Goal: Task Accomplishment & Management: Use online tool/utility

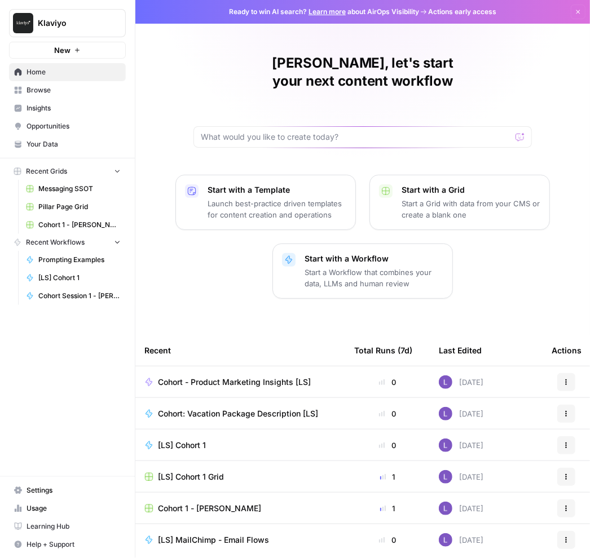
click at [74, 148] on span "Your Data" at bounding box center [73, 144] width 94 height 10
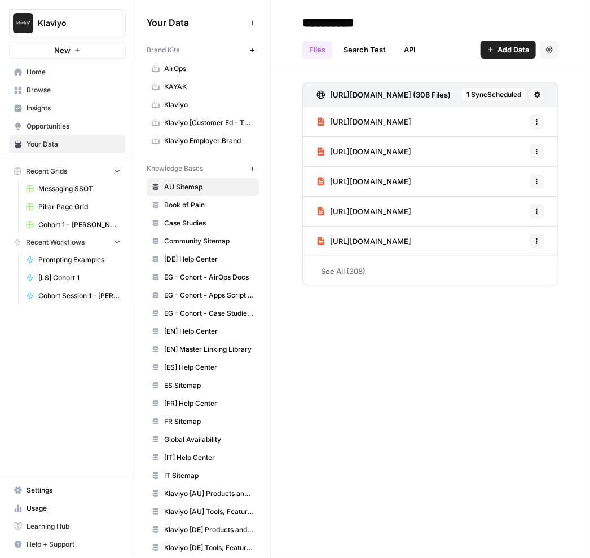
click at [67, 96] on link "Browse" at bounding box center [67, 90] width 117 height 18
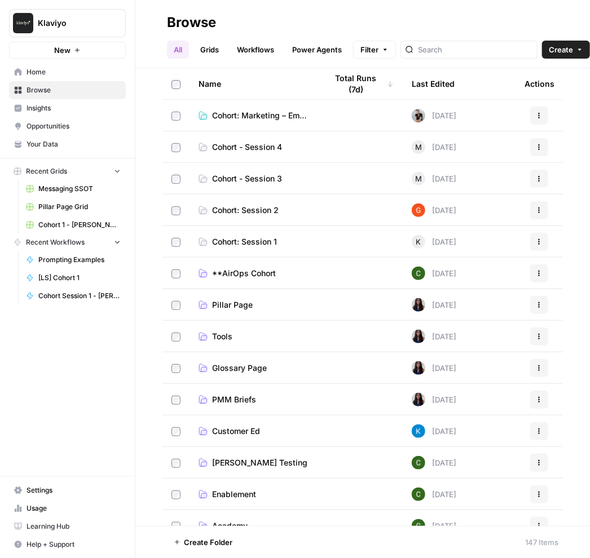
click at [231, 149] on span "Cohort - Session 4" at bounding box center [247, 146] width 70 height 11
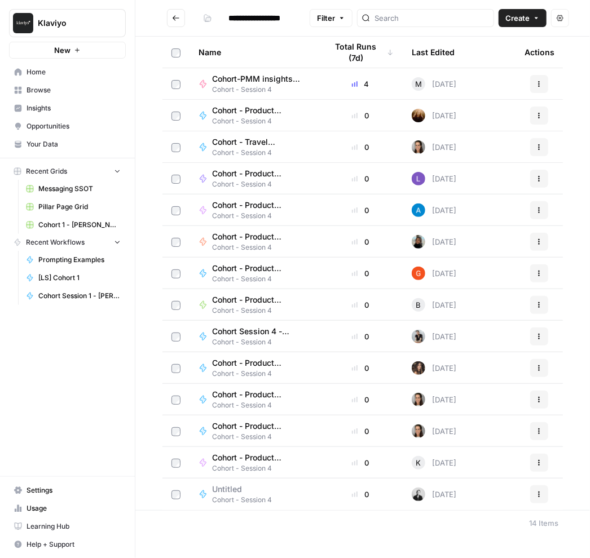
click at [170, 20] on button "Go back" at bounding box center [176, 18] width 18 height 18
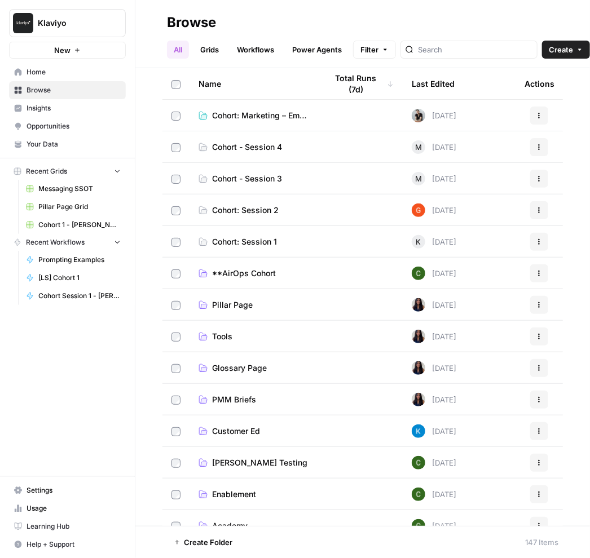
click at [224, 123] on td "Cohort: Marketing – Email and Landing Page Copy" at bounding box center [253, 115] width 129 height 31
click at [225, 117] on span "Cohort: Marketing – Email and Landing Page Copy" at bounding box center [260, 115] width 97 height 11
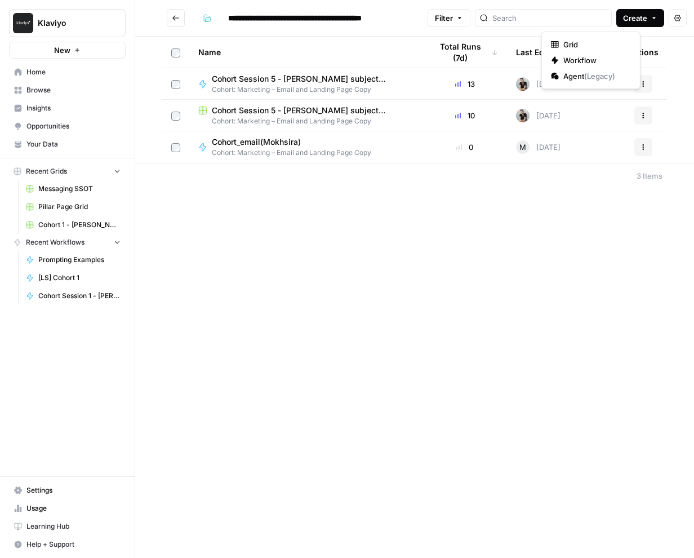
click at [589, 21] on button "Create" at bounding box center [641, 18] width 48 height 18
click at [579, 56] on span "Workflow" at bounding box center [595, 60] width 63 height 11
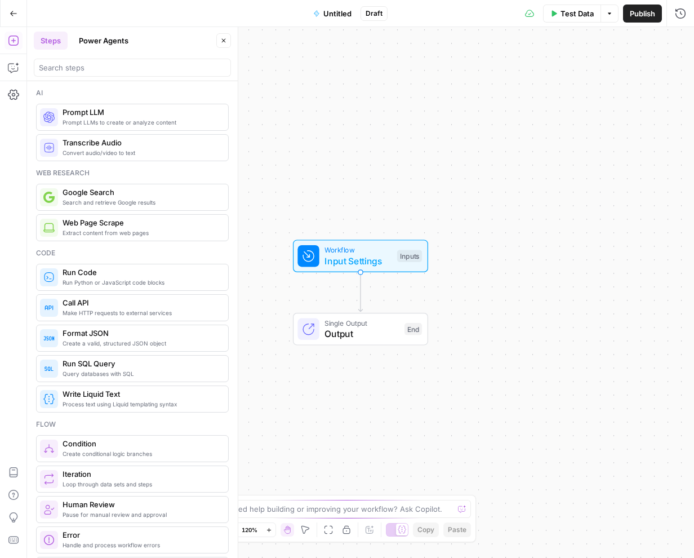
click at [331, 17] on span "Untitled" at bounding box center [338, 13] width 28 height 11
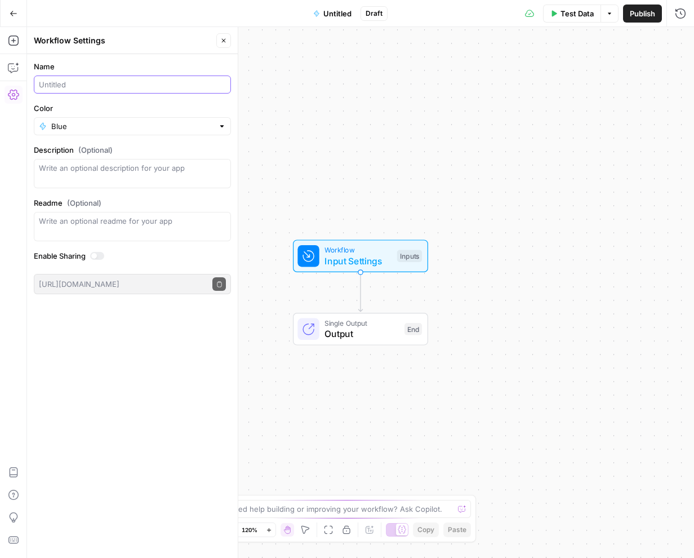
click at [102, 83] on input "Name" at bounding box center [132, 84] width 187 height 11
type input "Cohort - Marketing Email [[PERSON_NAME]]"
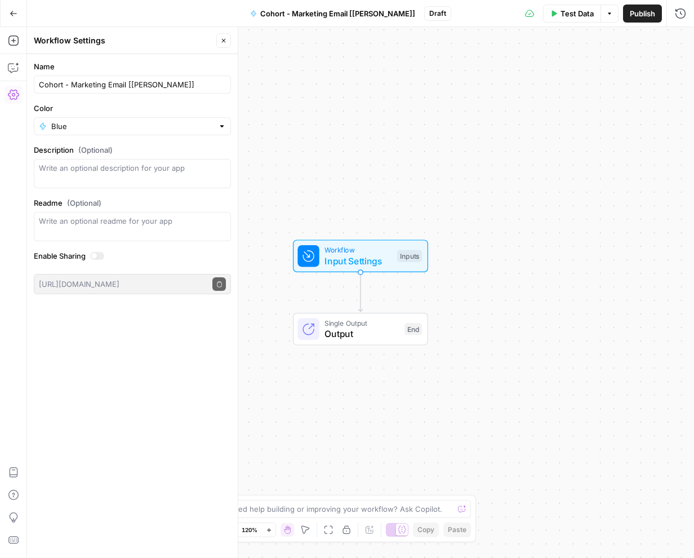
click at [187, 144] on label "Description (Optional)" at bounding box center [132, 149] width 197 height 11
click at [187, 162] on textarea "Description (Optional)" at bounding box center [132, 173] width 187 height 23
click at [589, 22] on div "Test Data Options Publish Run History" at bounding box center [574, 13] width 244 height 26
click at [589, 14] on span "Publish" at bounding box center [642, 13] width 25 height 11
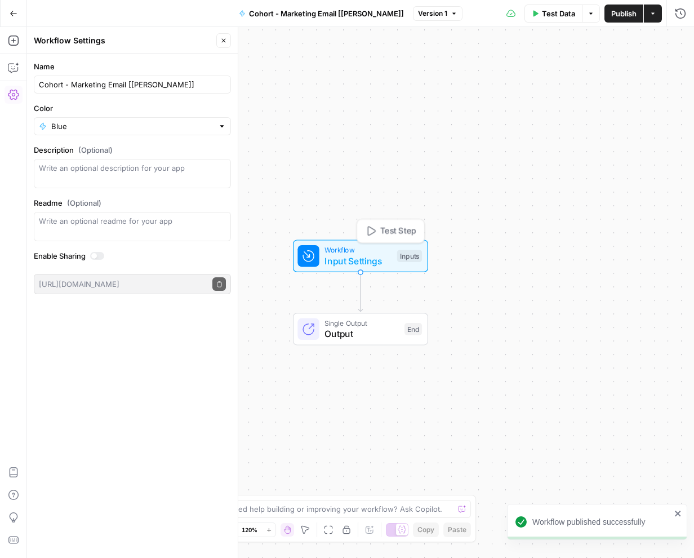
click at [371, 255] on span "Input Settings" at bounding box center [358, 261] width 67 height 14
click at [561, 74] on span "Add Field" at bounding box center [567, 76] width 33 height 11
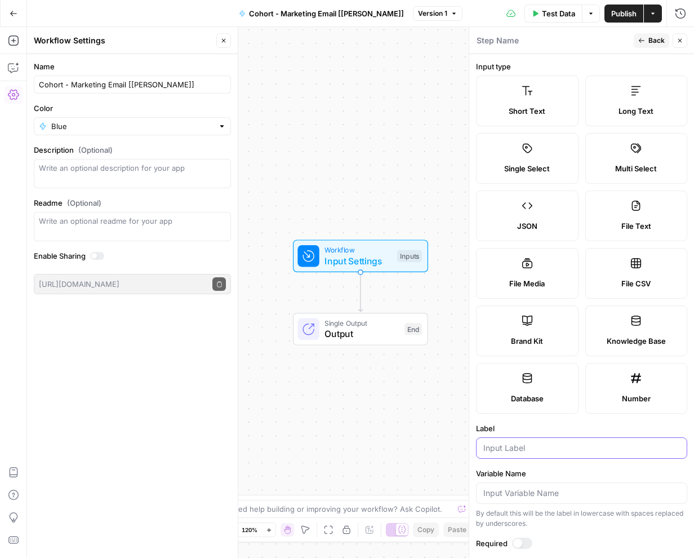
click at [502, 443] on input "Label" at bounding box center [582, 448] width 197 height 11
type input "Campaign Theme"
click at [589, 42] on icon "button" at bounding box center [642, 40] width 7 height 7
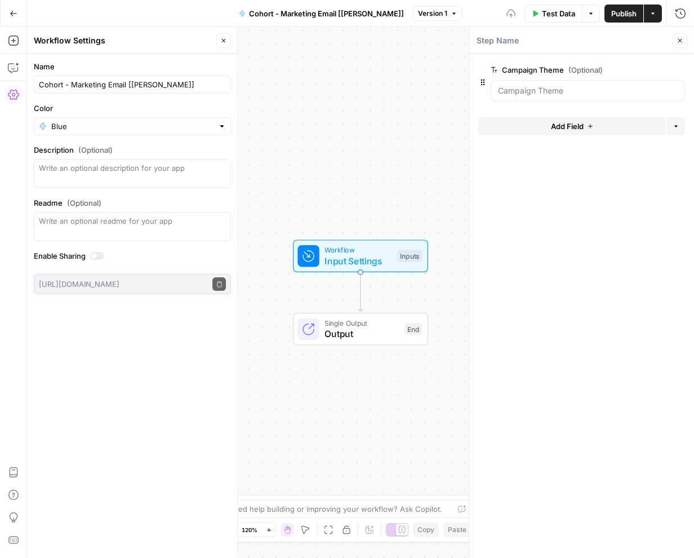
click at [543, 124] on button "Add Field" at bounding box center [573, 126] width 188 height 18
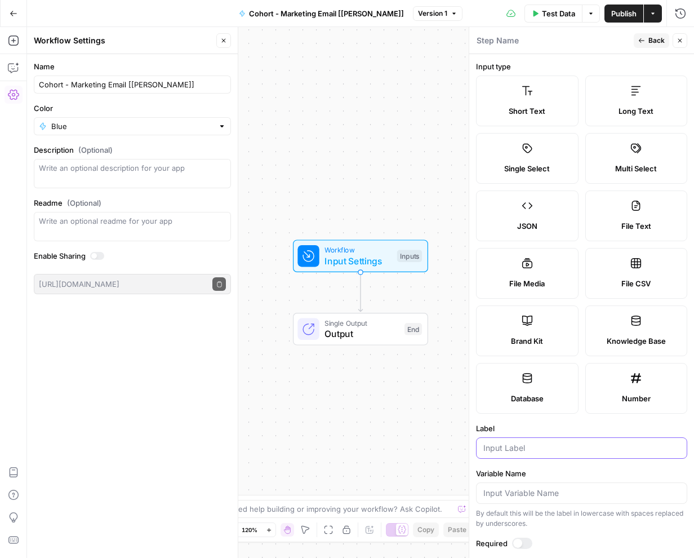
click at [494, 443] on input "Label" at bounding box center [582, 448] width 197 height 11
type input "Target Audience"
click at [589, 38] on span "P" at bounding box center [637, 37] width 9 height 11
click at [589, 42] on span "Back" at bounding box center [657, 41] width 16 height 10
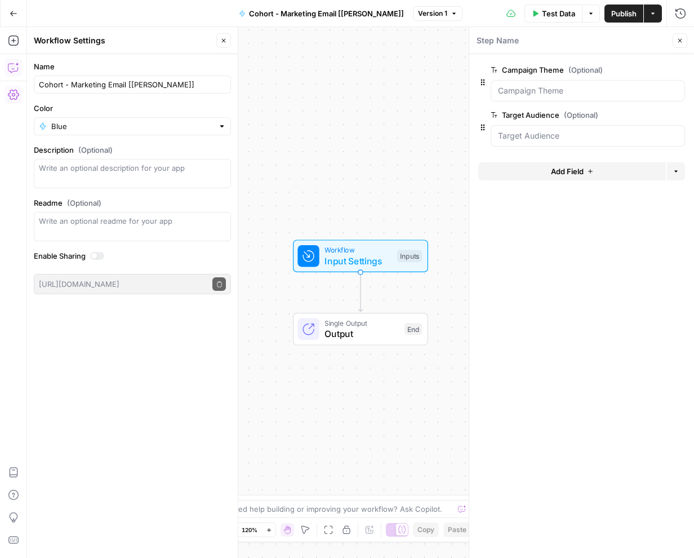
click at [13, 73] on icon "button" at bounding box center [13, 67] width 11 height 11
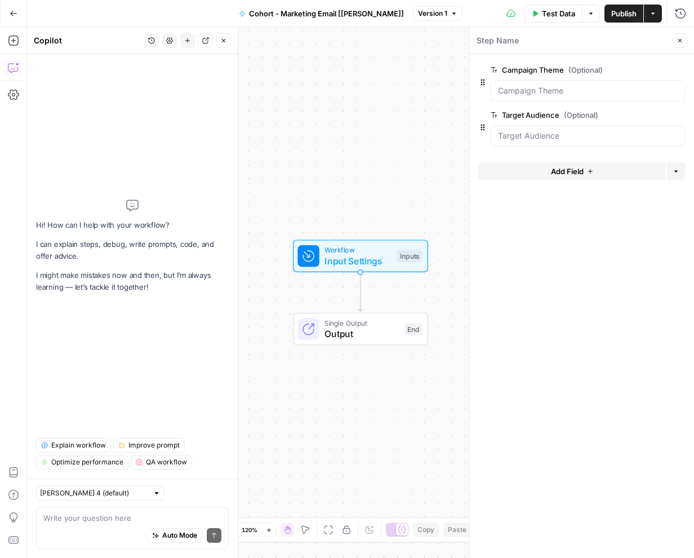
click at [20, 42] on button "Add Steps" at bounding box center [14, 41] width 18 height 18
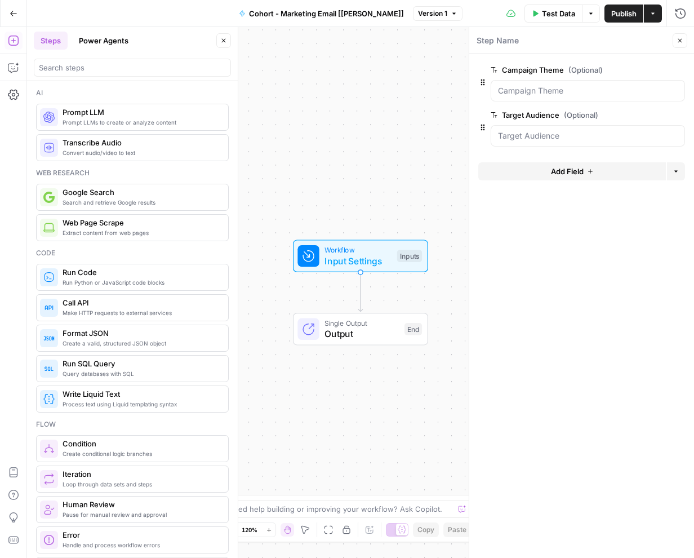
click at [67, 76] on div at bounding box center [132, 68] width 197 height 18
type input "b"
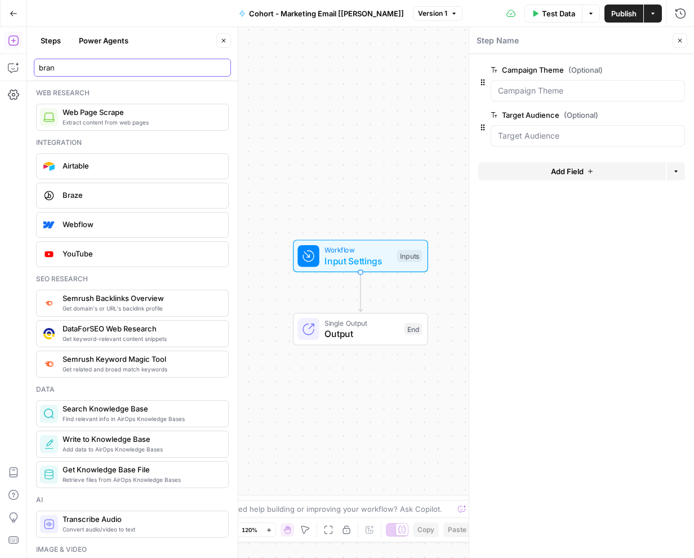
type input "brand"
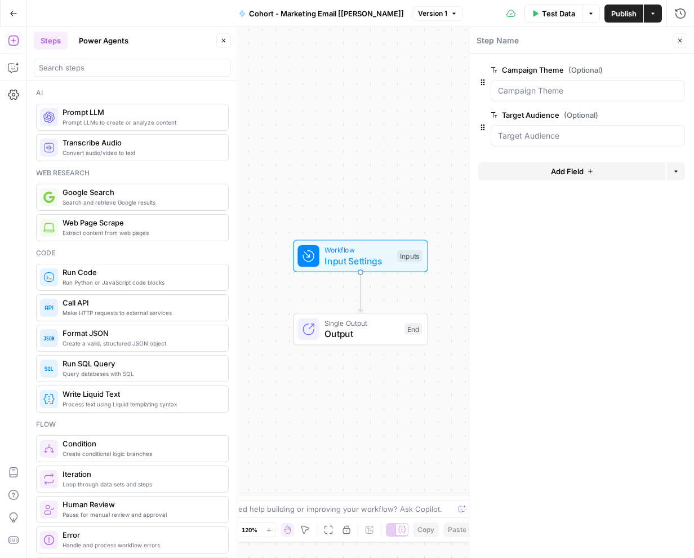
click at [547, 169] on button "Add Field" at bounding box center [573, 171] width 188 height 18
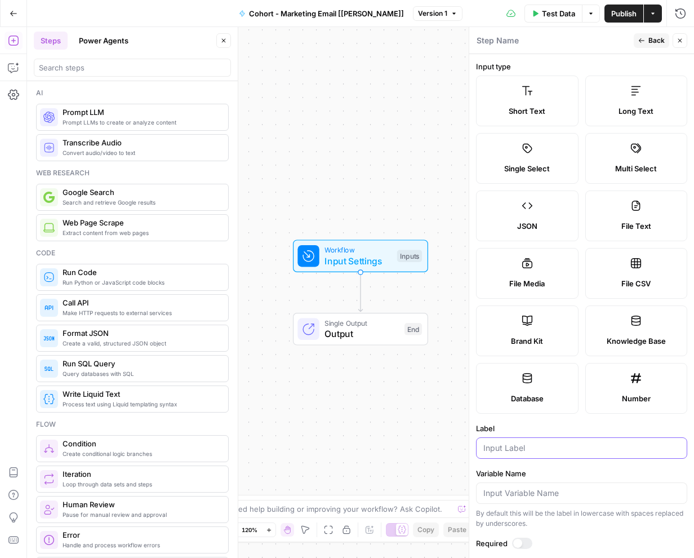
click at [498, 444] on input "Label" at bounding box center [582, 448] width 197 height 11
type input "b"
type input "Brand Kit"
click at [589, 36] on button "Back" at bounding box center [652, 40] width 36 height 15
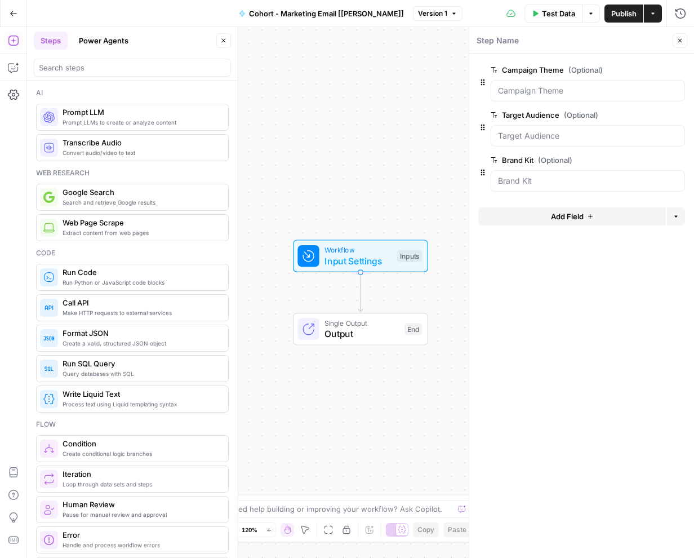
click at [100, 77] on header "Steps Power Agents Close" at bounding box center [132, 54] width 211 height 54
click at [88, 63] on input "search" at bounding box center [132, 67] width 187 height 11
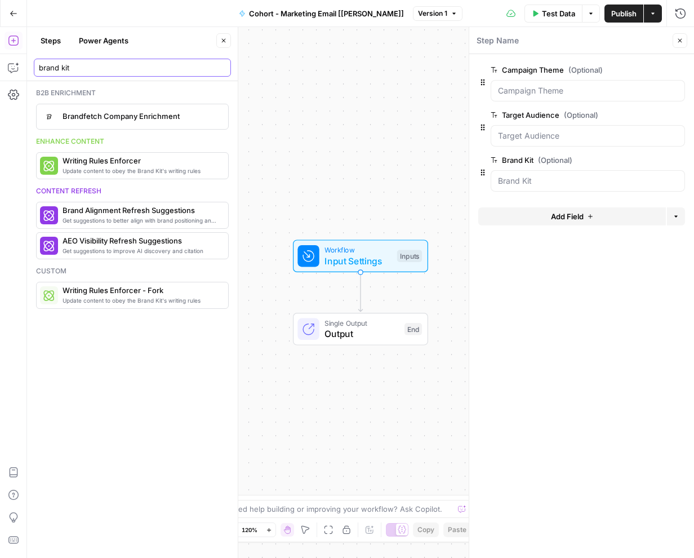
type input "brand kit"
click at [225, 41] on icon "button" at bounding box center [224, 41] width 4 height 4
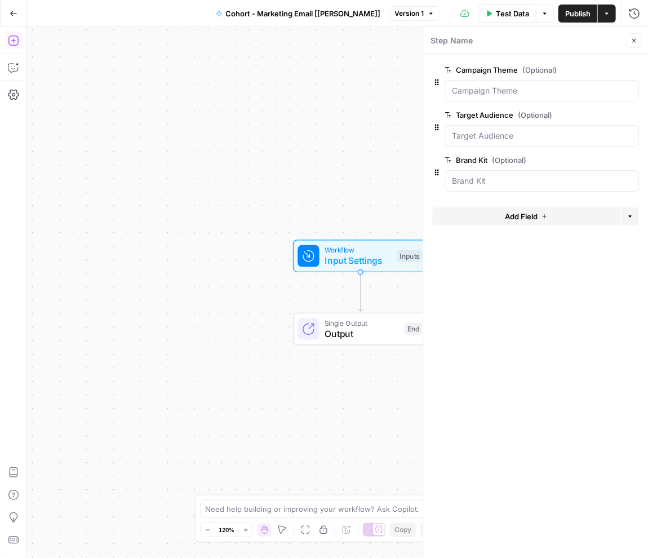
drag, startPoint x: 14, startPoint y: 46, endPoint x: 13, endPoint y: 40, distance: 6.3
click at [13, 40] on icon "button" at bounding box center [13, 41] width 10 height 10
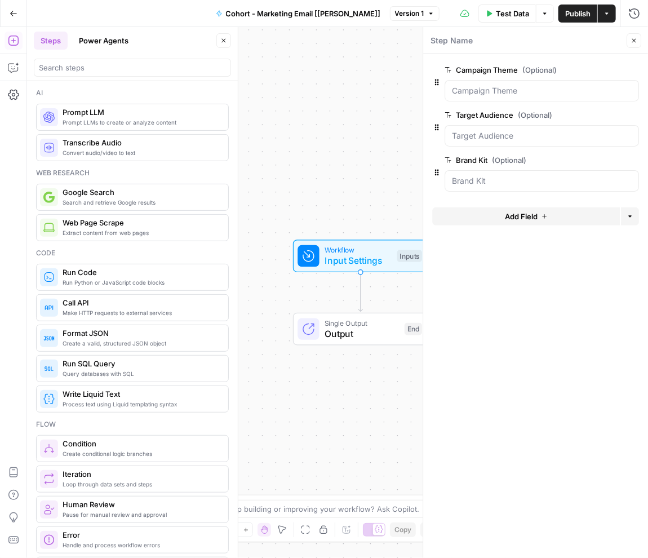
click at [112, 108] on span "Prompt LLM" at bounding box center [141, 112] width 157 height 11
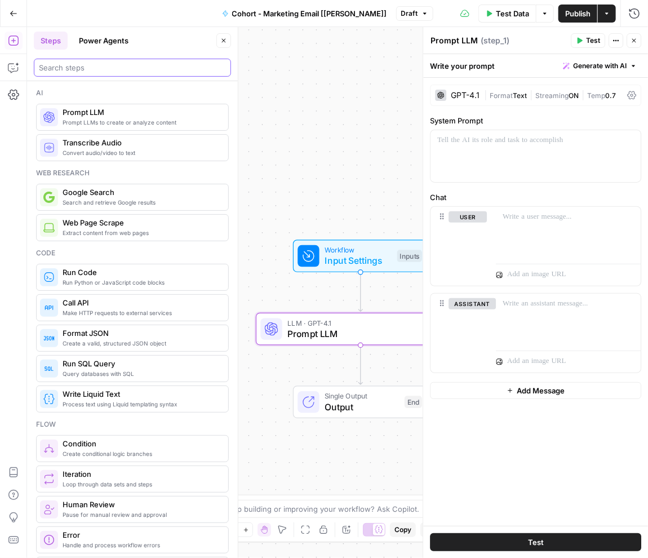
click at [75, 66] on input "search" at bounding box center [132, 67] width 187 height 11
click at [12, 67] on icon "button" at bounding box center [13, 67] width 11 height 11
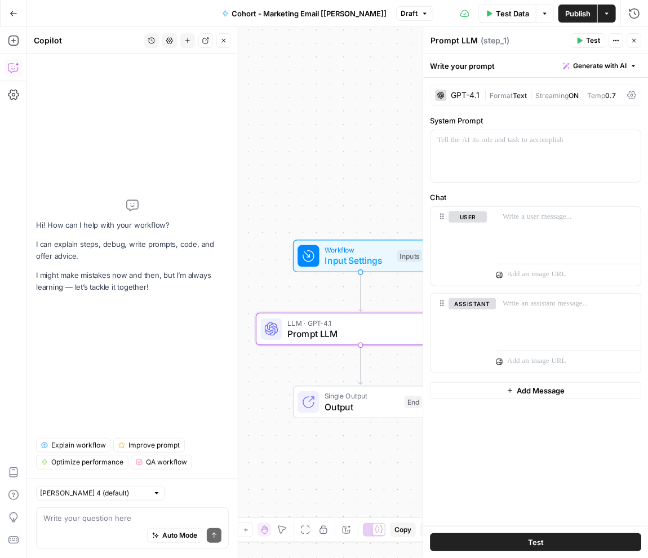
click at [95, 511] on div "Write your question here Auto Mode Send" at bounding box center [132, 528] width 193 height 42
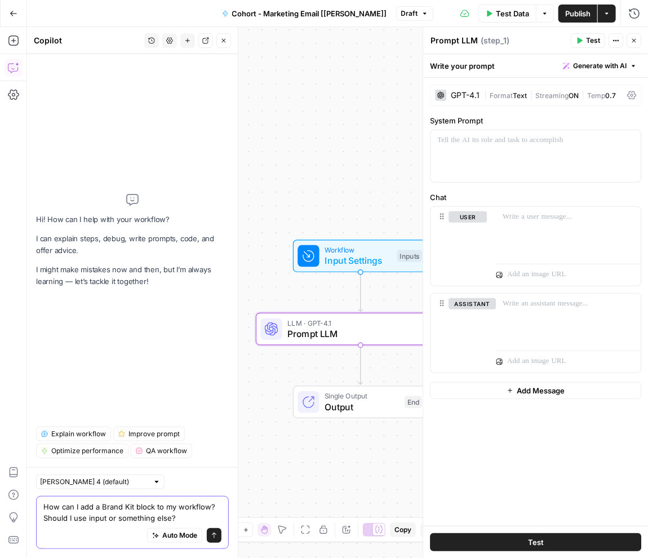
type textarea "How can I add a Brand Kit block to my workflow? Should I use input or something…"
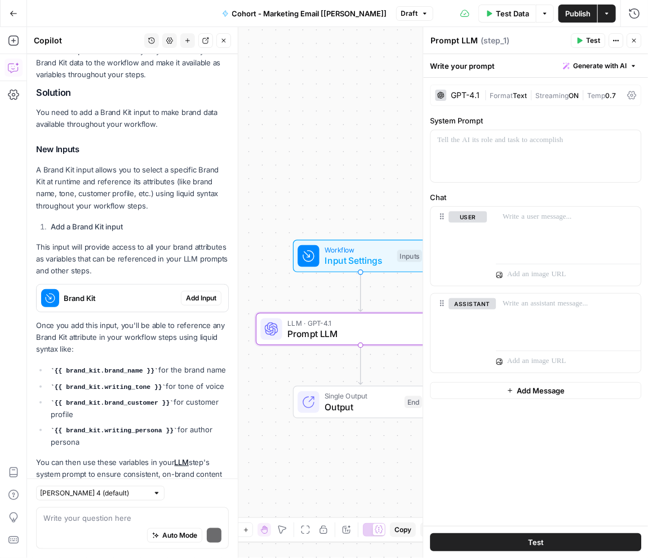
scroll to position [195, 0]
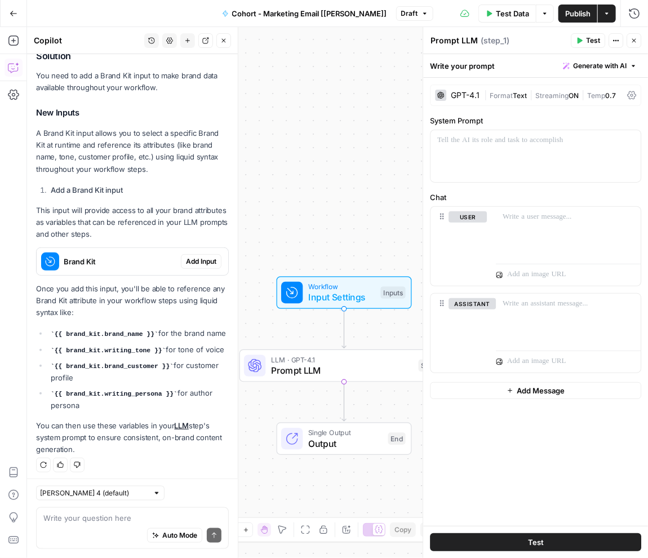
click at [300, 366] on span "Prompt LLM" at bounding box center [342, 371] width 142 height 14
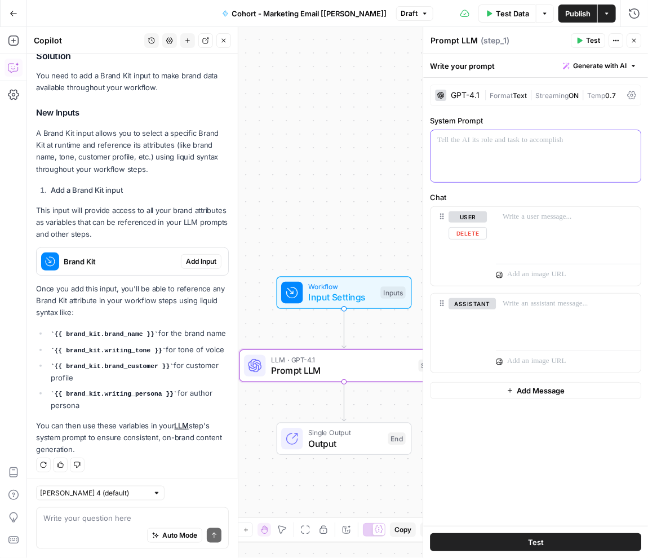
click at [495, 160] on div at bounding box center [536, 156] width 210 height 52
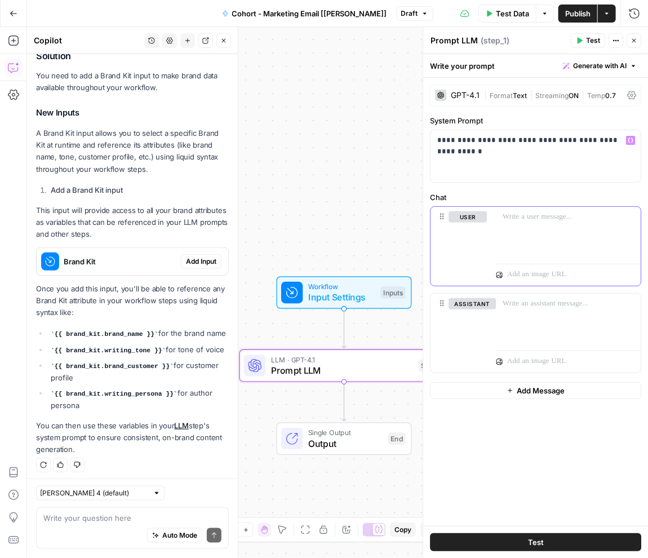
click at [530, 216] on p at bounding box center [568, 216] width 131 height 11
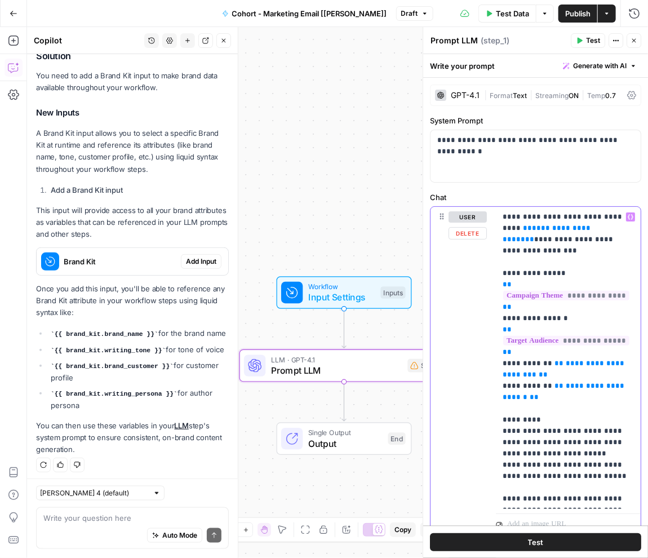
click at [538, 228] on span "**********" at bounding box center [548, 233] width 90 height 19
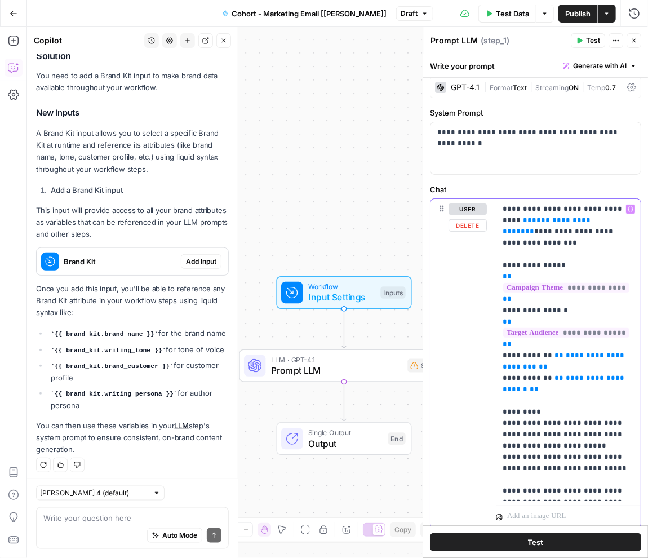
scroll to position [0, 0]
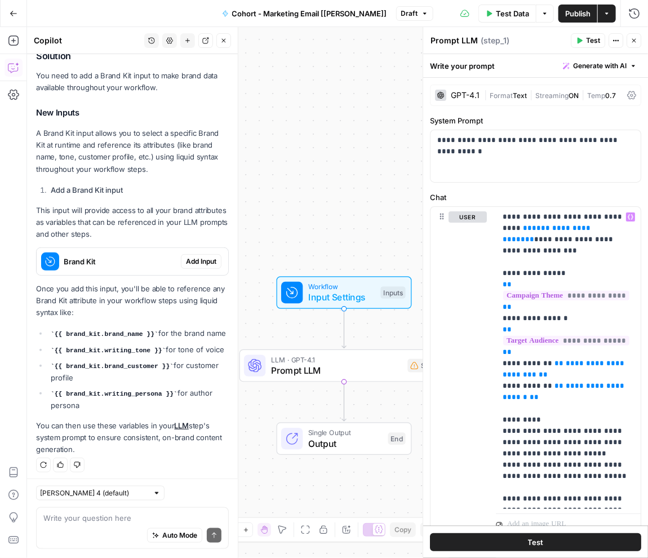
click at [466, 97] on div "GPT-4.1" at bounding box center [465, 95] width 29 height 8
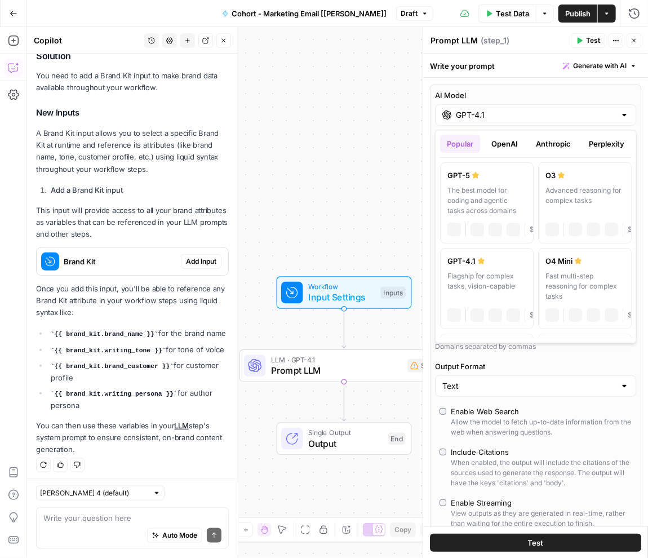
click at [472, 114] on input "GPT-4.1" at bounding box center [536, 114] width 160 height 11
click at [505, 151] on button "OpenAI" at bounding box center [505, 144] width 40 height 18
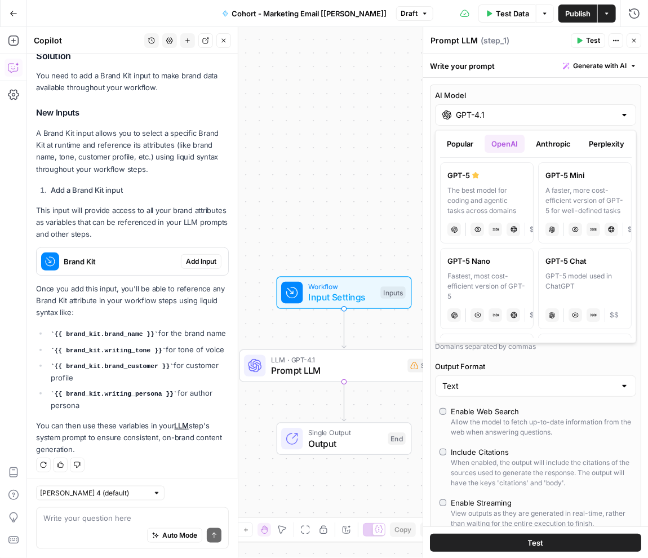
click at [565, 151] on button "Anthropic" at bounding box center [553, 144] width 48 height 18
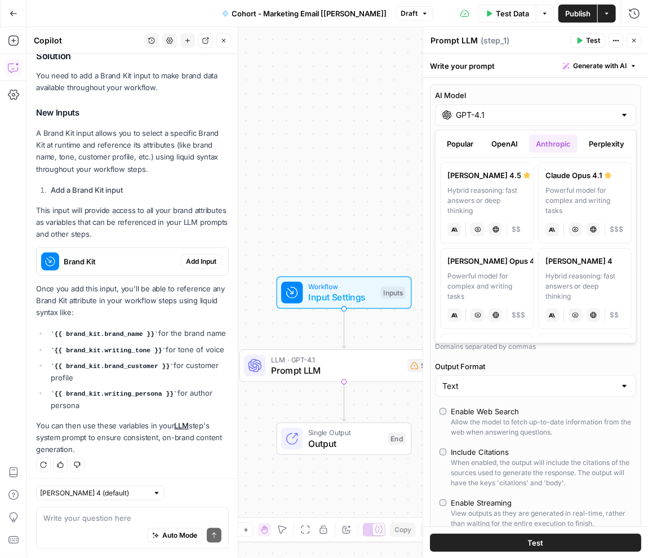
click at [513, 194] on div "Hybrid reasoning: fast answers or deep thinking" at bounding box center [487, 200] width 79 height 30
type input "Claude Sonnet 4.5"
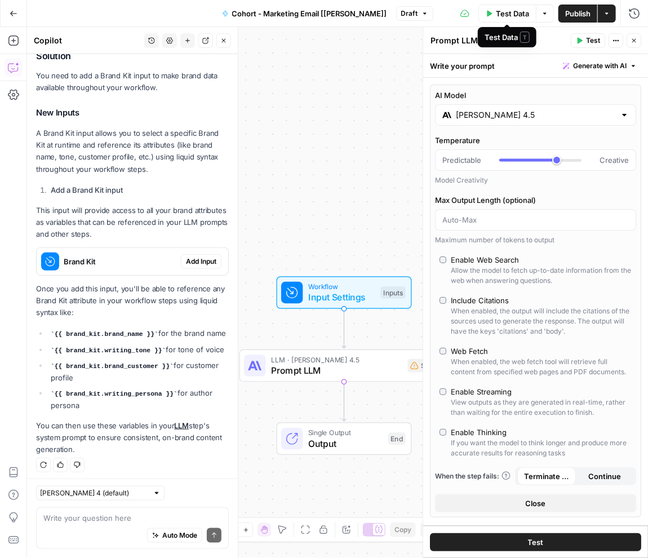
click at [517, 15] on span "Test Data" at bounding box center [512, 13] width 33 height 11
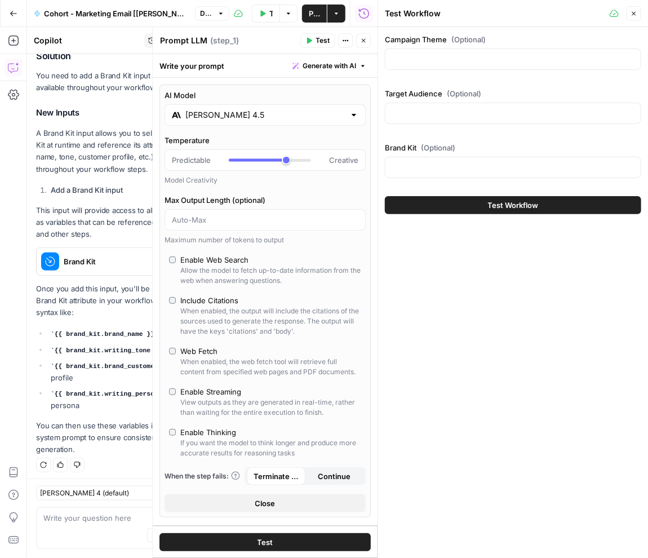
click at [450, 65] on div at bounding box center [513, 58] width 256 height 21
type input "MailChimp"
paste input "Chimp Could Never"
type input "Chimp Could Never"
type input "@"
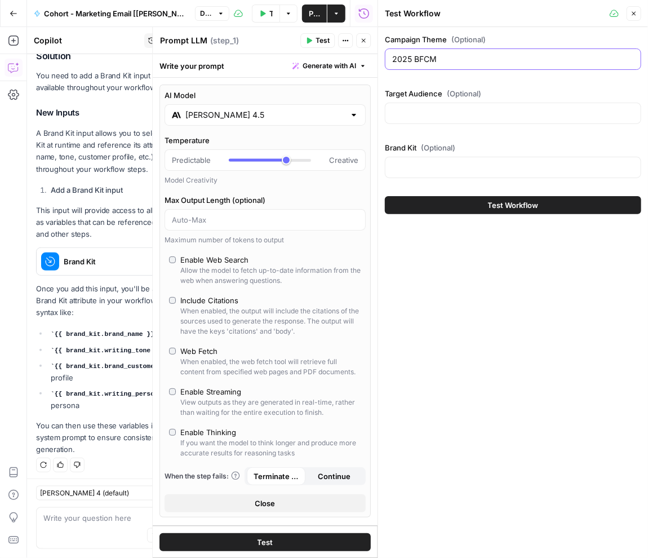
type input "2025 BFCM"
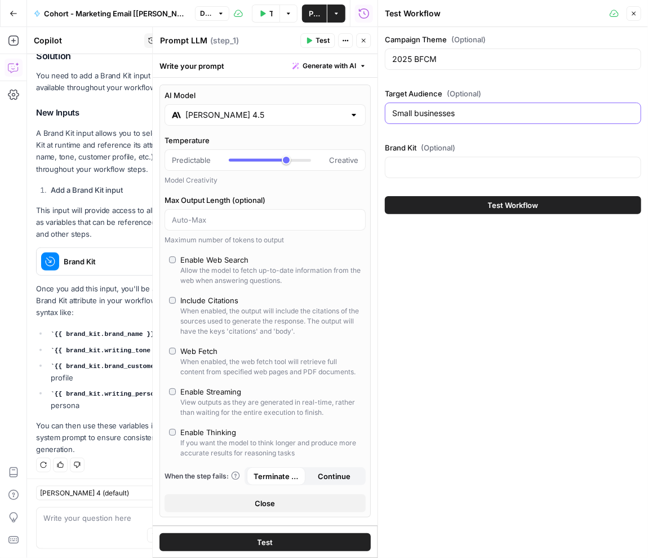
type input "Small businesses"
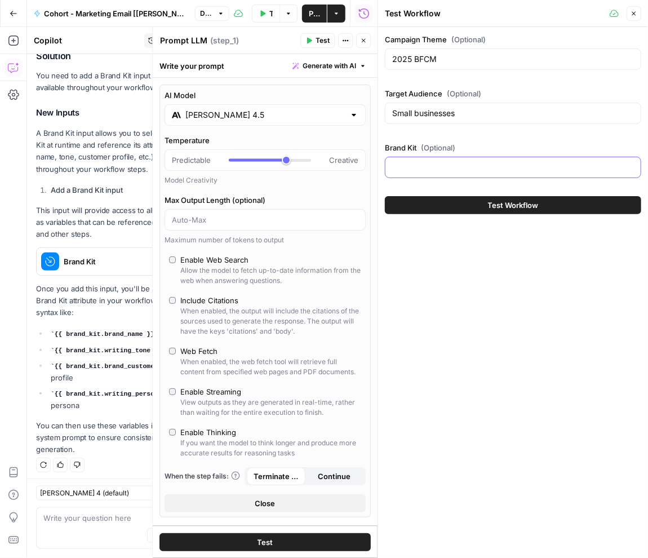
type input "K"
type input "Klaviyo"
type input "/"
type input "Klaviyo"
click at [476, 202] on button "Test Workflow" at bounding box center [513, 205] width 256 height 18
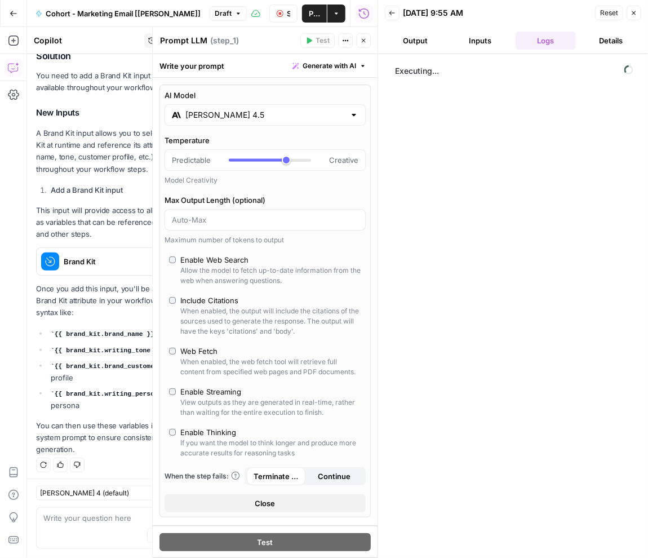
click at [363, 38] on icon "button" at bounding box center [363, 40] width 7 height 7
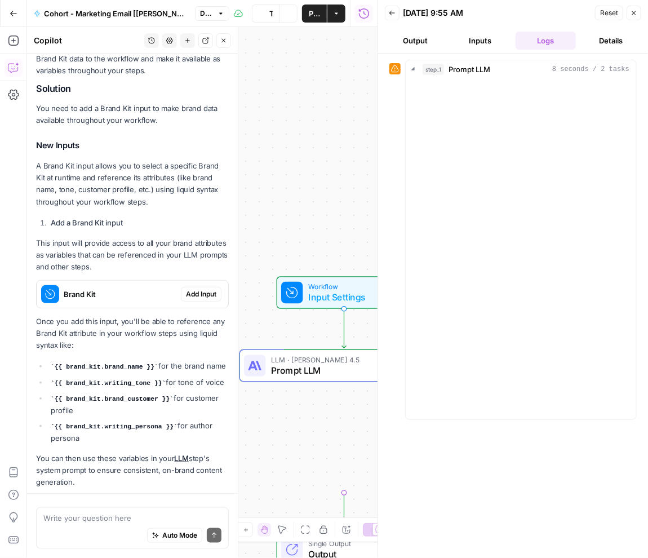
scroll to position [213, 0]
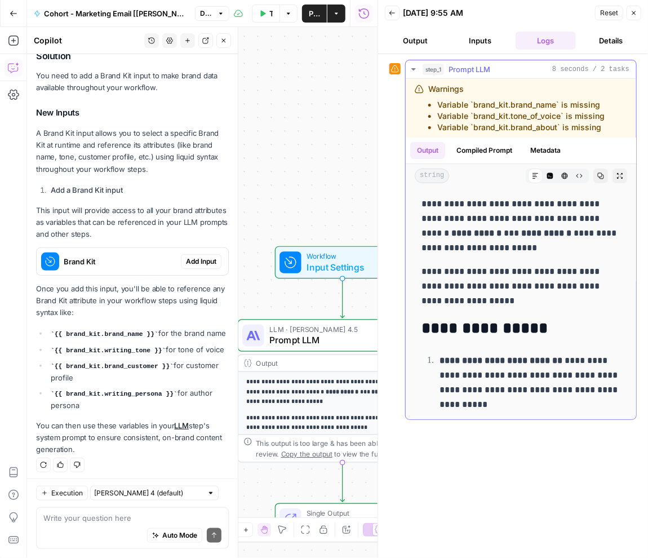
click at [497, 356] on strong "**********" at bounding box center [501, 360] width 123 height 8
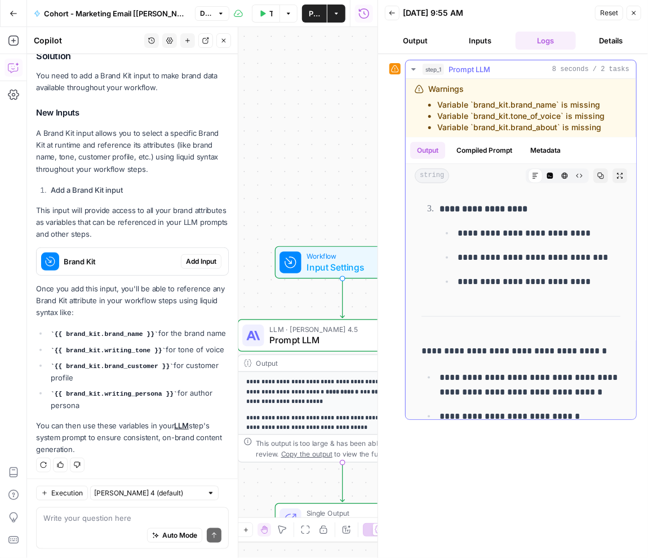
scroll to position [382, 0]
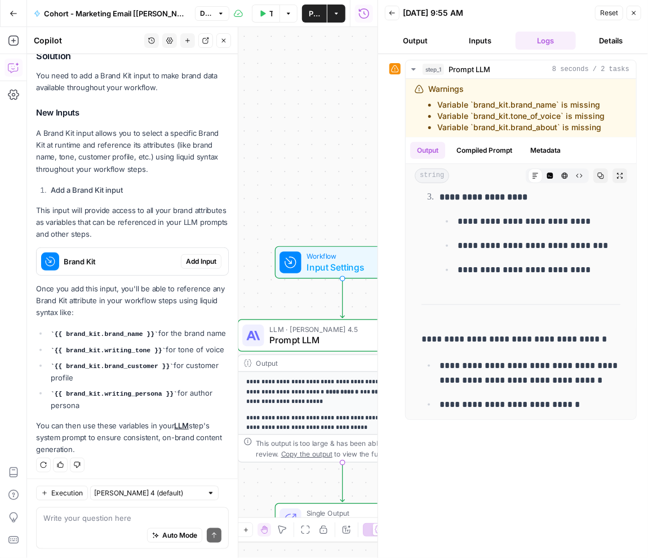
click at [322, 341] on span "Prompt LLM" at bounding box center [334, 341] width 131 height 14
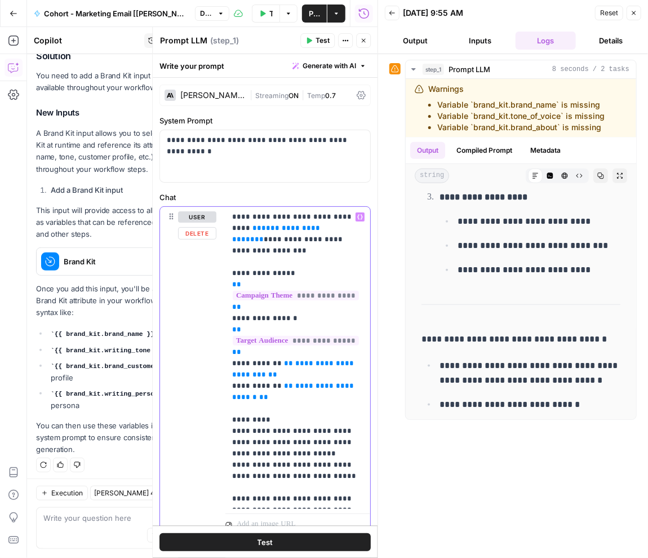
click at [297, 291] on span "**********" at bounding box center [296, 296] width 126 height 10
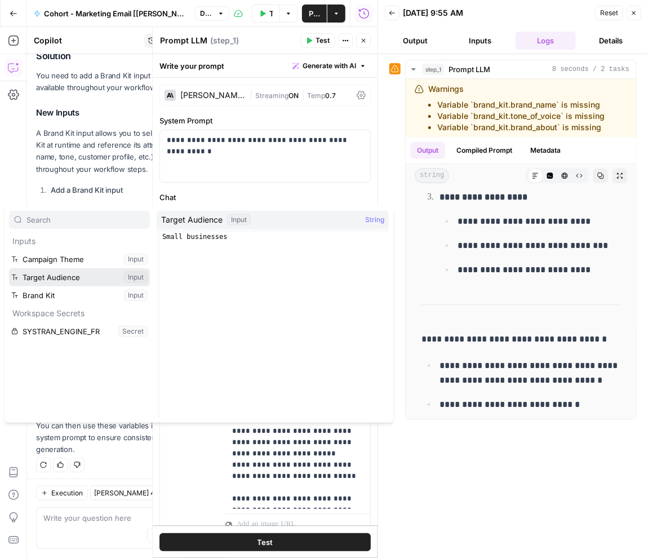
click at [89, 280] on button "Select variable Target Audience" at bounding box center [79, 277] width 141 height 18
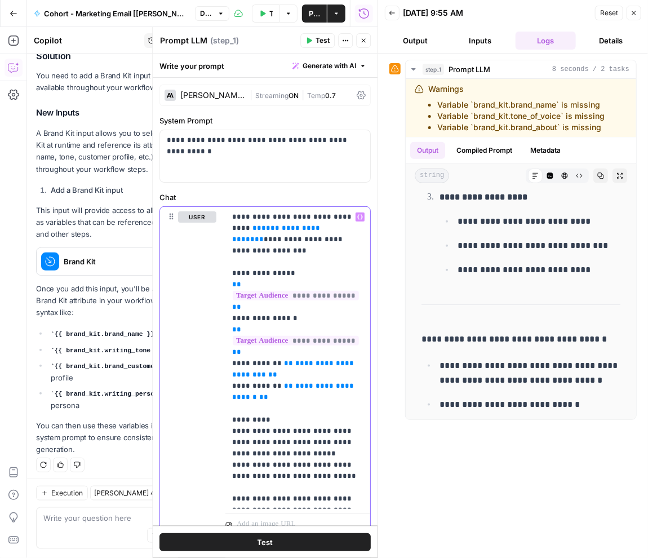
click at [268, 295] on p "**********" at bounding box center [298, 357] width 132 height 293
click at [264, 361] on span "**********" at bounding box center [294, 369] width 124 height 19
click at [286, 362] on span "**********" at bounding box center [294, 369] width 124 height 19
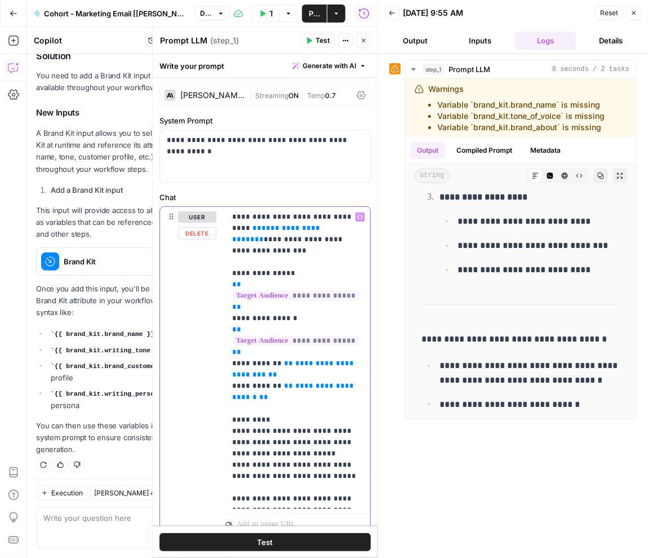
click at [291, 362] on span "**********" at bounding box center [294, 369] width 124 height 19
click at [312, 364] on span "**********" at bounding box center [294, 369] width 124 height 19
click at [277, 371] on span "**" at bounding box center [272, 374] width 9 height 7
click at [284, 360] on span "**" at bounding box center [288, 363] width 9 height 7
click at [300, 361] on span "**********" at bounding box center [294, 369] width 124 height 19
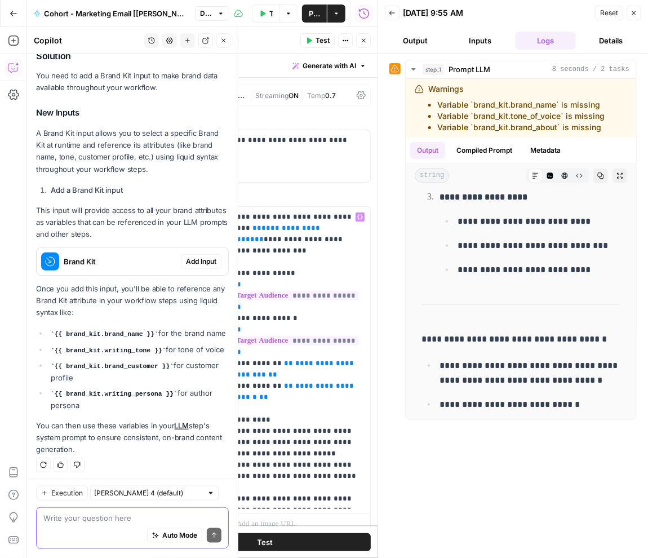
click at [82, 516] on textarea at bounding box center [132, 517] width 178 height 11
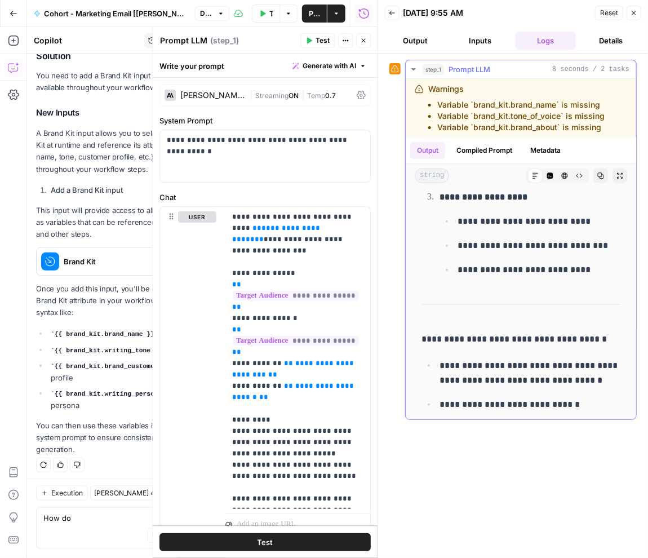
drag, startPoint x: 605, startPoint y: 131, endPoint x: 423, endPoint y: 99, distance: 184.9
click at [423, 99] on div "Warnings Variable `brand_kit.brand_name` is missing Variable `brand_kit.tone_of…" at bounding box center [515, 108] width 201 height 50
copy ul "Variable `brand_kit.brand_name` is missing Variable `brand_kit.tone_of_voice` i…"
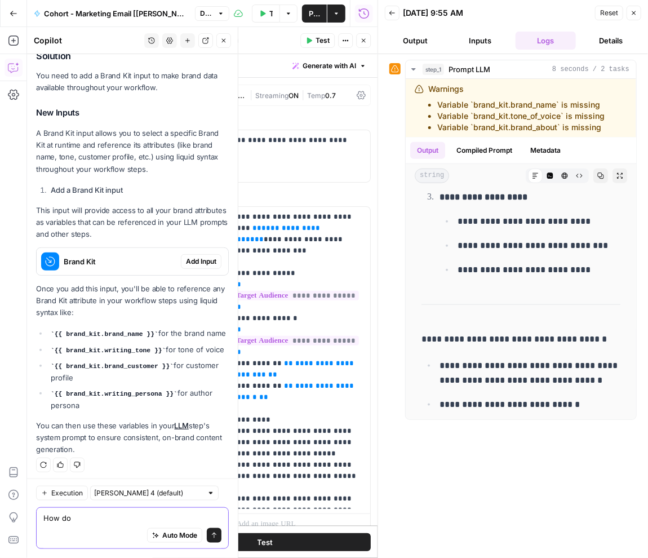
click at [84, 521] on textarea "How do" at bounding box center [132, 517] width 178 height 11
paste textarea "Variable `brand_kit.brand_name` is missing Variable `brand_kit.tone_of_voice` i…"
type textarea "How do I fix this Variable `brand_kit.brand_name` is missing Variable `brand_ki…"
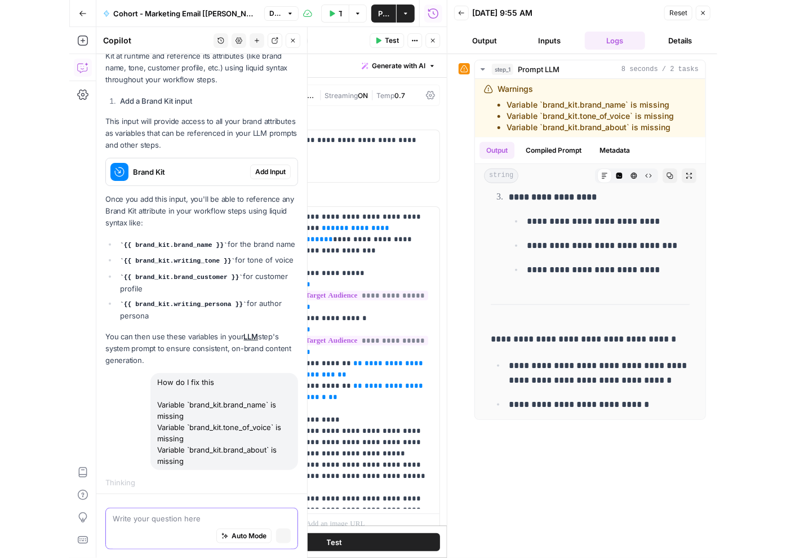
scroll to position [280, 0]
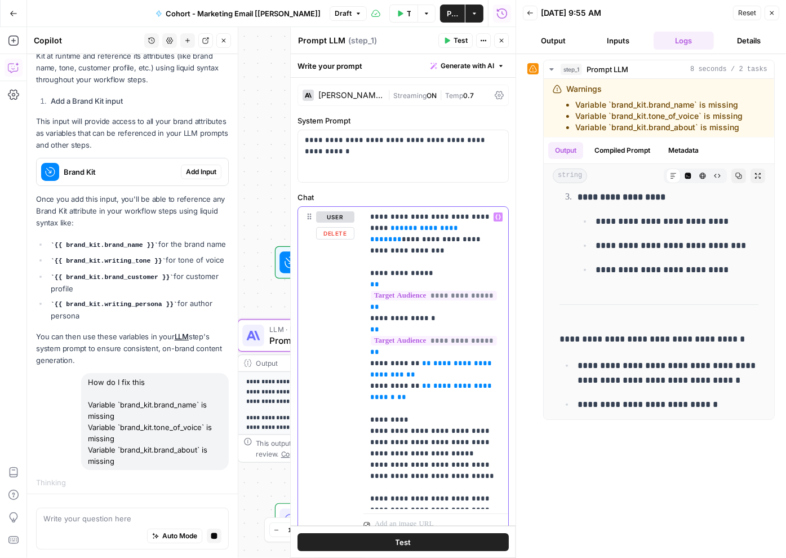
click at [422, 360] on span "**" at bounding box center [426, 363] width 9 height 7
click at [498, 219] on icon "button" at bounding box center [498, 217] width 6 height 6
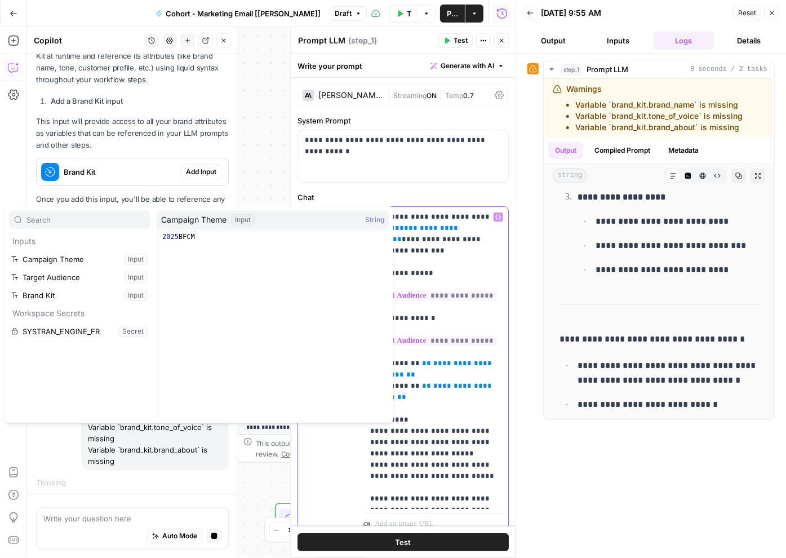
click at [430, 271] on p "**********" at bounding box center [436, 357] width 132 height 293
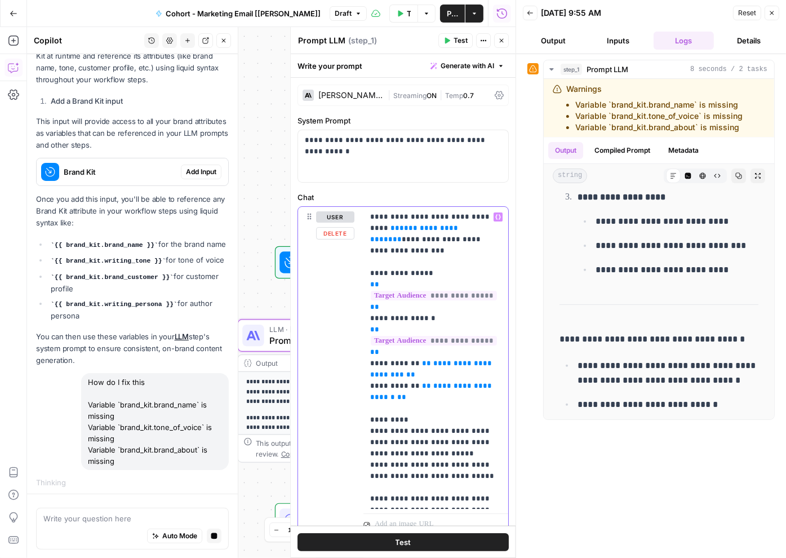
click at [424, 291] on span "**********" at bounding box center [434, 296] width 126 height 10
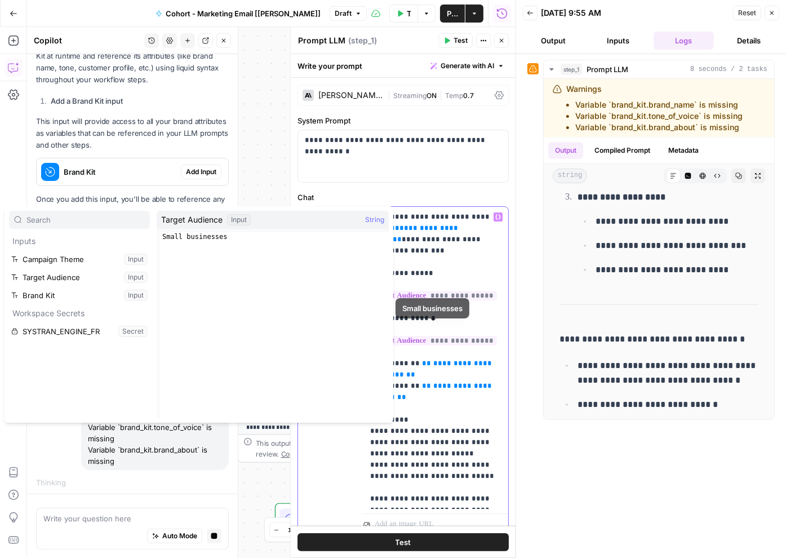
click at [424, 339] on p "**********" at bounding box center [436, 357] width 132 height 293
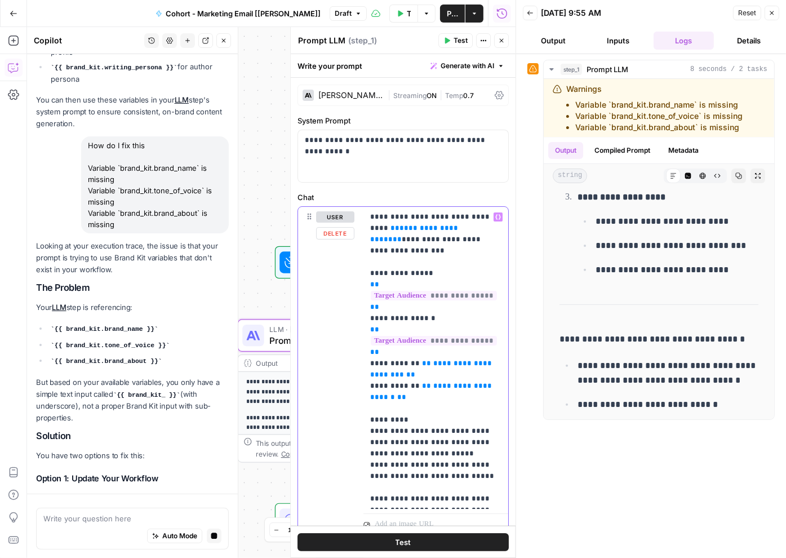
click at [419, 363] on span "**********" at bounding box center [432, 369] width 124 height 19
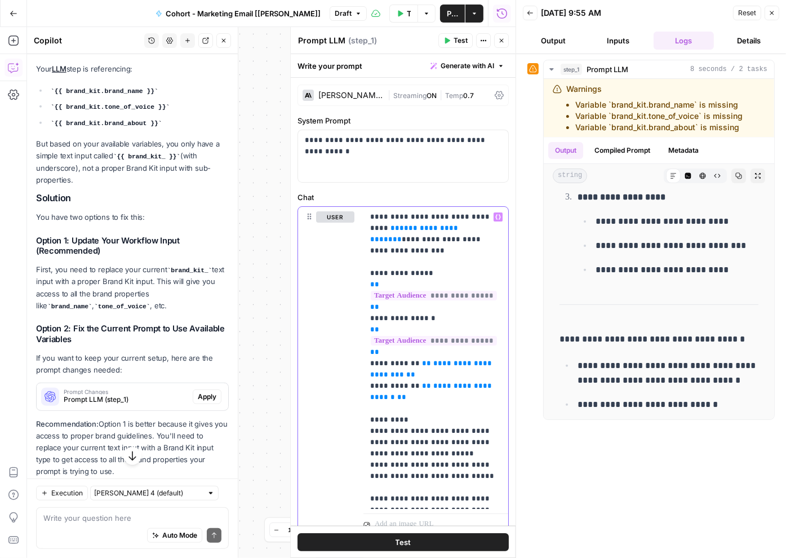
scroll to position [797, 0]
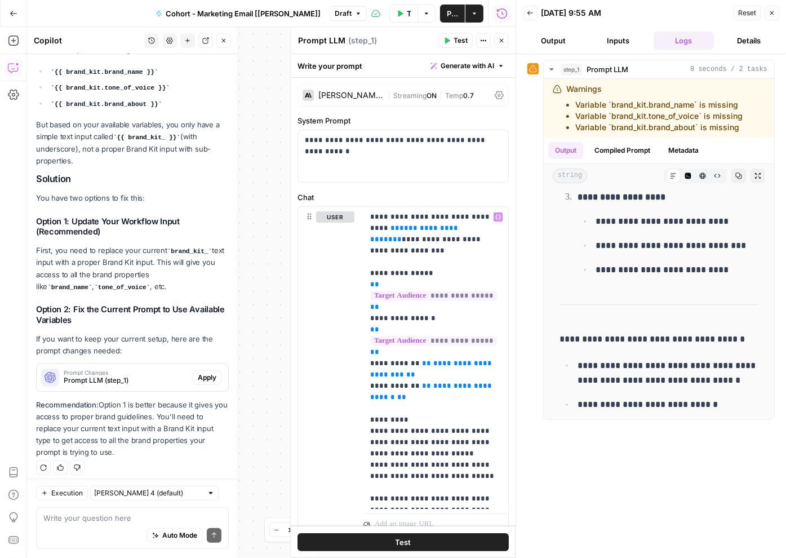
click at [213, 373] on span "Apply" at bounding box center [207, 378] width 19 height 10
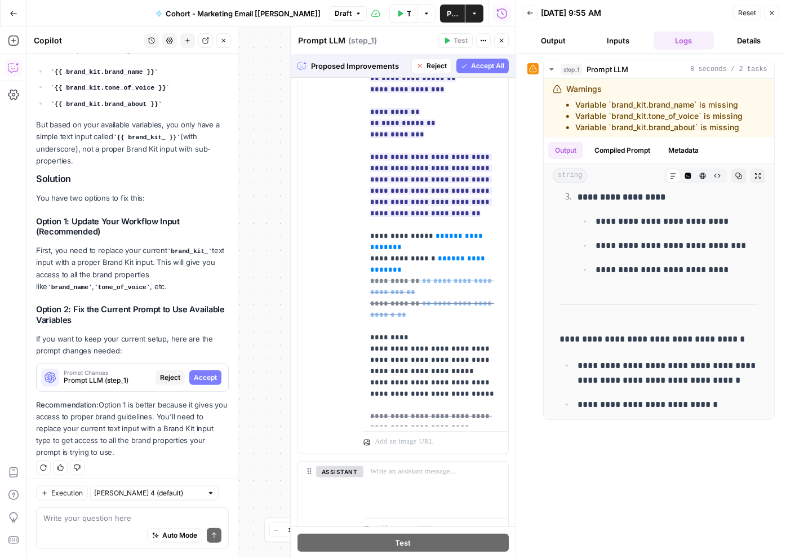
scroll to position [256, 0]
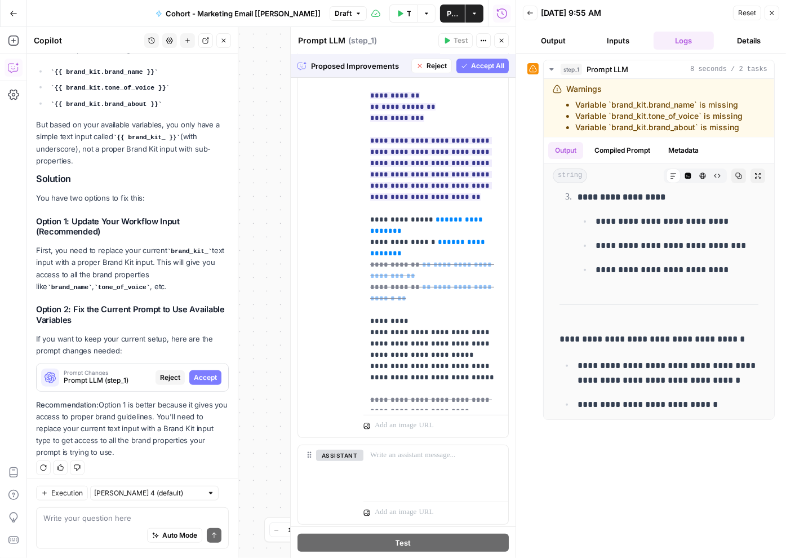
click at [488, 64] on span "Accept All" at bounding box center [487, 66] width 33 height 10
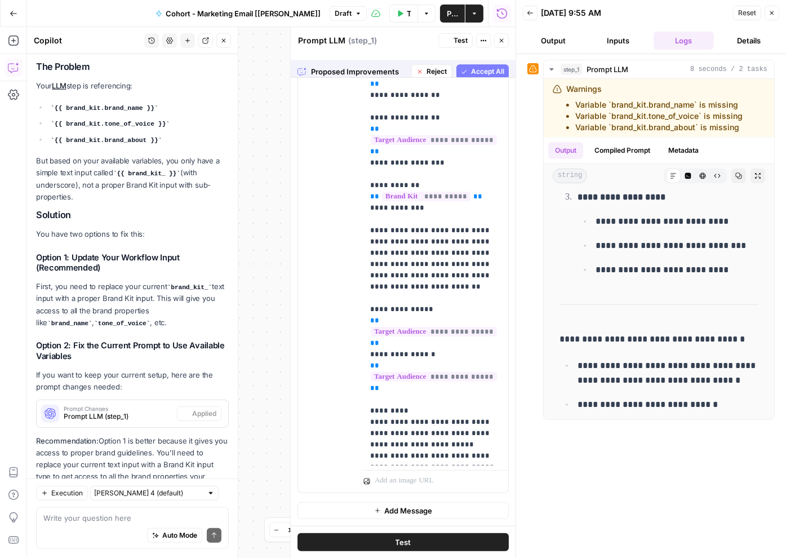
scroll to position [0, 0]
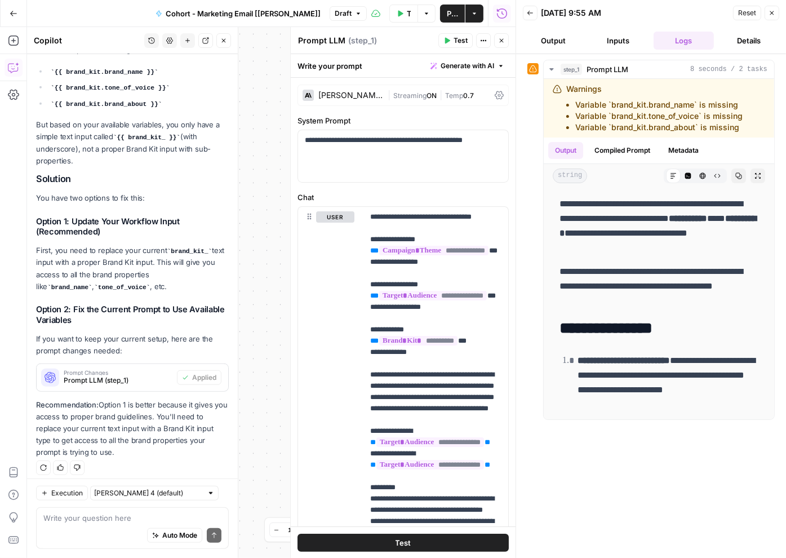
click at [390, 15] on button "Test Data" at bounding box center [404, 14] width 29 height 18
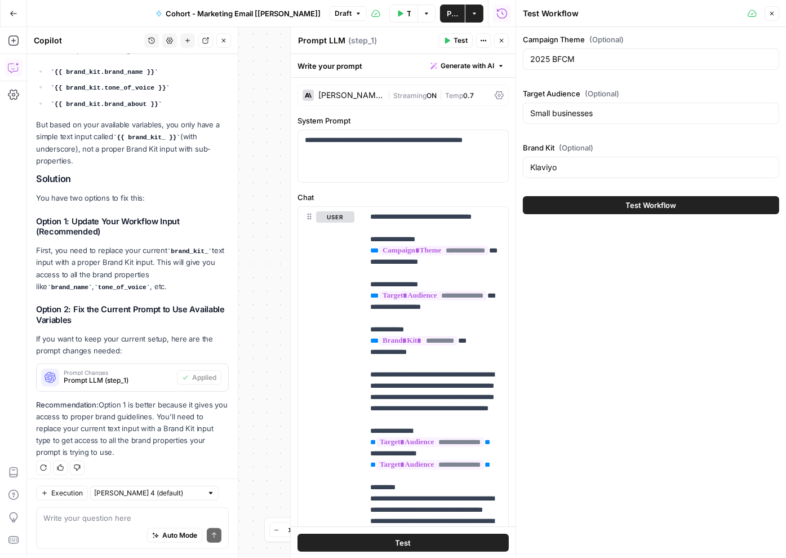
click at [578, 199] on button "Test Workflow" at bounding box center [651, 205] width 256 height 18
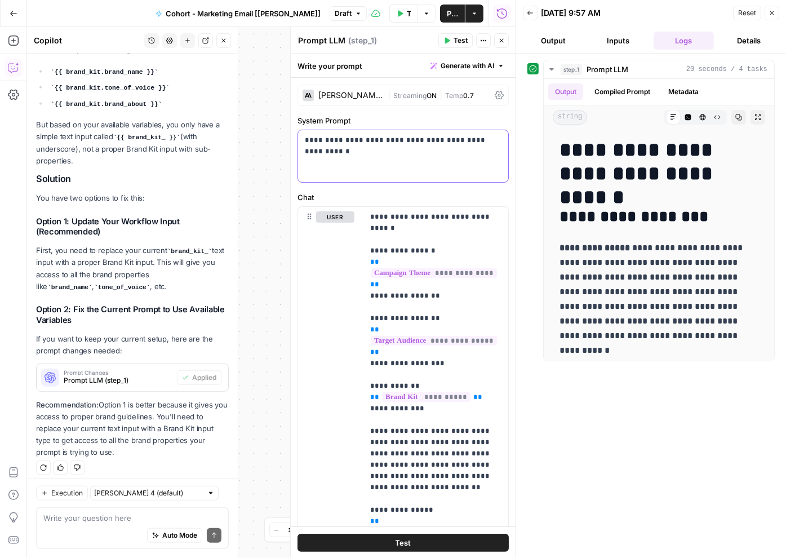
click at [437, 151] on div "**********" at bounding box center [403, 156] width 210 height 52
click at [379, 216] on p "**********" at bounding box center [436, 453] width 132 height 485
click at [416, 140] on p "**********" at bounding box center [403, 140] width 197 height 11
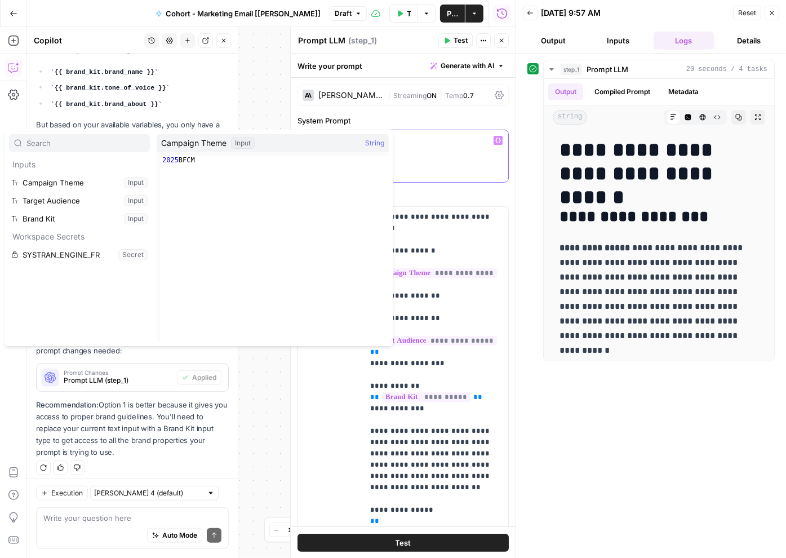
click at [441, 157] on div "*" at bounding box center [403, 156] width 210 height 52
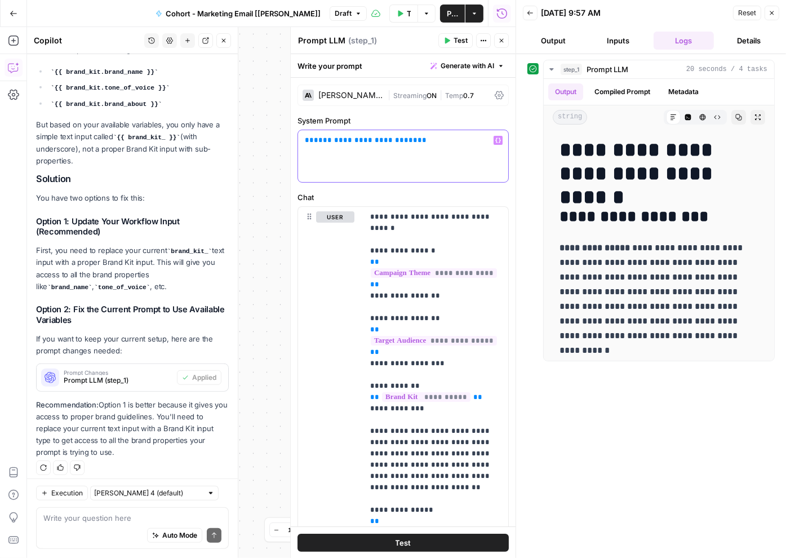
click at [423, 145] on p "**********" at bounding box center [403, 140] width 197 height 11
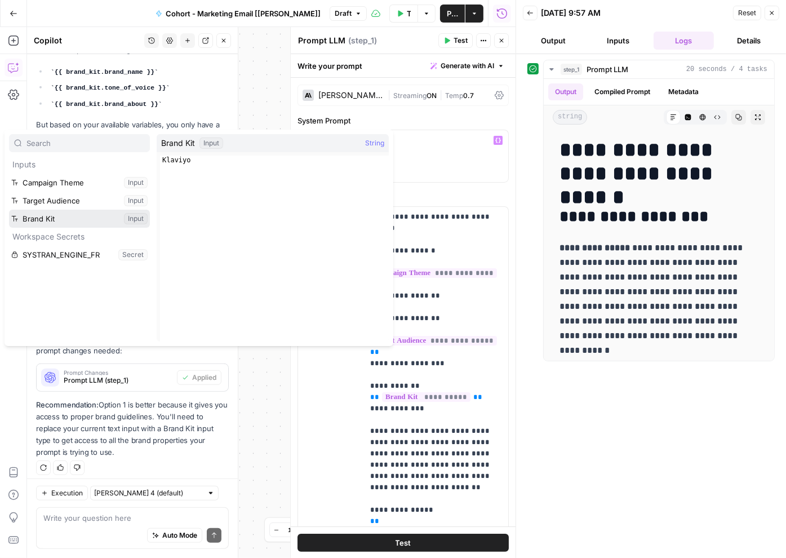
click at [87, 215] on button "Select variable Brand Kit" at bounding box center [79, 219] width 141 height 18
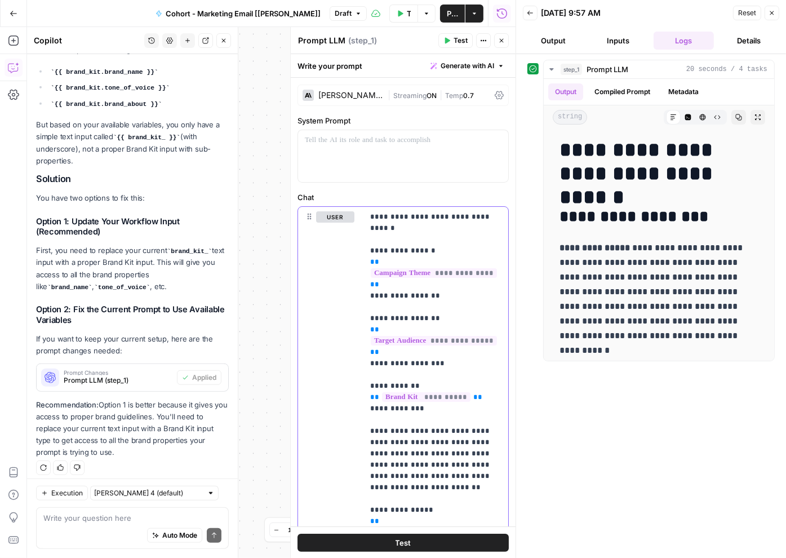
click at [385, 220] on p "**********" at bounding box center [436, 453] width 132 height 485
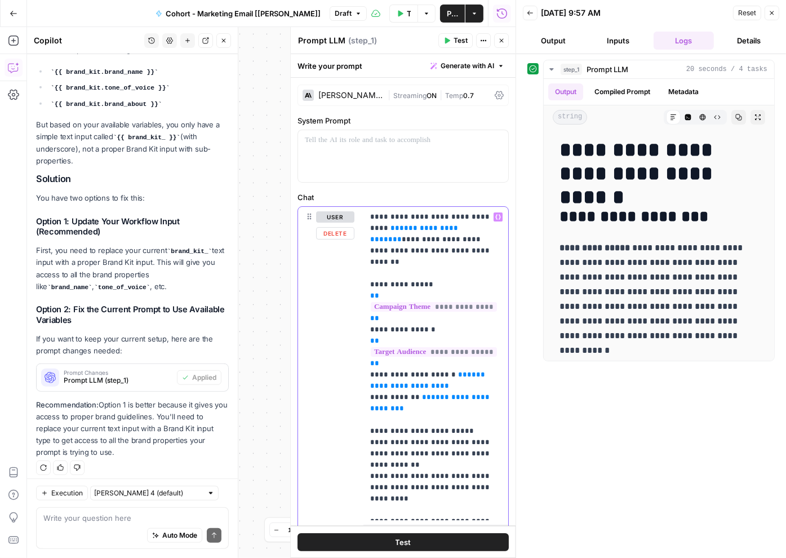
click at [418, 254] on p "**********" at bounding box center [436, 363] width 132 height 304
click at [415, 233] on p "**********" at bounding box center [436, 363] width 132 height 304
click at [402, 236] on span "**" at bounding box center [397, 239] width 9 height 7
click at [446, 253] on p "**********" at bounding box center [436, 363] width 132 height 304
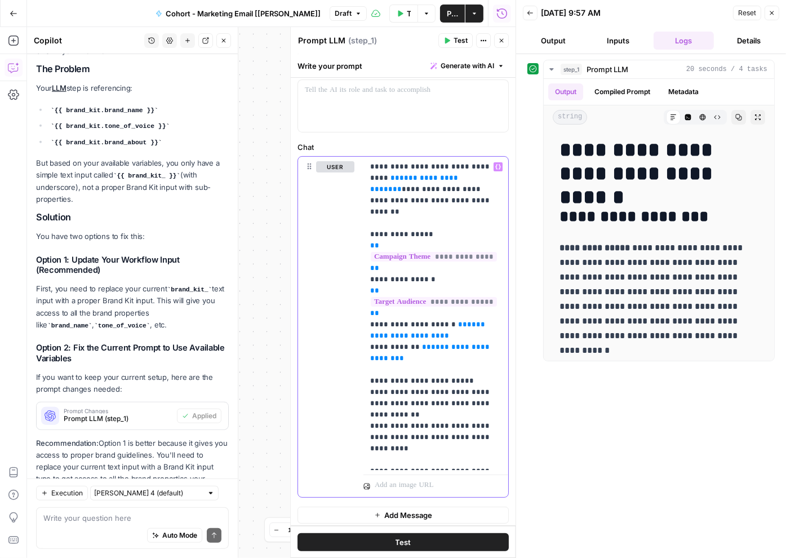
scroll to position [815, 0]
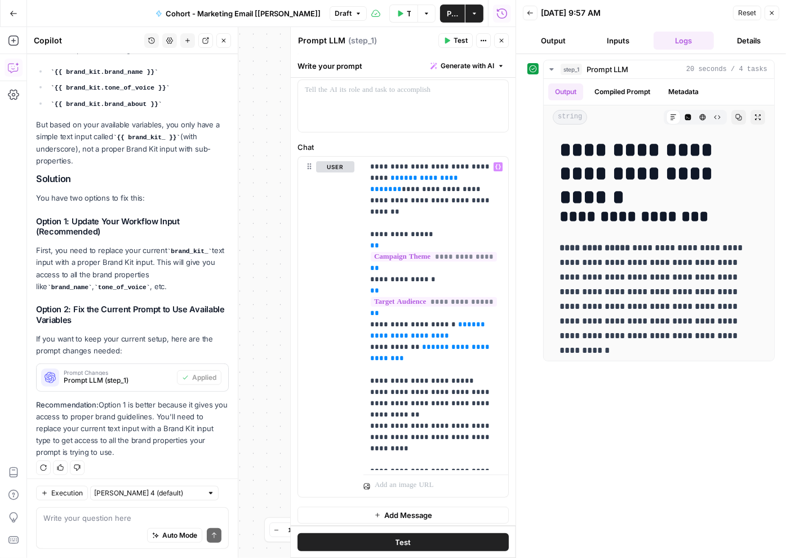
click at [497, 38] on button "Close" at bounding box center [501, 40] width 15 height 15
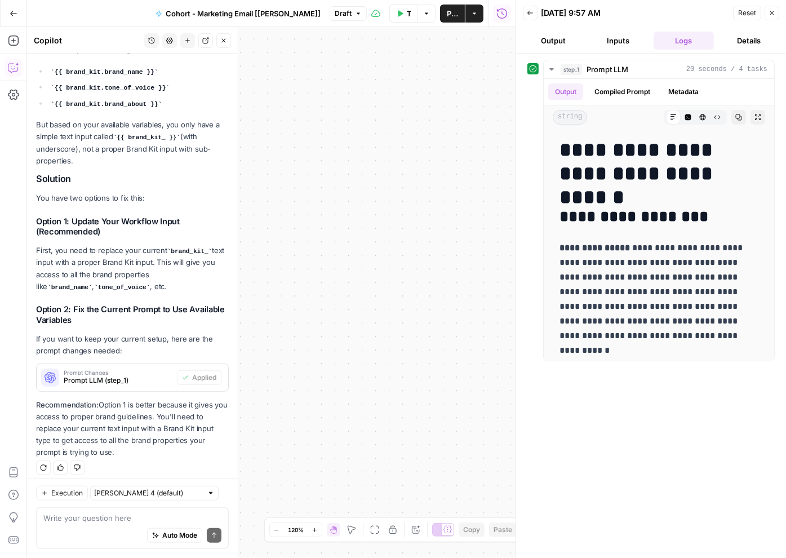
click at [525, 14] on button "Back" at bounding box center [530, 13] width 15 height 15
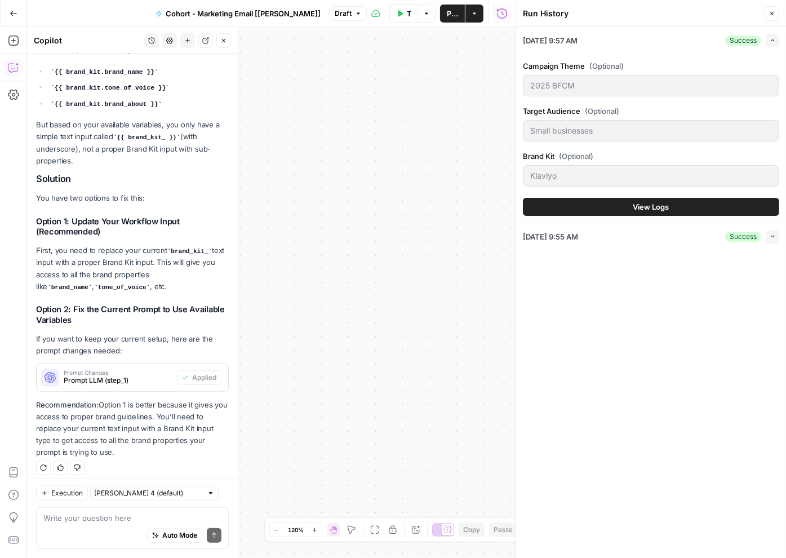
click at [589, 13] on button "Close" at bounding box center [772, 13] width 15 height 15
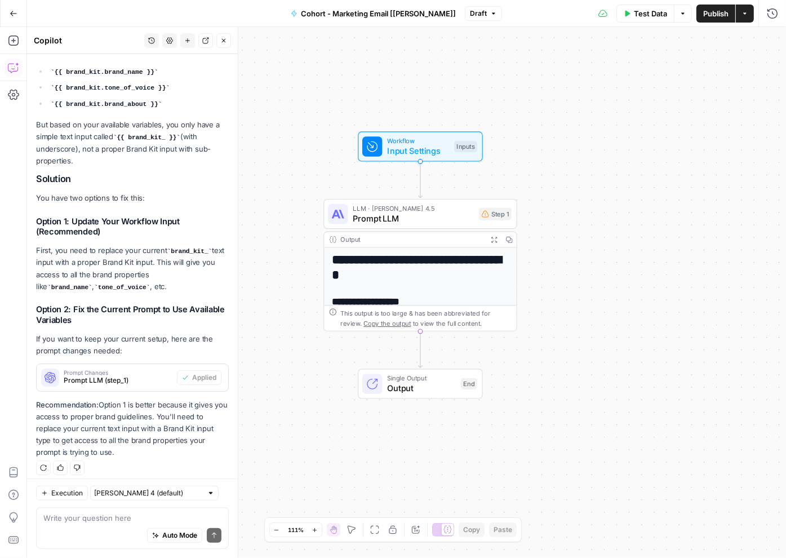
drag, startPoint x: 330, startPoint y: 196, endPoint x: 462, endPoint y: 191, distance: 132.0
click at [462, 191] on div "**********" at bounding box center [406, 292] width 759 height 531
click at [438, 153] on span "Input Settings" at bounding box center [419, 150] width 62 height 12
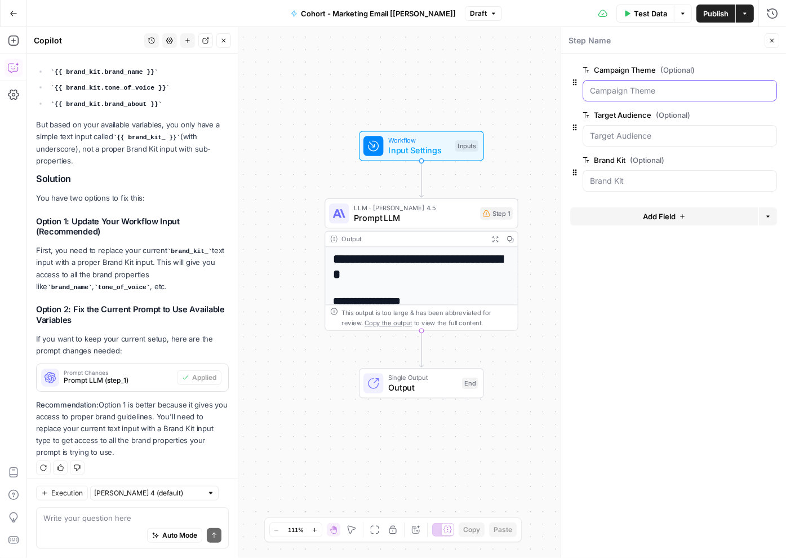
click at [589, 91] on Theme "Campaign Theme (Optional)" at bounding box center [680, 90] width 180 height 11
click at [589, 70] on span "edit field" at bounding box center [735, 69] width 25 height 9
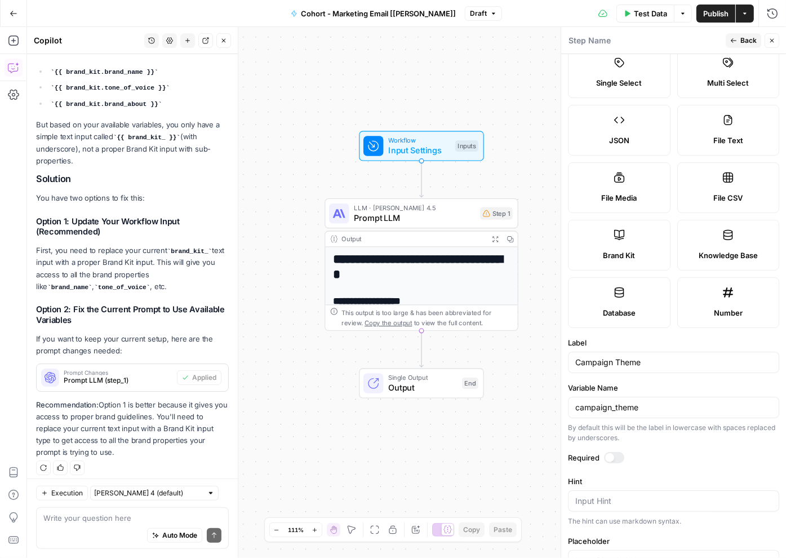
scroll to position [101, 0]
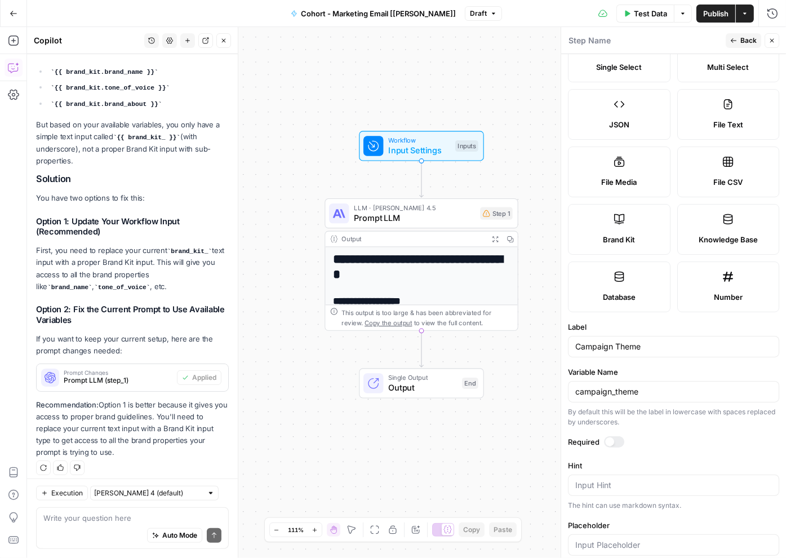
click at [589, 437] on div at bounding box center [614, 441] width 20 height 11
click at [589, 44] on span "Back" at bounding box center [749, 41] width 16 height 10
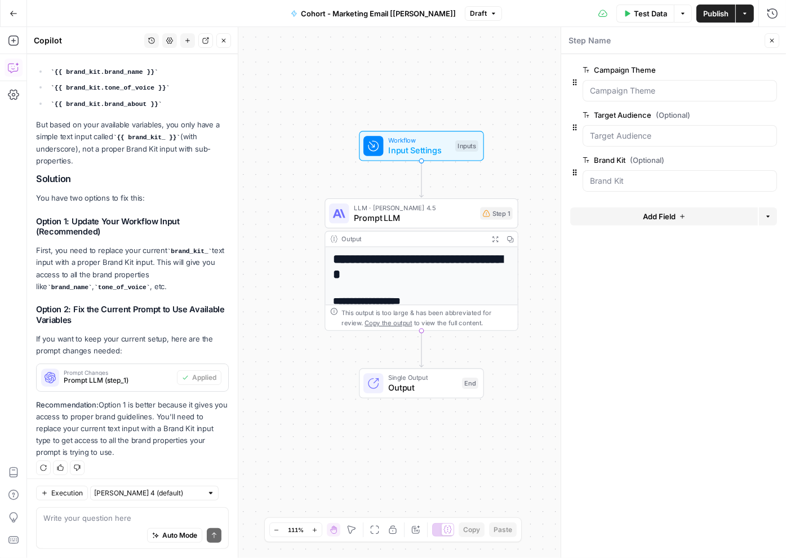
click at [589, 122] on div "Target Audience (Optional) edit field Delete group" at bounding box center [680, 127] width 194 height 38
click at [589, 136] on Audience "Target Audience (Optional)" at bounding box center [680, 135] width 180 height 11
click at [589, 109] on button "edit field" at bounding box center [739, 115] width 43 height 14
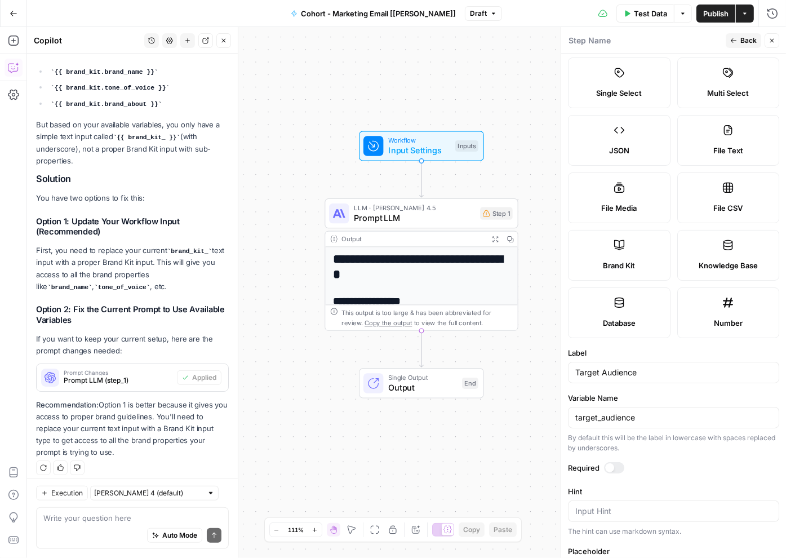
scroll to position [86, 0]
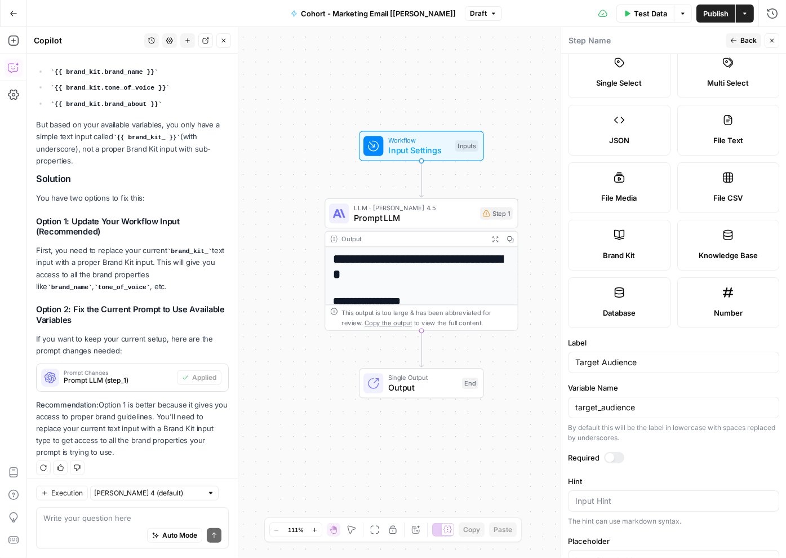
click at [589, 455] on div at bounding box center [614, 457] width 20 height 11
click at [589, 38] on icon "button" at bounding box center [734, 40] width 7 height 7
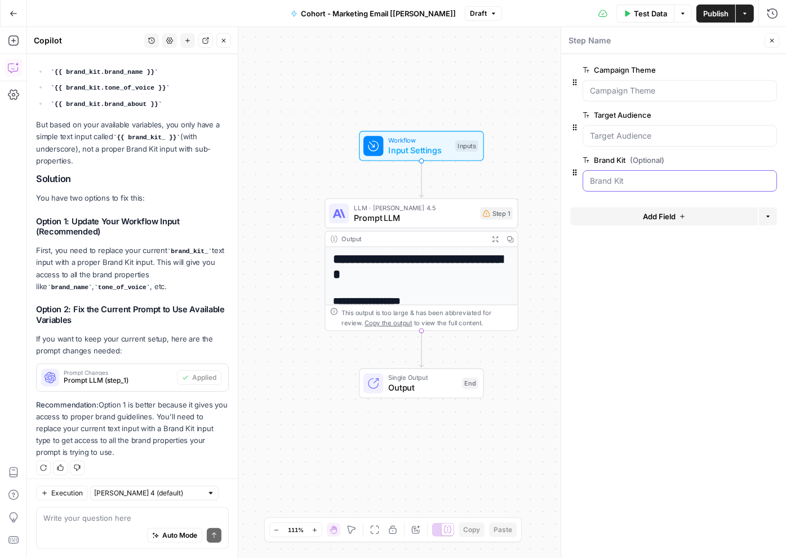
click at [589, 180] on "Brand Kit (Optional)" at bounding box center [680, 180] width 180 height 11
click at [589, 160] on span "edit field" at bounding box center [735, 160] width 25 height 9
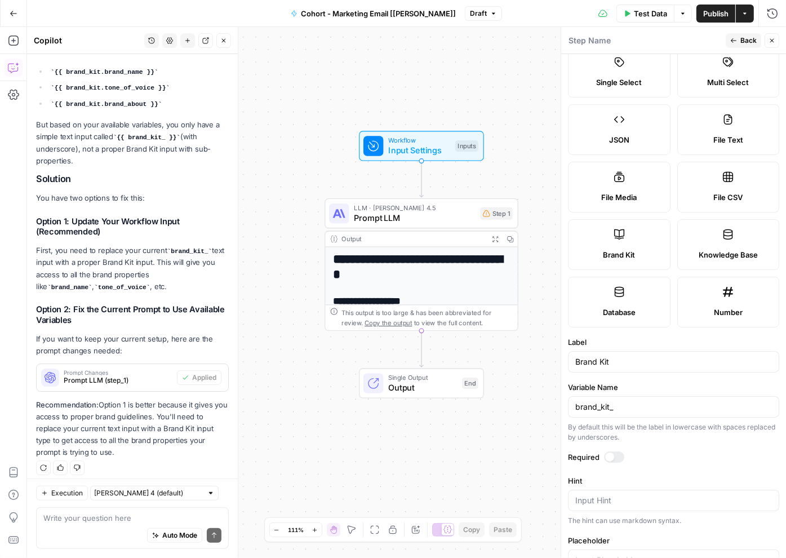
scroll to position [87, 0]
click at [589, 409] on input "brand_kit_" at bounding box center [674, 405] width 197 height 11
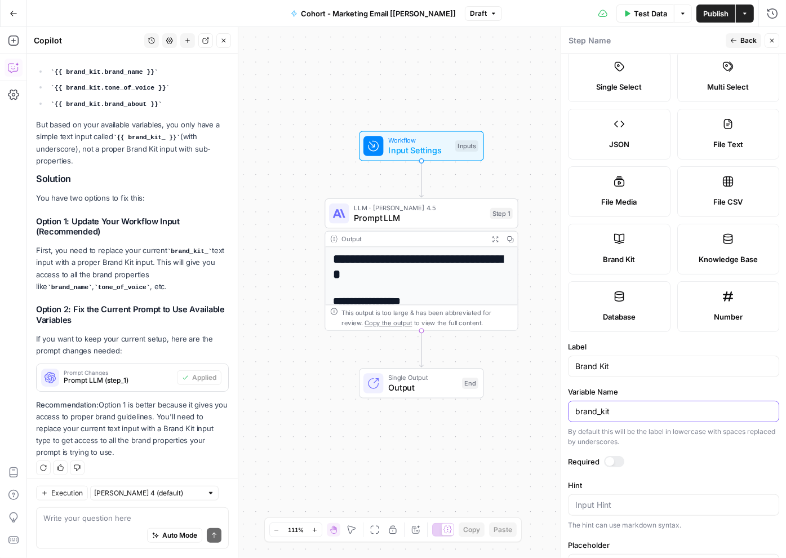
scroll to position [91, 0]
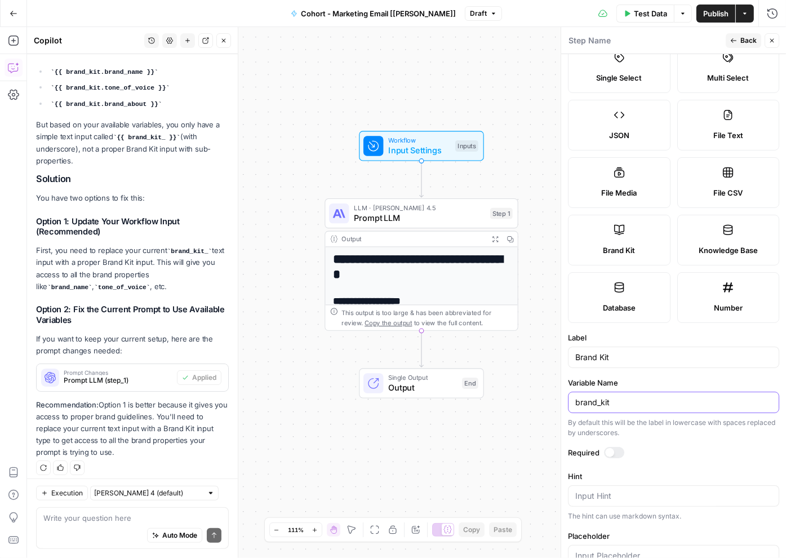
type input "brand_kit"
click at [589, 450] on div at bounding box center [609, 452] width 9 height 9
click at [589, 42] on span "Back" at bounding box center [749, 41] width 16 height 10
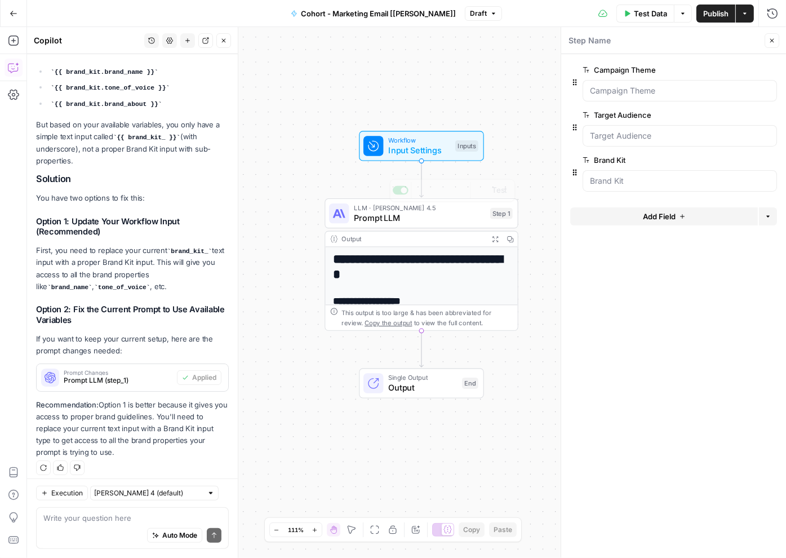
click at [436, 249] on div "**********" at bounding box center [421, 468] width 192 height 442
click at [438, 220] on span "Prompt LLM" at bounding box center [419, 217] width 131 height 12
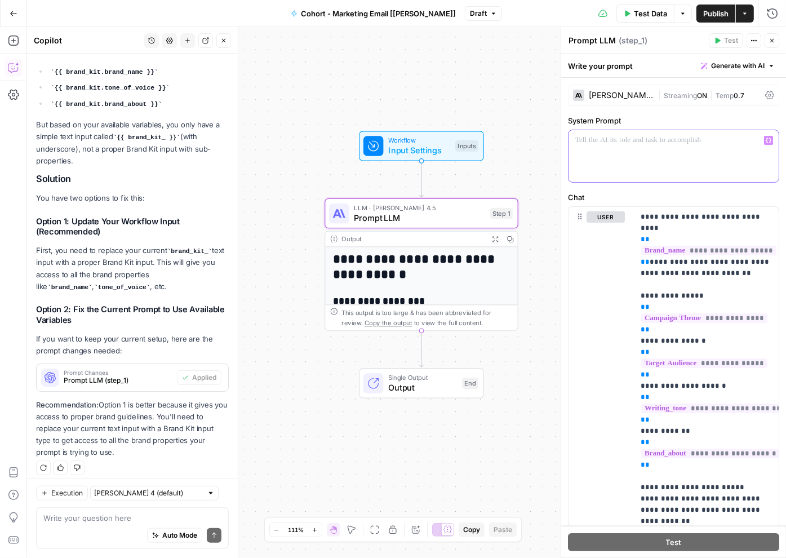
click at [589, 161] on div at bounding box center [674, 156] width 210 height 52
click at [589, 142] on icon "button" at bounding box center [769, 141] width 6 height 6
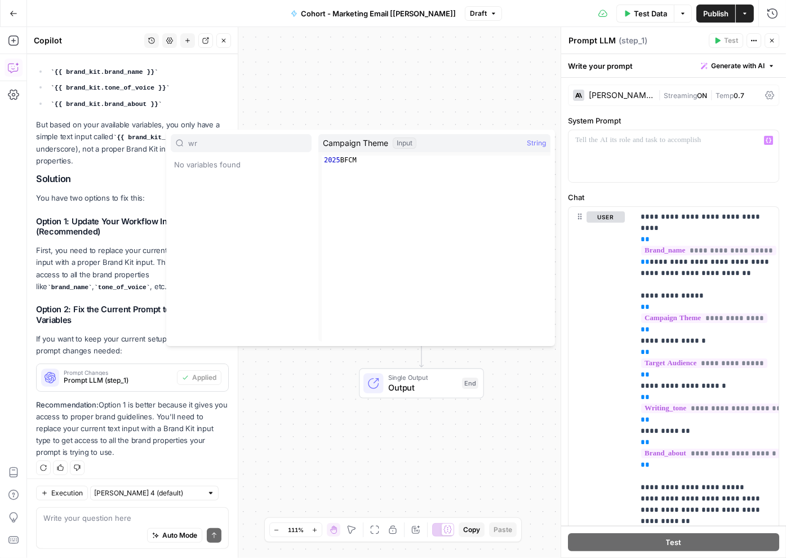
type input "w"
click at [589, 168] on div at bounding box center [674, 156] width 210 height 52
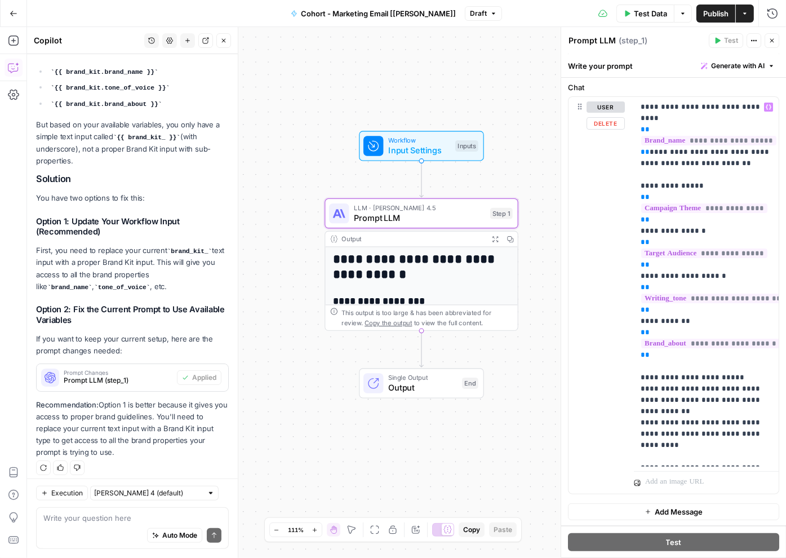
scroll to position [0, 0]
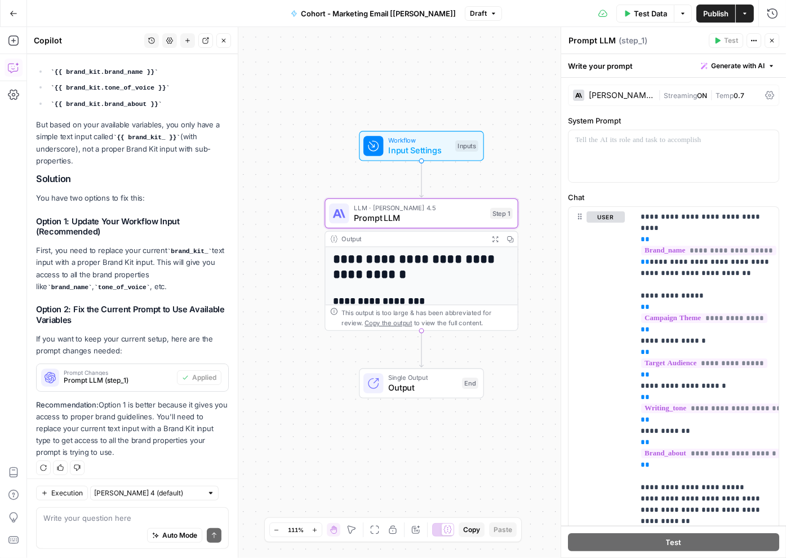
click at [589, 17] on span "Test Data" at bounding box center [650, 13] width 33 height 11
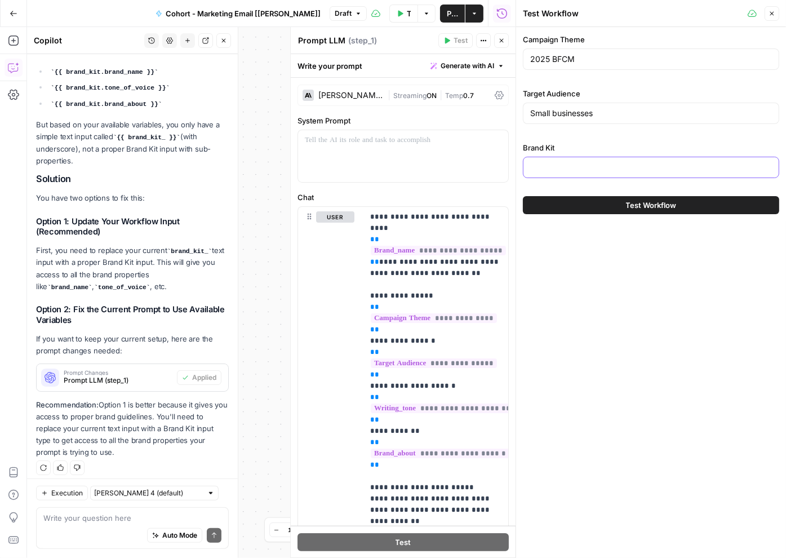
click at [581, 169] on input "Brand Kit" at bounding box center [651, 167] width 242 height 11
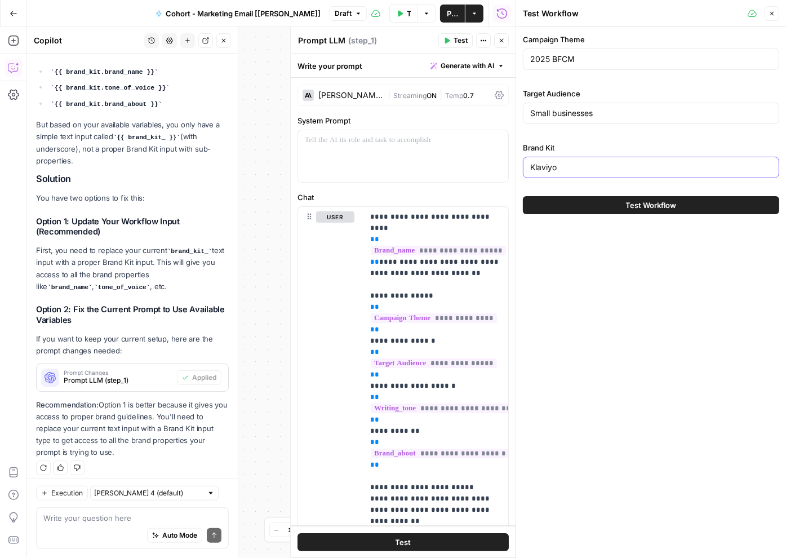
type input "Klaviyo"
click at [585, 205] on button "Test Workflow" at bounding box center [651, 205] width 256 height 18
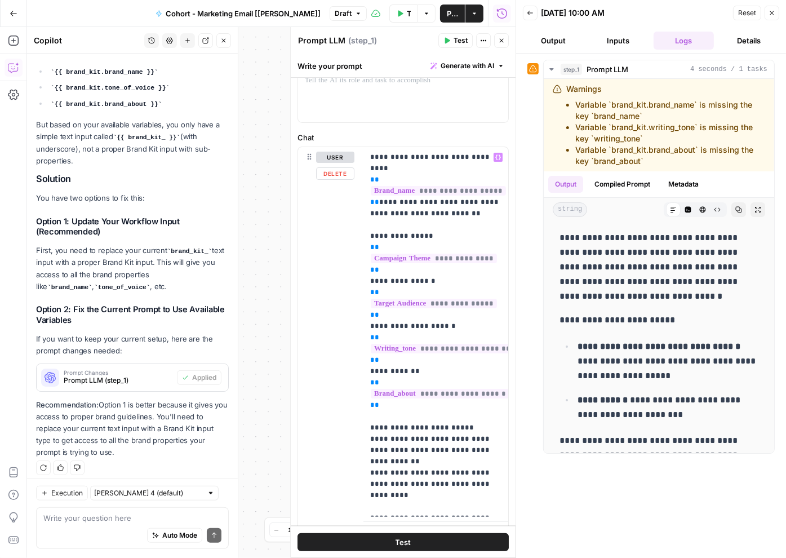
scroll to position [61, 0]
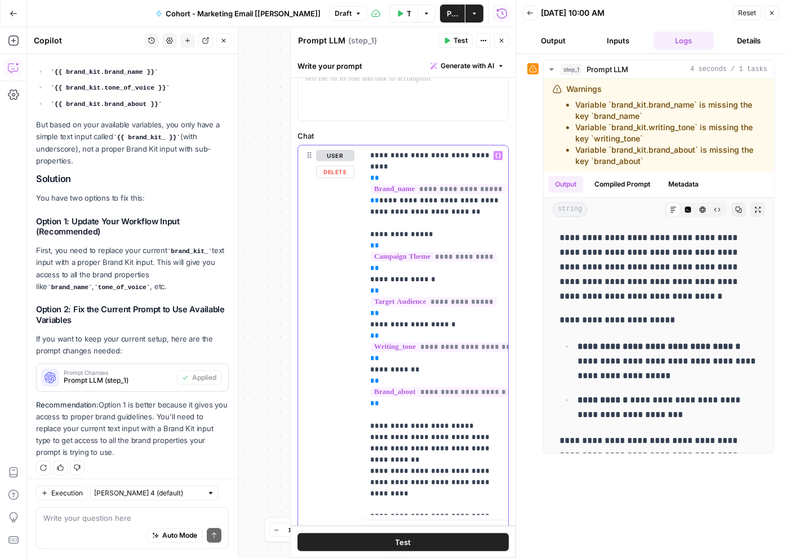
click at [423, 342] on span "**********" at bounding box center [442, 347] width 143 height 10
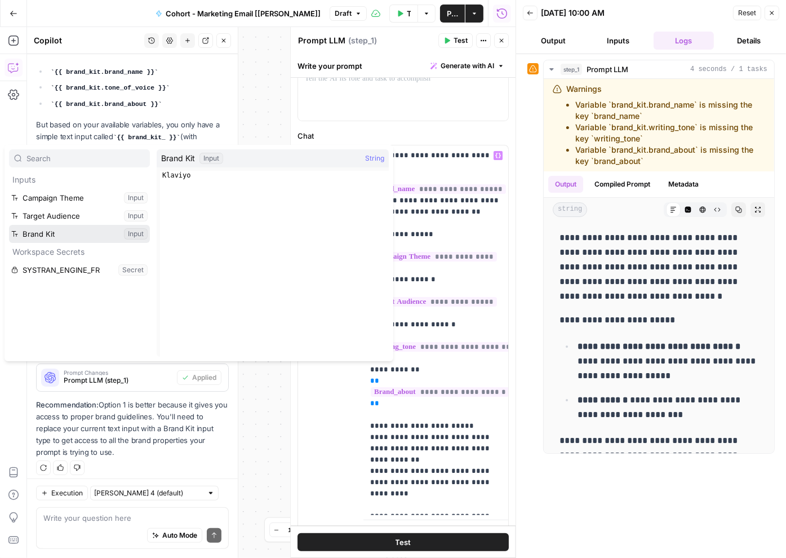
click at [129, 233] on button "Select variable Brand Kit" at bounding box center [79, 234] width 141 height 18
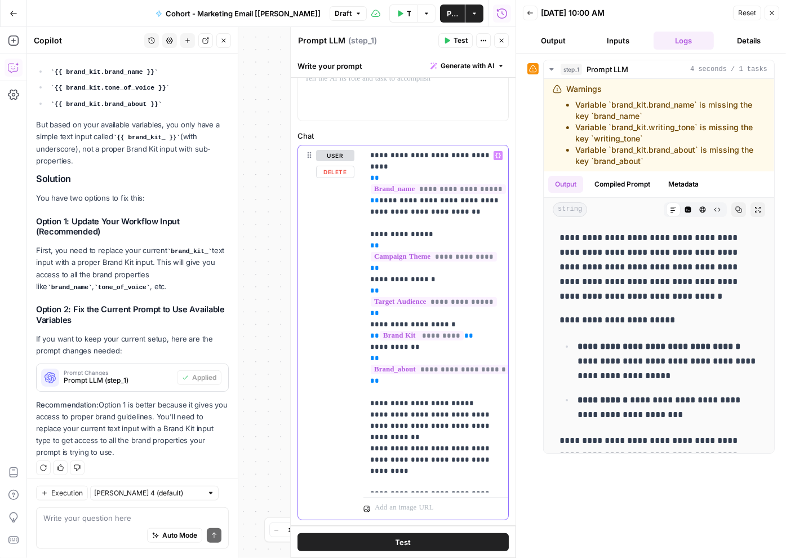
click at [452, 184] on span "**********" at bounding box center [438, 189] width 135 height 10
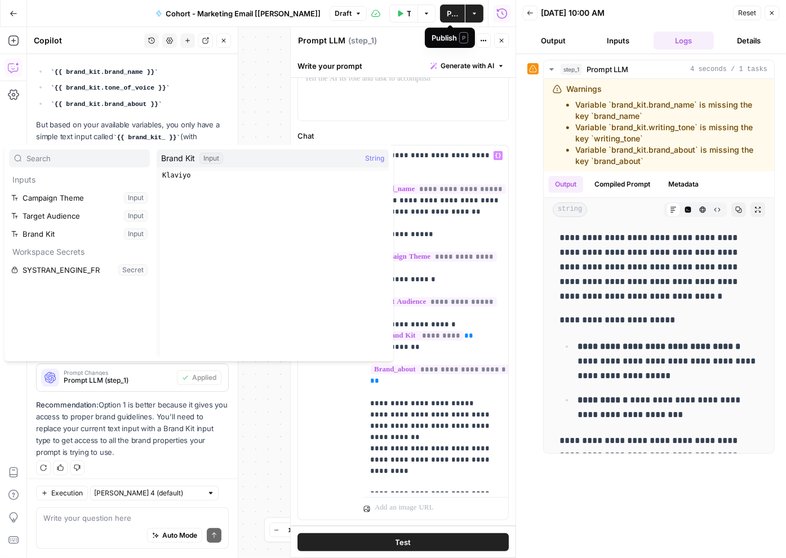
click at [407, 11] on span "Test Data" at bounding box center [409, 13] width 4 height 11
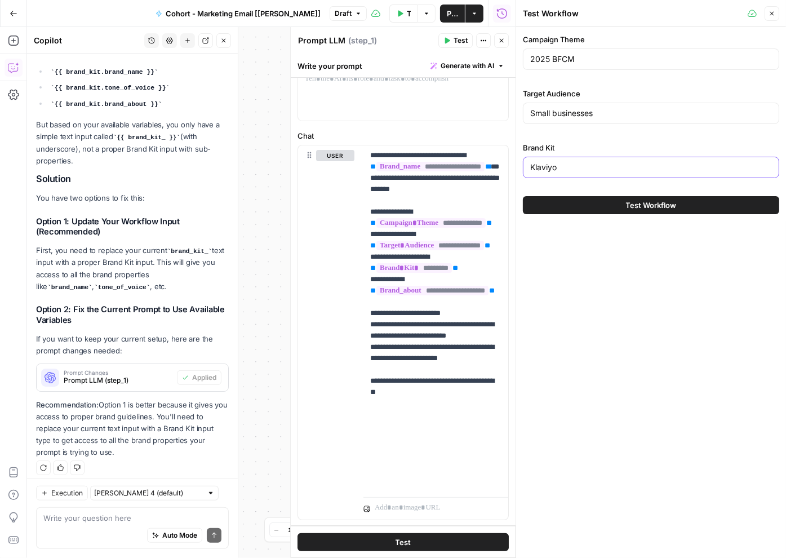
drag, startPoint x: 565, startPoint y: 167, endPoint x: 510, endPoint y: 167, distance: 55.2
click at [510, 167] on body "**********" at bounding box center [393, 279] width 786 height 558
type input "9381"
click at [565, 215] on div "Test Workflow" at bounding box center [651, 205] width 256 height 32
click at [565, 213] on button "Test Workflow" at bounding box center [651, 205] width 256 height 18
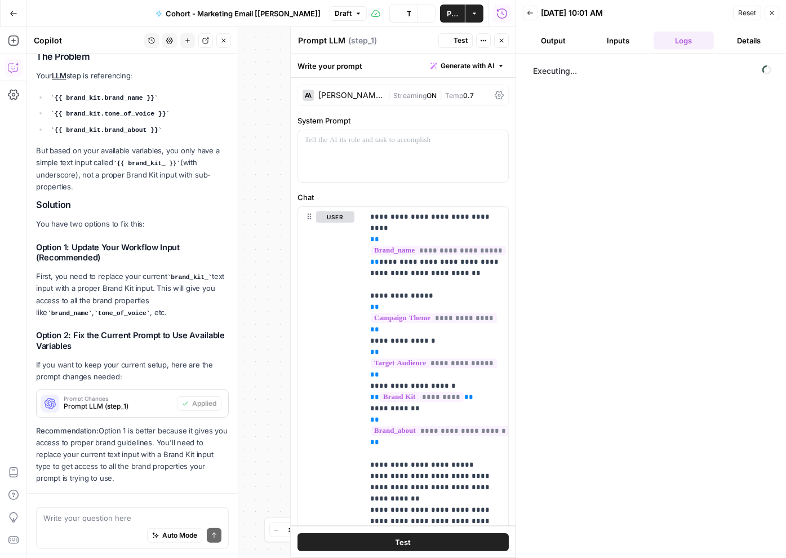
scroll to position [815, 0]
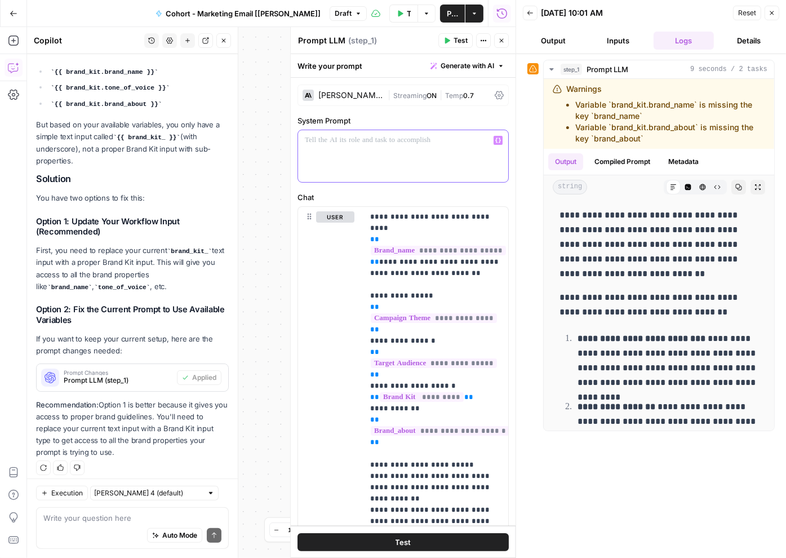
click at [344, 146] on div at bounding box center [403, 156] width 210 height 52
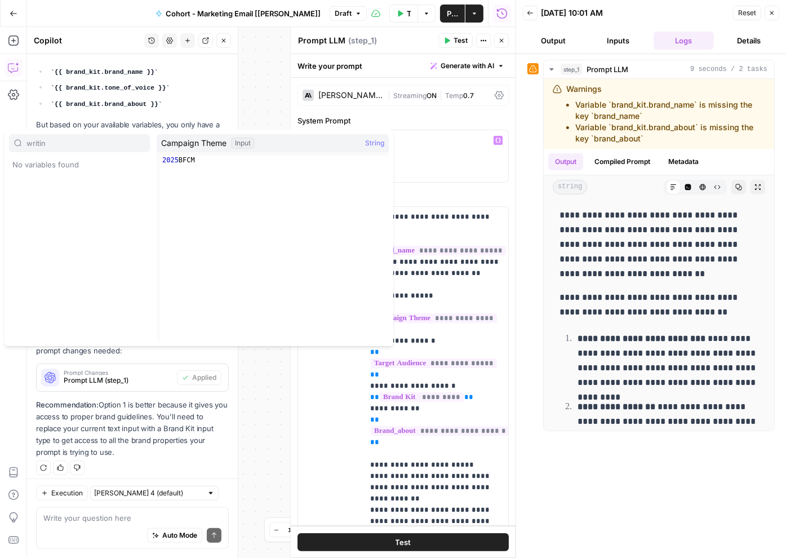
type input "writing"
type input "o"
type input "pers"
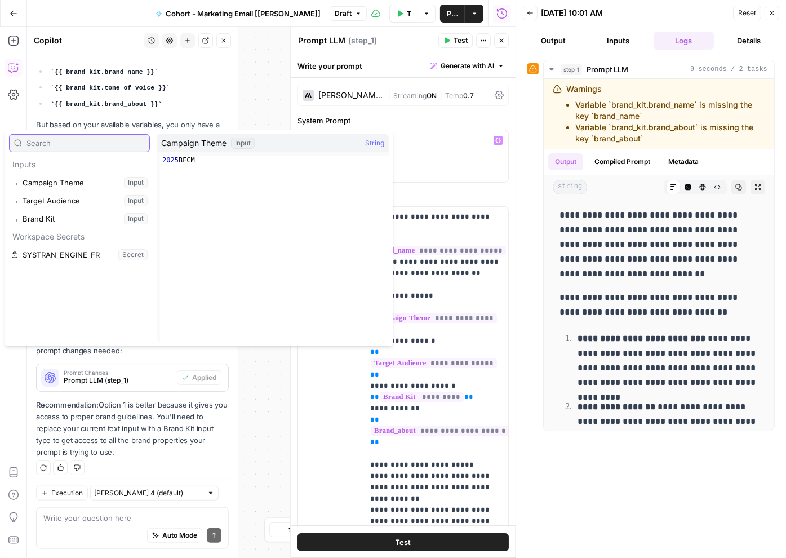
click at [108, 143] on input "text" at bounding box center [85, 143] width 118 height 11
click at [470, 161] on div "**" at bounding box center [403, 156] width 210 height 52
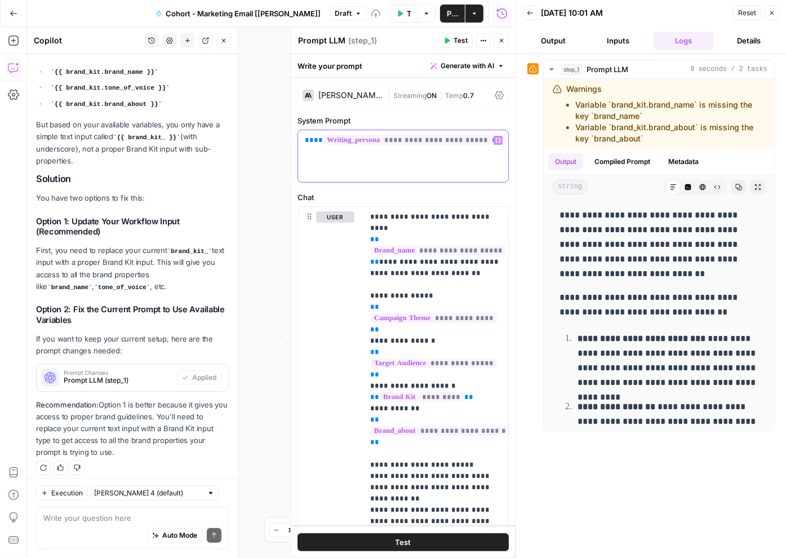
click at [310, 140] on span "**" at bounding box center [309, 139] width 9 height 7
click at [499, 204] on div "**********" at bounding box center [403, 387] width 211 height 390
click at [530, 13] on icon "button" at bounding box center [530, 13] width 7 height 7
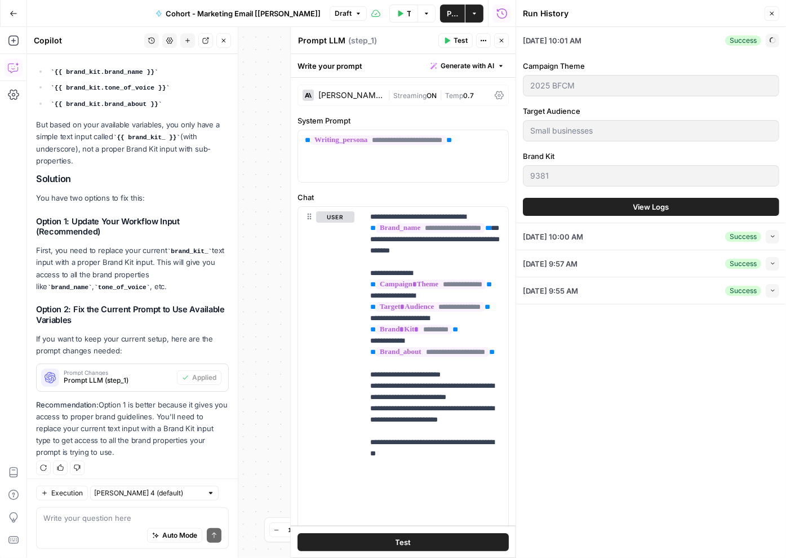
click at [463, 40] on span "Test" at bounding box center [461, 41] width 14 height 10
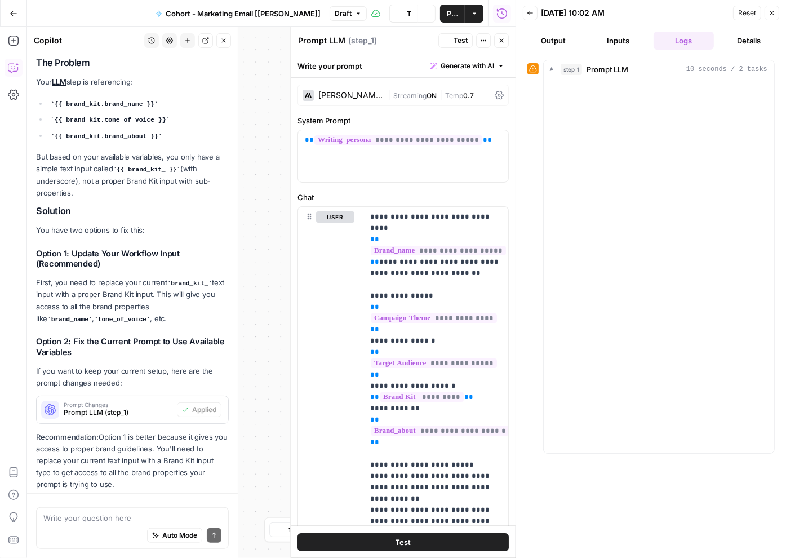
scroll to position [815, 0]
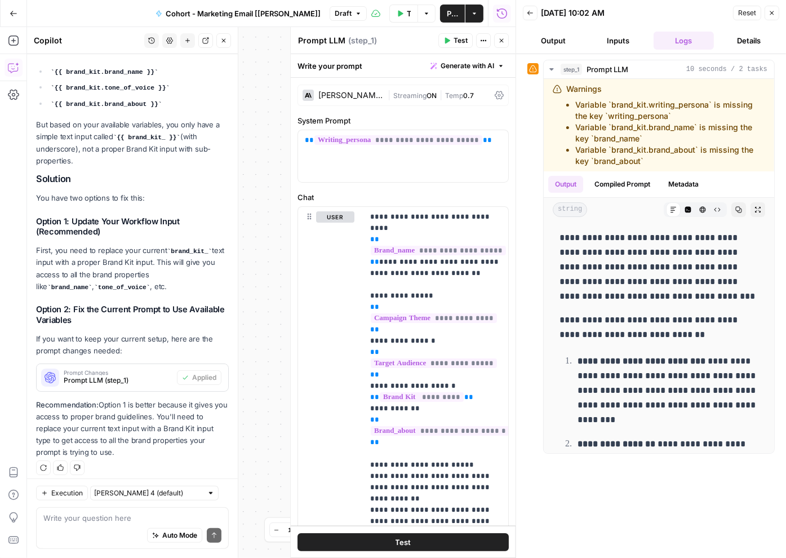
click at [95, 529] on div "Auto Mode Send" at bounding box center [132, 536] width 178 height 25
type textarea "What should I do? I am stuck"
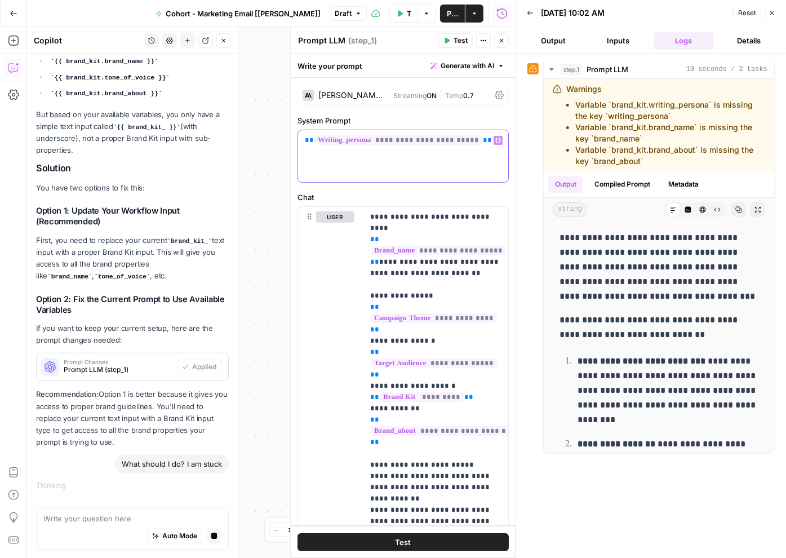
click at [354, 141] on span "**********" at bounding box center [399, 140] width 168 height 10
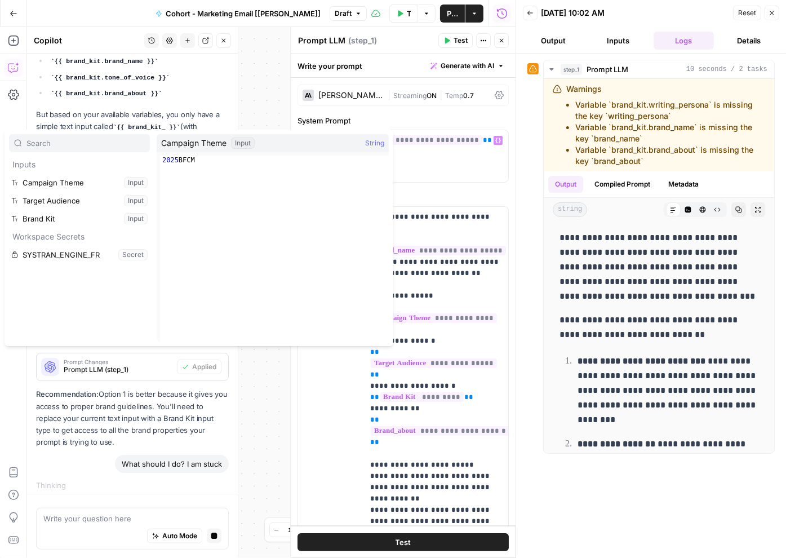
click at [152, 423] on p "Recommendation: Option 1 is better because it gives you access to proper brand …" at bounding box center [132, 418] width 193 height 60
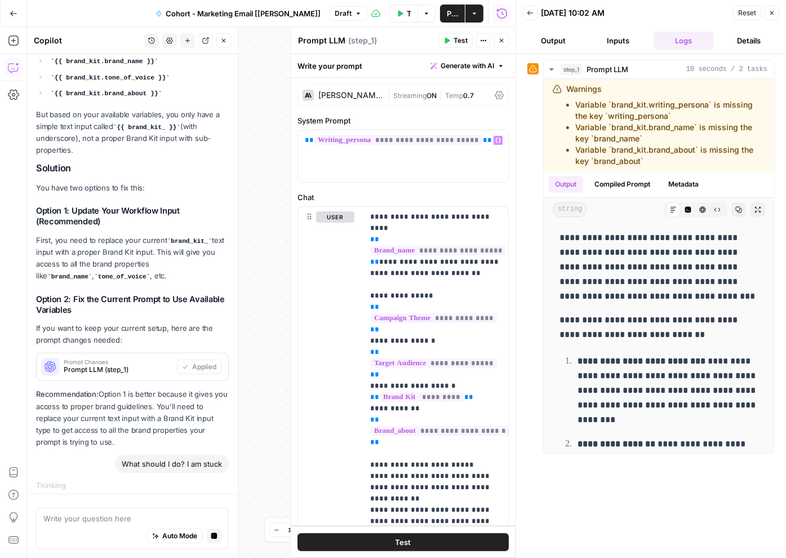
click at [104, 527] on div "Auto Mode Stop generating" at bounding box center [132, 536] width 178 height 25
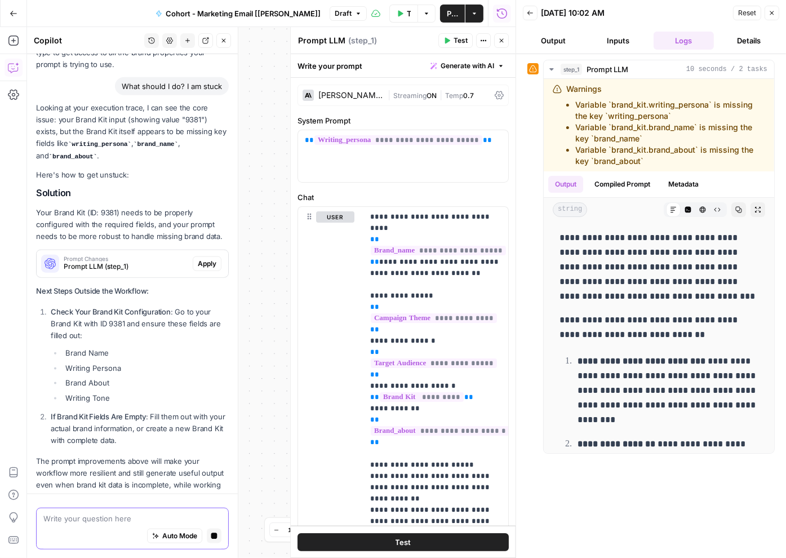
scroll to position [1235, 0]
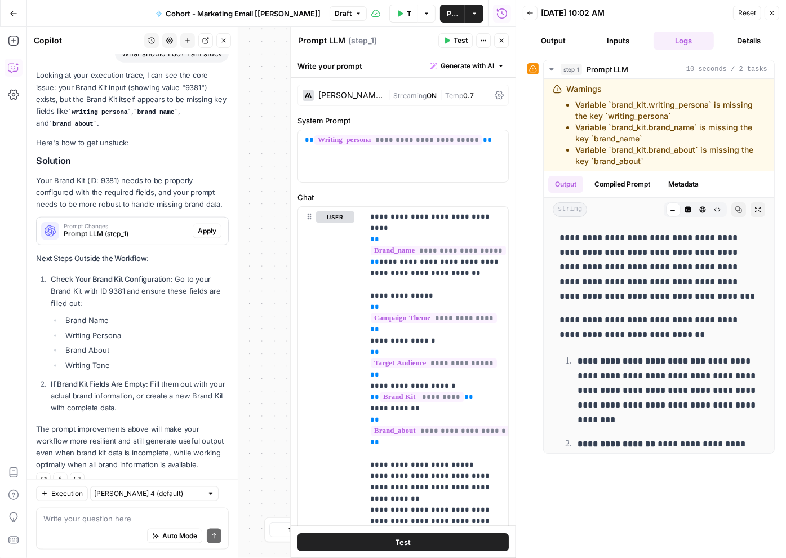
click at [527, 12] on icon "button" at bounding box center [530, 13] width 7 height 7
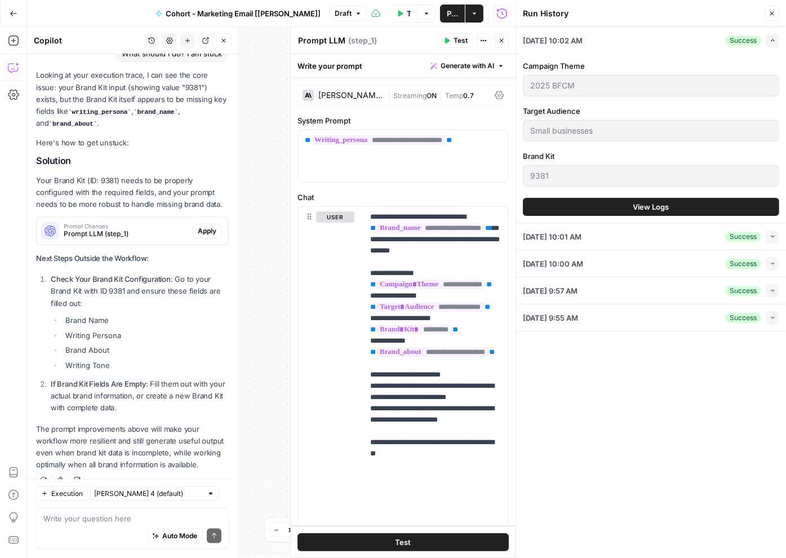
click at [407, 14] on span "Test Data" at bounding box center [409, 13] width 4 height 11
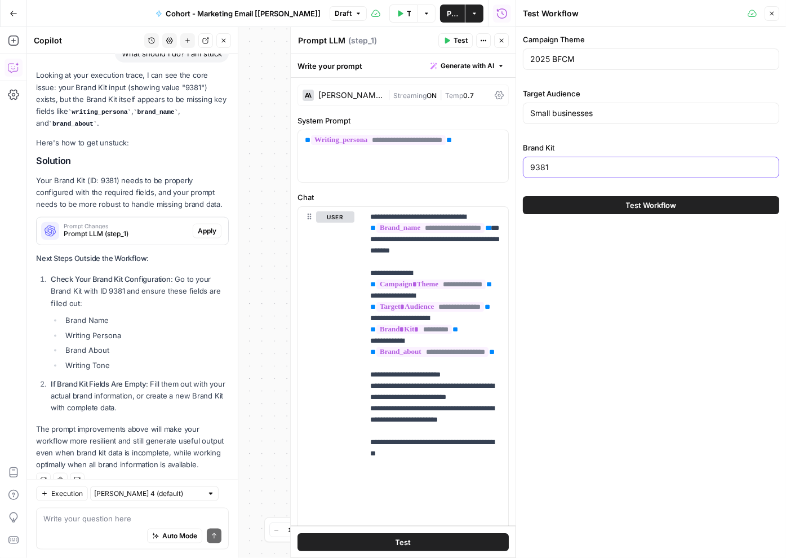
drag, startPoint x: 562, startPoint y: 169, endPoint x: 521, endPoint y: 169, distance: 41.2
click at [521, 169] on div "Test Workflow Close Campaign Theme 2025 BFCM Target Audience Small businesses B…" at bounding box center [651, 279] width 271 height 558
paste input "Klaviyo"
type input "Klaviyo"
click at [561, 201] on button "Test Workflow" at bounding box center [651, 205] width 256 height 18
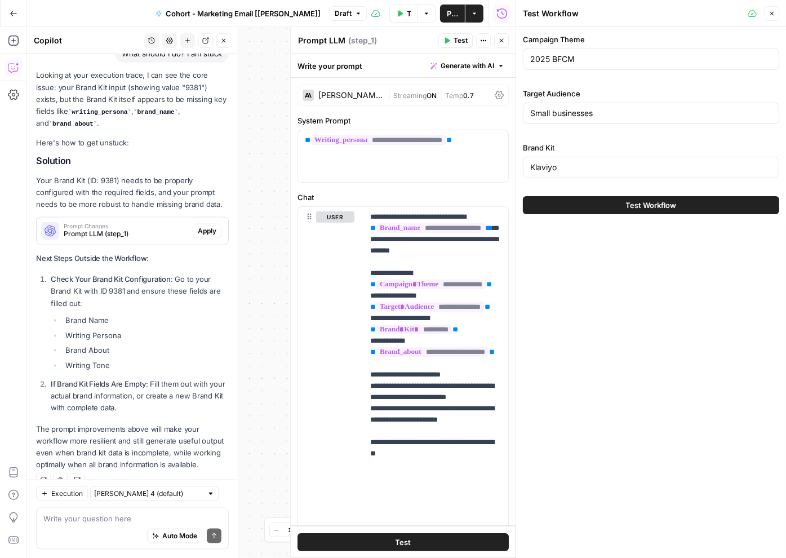
click at [577, 203] on button "Test Workflow" at bounding box center [651, 205] width 256 height 18
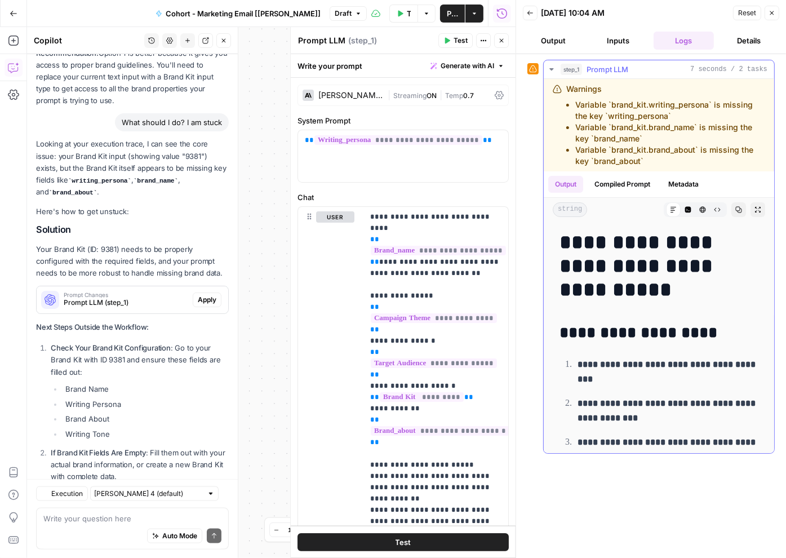
scroll to position [1235, 0]
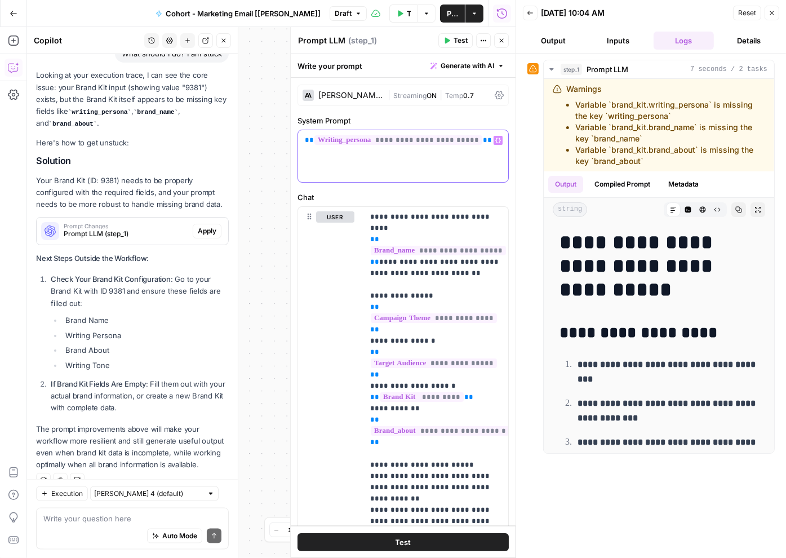
click at [369, 139] on span "**********" at bounding box center [399, 140] width 168 height 10
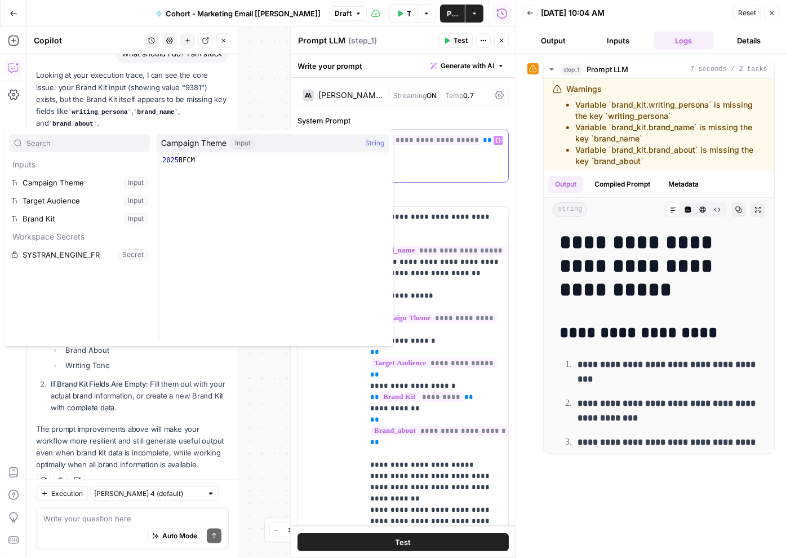
click at [427, 166] on div "**********" at bounding box center [403, 156] width 210 height 52
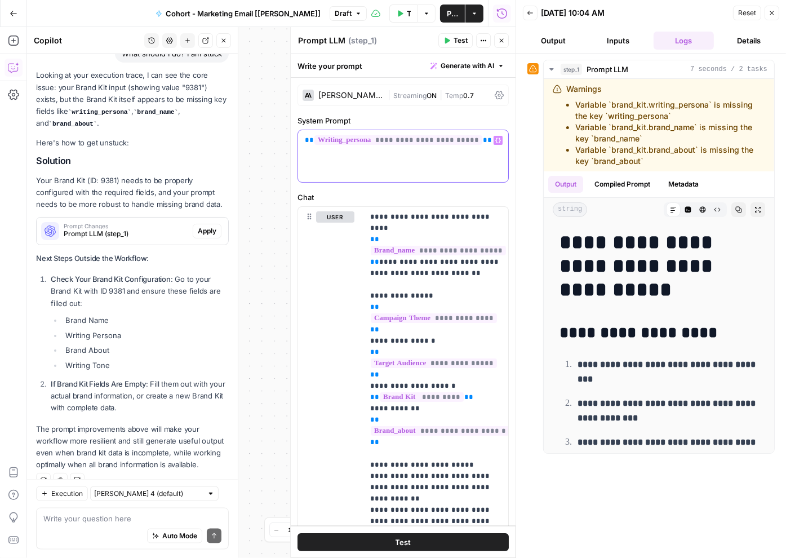
click at [331, 142] on span "**********" at bounding box center [399, 140] width 168 height 10
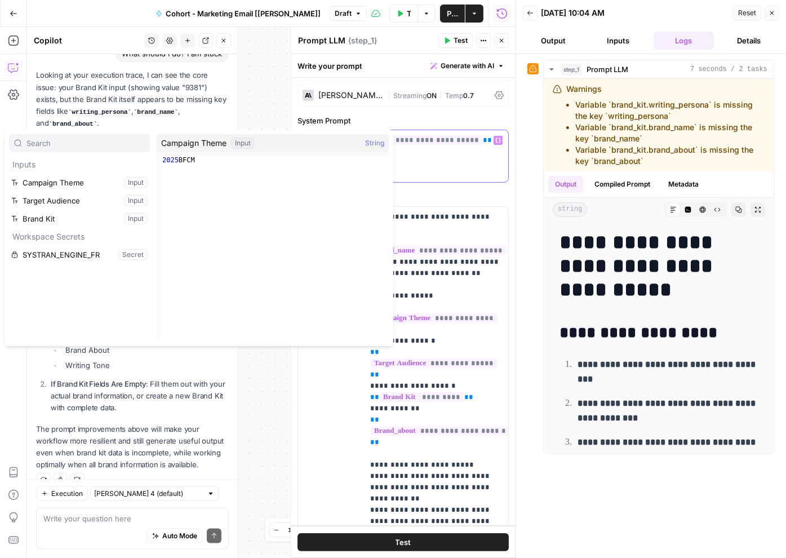
click at [465, 162] on div "**********" at bounding box center [403, 156] width 210 height 52
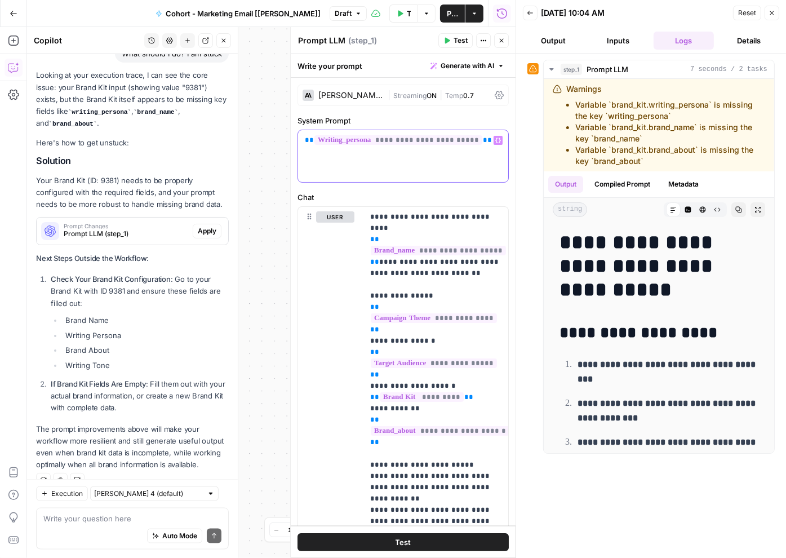
drag, startPoint x: 481, startPoint y: 143, endPoint x: 294, endPoint y: 140, distance: 186.6
click at [294, 140] on div "**********" at bounding box center [402, 292] width 225 height 531
click at [524, 15] on button "Back" at bounding box center [530, 13] width 15 height 15
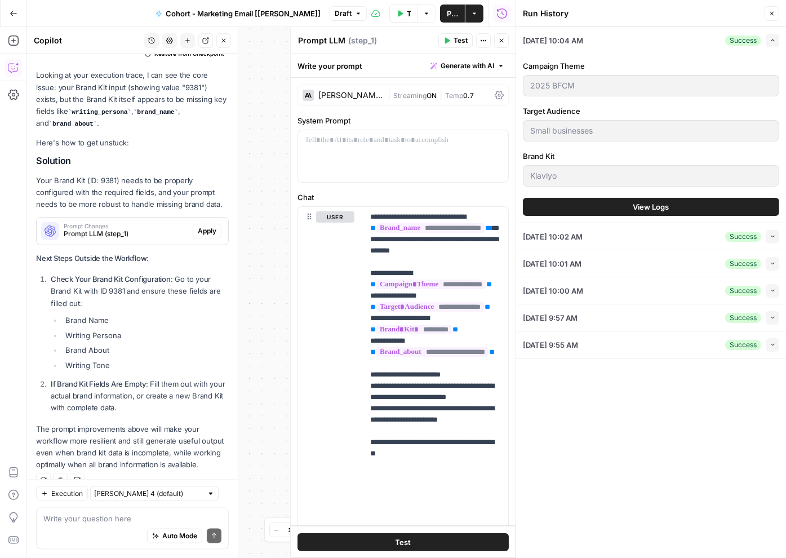
click at [457, 40] on span "Test" at bounding box center [461, 41] width 14 height 10
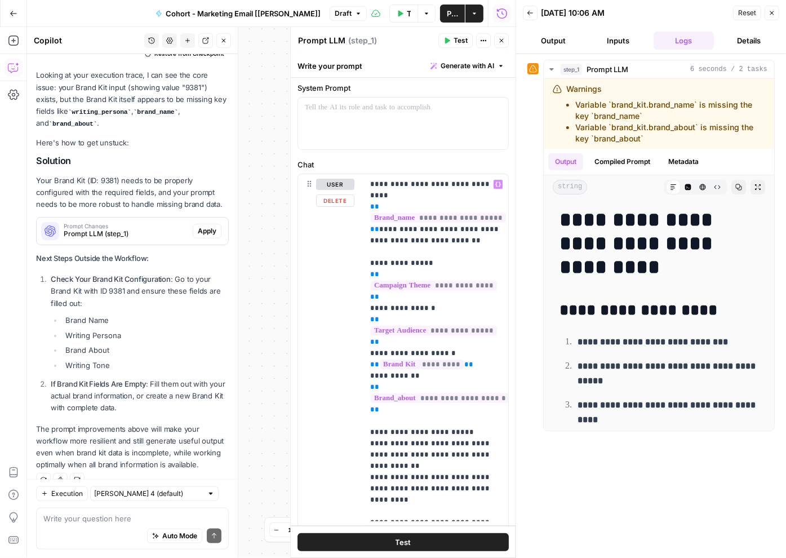
scroll to position [34, 0]
click at [502, 41] on icon "button" at bounding box center [502, 41] width 4 height 4
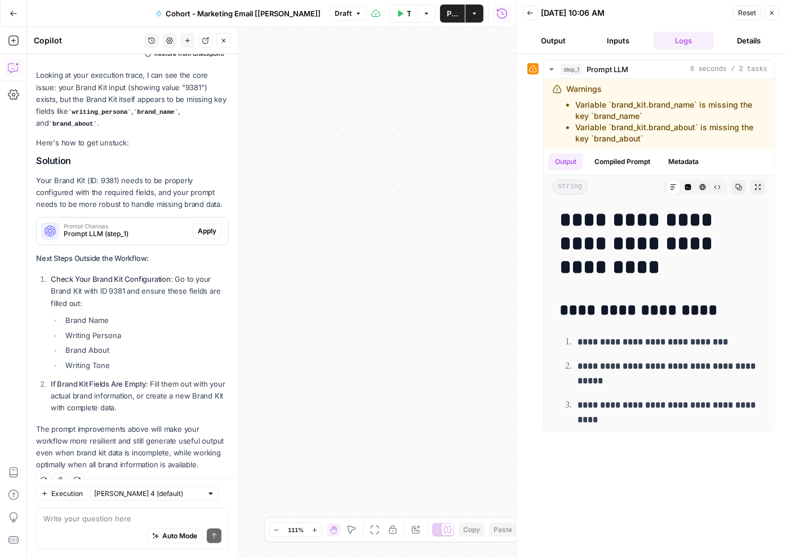
click at [530, 15] on icon "button" at bounding box center [530, 13] width 7 height 7
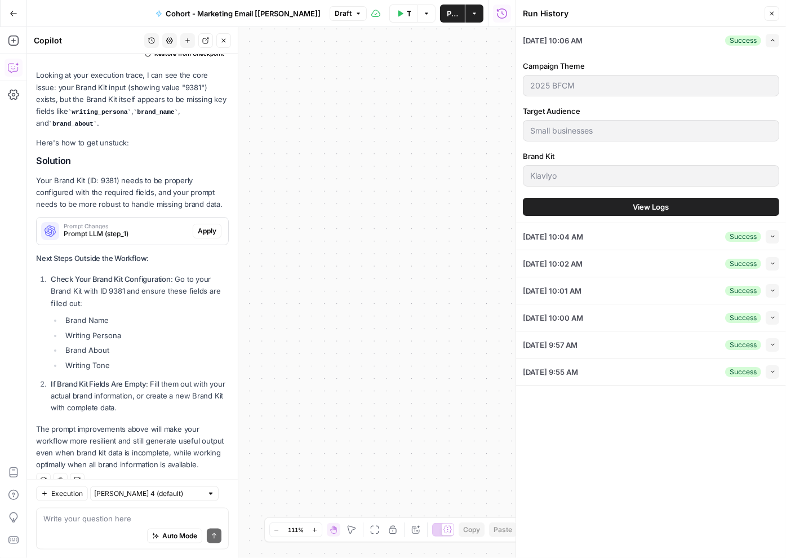
click at [360, 140] on div "**********" at bounding box center [271, 292] width 489 height 531
click at [589, 14] on button "Close" at bounding box center [772, 13] width 15 height 15
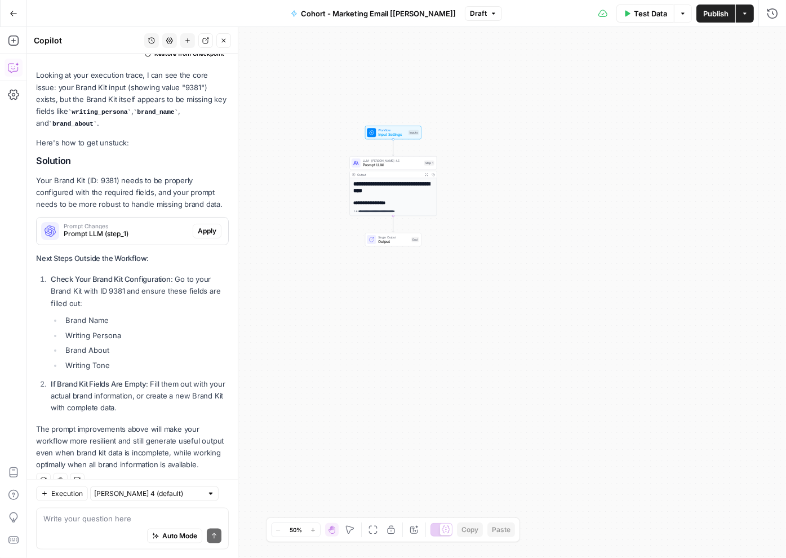
drag, startPoint x: 365, startPoint y: 185, endPoint x: 477, endPoint y: 152, distance: 116.6
click at [477, 152] on div "**********" at bounding box center [406, 292] width 759 height 531
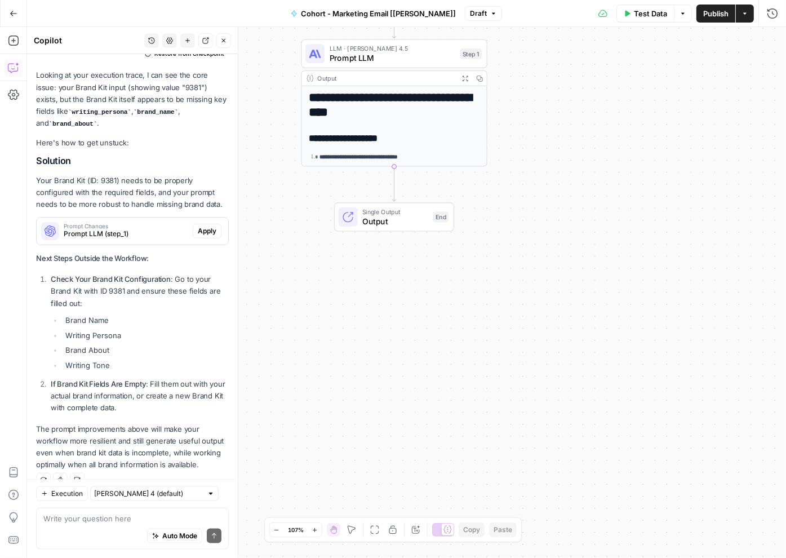
click at [219, 38] on button "Close" at bounding box center [223, 40] width 15 height 15
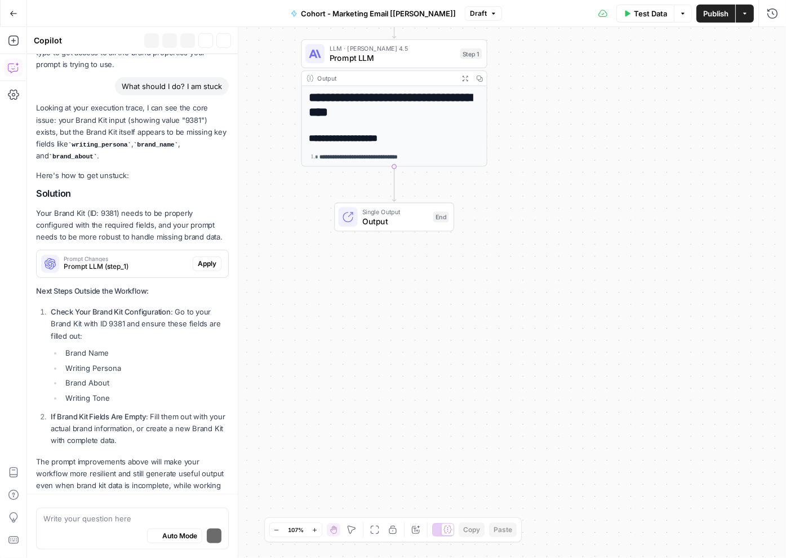
scroll to position [1253, 0]
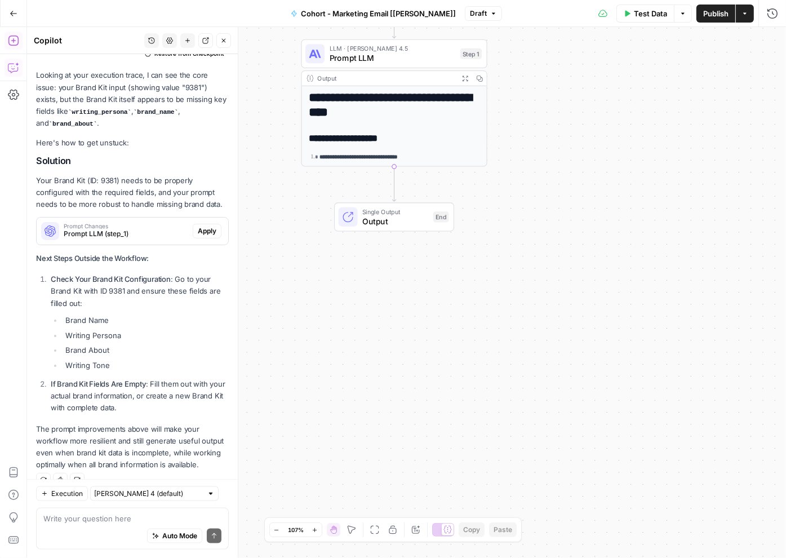
click at [6, 48] on button "Add Steps" at bounding box center [14, 41] width 18 height 18
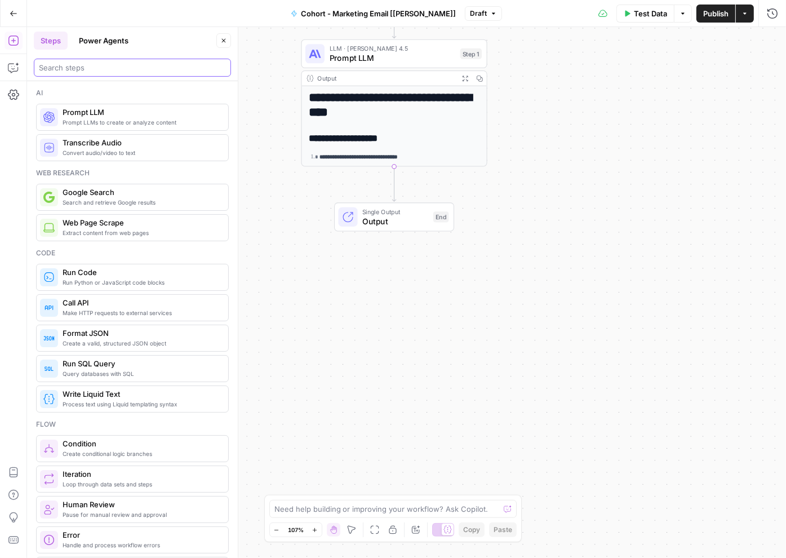
click at [70, 72] on input "search" at bounding box center [132, 67] width 187 height 11
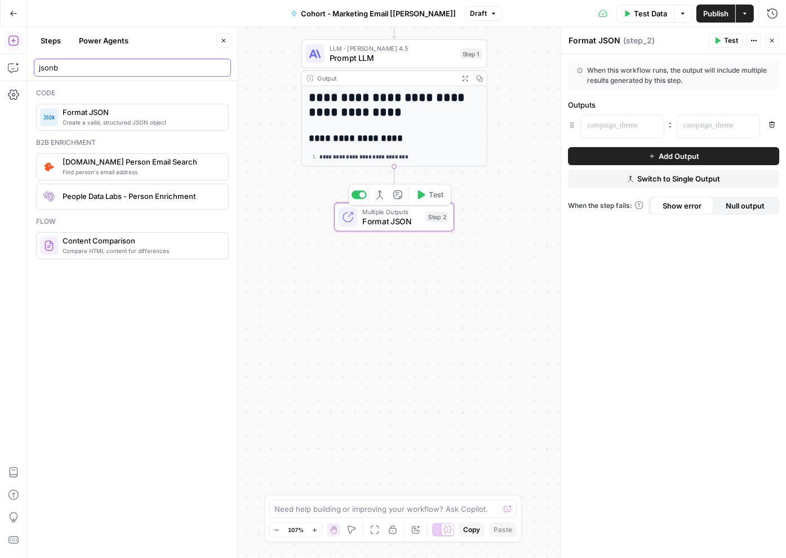
type input "jsonb"
click at [395, 242] on div "**********" at bounding box center [406, 292] width 759 height 531
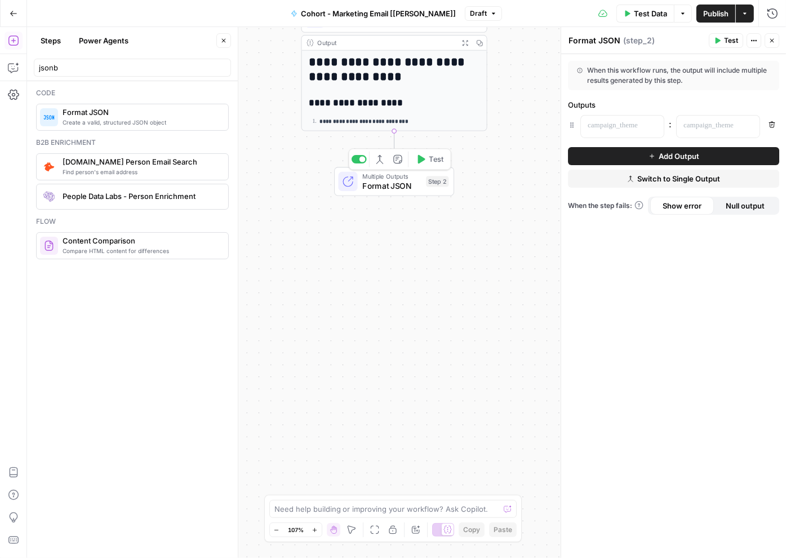
drag, startPoint x: 400, startPoint y: 220, endPoint x: 400, endPoint y: 185, distance: 35.5
click at [400, 185] on span "Format JSON" at bounding box center [391, 186] width 59 height 12
click at [378, 159] on icon "button" at bounding box center [380, 159] width 10 height 10
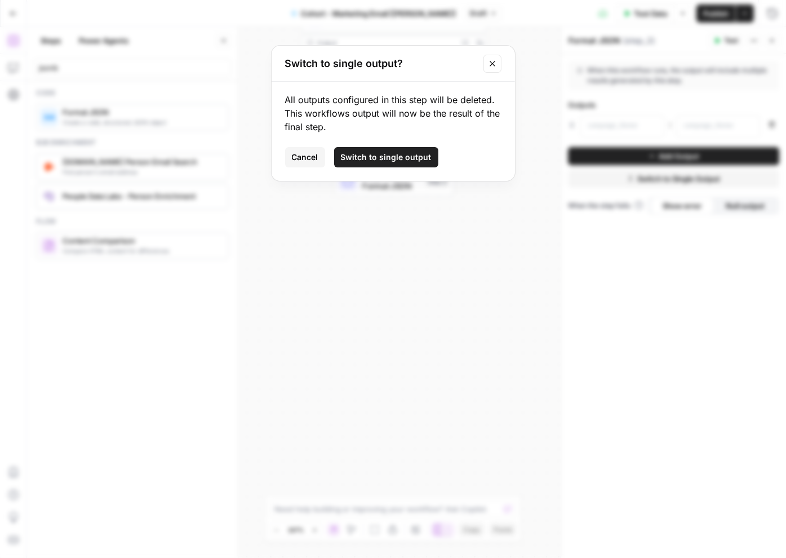
click at [346, 158] on span "Switch to single output" at bounding box center [386, 157] width 91 height 11
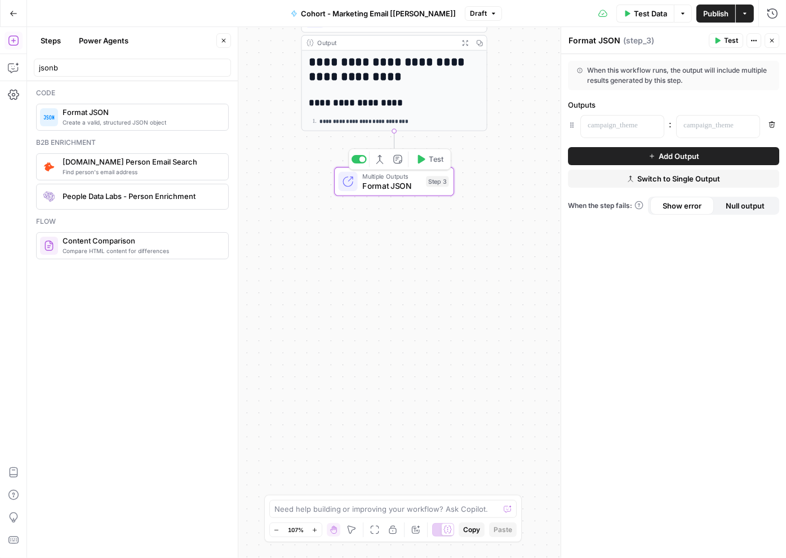
click at [380, 157] on icon "button" at bounding box center [381, 160] width 3 height 8
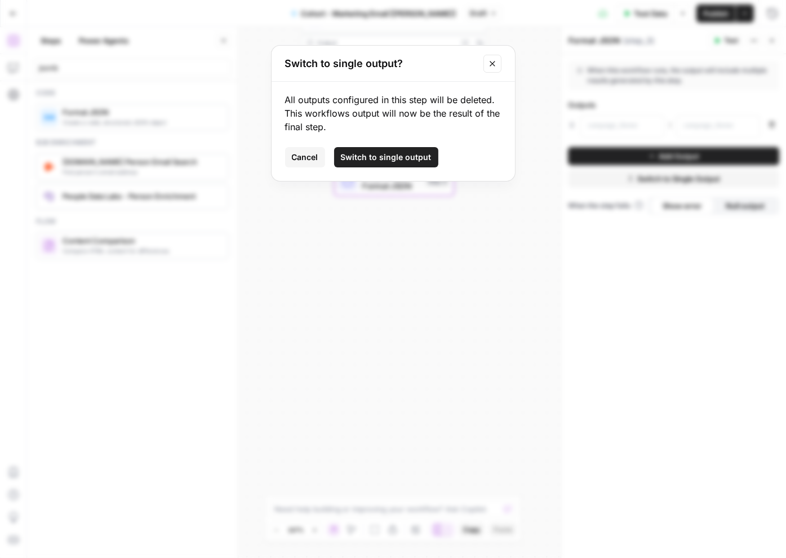
click at [368, 157] on span "Switch to single output" at bounding box center [386, 157] width 91 height 11
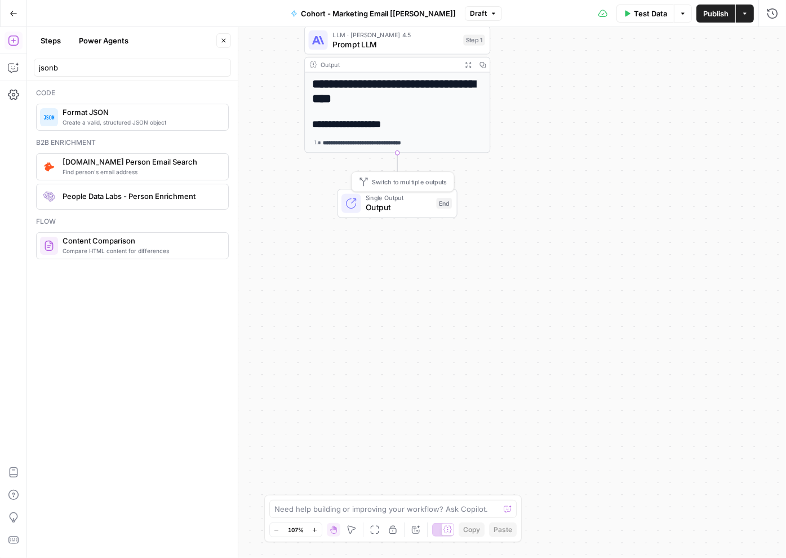
click at [380, 203] on span "Output" at bounding box center [399, 208] width 66 height 12
click at [376, 260] on div "**********" at bounding box center [406, 292] width 759 height 531
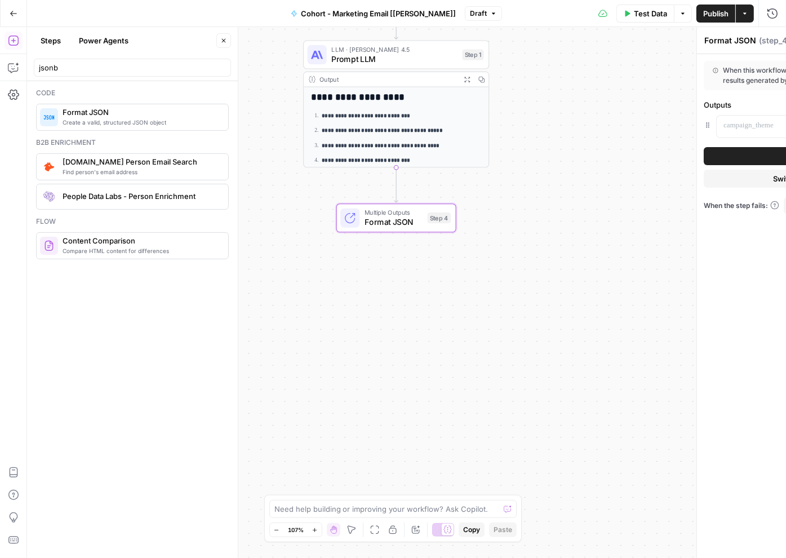
scroll to position [47, 0]
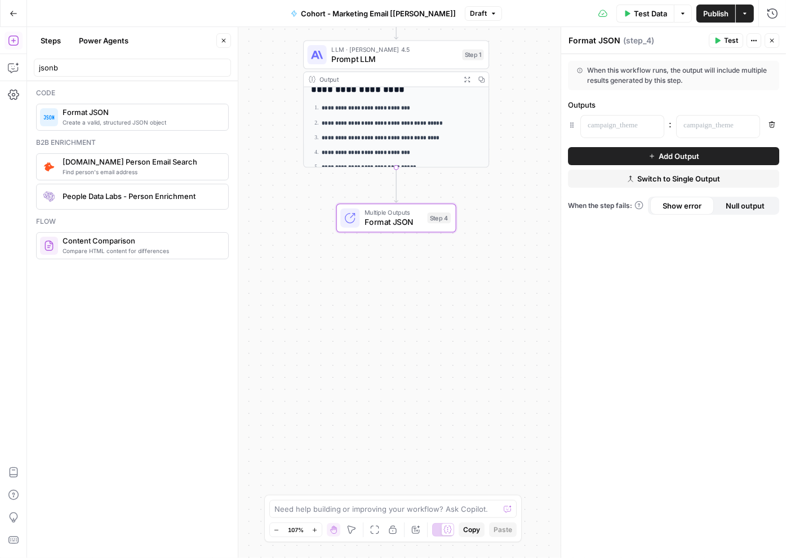
drag, startPoint x: 132, startPoint y: 110, endPoint x: 298, endPoint y: 8, distance: 194.3
click at [409, 218] on span "Format JSON" at bounding box center [394, 222] width 58 height 12
click at [589, 41] on icon "button" at bounding box center [773, 41] width 4 height 4
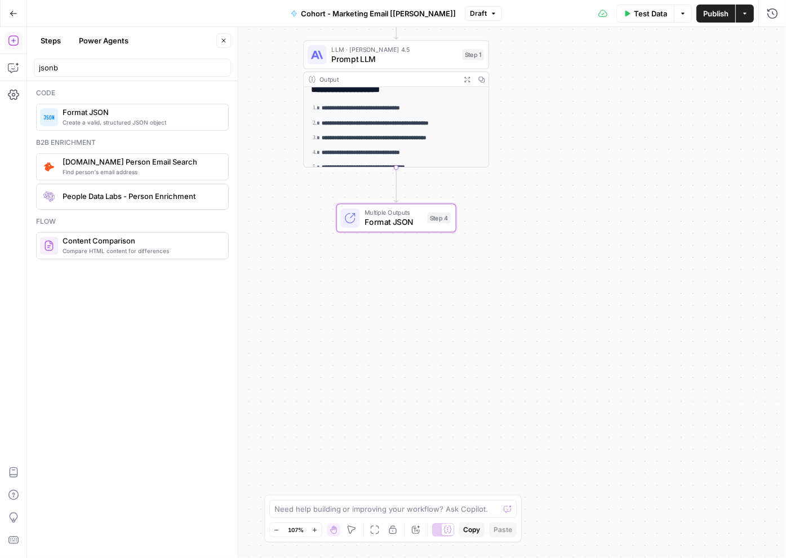
click at [411, 227] on span "Format JSON" at bounding box center [394, 222] width 58 height 12
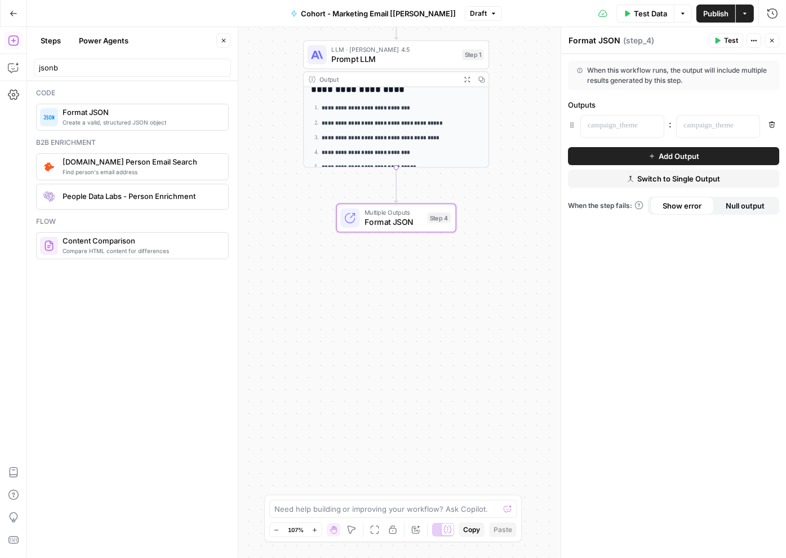
click at [400, 229] on div "Multiple Outputs Format JSON Step 4 Switch to single output Add Note Test" at bounding box center [397, 217] width 120 height 29
click at [380, 223] on span "Format JSON" at bounding box center [394, 222] width 58 height 12
click at [589, 131] on div at bounding box center [613, 127] width 65 height 22
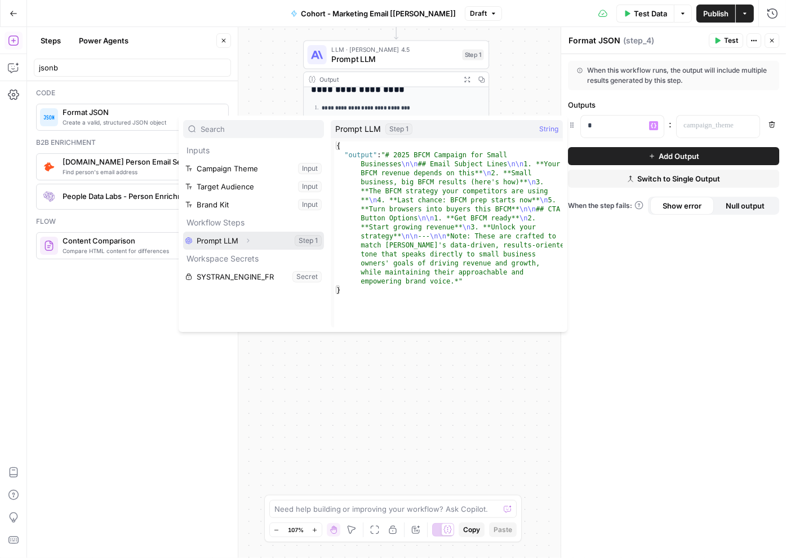
click at [223, 244] on button "Select variable Prompt LLM" at bounding box center [253, 241] width 141 height 18
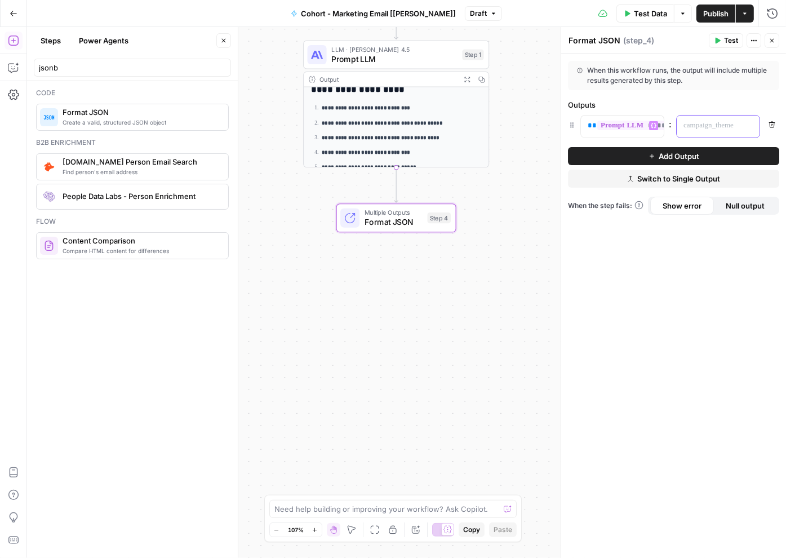
click at [589, 122] on p at bounding box center [709, 125] width 51 height 11
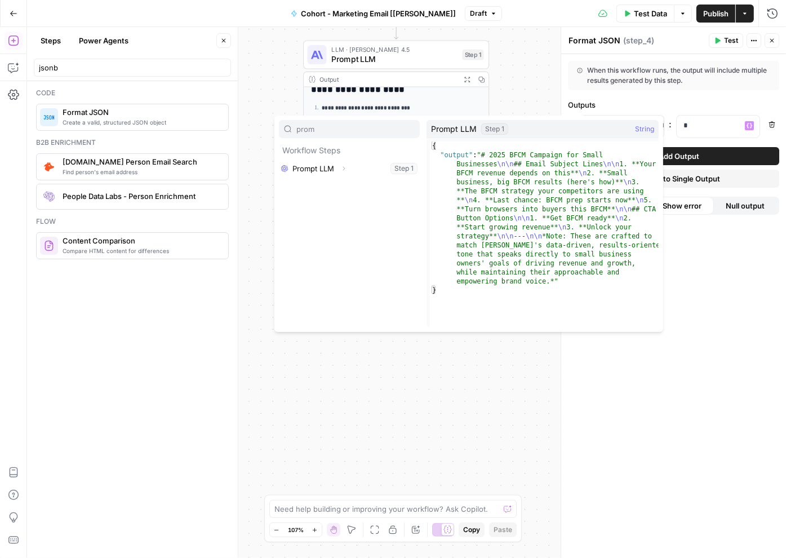
type input "prom"
click at [360, 169] on button "Select variable Prompt LLM" at bounding box center [349, 169] width 141 height 18
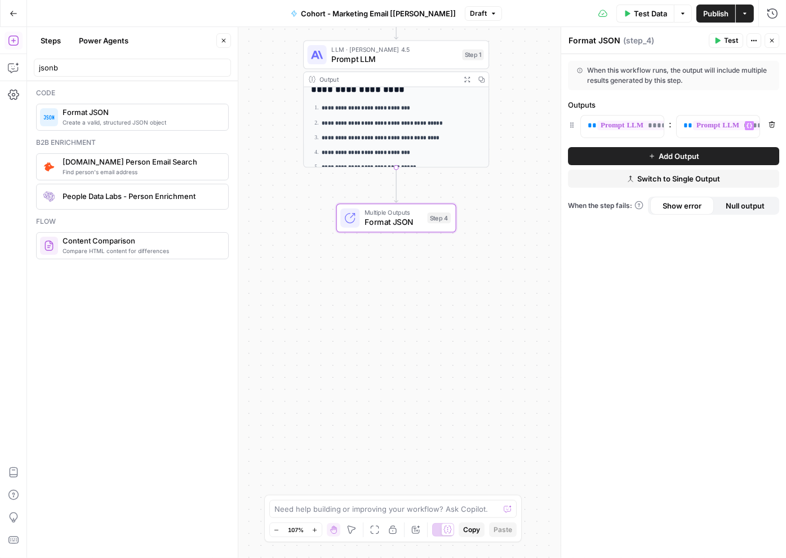
click at [441, 129] on ol "**********" at bounding box center [396, 138] width 170 height 69
click at [589, 42] on icon "button" at bounding box center [772, 40] width 7 height 7
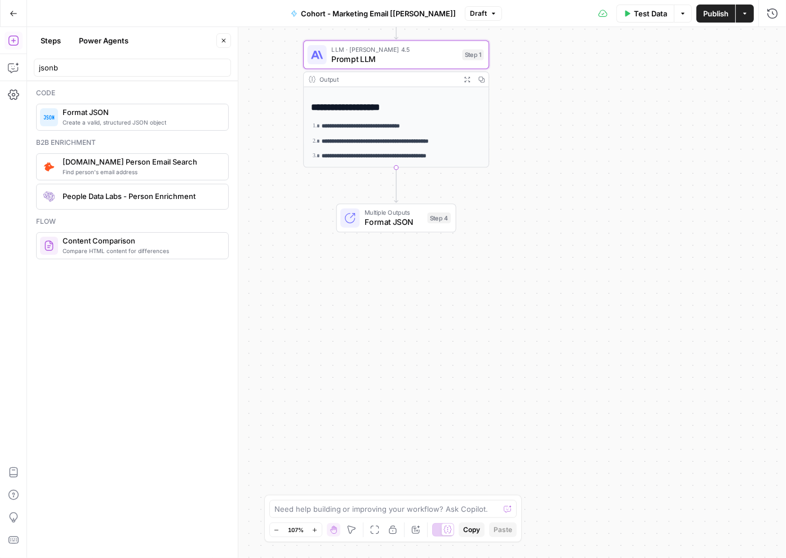
scroll to position [19, 0]
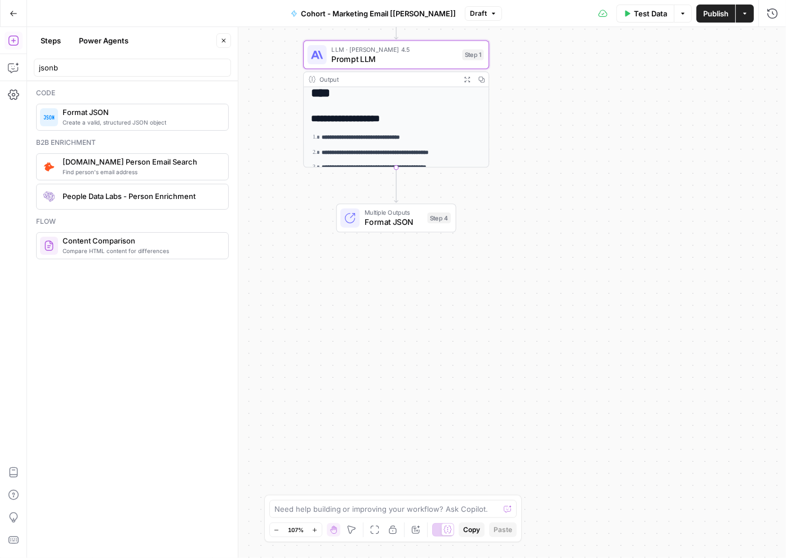
click at [402, 47] on span "LLM · Claude Sonnet 4.5" at bounding box center [394, 50] width 126 height 10
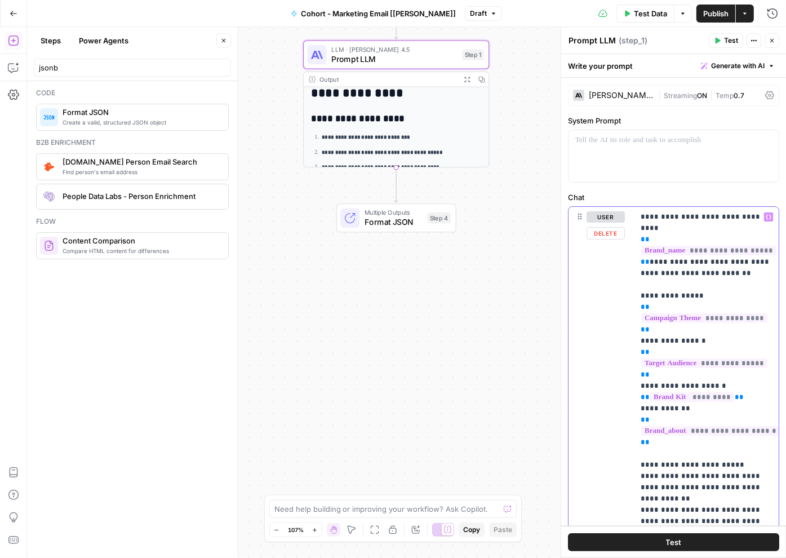
click at [589, 313] on span "**********" at bounding box center [704, 318] width 126 height 10
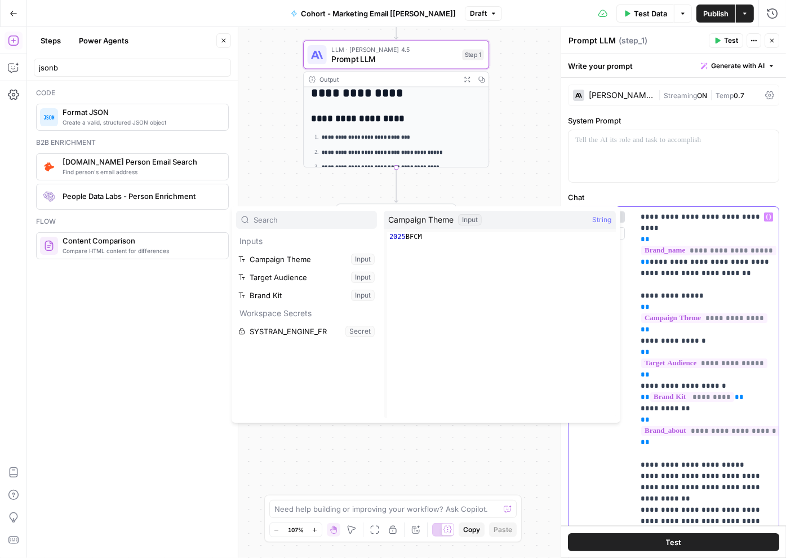
click at [589, 426] on span "**********" at bounding box center [710, 431] width 139 height 10
click at [304, 218] on input "text" at bounding box center [313, 219] width 118 height 11
type input "."
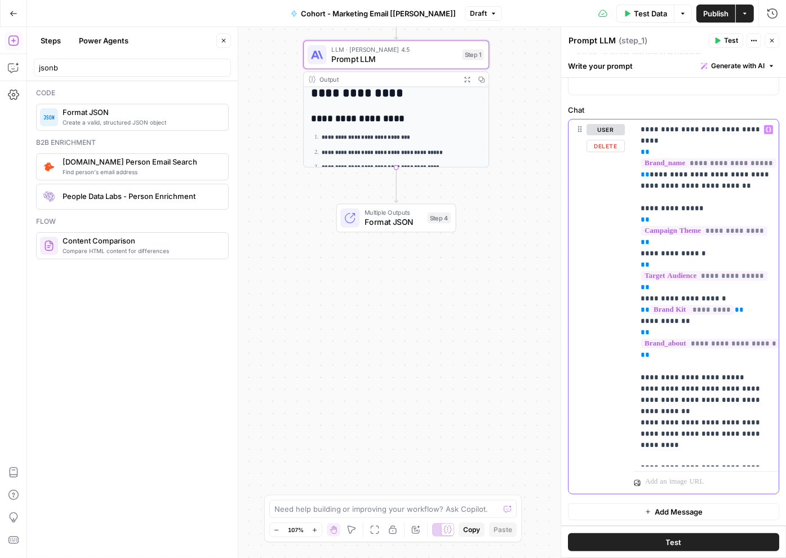
scroll to position [0, 0]
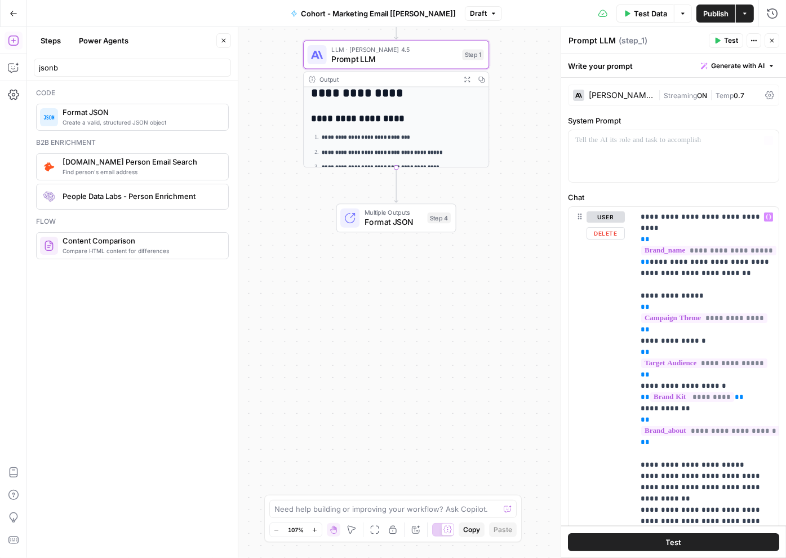
click at [589, 39] on icon "button" at bounding box center [718, 41] width 5 height 6
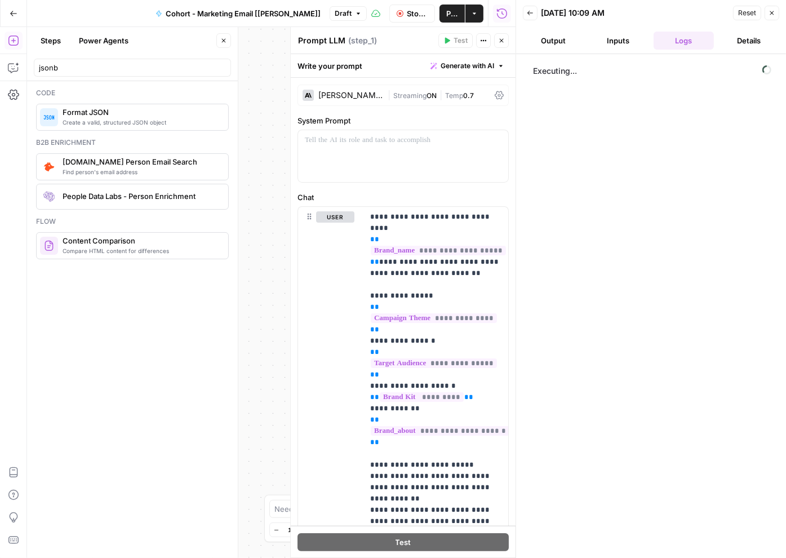
click at [223, 38] on icon "button" at bounding box center [223, 40] width 7 height 7
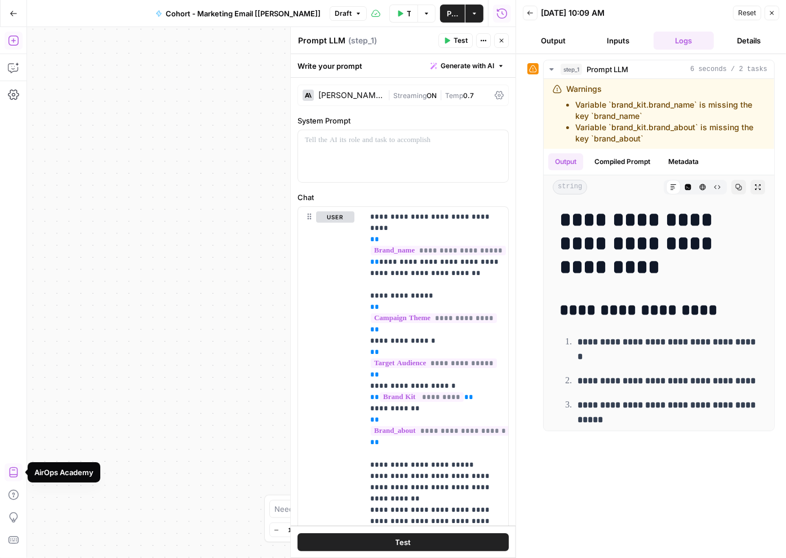
click at [15, 43] on icon "button" at bounding box center [13, 40] width 11 height 11
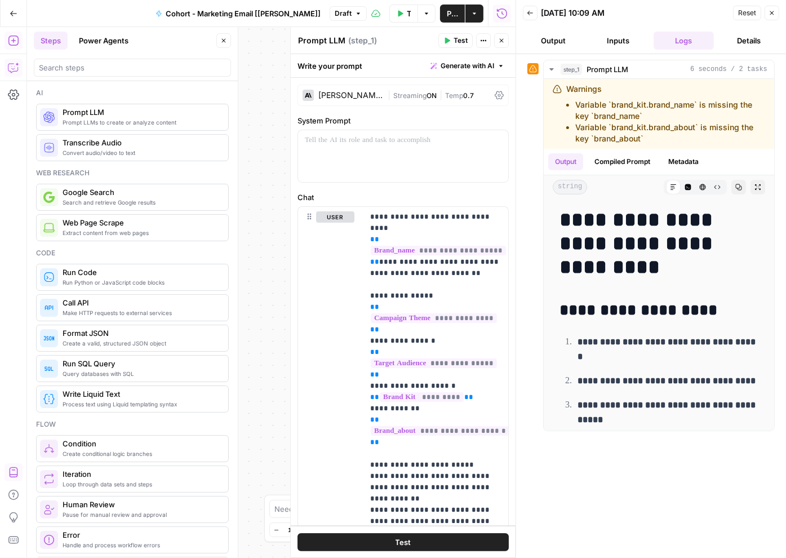
click at [14, 60] on button "Copilot" at bounding box center [14, 68] width 18 height 18
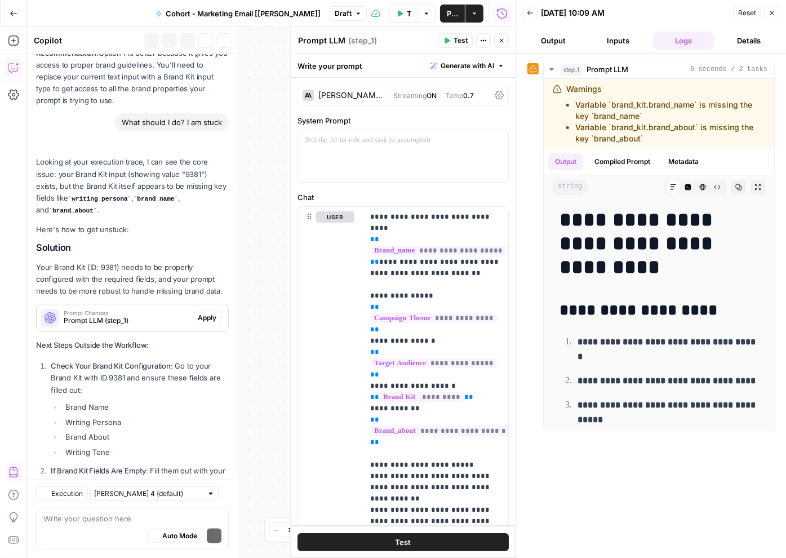
scroll to position [1253, 0]
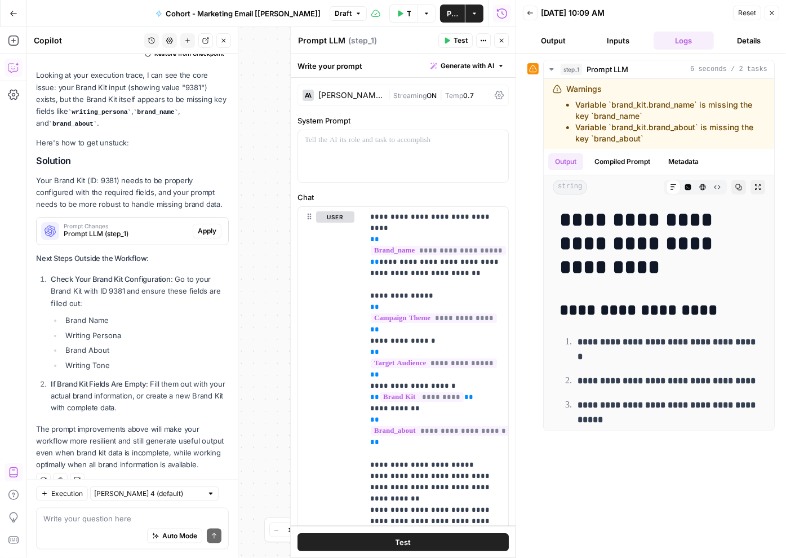
click at [125, 522] on textarea at bounding box center [132, 517] width 178 height 11
click at [213, 226] on span "Apply" at bounding box center [207, 231] width 19 height 10
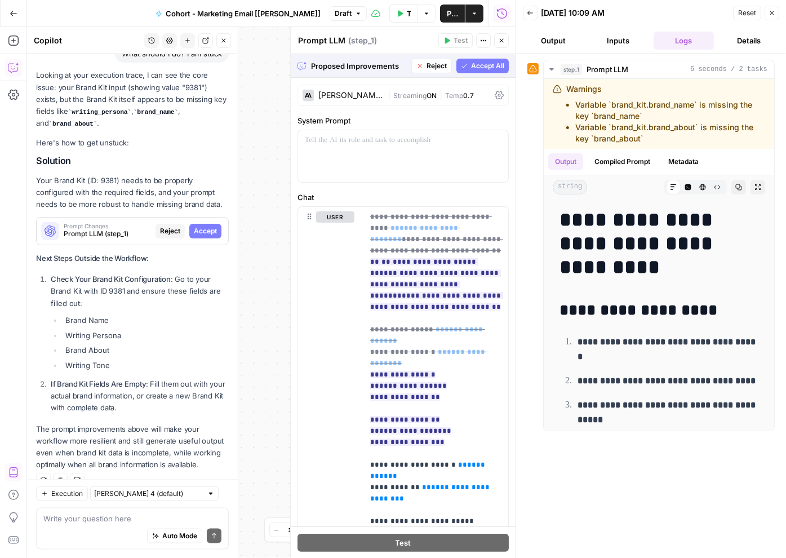
click at [437, 64] on span "Reject" at bounding box center [437, 66] width 20 height 10
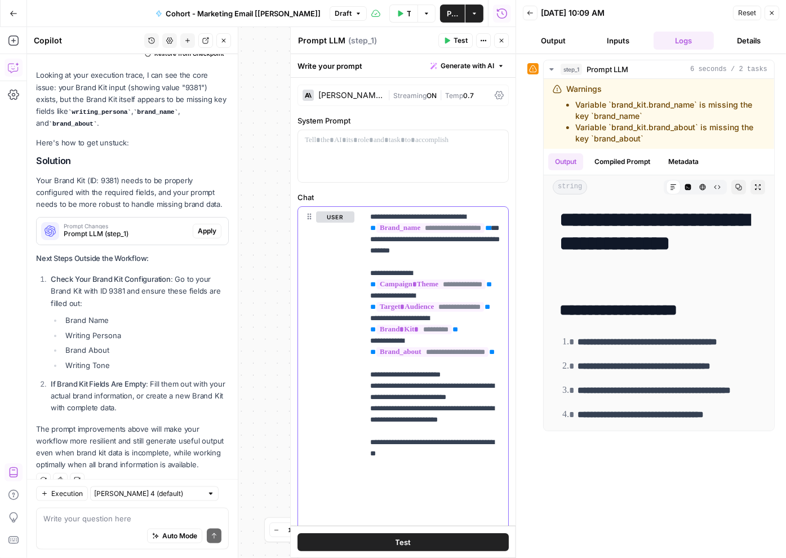
click at [401, 334] on span "*********" at bounding box center [415, 330] width 76 height 10
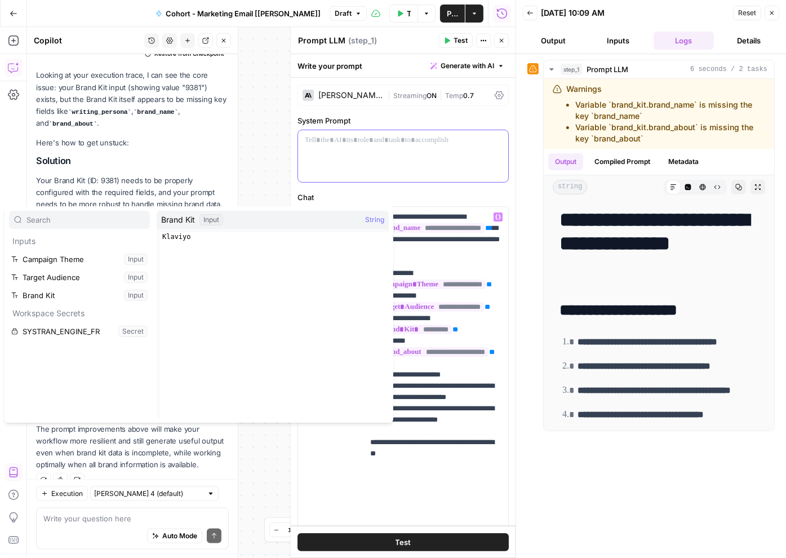
click at [441, 177] on div at bounding box center [403, 156] width 210 height 52
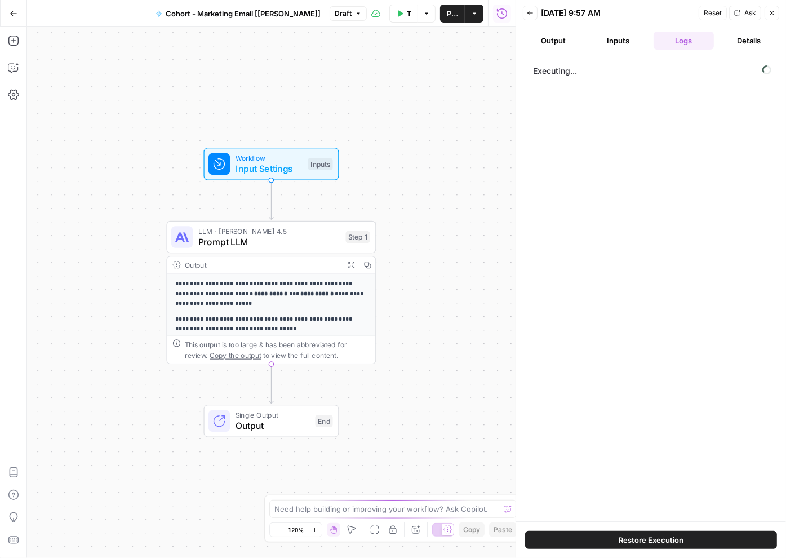
click at [16, 18] on button "Go Back" at bounding box center [13, 13] width 20 height 20
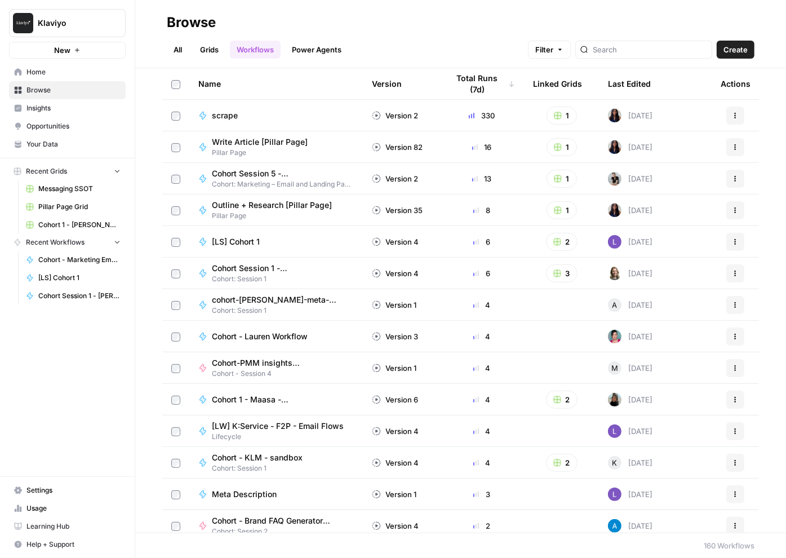
click at [83, 100] on link "Insights" at bounding box center [67, 108] width 117 height 18
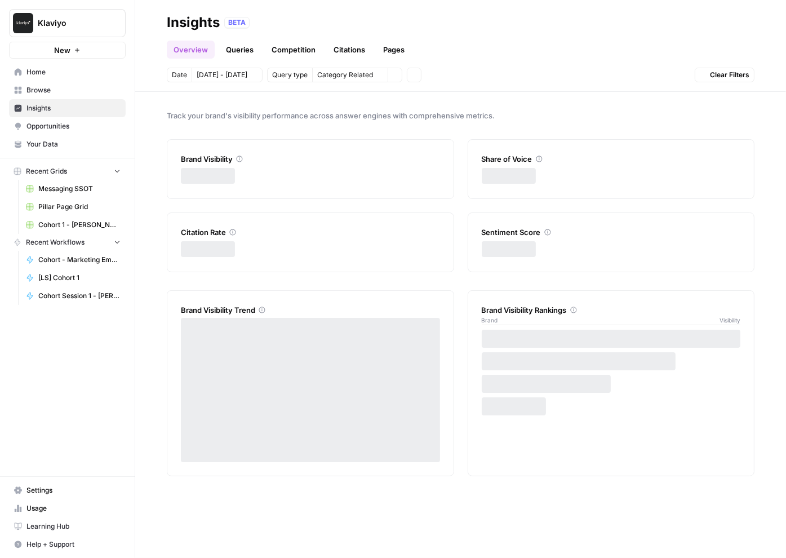
click at [80, 87] on span "Browse" at bounding box center [73, 90] width 94 height 10
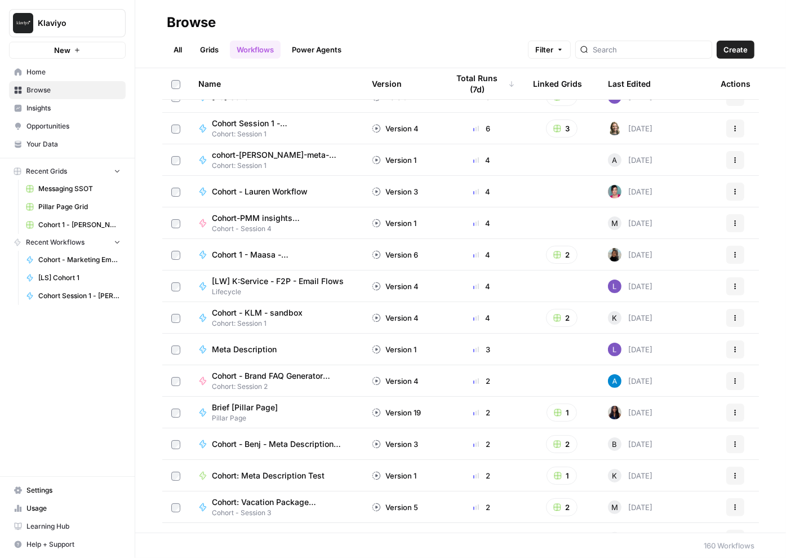
scroll to position [177, 0]
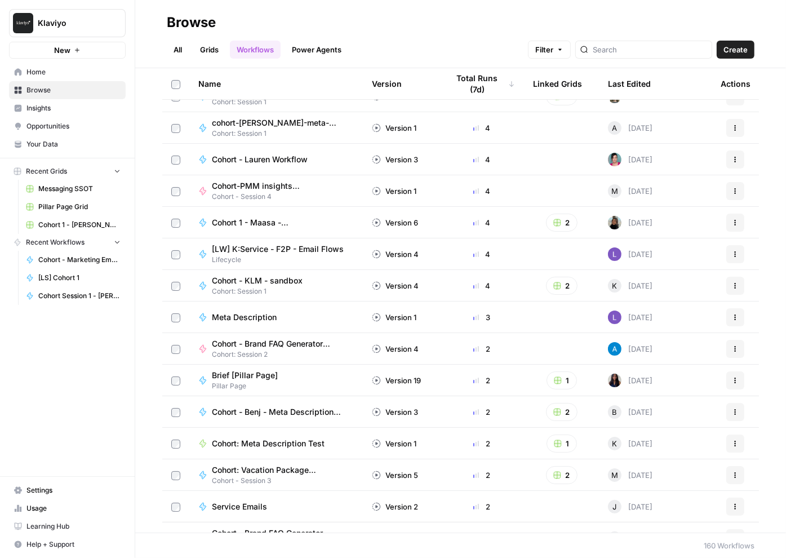
click at [65, 142] on span "Your Data" at bounding box center [73, 144] width 94 height 10
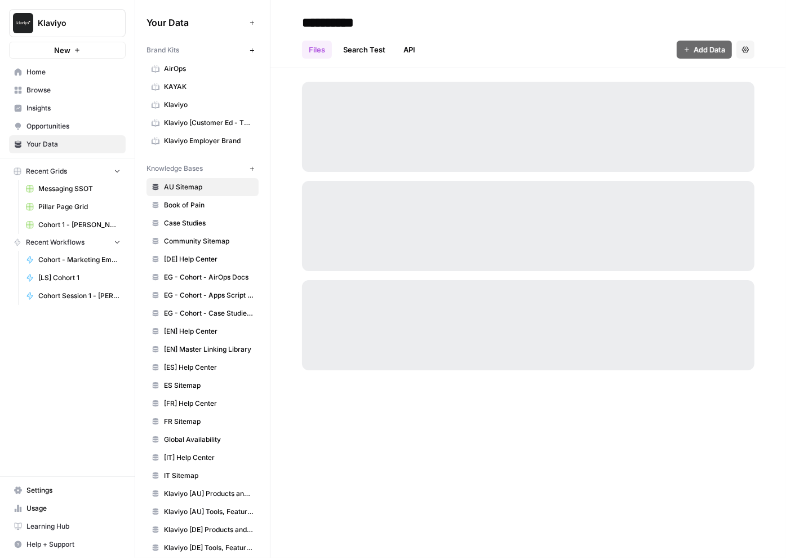
click at [61, 96] on link "Browse" at bounding box center [67, 90] width 117 height 18
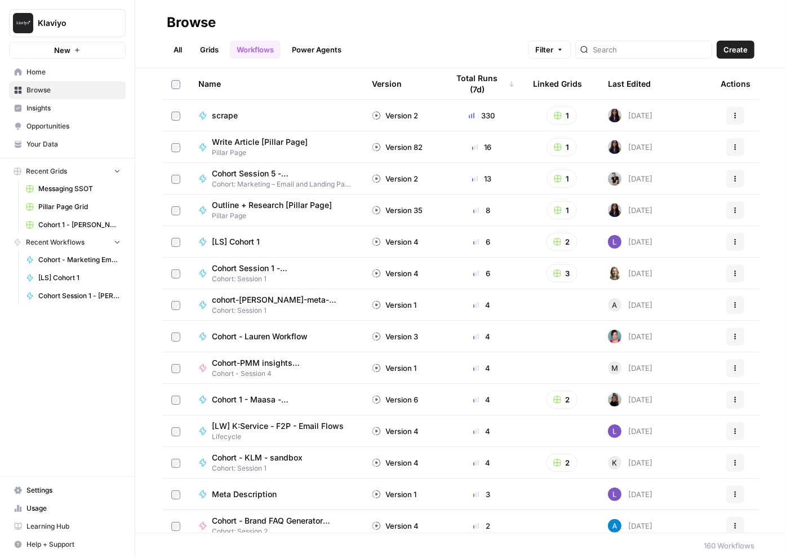
click at [311, 50] on link "Power Agents" at bounding box center [316, 50] width 63 height 18
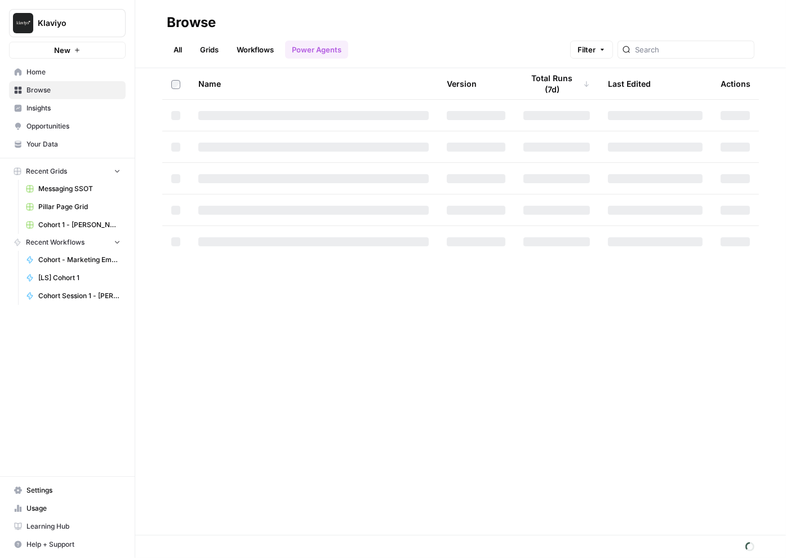
click at [265, 46] on link "Workflows" at bounding box center [255, 50] width 51 height 18
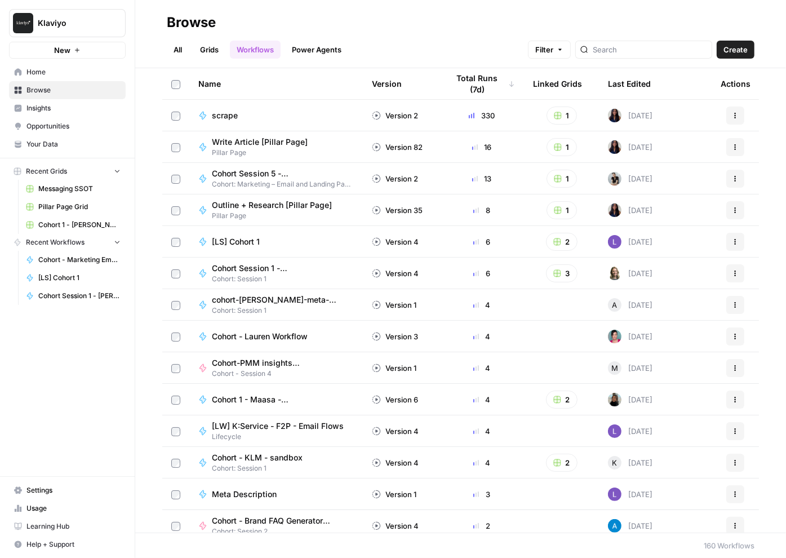
click at [627, 42] on div at bounding box center [644, 50] width 137 height 18
type input "jax"
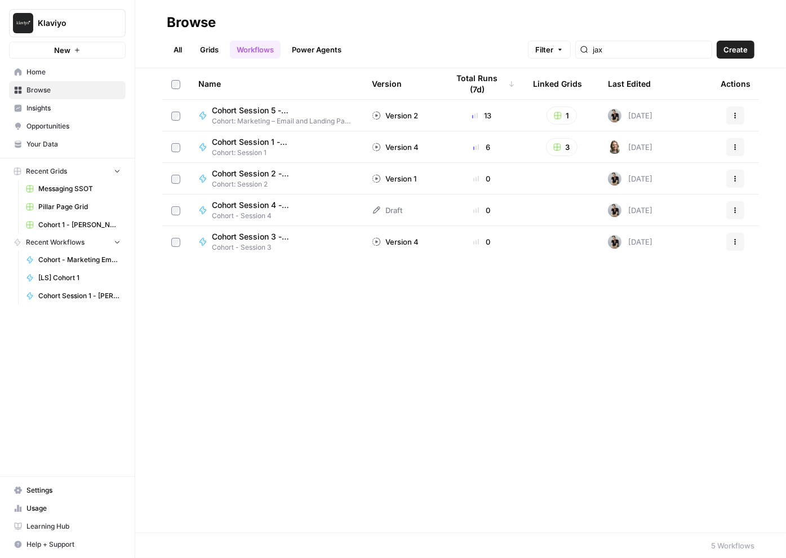
click at [304, 107] on span "Cohort Session 5 - [PERSON_NAME] subject lines/CTAs" at bounding box center [278, 110] width 133 height 11
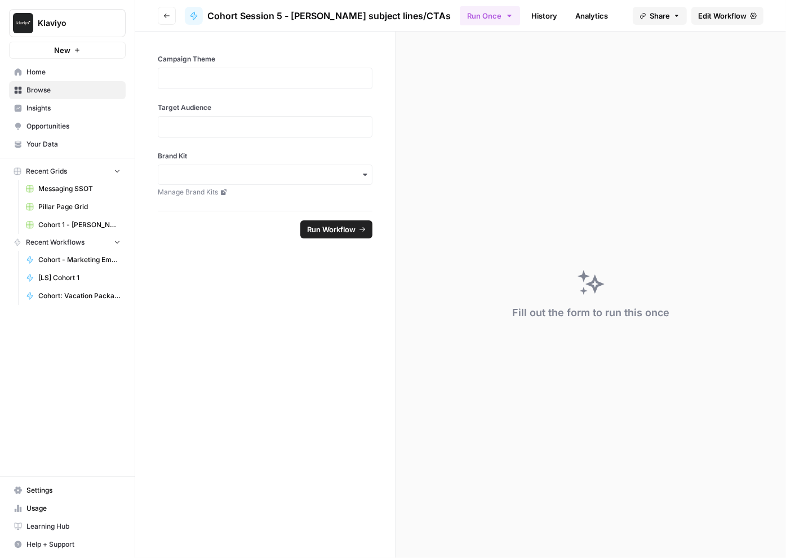
click at [698, 16] on span "Edit Workflow" at bounding box center [722, 15] width 48 height 11
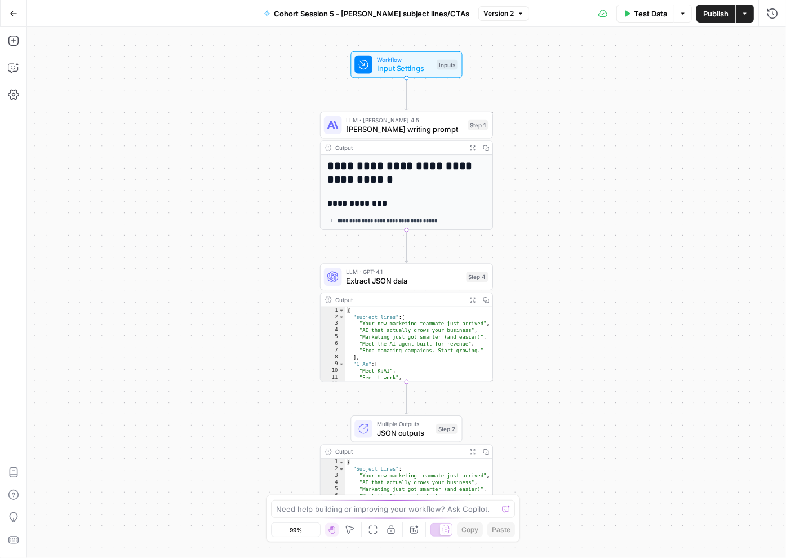
click at [400, 179] on h1 "**********" at bounding box center [407, 173] width 159 height 26
click at [393, 129] on span "Claude Sonnet writing prompt" at bounding box center [404, 128] width 117 height 11
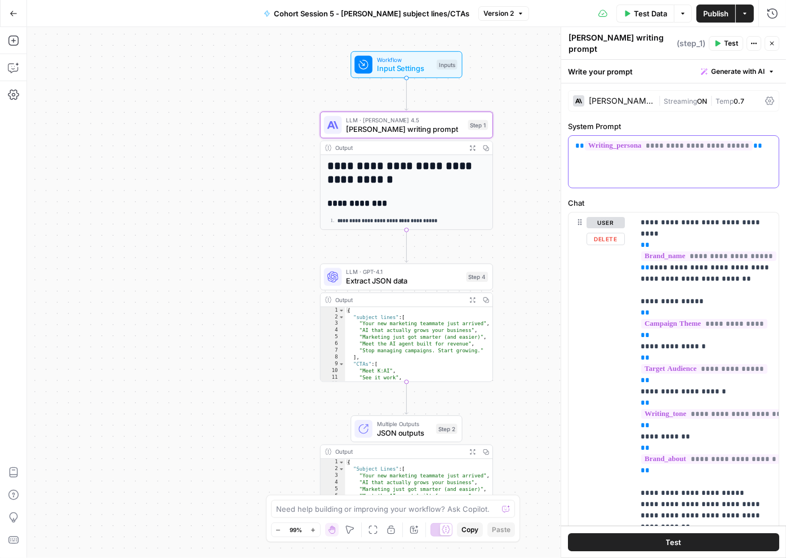
click at [669, 157] on div "**********" at bounding box center [674, 162] width 210 height 52
click at [628, 156] on div "**********" at bounding box center [674, 162] width 210 height 52
drag, startPoint x: 622, startPoint y: 163, endPoint x: 576, endPoint y: 144, distance: 50.3
click at [576, 144] on div "**********" at bounding box center [674, 162] width 210 height 52
copy p "**********"
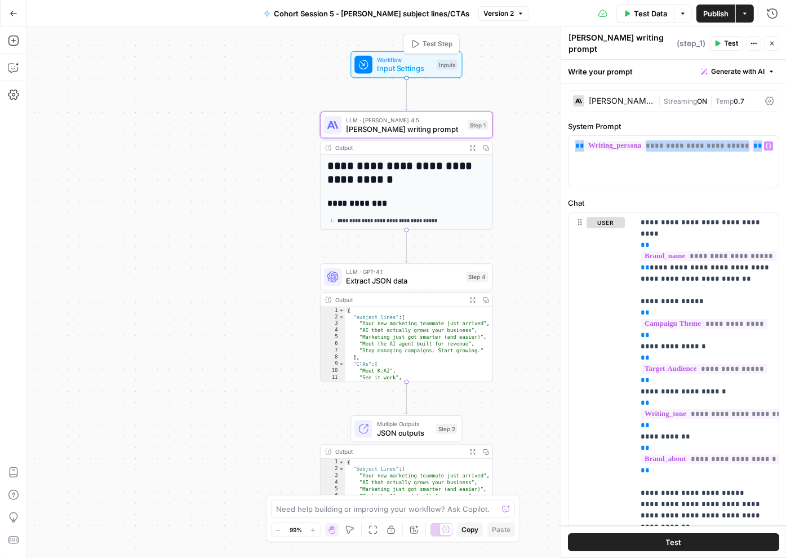
click at [432, 66] on div "Workflow Input Settings Inputs Test Step" at bounding box center [406, 64] width 103 height 19
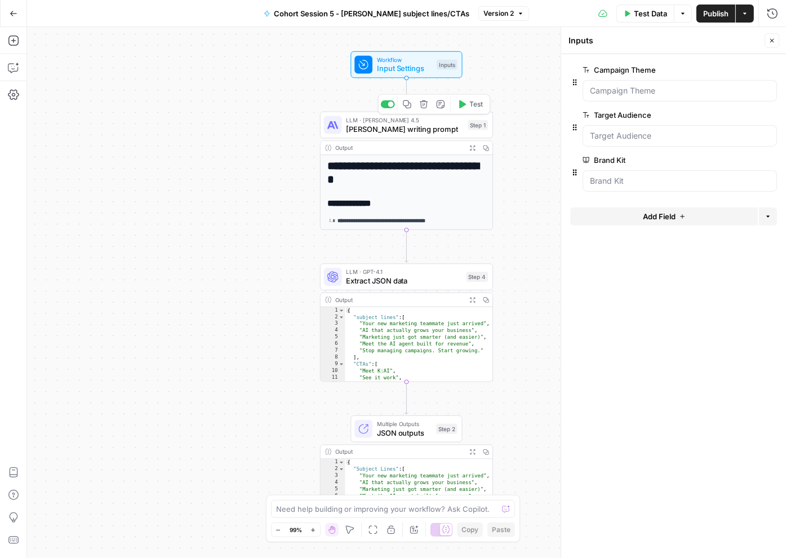
click at [415, 133] on span "Claude Sonnet writing prompt" at bounding box center [404, 128] width 117 height 11
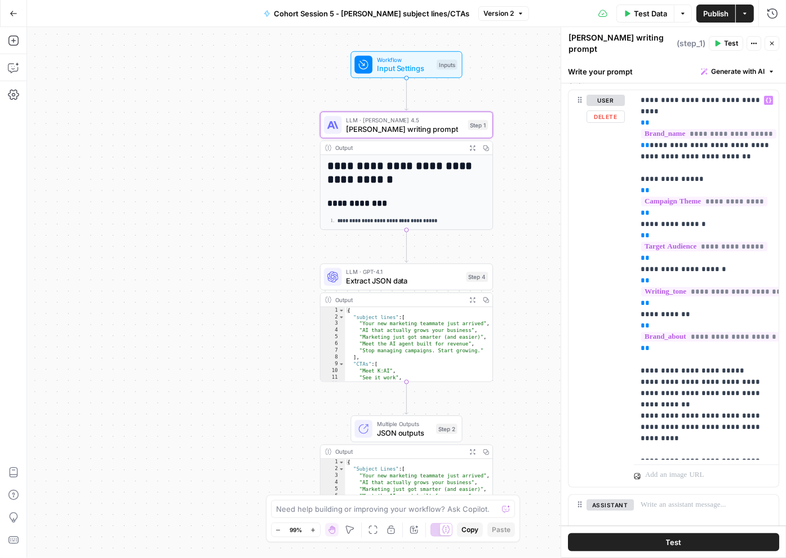
scroll to position [187, 0]
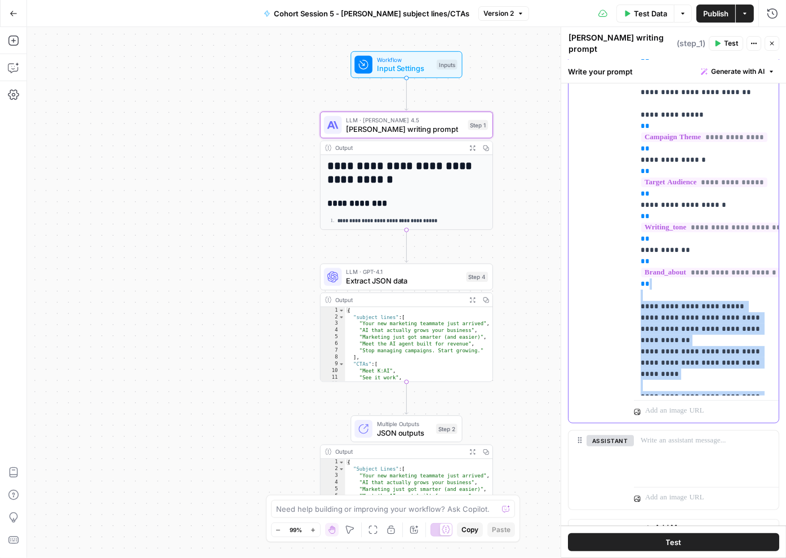
drag, startPoint x: 717, startPoint y: 388, endPoint x: 675, endPoint y: 279, distance: 117.2
click at [675, 279] on p "**********" at bounding box center [707, 210] width 132 height 361
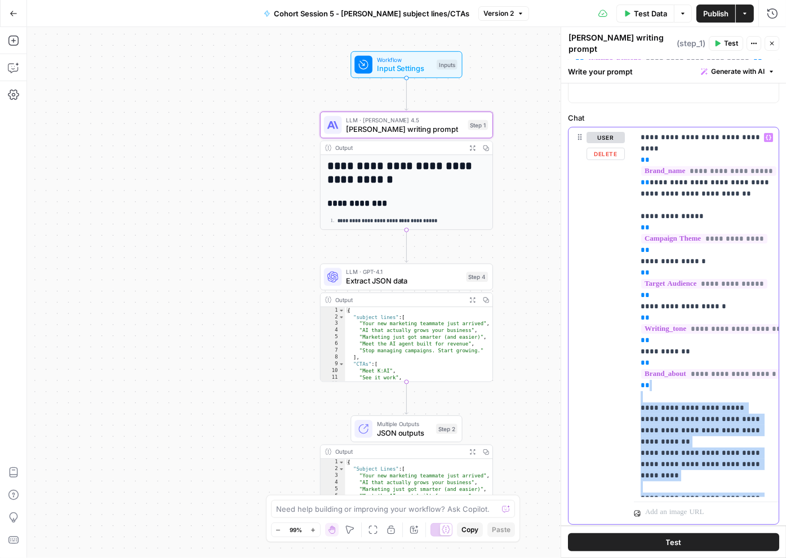
scroll to position [64, 0]
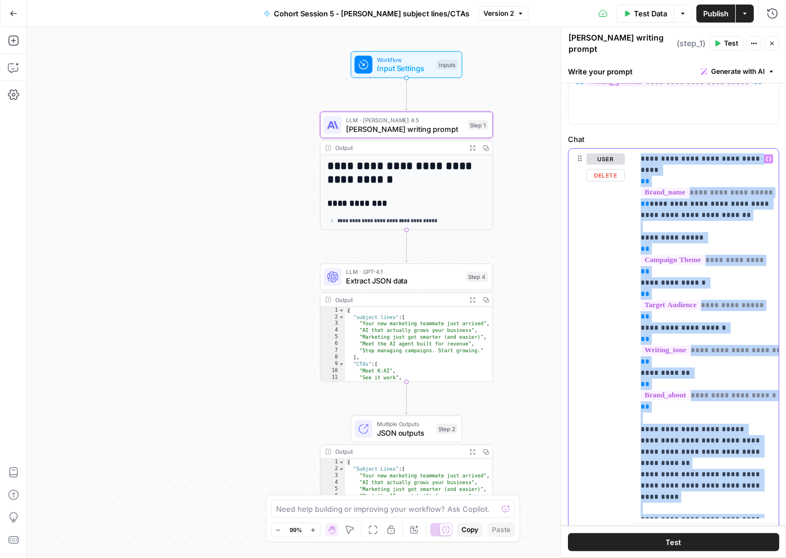
click at [643, 160] on p "**********" at bounding box center [707, 333] width 132 height 361
copy p "**********"
click at [651, 12] on span "Test Data" at bounding box center [650, 13] width 33 height 11
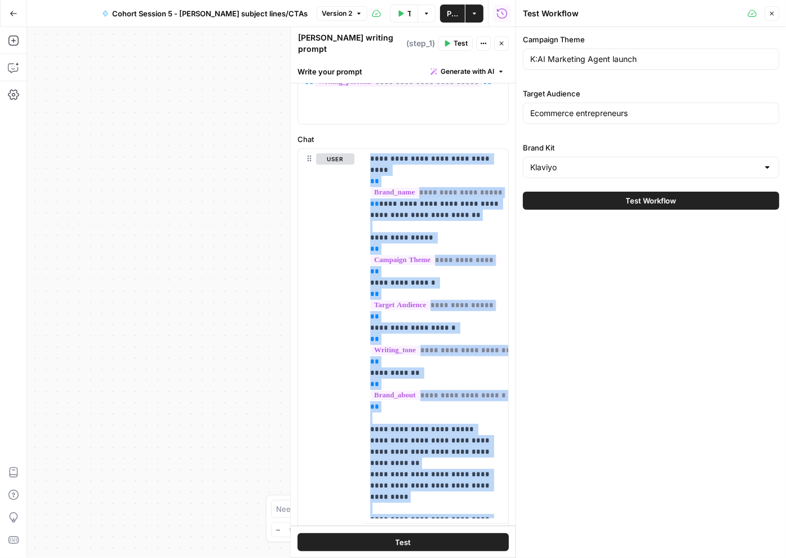
click at [769, 12] on icon "button" at bounding box center [772, 13] width 7 height 7
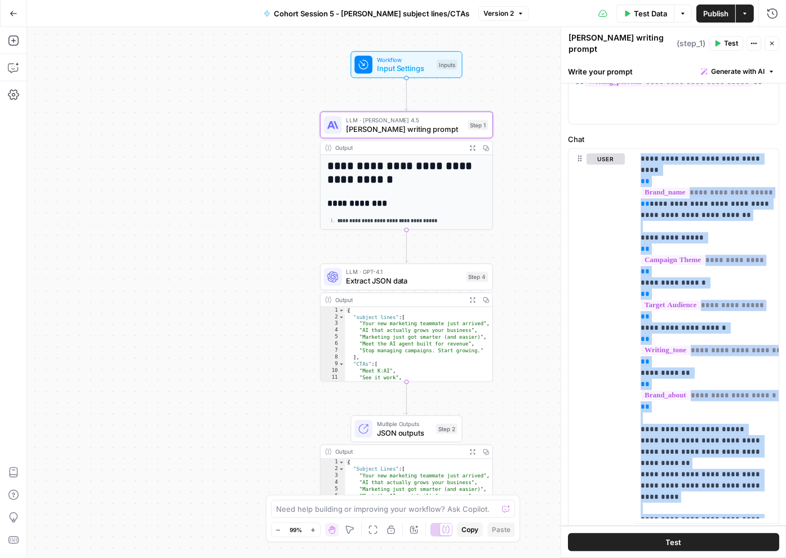
click at [421, 65] on span "Input Settings" at bounding box center [404, 68] width 55 height 11
click at [771, 41] on icon "button" at bounding box center [772, 43] width 7 height 7
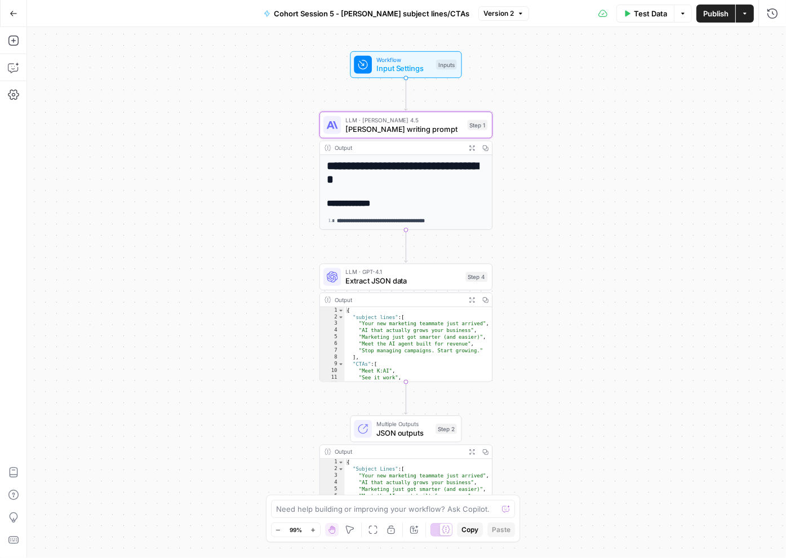
click at [413, 60] on span "Workflow" at bounding box center [404, 59] width 55 height 9
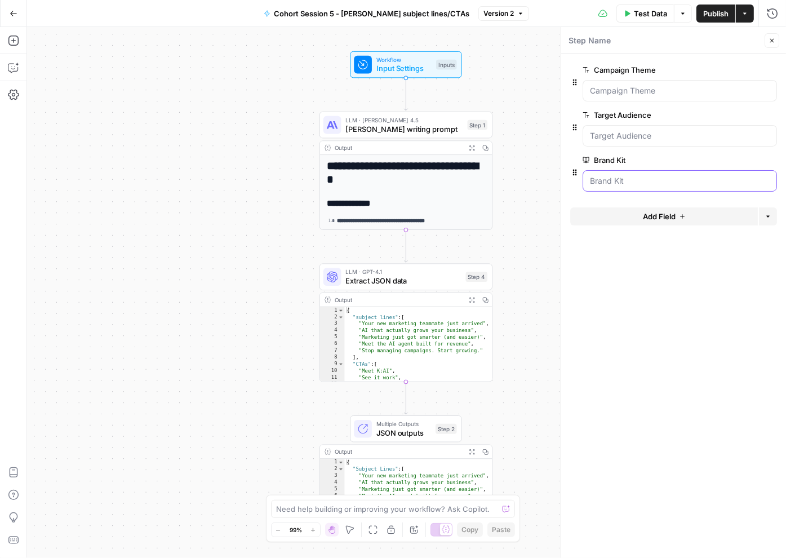
click at [610, 176] on Kit "Brand Kit" at bounding box center [680, 180] width 180 height 11
click at [388, 176] on h1 "**********" at bounding box center [406, 173] width 159 height 26
click at [384, 127] on span "Claude Sonnet writing prompt" at bounding box center [404, 128] width 117 height 11
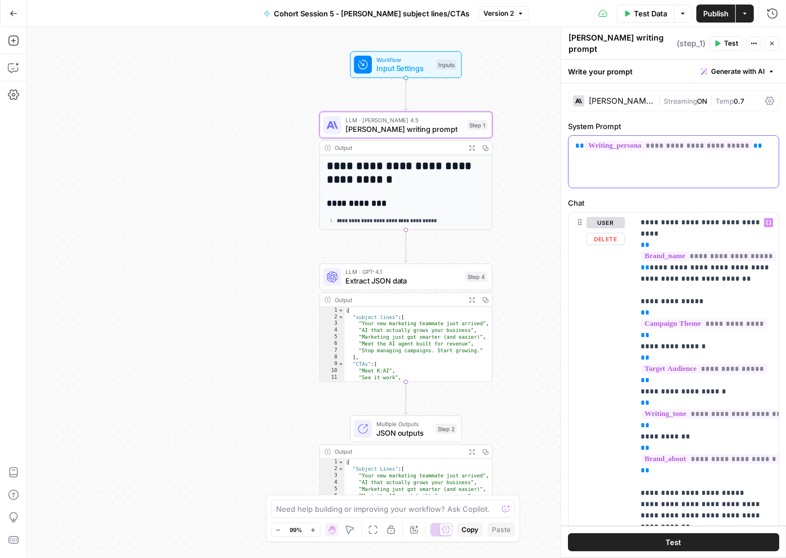
click at [669, 147] on span "**********" at bounding box center [669, 146] width 168 height 10
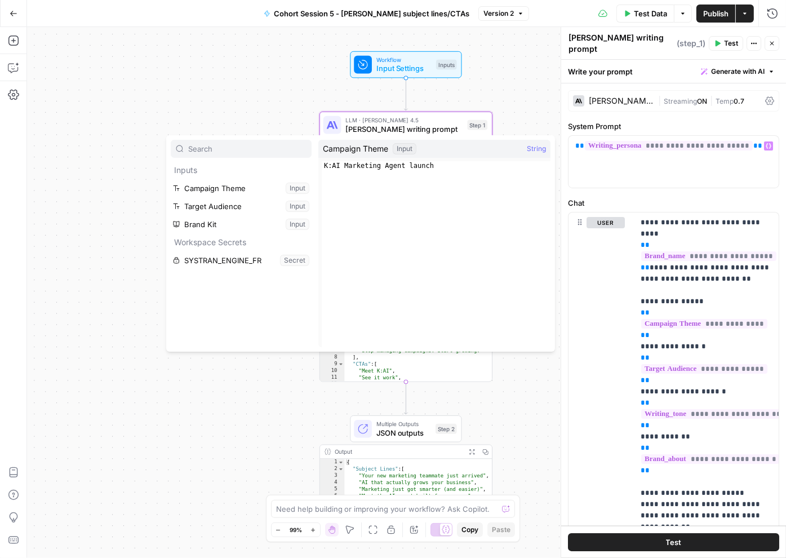
click at [293, 115] on div "**********" at bounding box center [406, 292] width 759 height 531
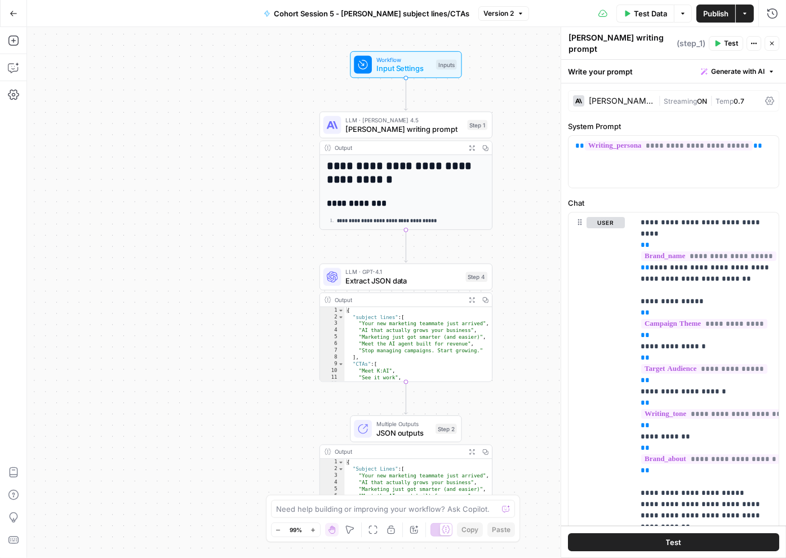
click at [370, 72] on div at bounding box center [363, 65] width 18 height 18
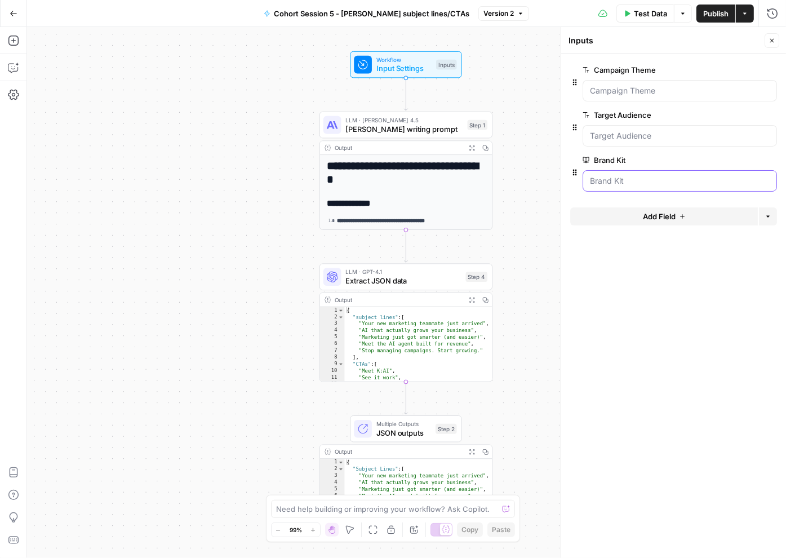
click at [632, 183] on Kit "Brand Kit" at bounding box center [680, 180] width 180 height 11
click at [727, 158] on span "edit field" at bounding box center [735, 160] width 25 height 9
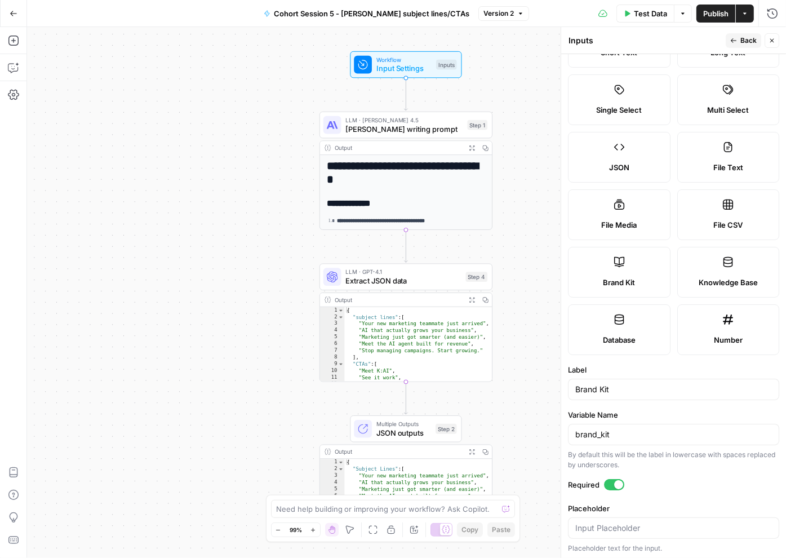
scroll to position [0, 0]
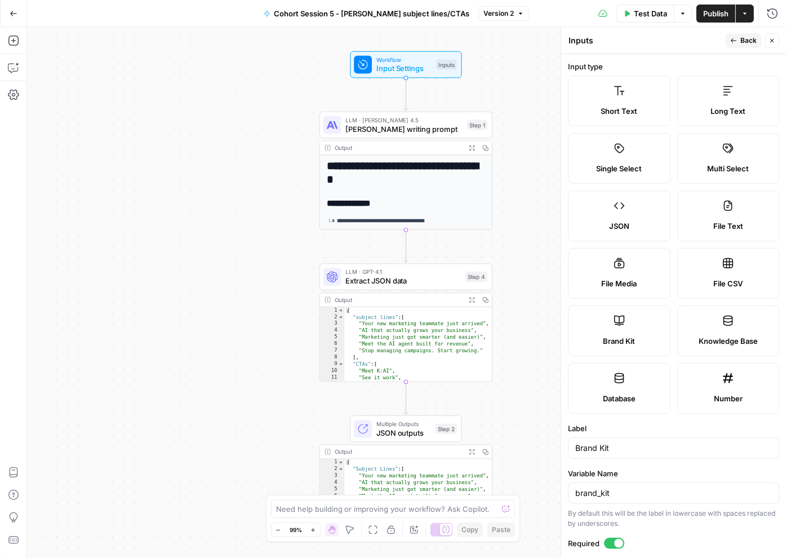
click at [742, 42] on span "Back" at bounding box center [749, 41] width 16 height 10
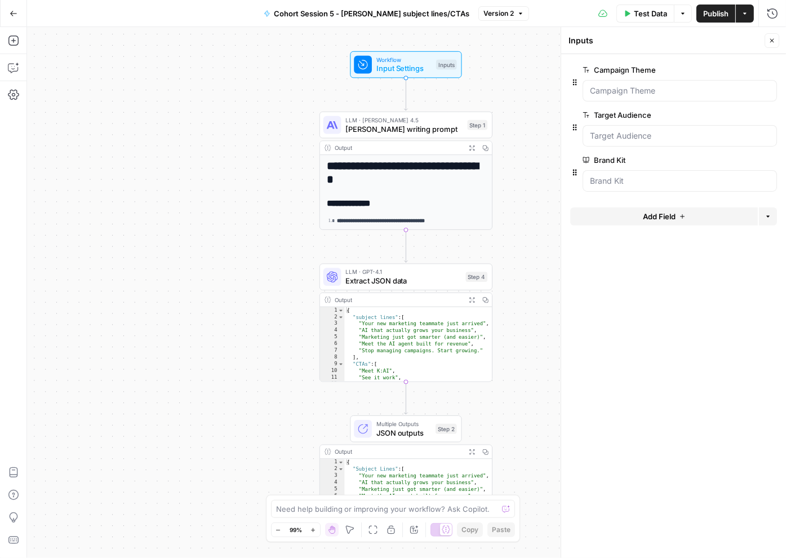
click at [439, 178] on h1 "**********" at bounding box center [406, 173] width 159 height 26
click at [421, 129] on span "Claude Sonnet writing prompt" at bounding box center [404, 128] width 117 height 11
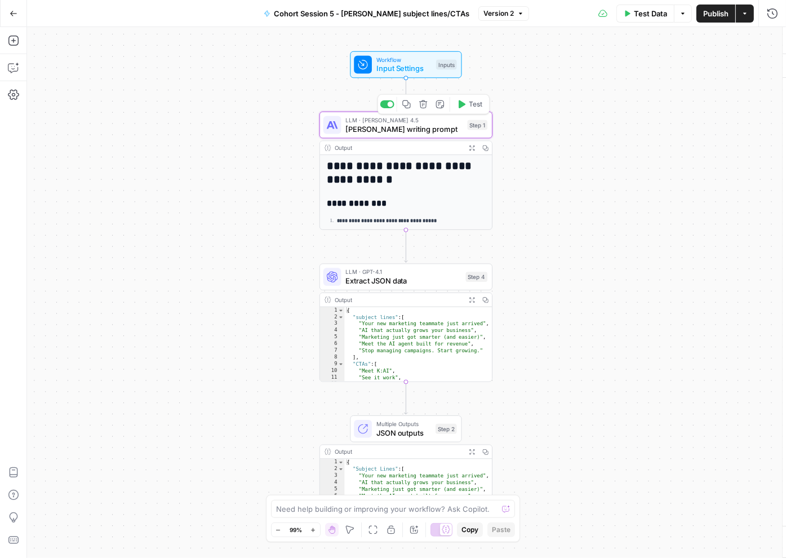
type textarea "Claude Sonnet writing prompt"
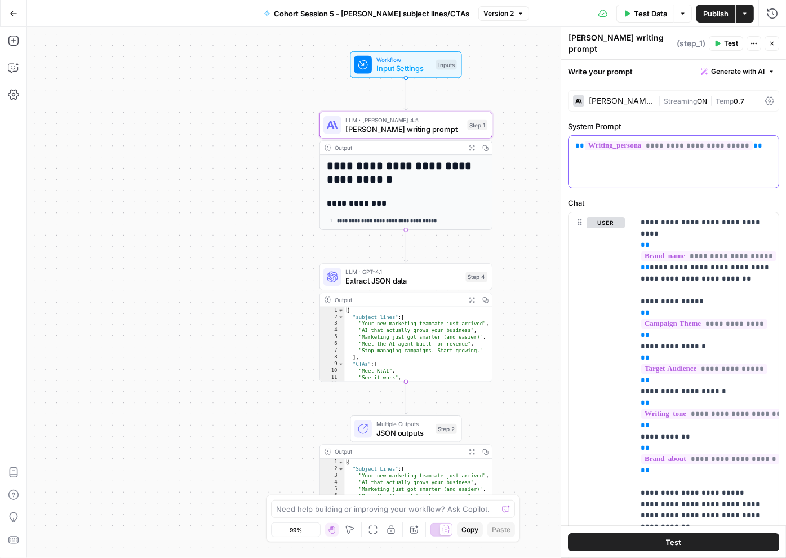
click at [630, 146] on span "**********" at bounding box center [669, 146] width 168 height 10
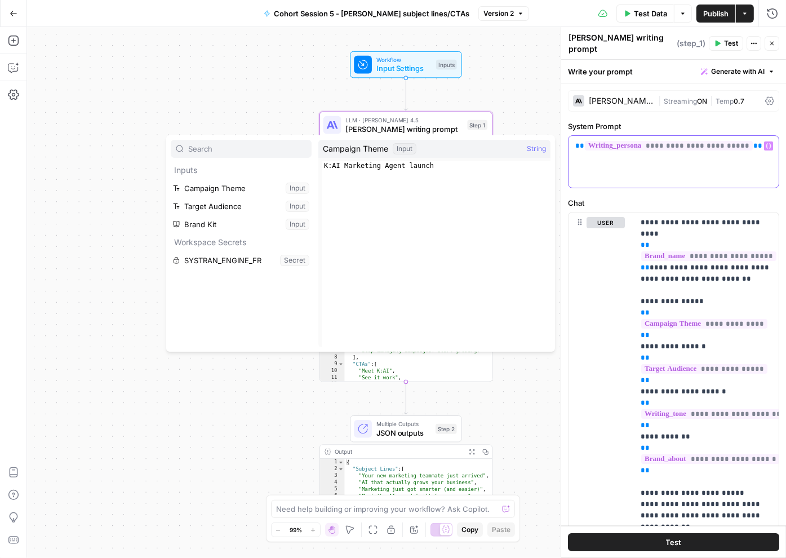
click at [640, 164] on div "**********" at bounding box center [674, 162] width 210 height 52
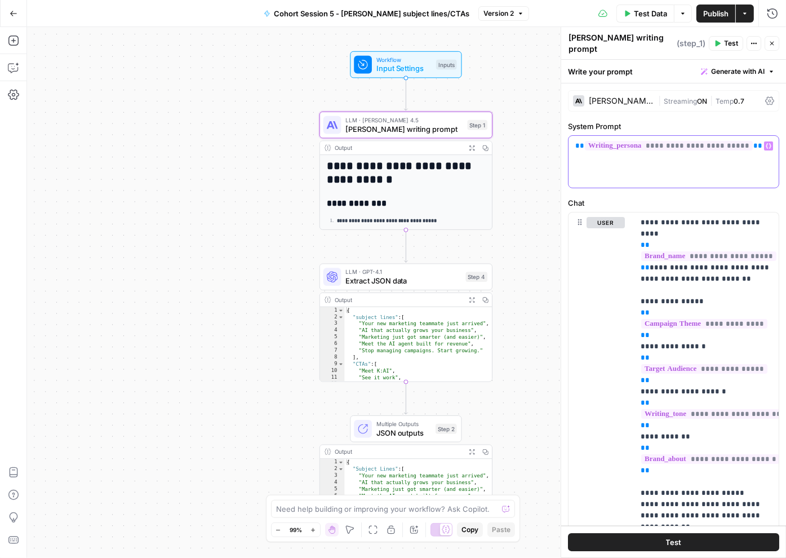
click at [696, 147] on span "**********" at bounding box center [669, 146] width 168 height 10
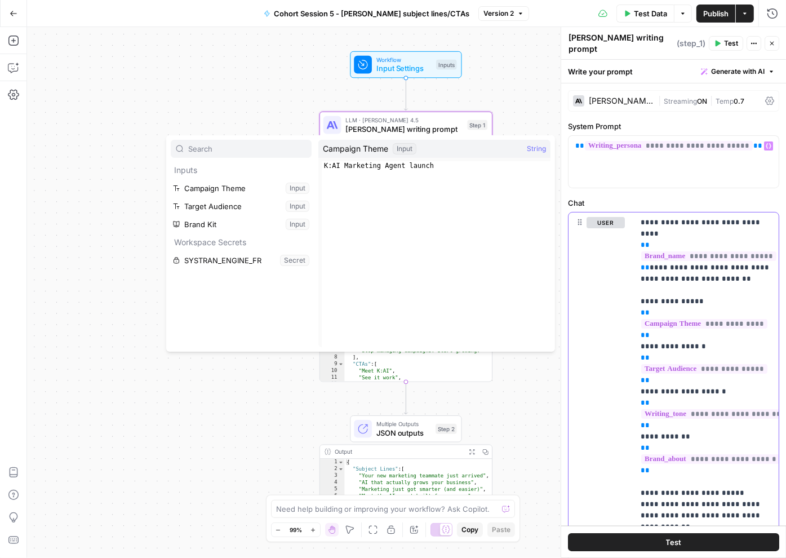
click at [671, 251] on span "**********" at bounding box center [708, 256] width 135 height 10
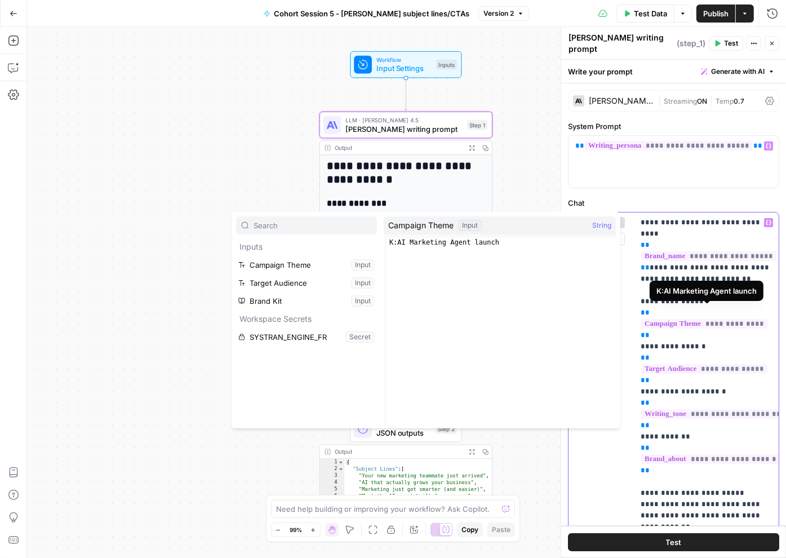
click at [667, 319] on span "**********" at bounding box center [704, 324] width 126 height 10
click at [676, 409] on span "**********" at bounding box center [712, 414] width 143 height 10
click at [675, 454] on span "**********" at bounding box center [710, 459] width 139 height 10
click at [663, 149] on span "**********" at bounding box center [669, 146] width 168 height 10
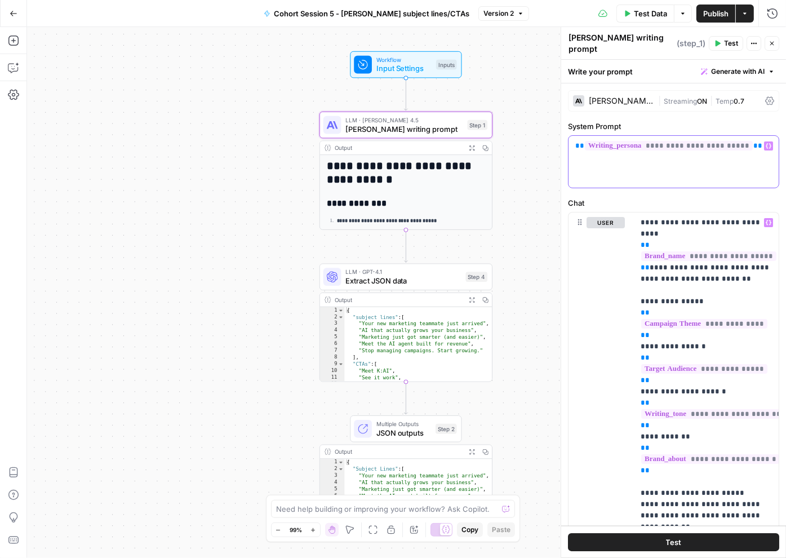
drag, startPoint x: 749, startPoint y: 145, endPoint x: 582, endPoint y: 144, distance: 167.4
click at [582, 144] on p "**********" at bounding box center [674, 145] width 197 height 11
click at [15, 13] on icon "button" at bounding box center [13, 13] width 7 height 5
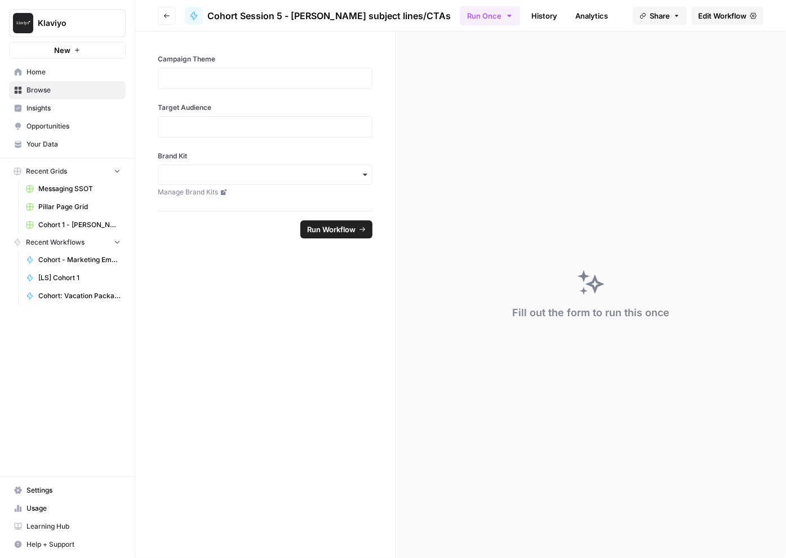
click at [158, 12] on button "Go back" at bounding box center [167, 16] width 18 height 18
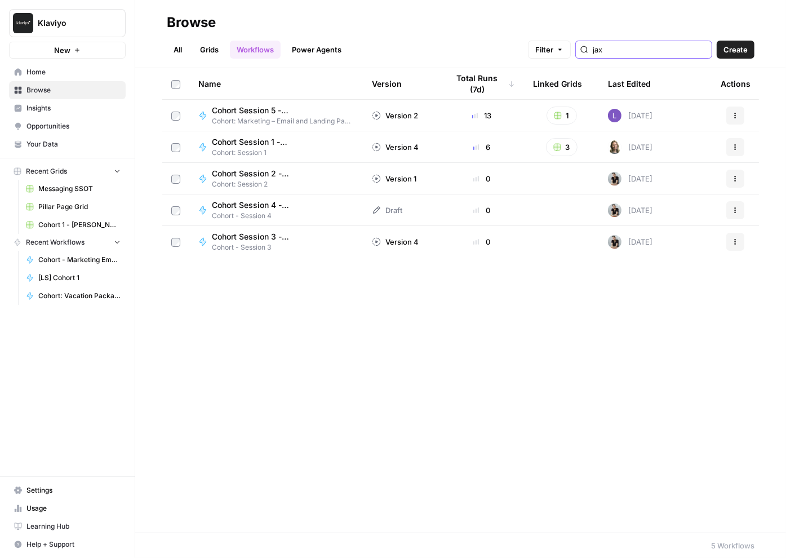
drag, startPoint x: 641, startPoint y: 46, endPoint x: 599, endPoint y: 46, distance: 42.3
click at [0, 0] on div "Filter jax" at bounding box center [0, 0] width 0 height 0
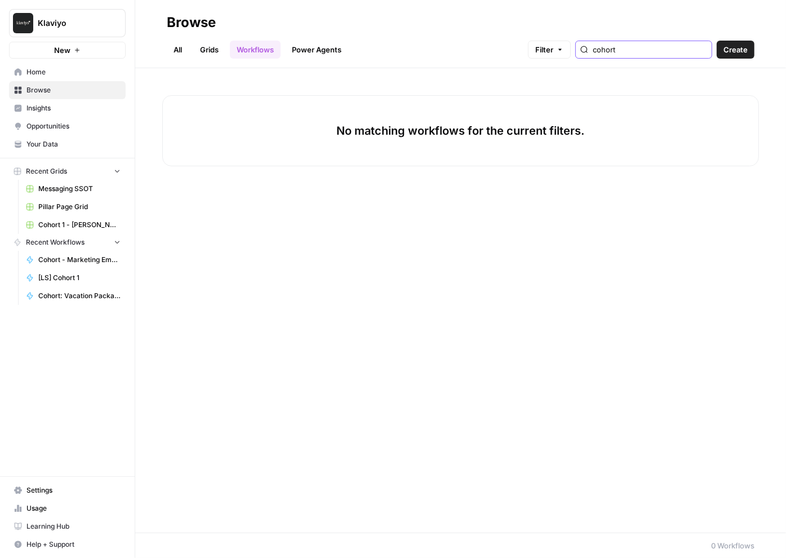
type input "cohort"
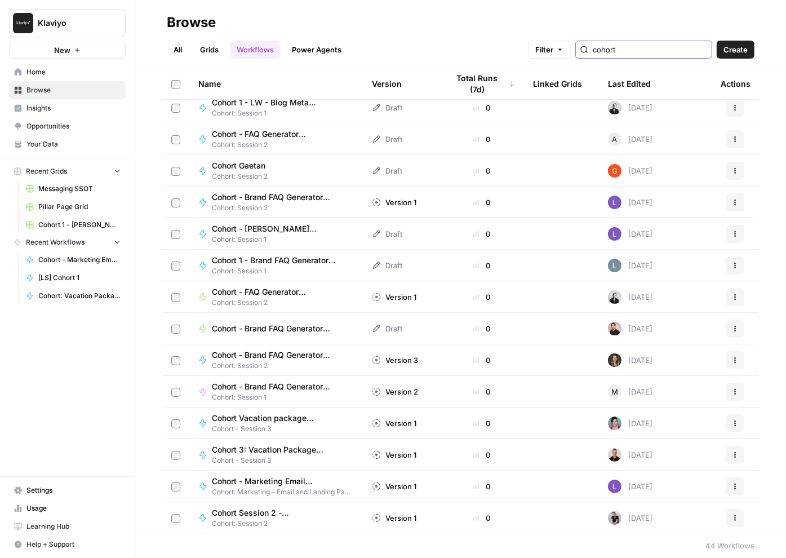
scroll to position [561, 0]
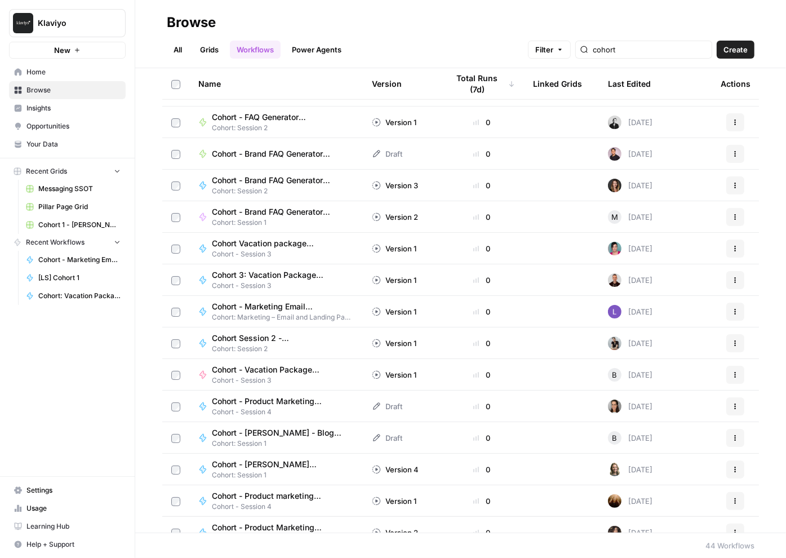
click at [99, 150] on link "Your Data" at bounding box center [67, 144] width 117 height 18
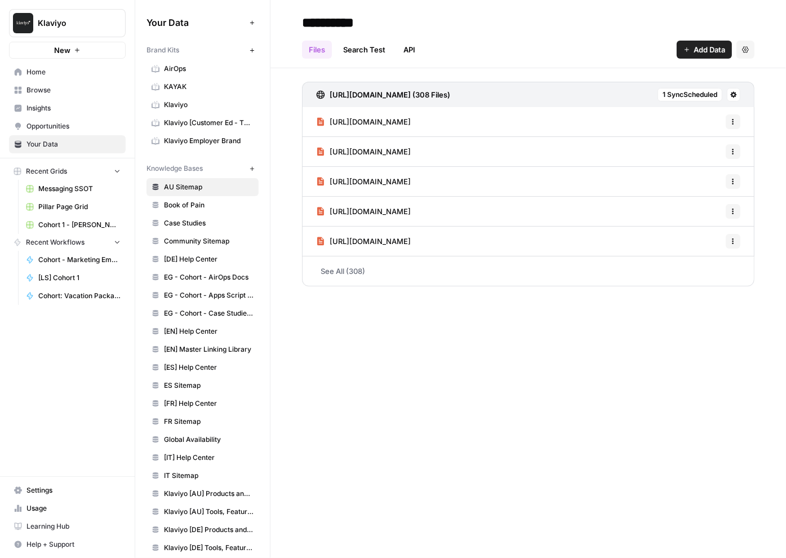
click at [97, 125] on span "Opportunities" at bounding box center [73, 126] width 94 height 10
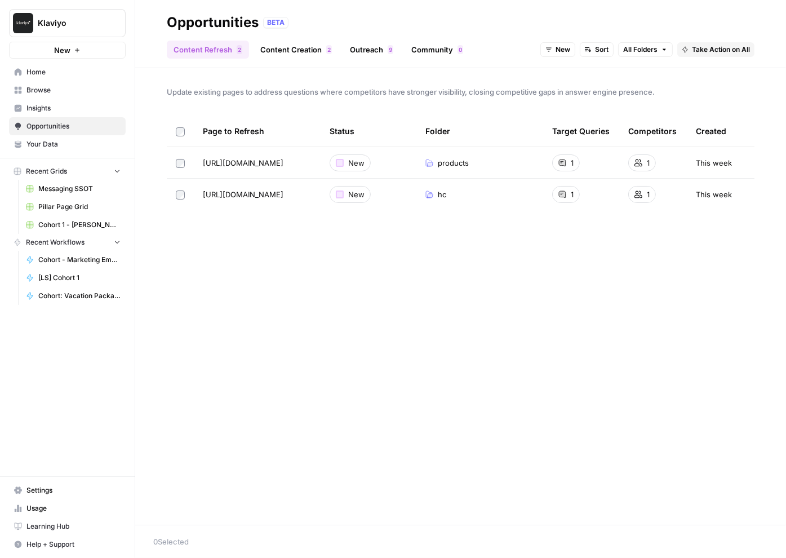
click at [93, 104] on span "Insights" at bounding box center [73, 108] width 94 height 10
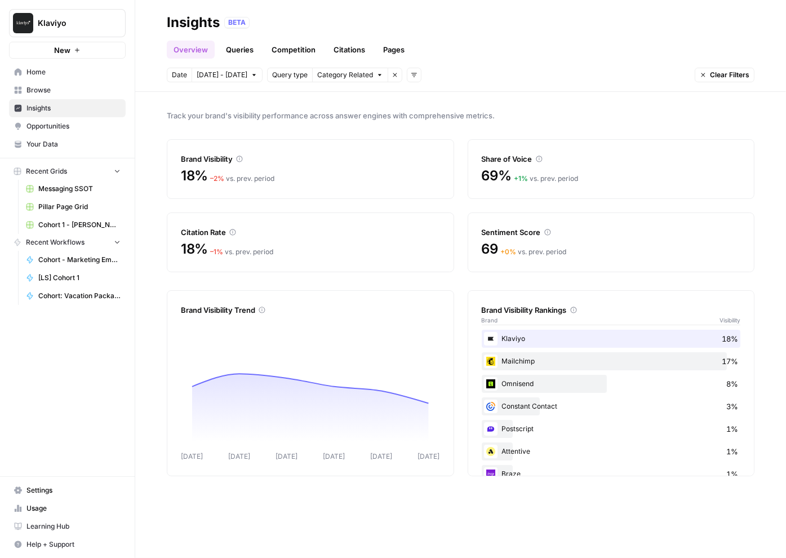
click at [92, 85] on span "Browse" at bounding box center [73, 90] width 94 height 10
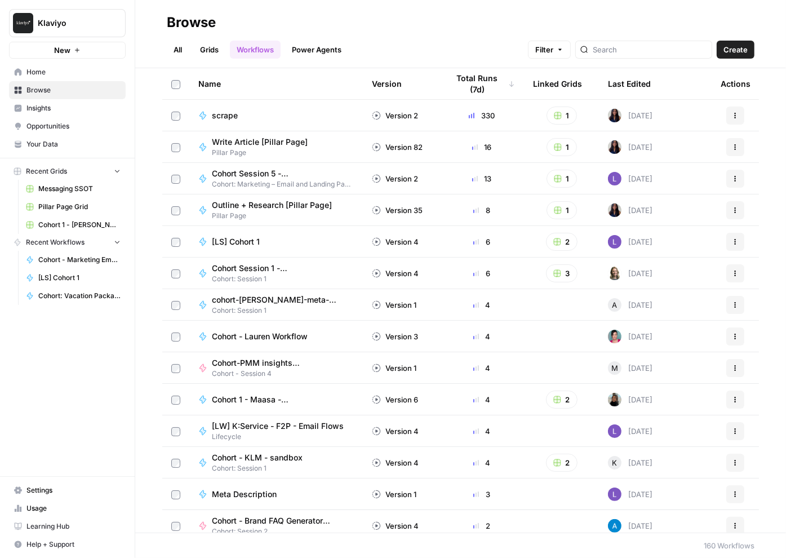
click at [176, 41] on link "All" at bounding box center [178, 50] width 22 height 18
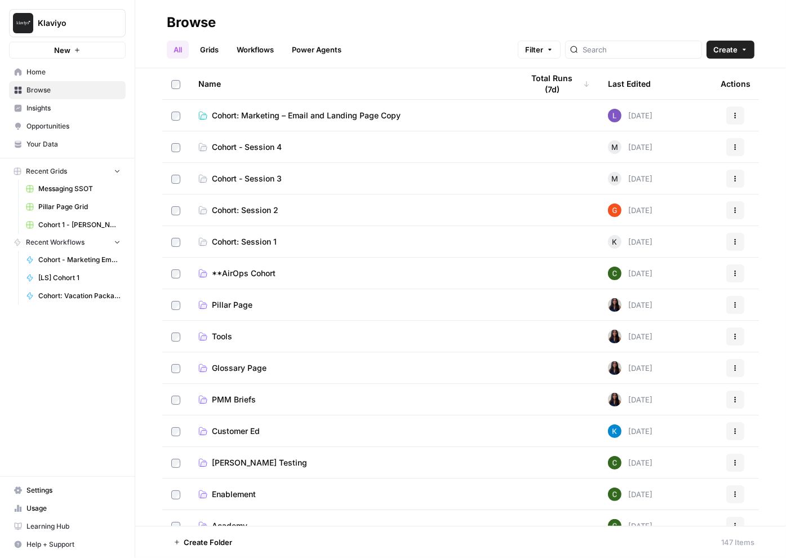
click at [244, 117] on span "Cohort: Marketing – Email and Landing Page Copy" at bounding box center [306, 115] width 189 height 11
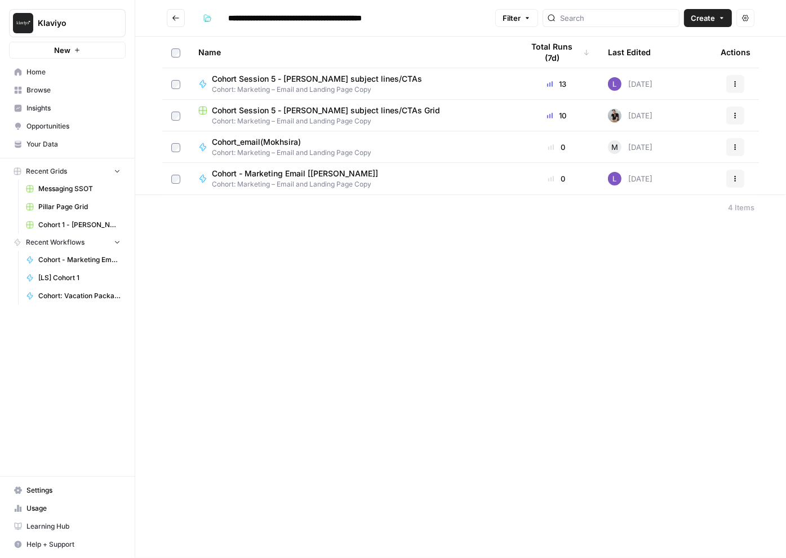
click at [284, 112] on span "Cohort Session 5 - Jax Connelly subject lines/CTAs Grid" at bounding box center [326, 110] width 228 height 11
type input "**********"
click at [269, 150] on span "Cohort: Marketing – Email and Landing Page Copy" at bounding box center [292, 153] width 160 height 10
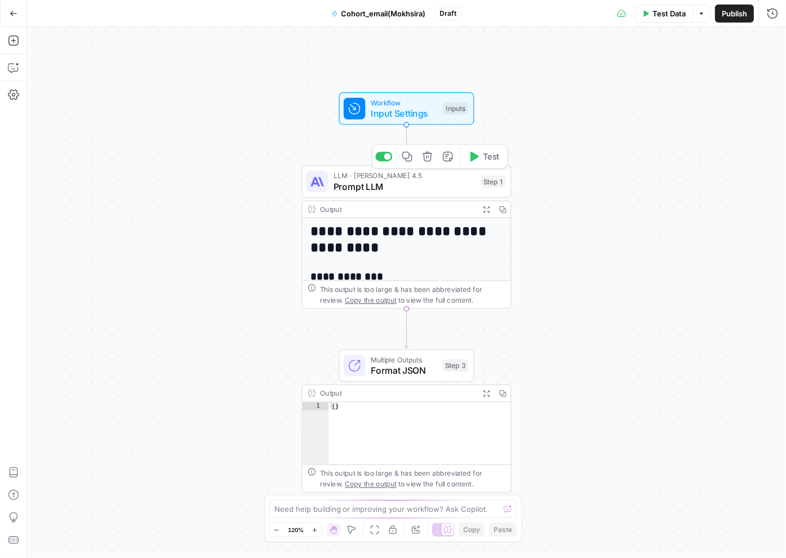
click at [398, 180] on span "Prompt LLM" at bounding box center [405, 187] width 142 height 14
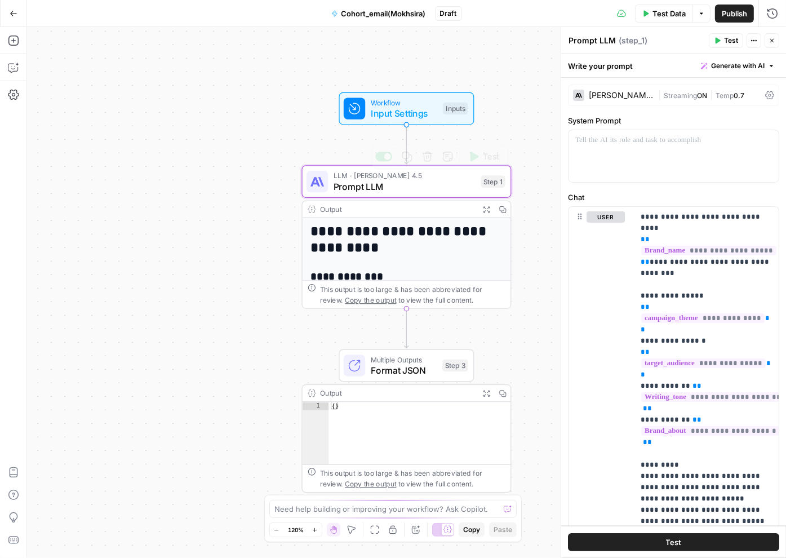
click at [409, 111] on span "Input Settings" at bounding box center [404, 114] width 67 height 14
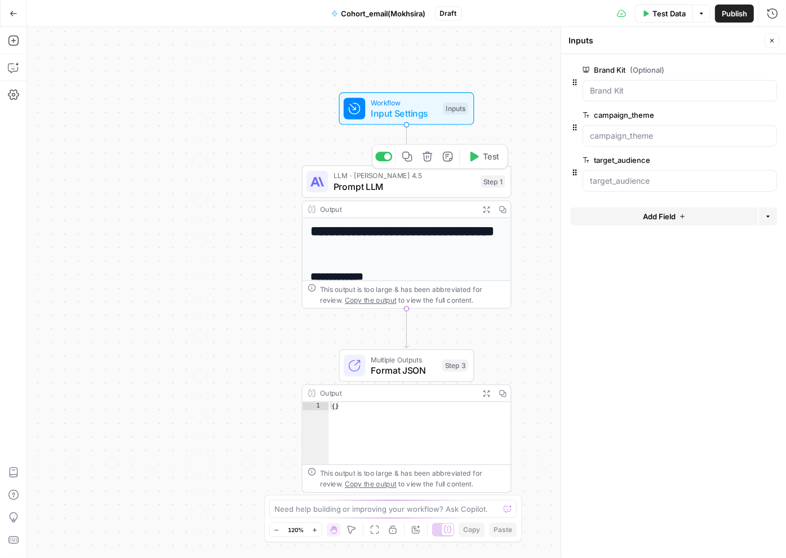
click at [426, 188] on span "Prompt LLM" at bounding box center [405, 187] width 142 height 14
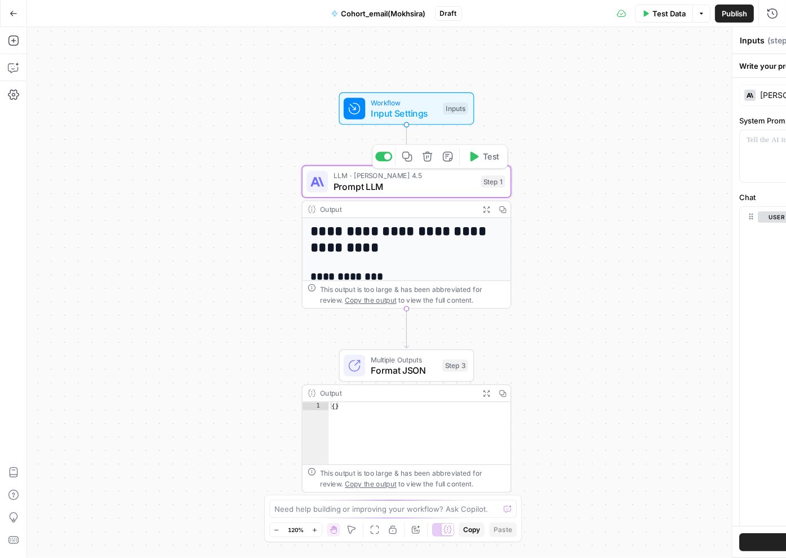
type textarea "Prompt LLM"
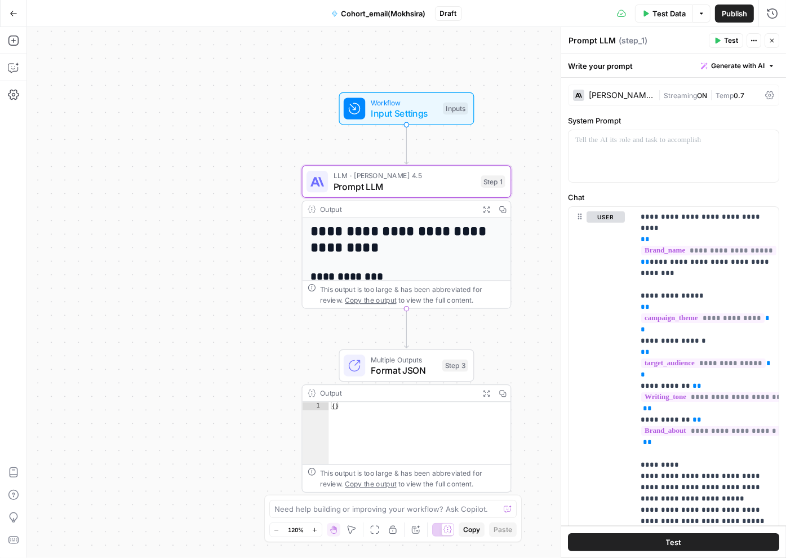
click at [663, 14] on span "Test Data" at bounding box center [669, 13] width 33 height 11
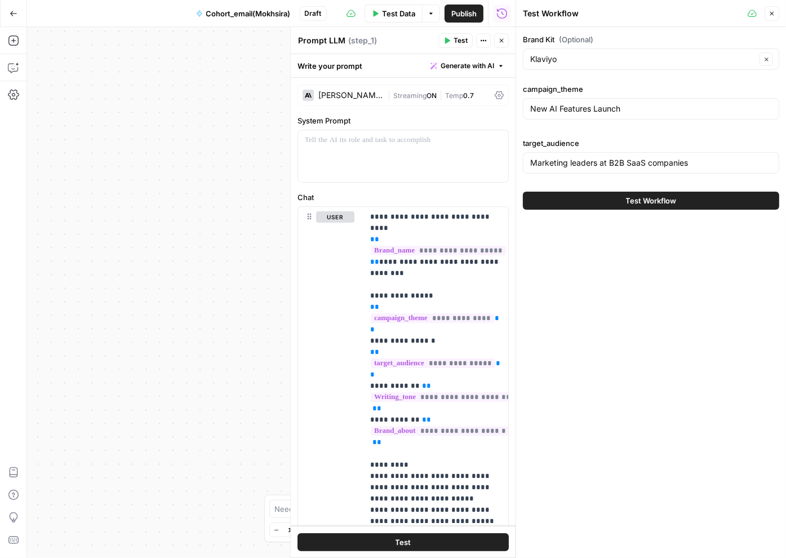
click at [641, 203] on span "Test Workflow" at bounding box center [651, 200] width 51 height 11
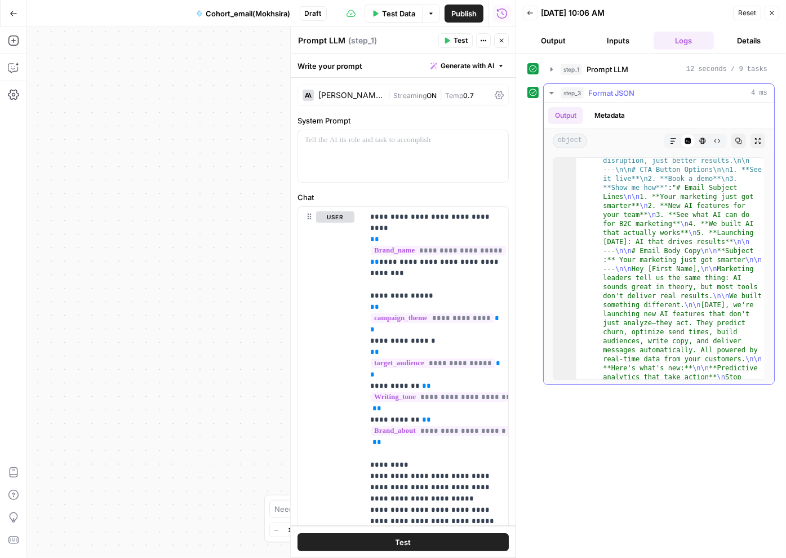
scroll to position [398, 0]
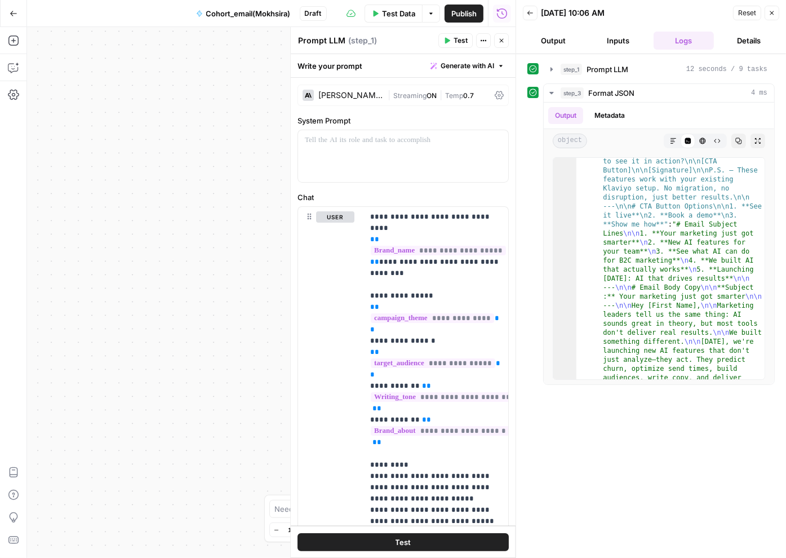
click at [560, 46] on button "Output" at bounding box center [553, 41] width 61 height 18
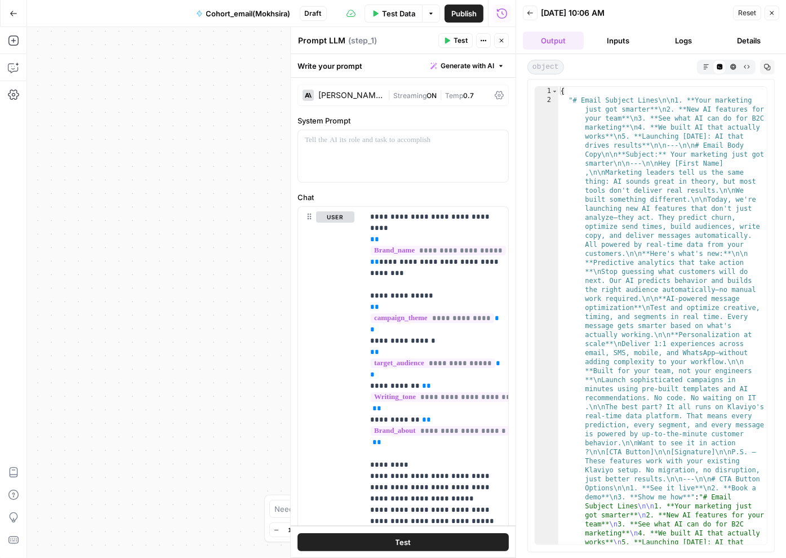
click at [528, 16] on button "Back" at bounding box center [530, 13] width 15 height 15
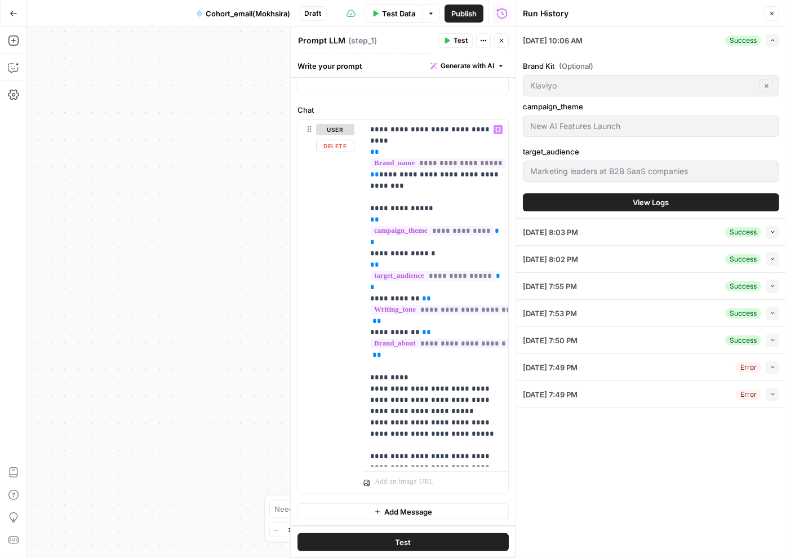
scroll to position [0, 0]
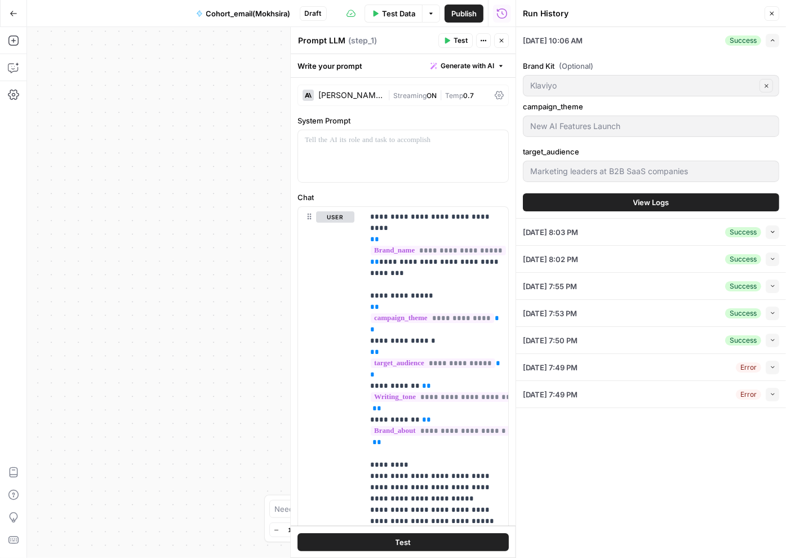
click at [504, 41] on icon "button" at bounding box center [501, 40] width 7 height 7
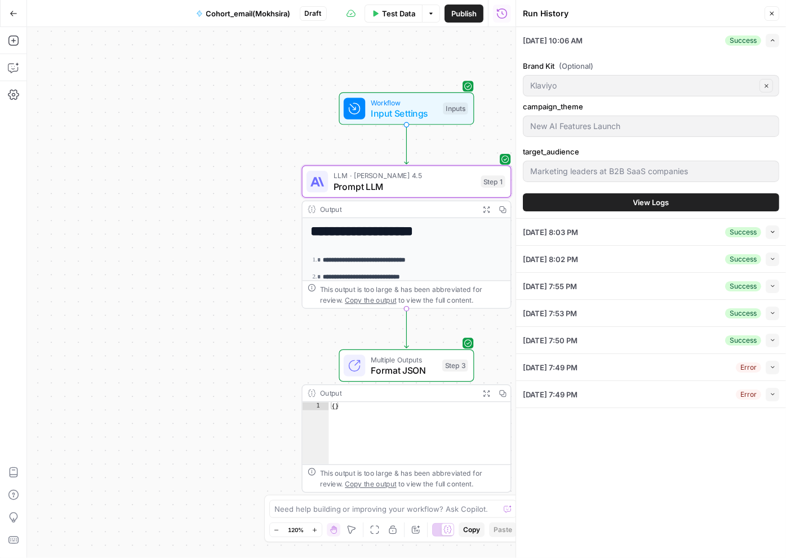
click at [392, 183] on span "Prompt LLM" at bounding box center [405, 187] width 142 height 14
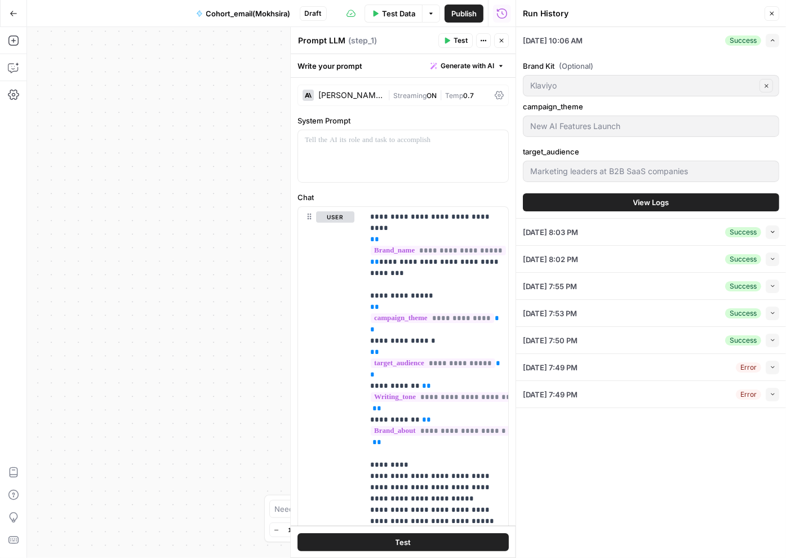
click at [498, 39] on icon "button" at bounding box center [501, 40] width 7 height 7
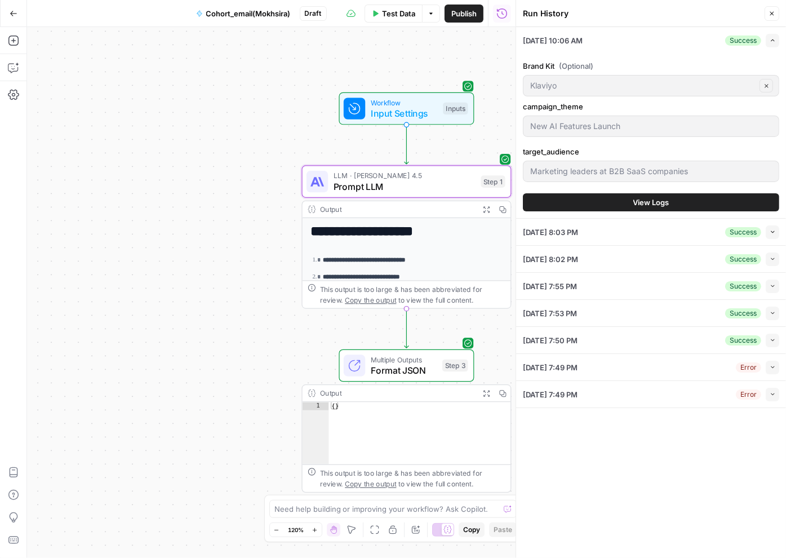
click at [428, 117] on span "Input Settings" at bounding box center [404, 114] width 67 height 14
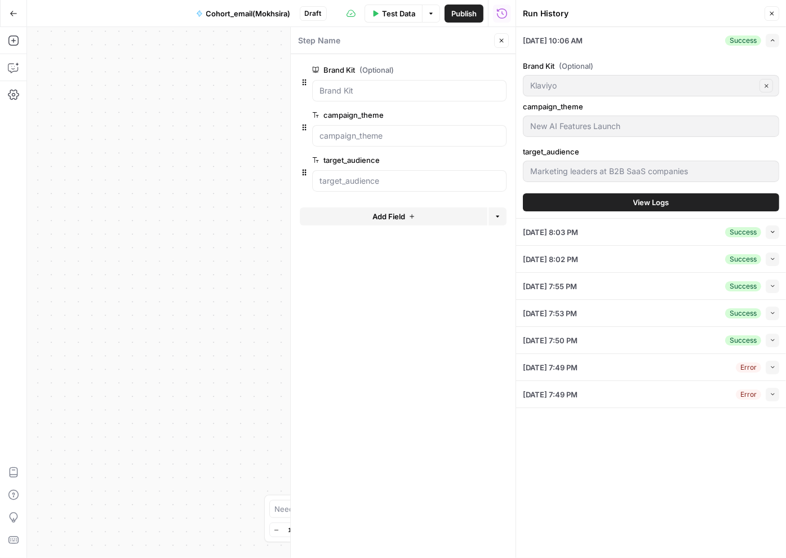
click at [504, 41] on icon "button" at bounding box center [501, 40] width 7 height 7
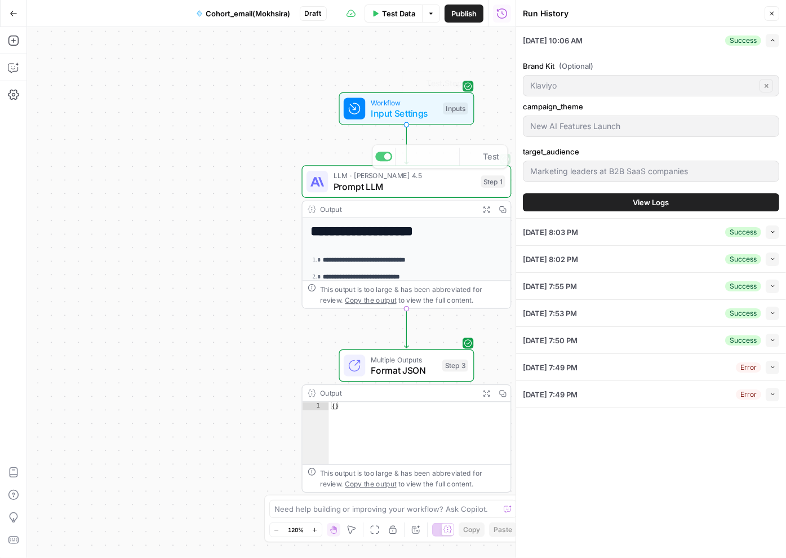
click at [387, 230] on h1 "**********" at bounding box center [407, 232] width 192 height 16
click at [391, 213] on div "Output" at bounding box center [397, 209] width 154 height 11
click at [394, 205] on div "Output" at bounding box center [397, 209] width 154 height 11
click at [465, 201] on div "Output Expand Output Copy" at bounding box center [407, 209] width 209 height 17
click at [453, 185] on span "Prompt LLM" at bounding box center [405, 187] width 142 height 14
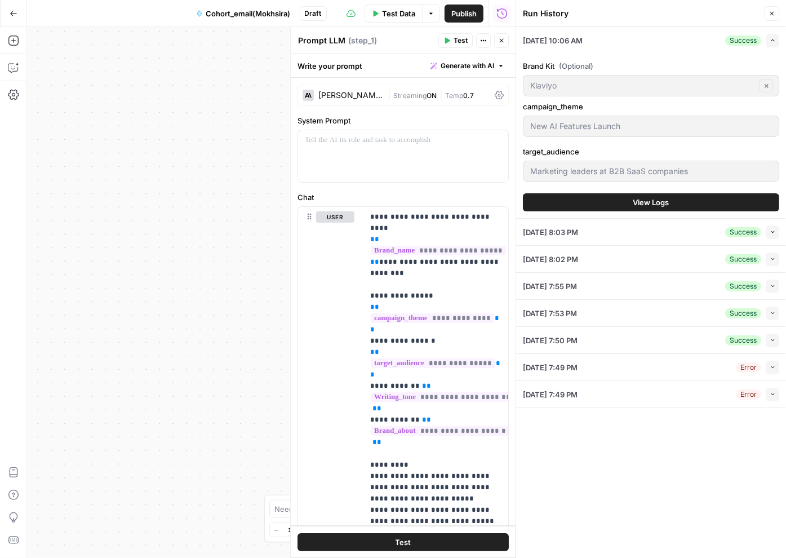
click at [497, 42] on button "Close" at bounding box center [501, 40] width 15 height 15
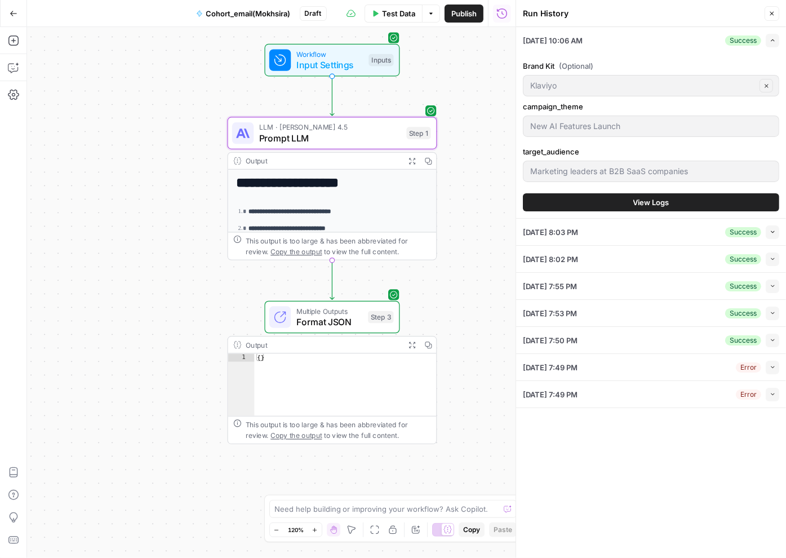
drag, startPoint x: 275, startPoint y: 242, endPoint x: 197, endPoint y: 191, distance: 92.9
click at [197, 191] on div "**********" at bounding box center [271, 292] width 489 height 531
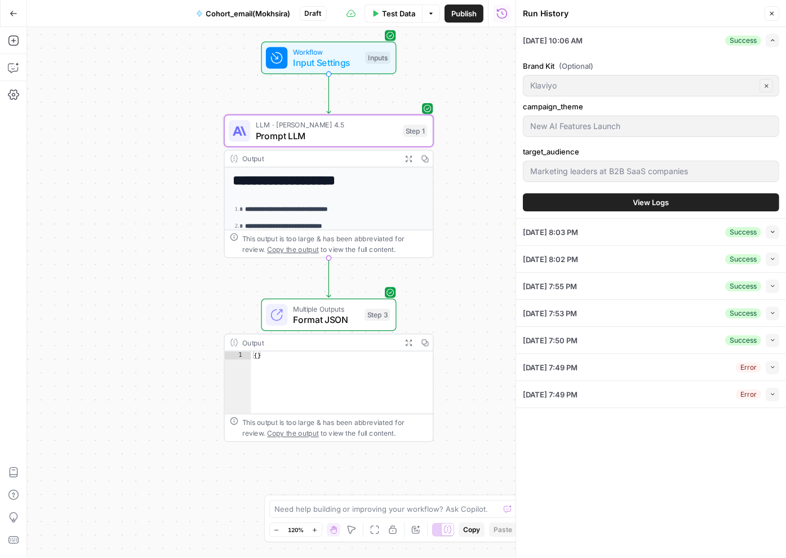
click at [335, 308] on span "Multiple Outputs" at bounding box center [326, 308] width 67 height 11
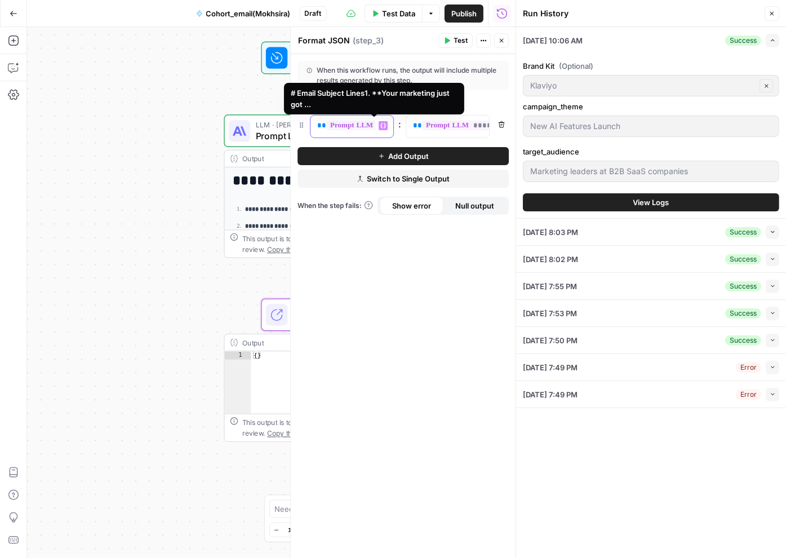
click at [356, 121] on span "**********" at bounding box center [381, 126] width 108 height 10
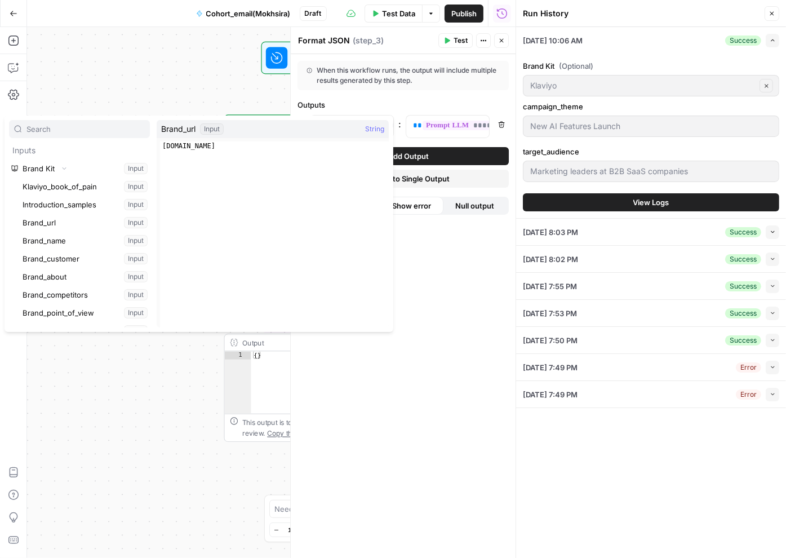
click at [473, 330] on div "**********" at bounding box center [403, 306] width 225 height 504
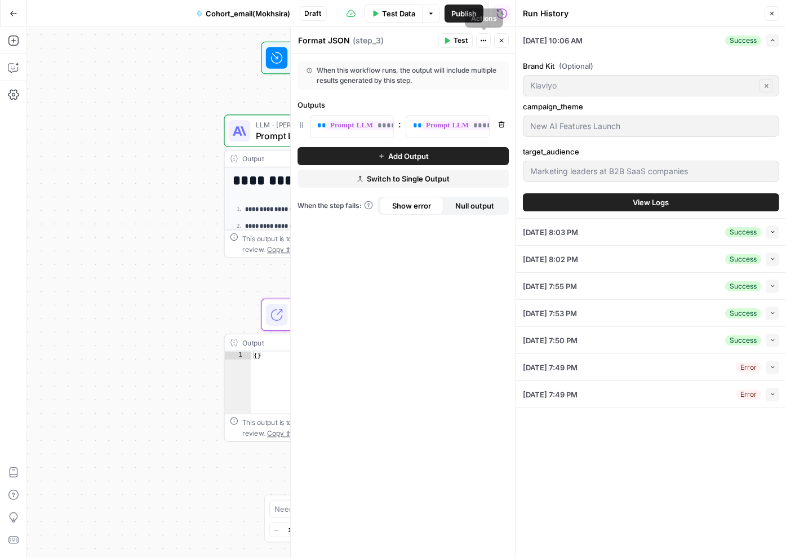
click at [501, 39] on icon "button" at bounding box center [501, 40] width 7 height 7
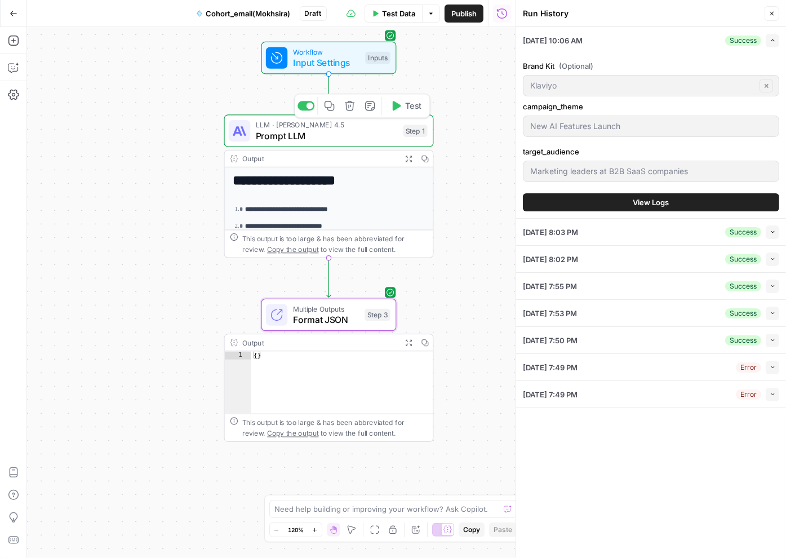
click at [335, 126] on span "LLM · Claude Sonnet 4.5" at bounding box center [327, 125] width 142 height 11
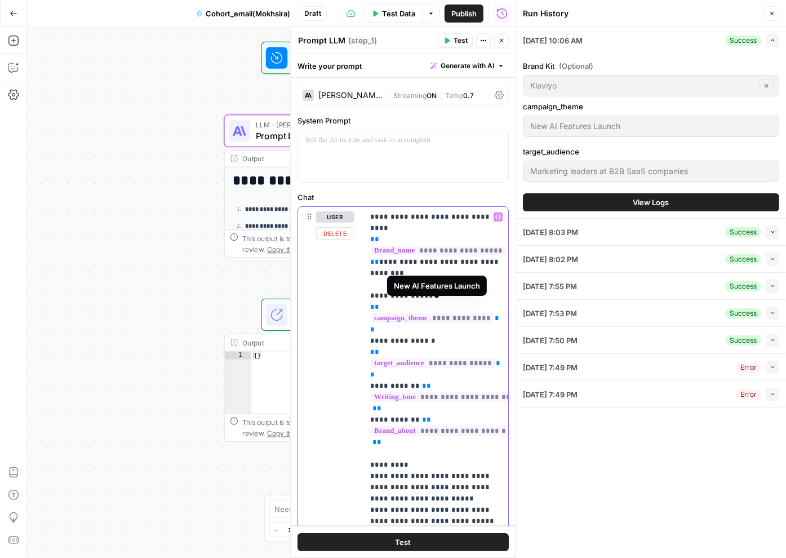
click at [435, 313] on span "**********" at bounding box center [432, 318] width 123 height 10
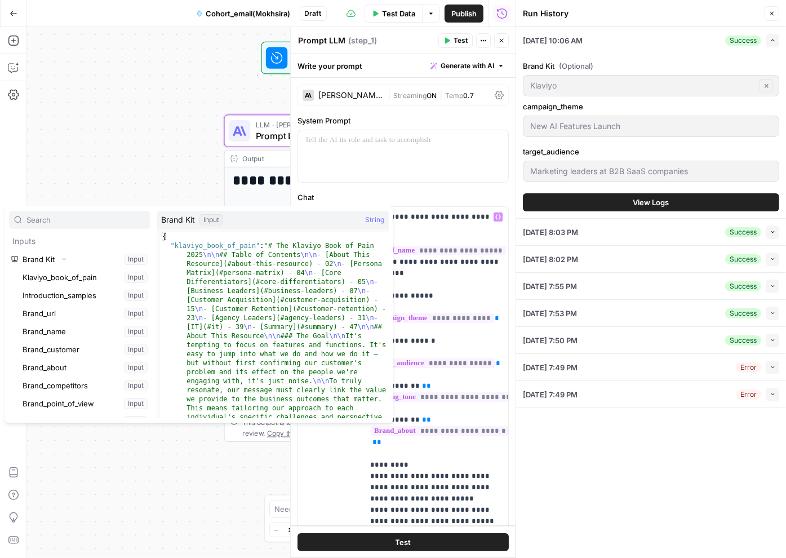
click at [240, 120] on div at bounding box center [239, 130] width 21 height 21
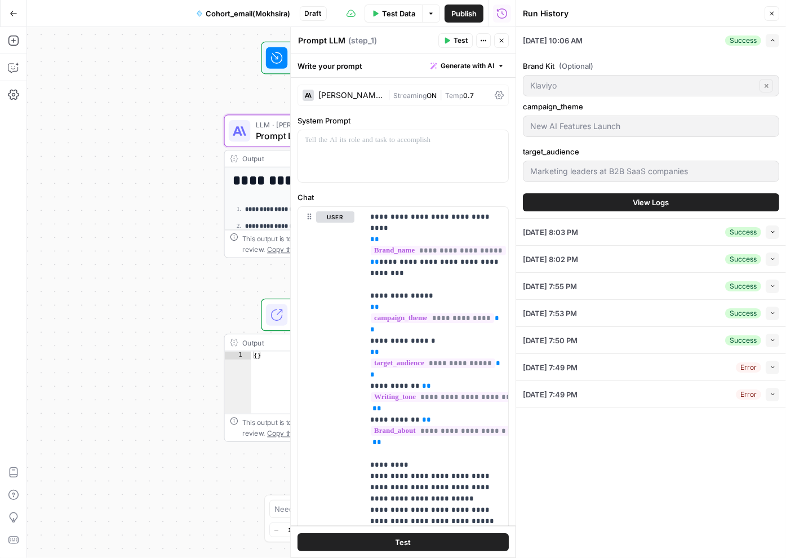
click at [268, 70] on div "Workflow Input Settings Inputs Test Step" at bounding box center [329, 58] width 135 height 33
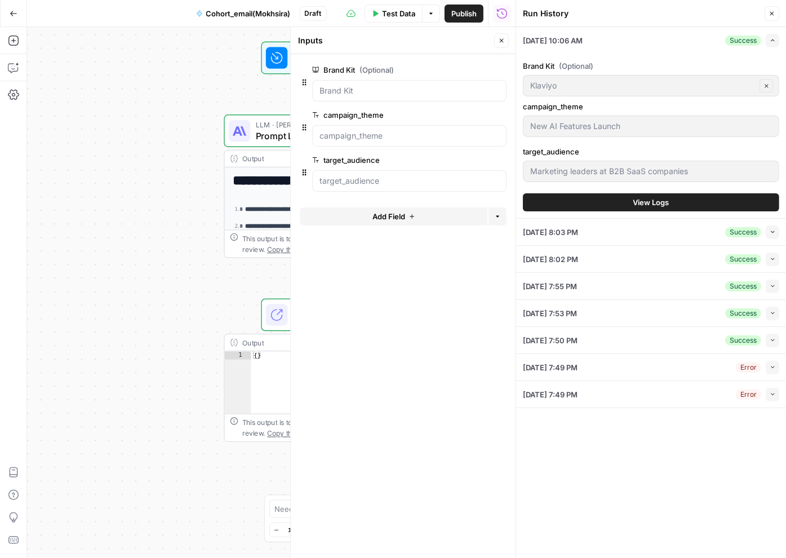
click at [404, 14] on span "Test Data" at bounding box center [398, 13] width 33 height 11
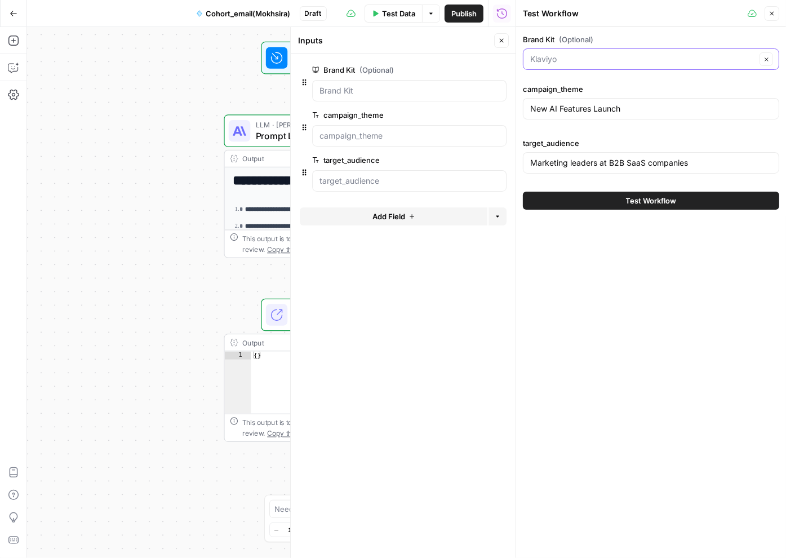
click at [595, 60] on input "Brand Kit (Optional)" at bounding box center [643, 59] width 226 height 11
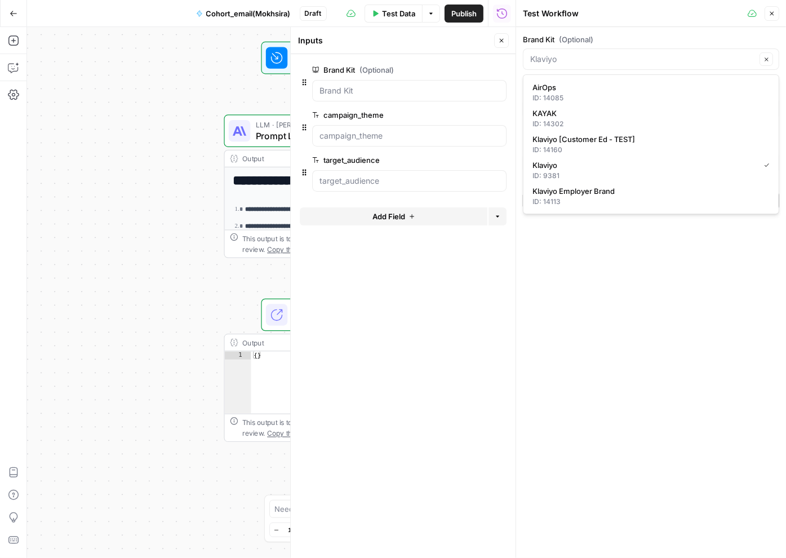
type input "Klaviyo"
click at [636, 36] on label "Brand Kit (Optional)" at bounding box center [651, 39] width 256 height 11
click at [636, 54] on input "Klaviyo" at bounding box center [643, 59] width 226 height 11
type input "Klaviyo"
click at [469, 68] on span "edit field" at bounding box center [464, 69] width 25 height 9
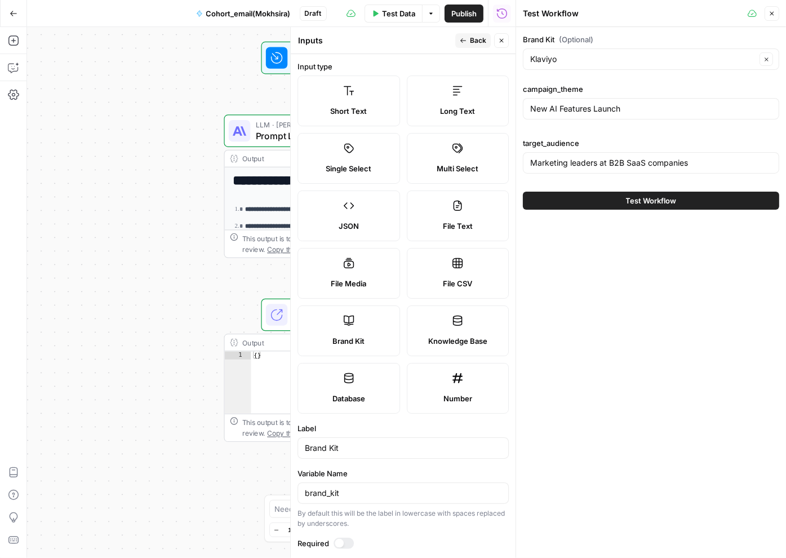
scroll to position [59, 0]
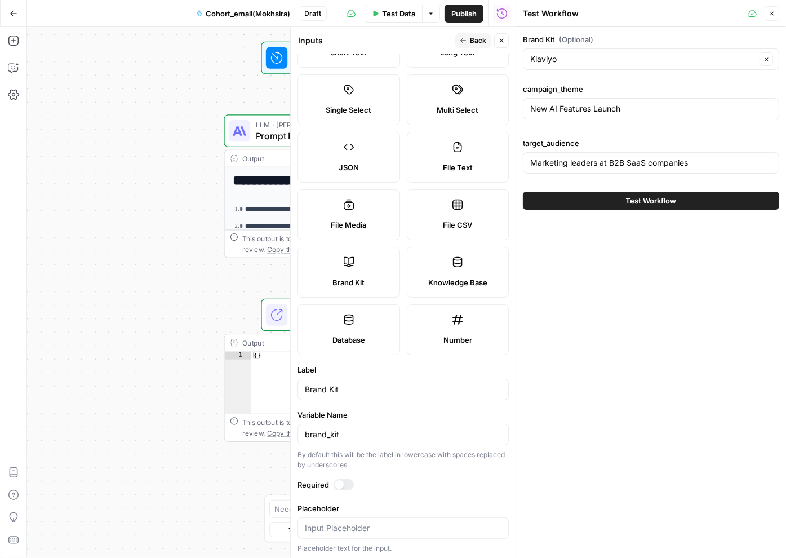
click at [497, 41] on button "Close" at bounding box center [501, 40] width 15 height 15
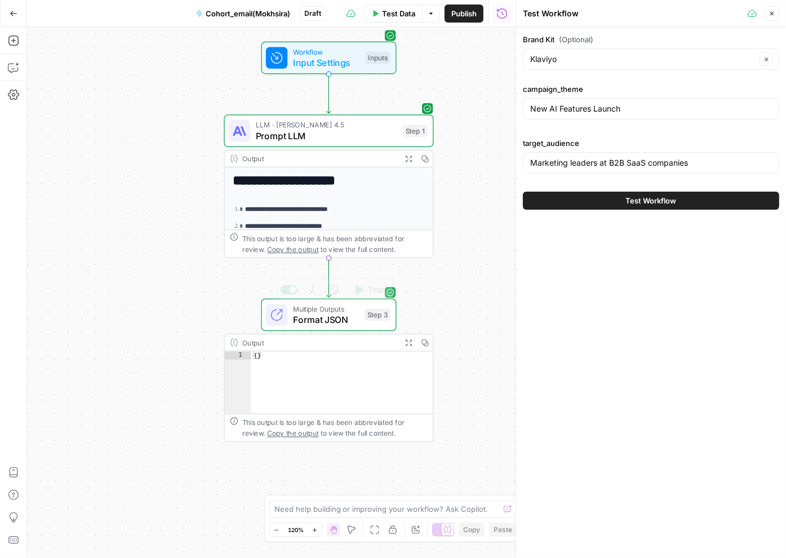
click at [328, 317] on span "Format JSON" at bounding box center [326, 320] width 67 height 14
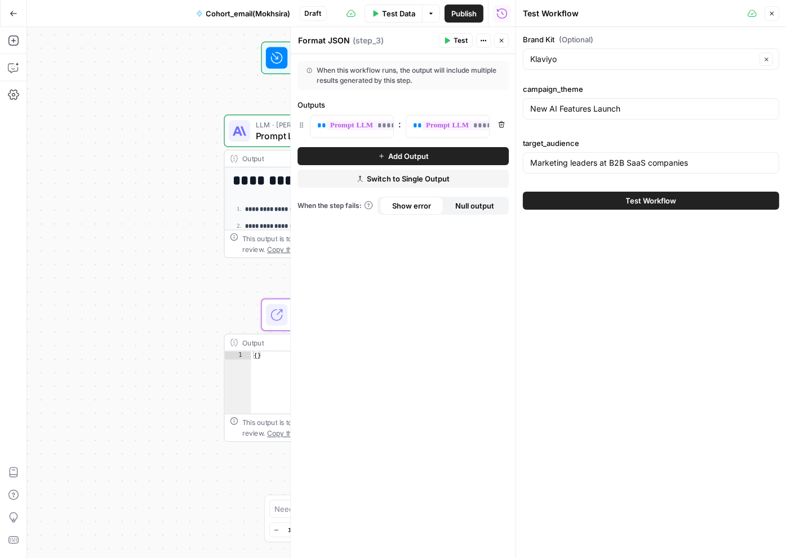
click at [498, 38] on button "Close" at bounding box center [501, 40] width 15 height 15
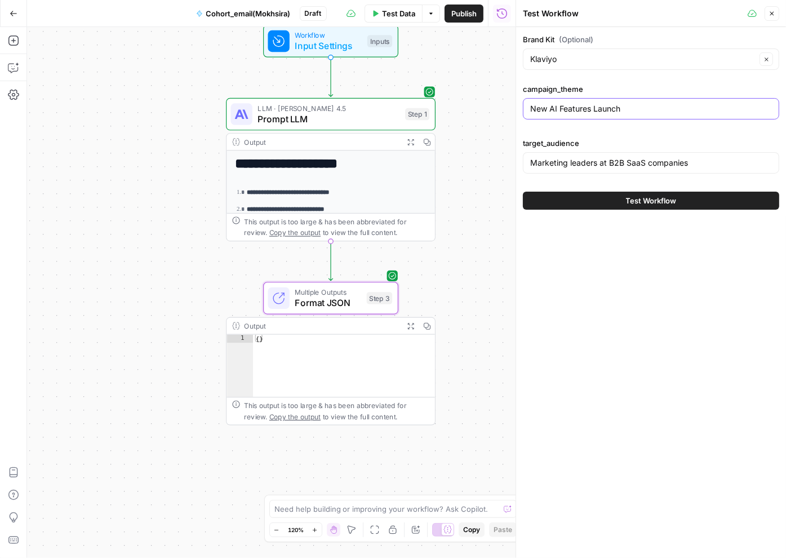
click at [573, 103] on input "New AI Features Launch" at bounding box center [651, 108] width 242 height 11
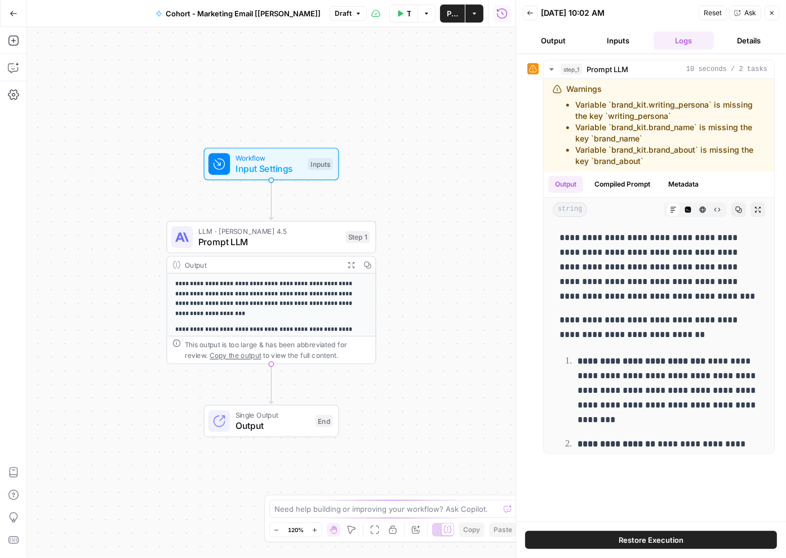
click at [13, 16] on icon "button" at bounding box center [14, 14] width 8 height 8
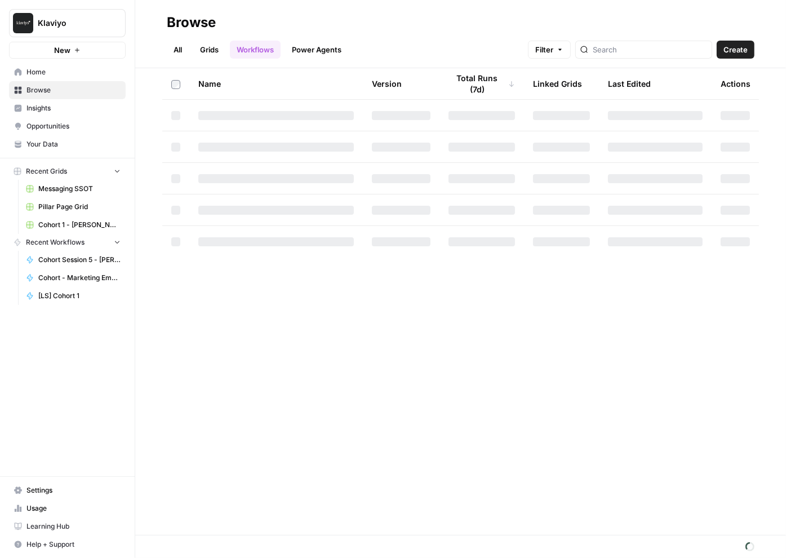
click at [56, 140] on span "Your Data" at bounding box center [73, 144] width 94 height 10
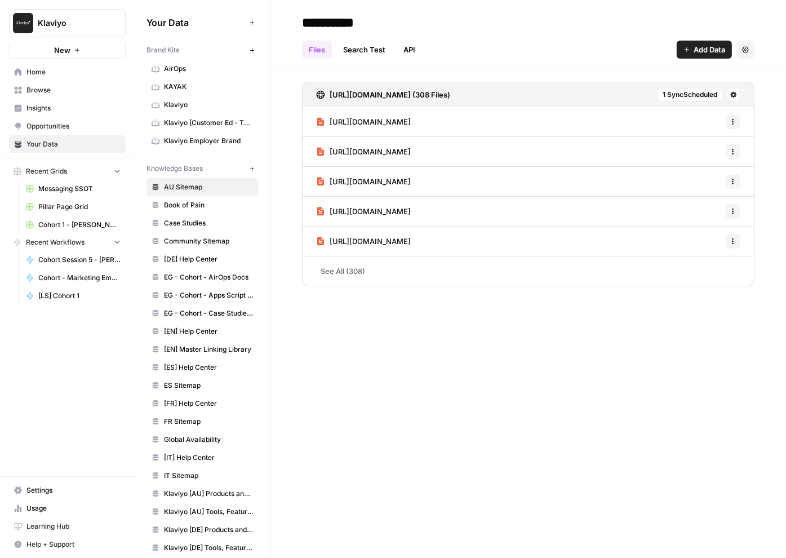
click at [179, 104] on span "Klaviyo" at bounding box center [209, 105] width 90 height 10
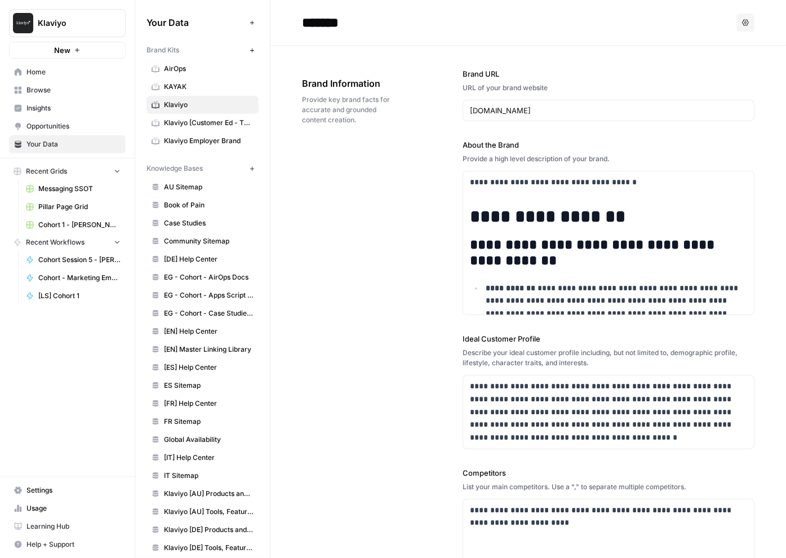
click at [352, 28] on input "*******" at bounding box center [388, 22] width 180 height 23
drag, startPoint x: 353, startPoint y: 26, endPoint x: 305, endPoint y: 26, distance: 47.9
click at [305, 26] on input "*******" at bounding box center [388, 22] width 180 height 23
click at [197, 121] on span "Klaviyo [Customer Ed - TEST]" at bounding box center [209, 123] width 90 height 10
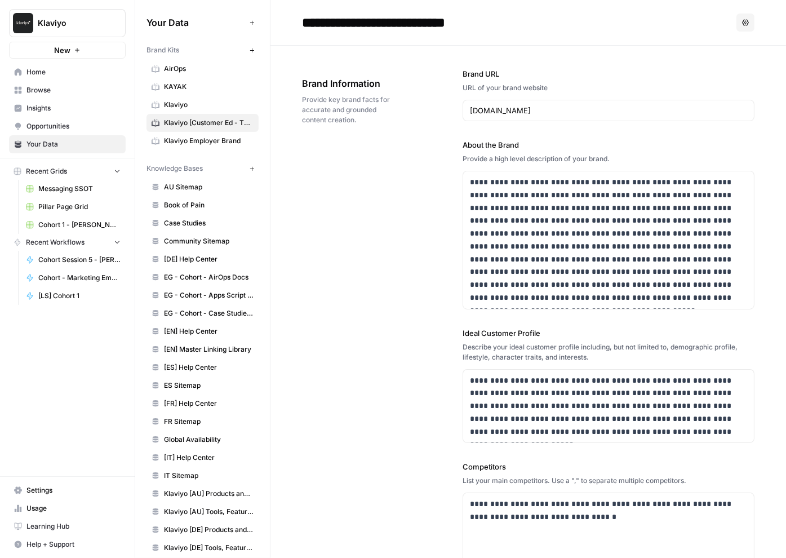
click at [198, 139] on span "Klaviyo Employer Brand" at bounding box center [209, 141] width 90 height 10
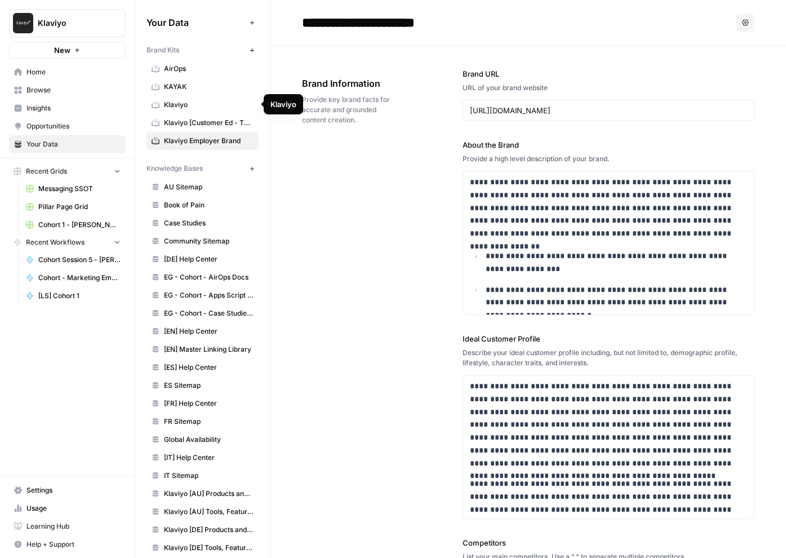
click at [200, 110] on link "Klaviyo" at bounding box center [203, 105] width 112 height 18
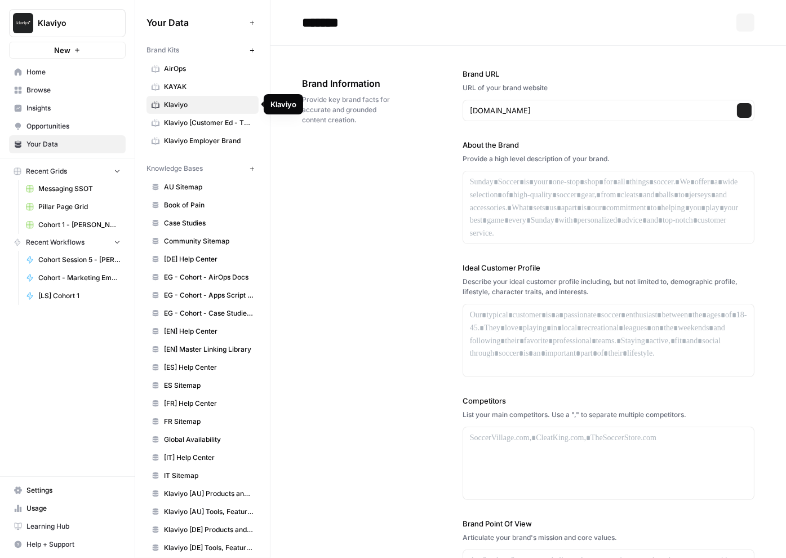
click at [198, 91] on link "KAYAK" at bounding box center [203, 87] width 112 height 18
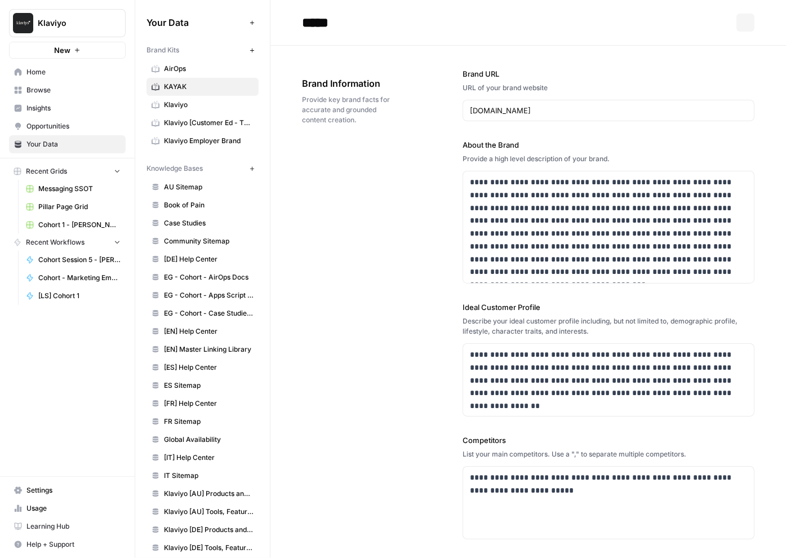
click at [196, 102] on span "Klaviyo" at bounding box center [209, 105] width 90 height 10
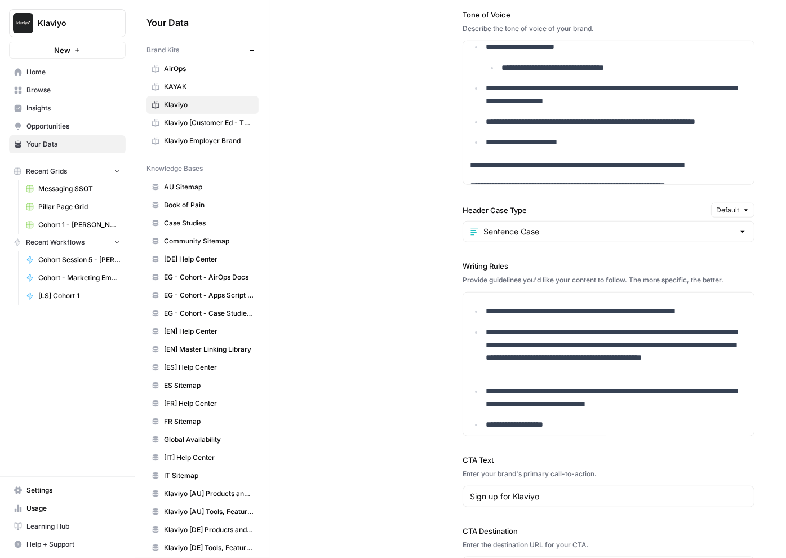
scroll to position [749, 0]
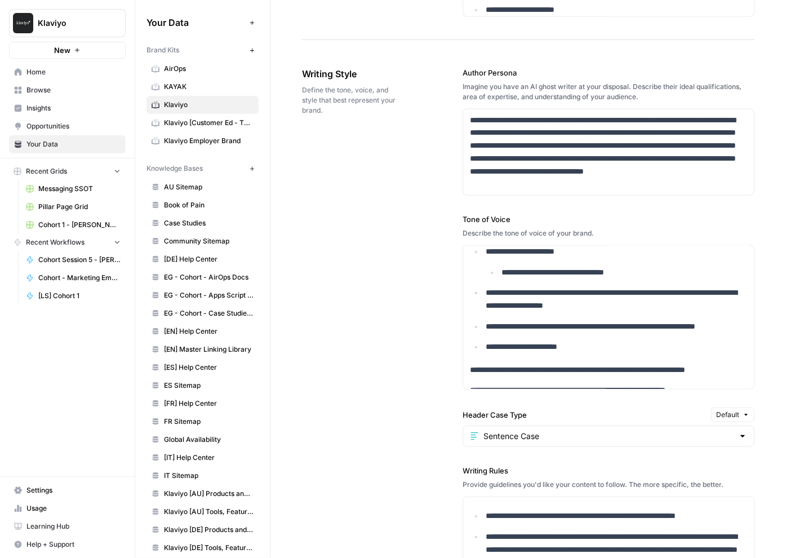
click at [189, 70] on span "AirOps" at bounding box center [209, 69] width 90 height 10
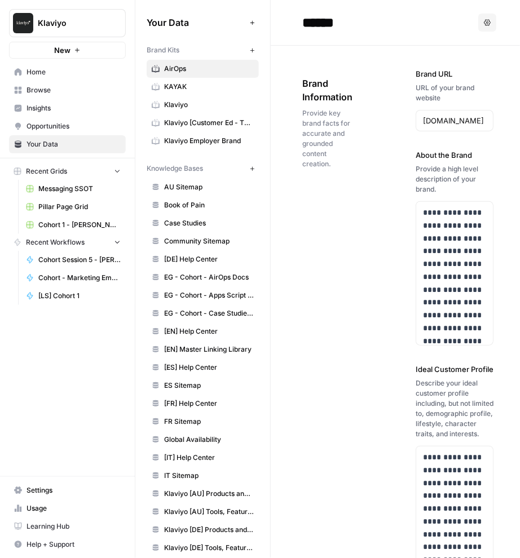
click at [79, 93] on span "Browse" at bounding box center [73, 90] width 94 height 10
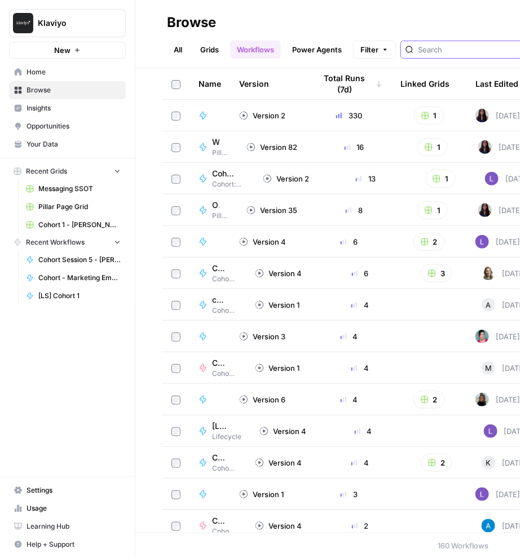
click at [422, 50] on input "search" at bounding box center [475, 49] width 114 height 11
type input "jax"
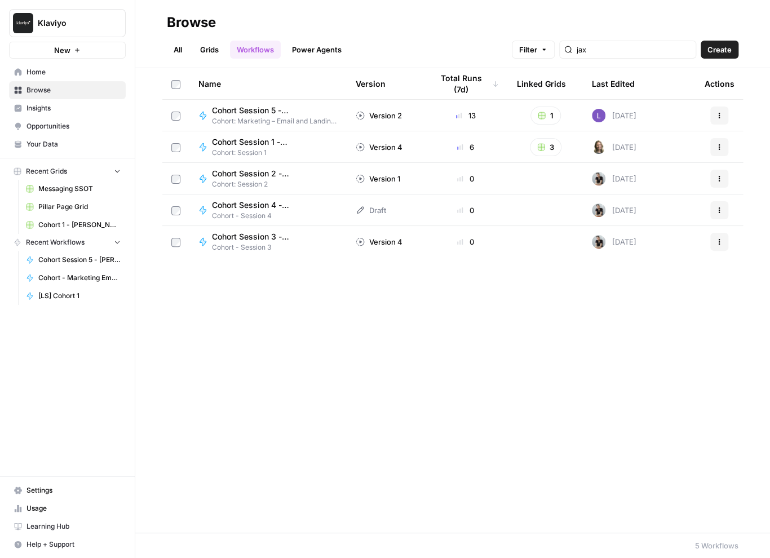
click at [309, 43] on link "Power Agents" at bounding box center [316, 50] width 63 height 18
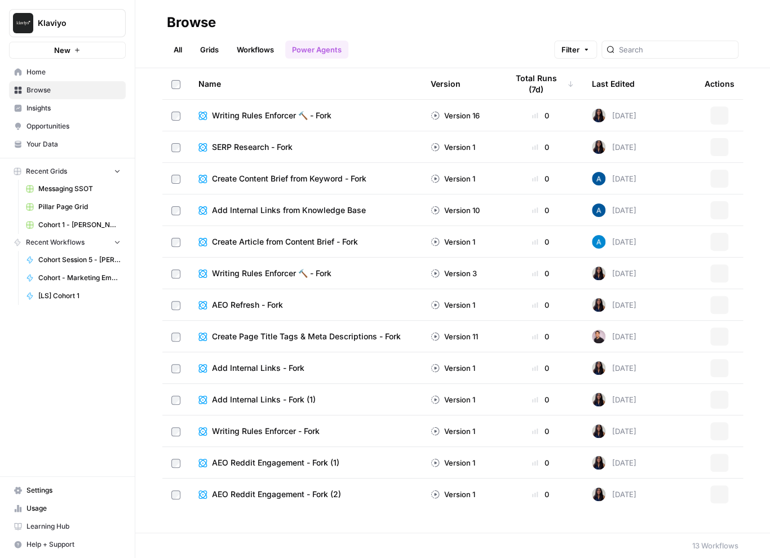
click at [209, 48] on link "Grids" at bounding box center [209, 50] width 32 height 18
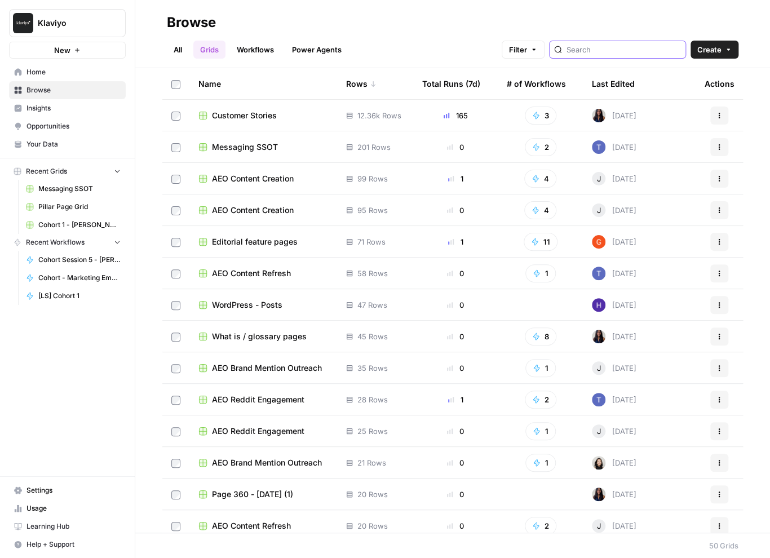
click at [600, 55] on input "search" at bounding box center [624, 49] width 114 height 11
type input "jax"
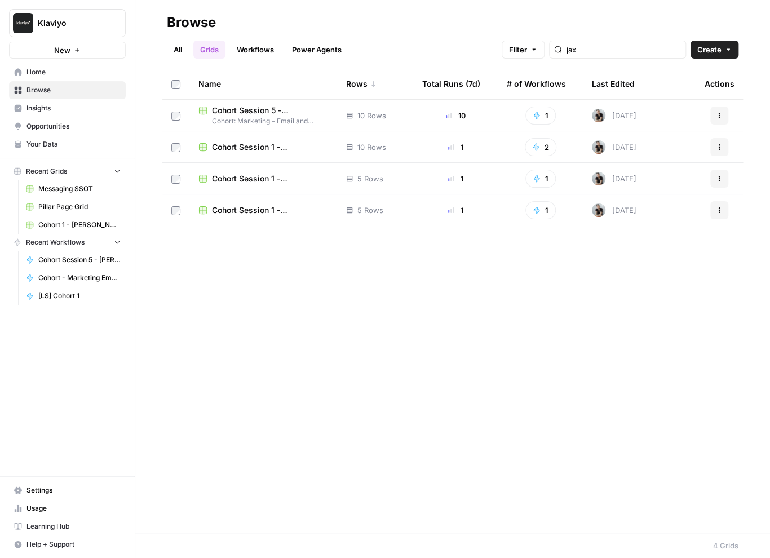
click at [286, 113] on span "Cohort Session 5 - [PERSON_NAME] subject lines/CTAs Grid" at bounding box center [270, 110] width 116 height 11
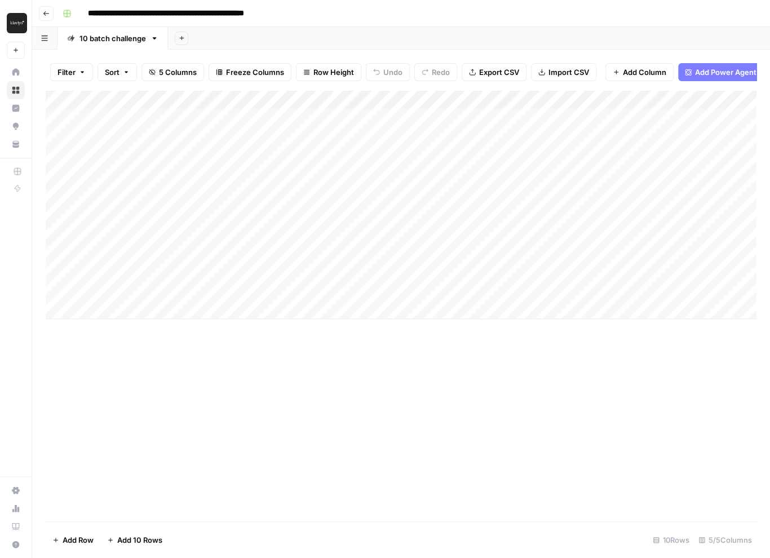
click at [179, 101] on div "Add Column" at bounding box center [401, 204] width 711 height 229
click at [238, 103] on div at bounding box center [166, 101] width 163 height 23
click at [233, 101] on div at bounding box center [166, 101] width 163 height 23
click at [249, 88] on div "Filter Sort 5 Columns Freeze Columns Row Height Undo Redo Export CSV Import CSV…" at bounding box center [401, 72] width 711 height 36
click at [239, 99] on div "Add Column" at bounding box center [401, 204] width 711 height 229
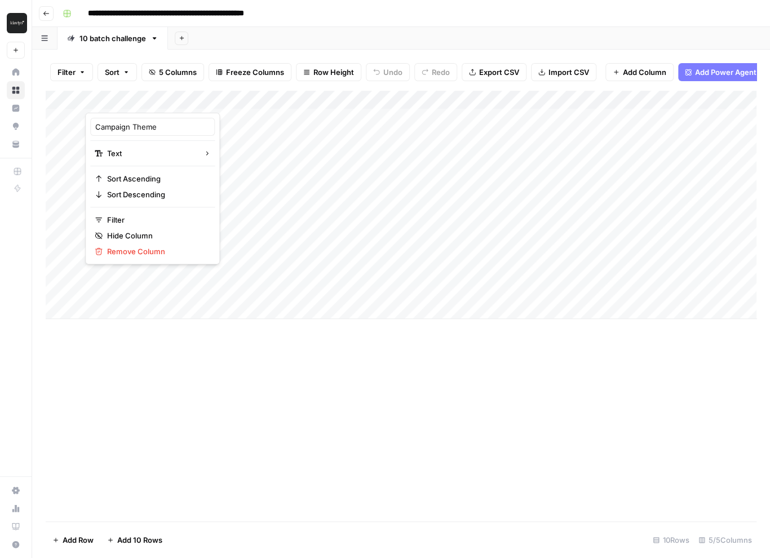
click at [622, 99] on div "Add Column" at bounding box center [401, 204] width 711 height 229
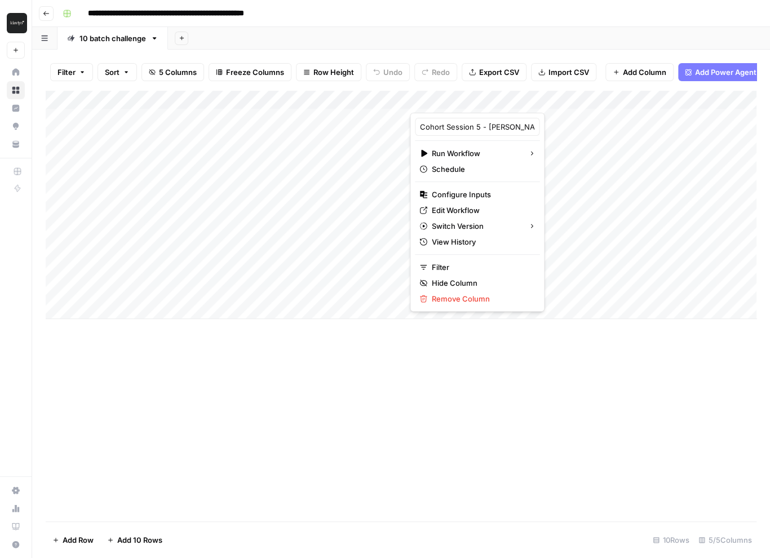
click at [50, 17] on button "Go back" at bounding box center [46, 13] width 15 height 15
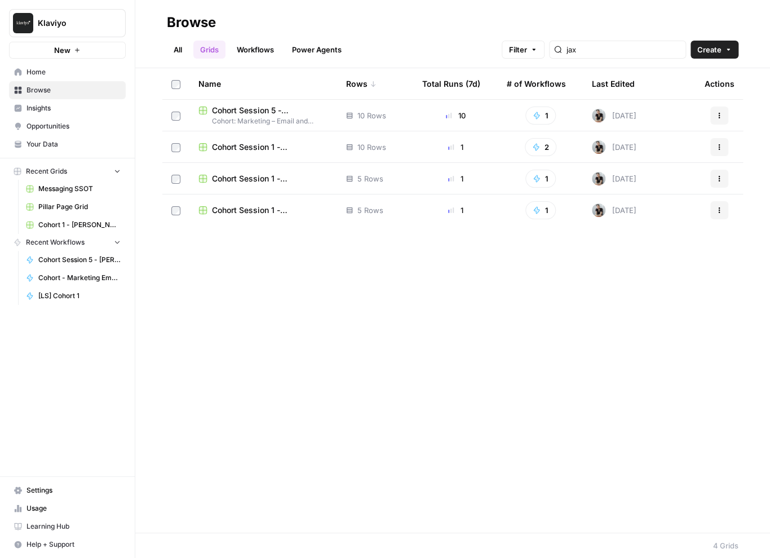
click at [271, 51] on link "Workflows" at bounding box center [255, 50] width 51 height 18
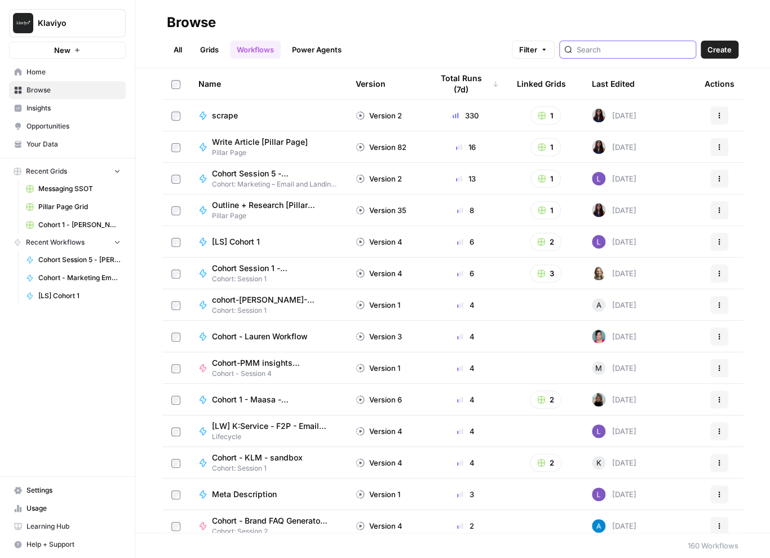
click at [632, 54] on input "search" at bounding box center [634, 49] width 114 height 11
type input "jax"
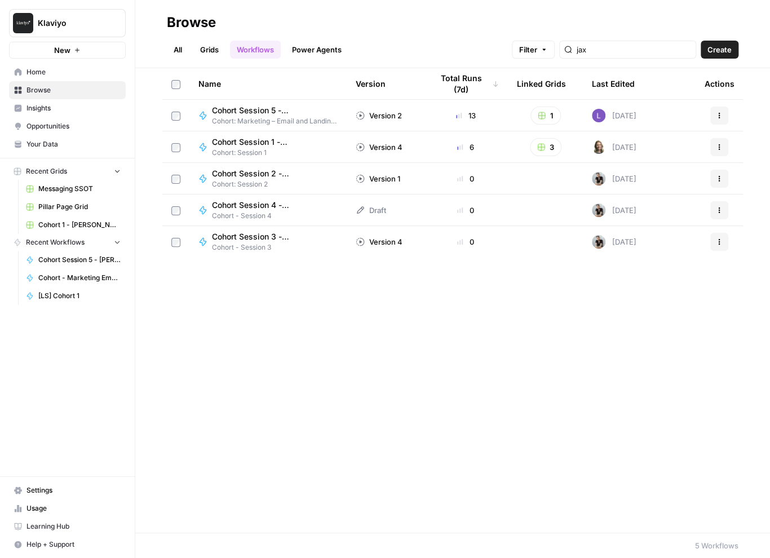
click at [275, 110] on span "Cohort Session 5 - [PERSON_NAME] subject lines/CTAs" at bounding box center [270, 110] width 117 height 11
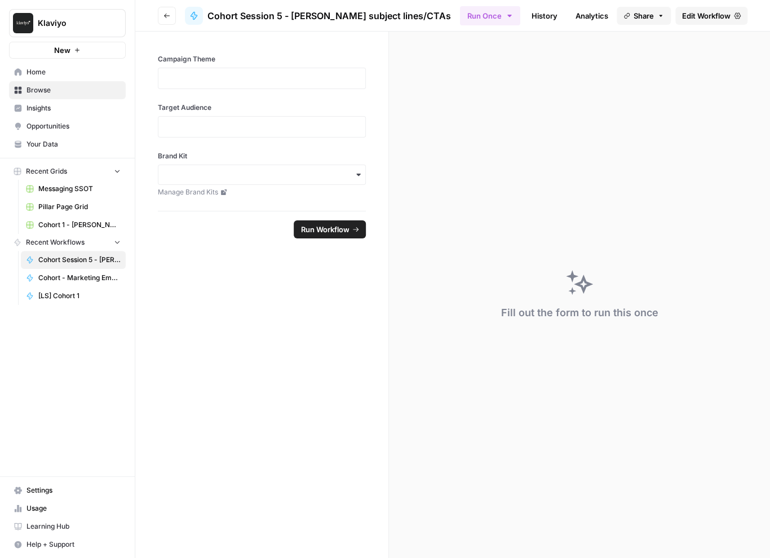
click at [692, 17] on span "Edit Workflow" at bounding box center [706, 15] width 48 height 11
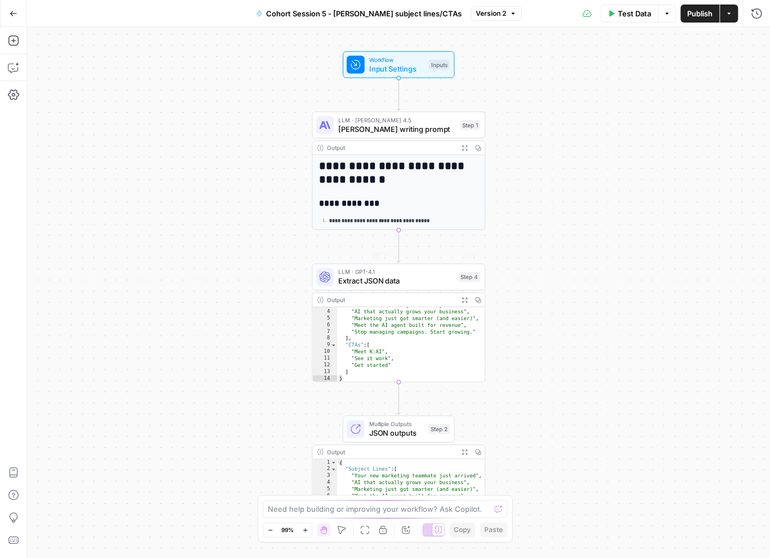
scroll to position [19, 0]
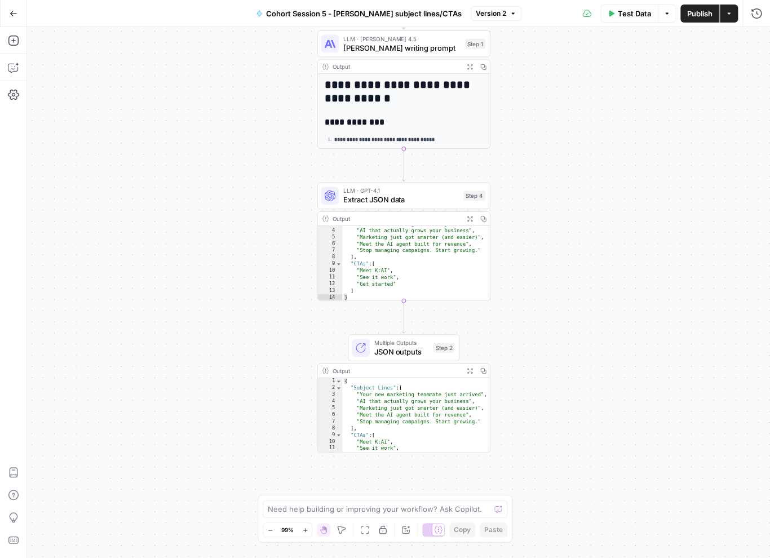
click at [397, 194] on span "Extract JSON data" at bounding box center [401, 199] width 116 height 11
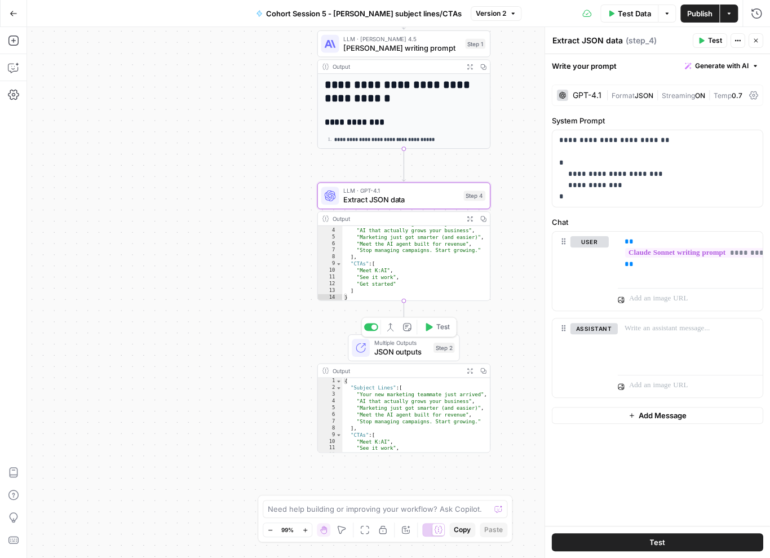
click at [376, 347] on span "JSON outputs" at bounding box center [401, 351] width 55 height 11
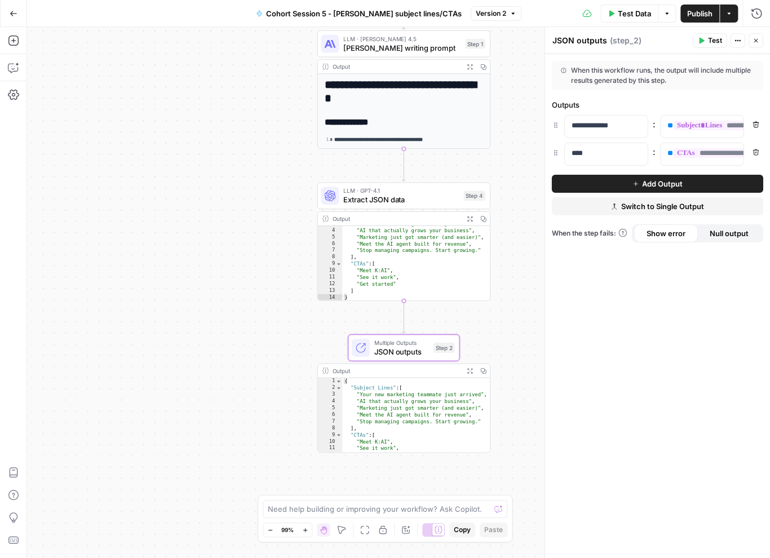
click at [411, 206] on div "LLM · GPT-4.1 Extract JSON data Step 4 Copy step Delete step Add Note Test" at bounding box center [403, 195] width 173 height 27
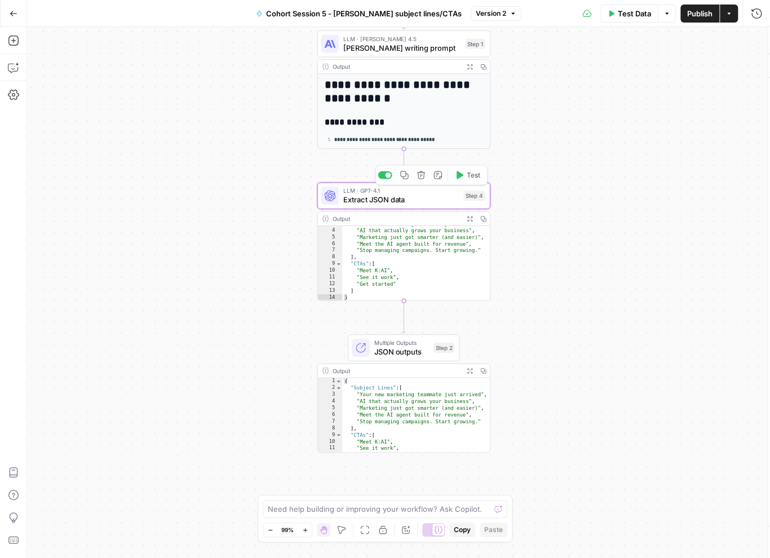
type textarea "Extract JSON data"
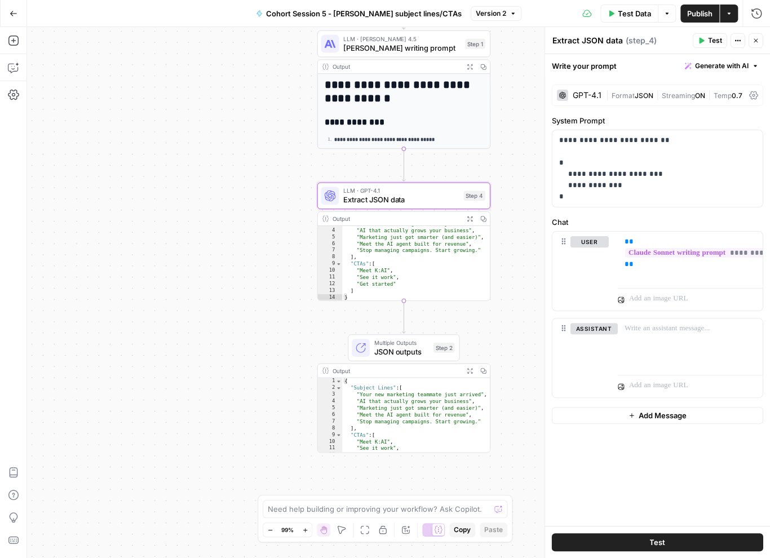
click at [421, 351] on span "JSON outputs" at bounding box center [401, 351] width 55 height 11
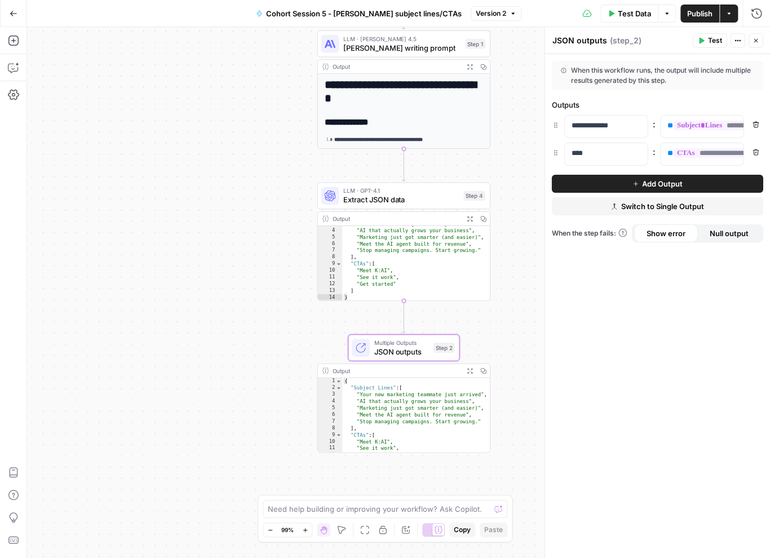
click at [419, 198] on span "Extract JSON data" at bounding box center [401, 199] width 116 height 11
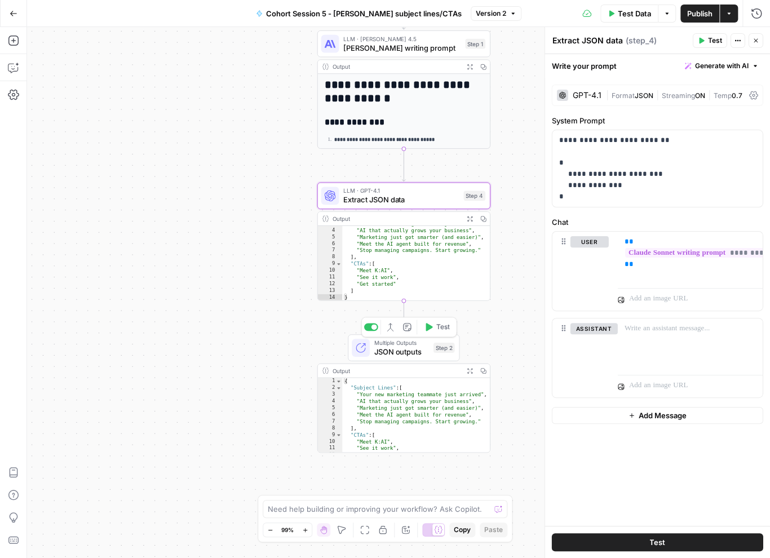
click at [414, 353] on span "JSON outputs" at bounding box center [401, 351] width 55 height 11
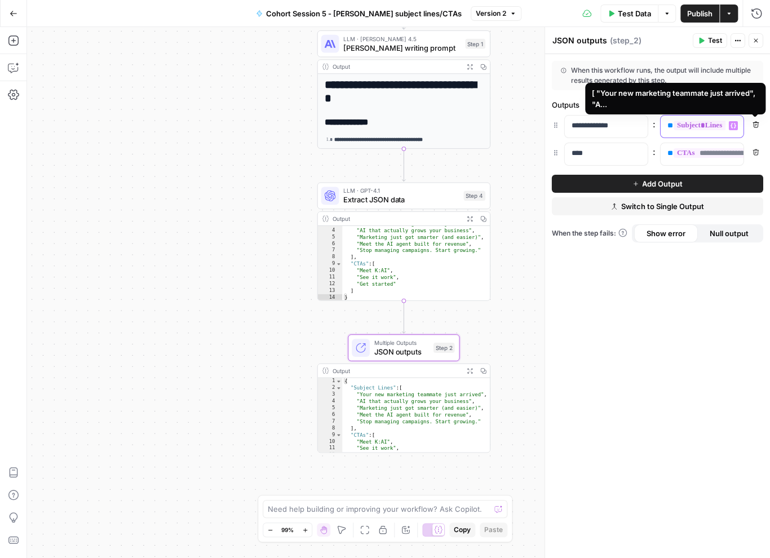
click at [692, 126] on span "**********" at bounding box center [744, 126] width 141 height 10
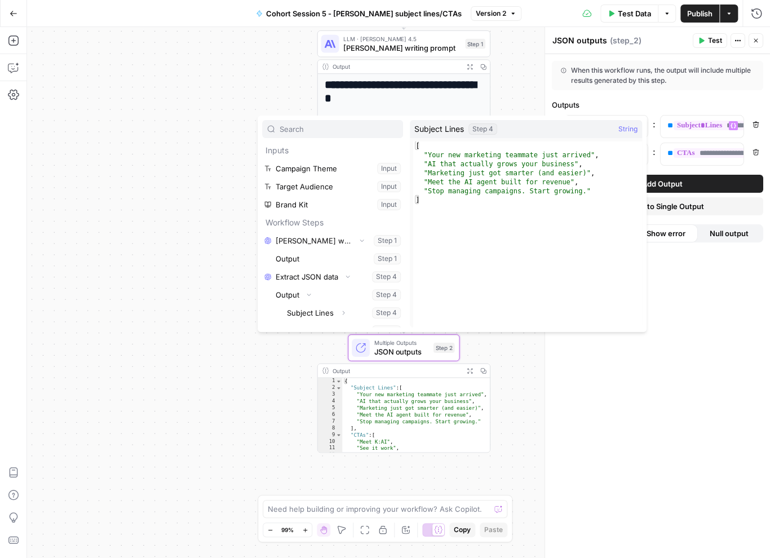
click at [477, 116] on div "Inputs Campaign Theme Input Target Audience Input Brand Kit Input Workflow Step…" at bounding box center [452, 224] width 389 height 216
click at [214, 154] on div "**********" at bounding box center [398, 292] width 743 height 531
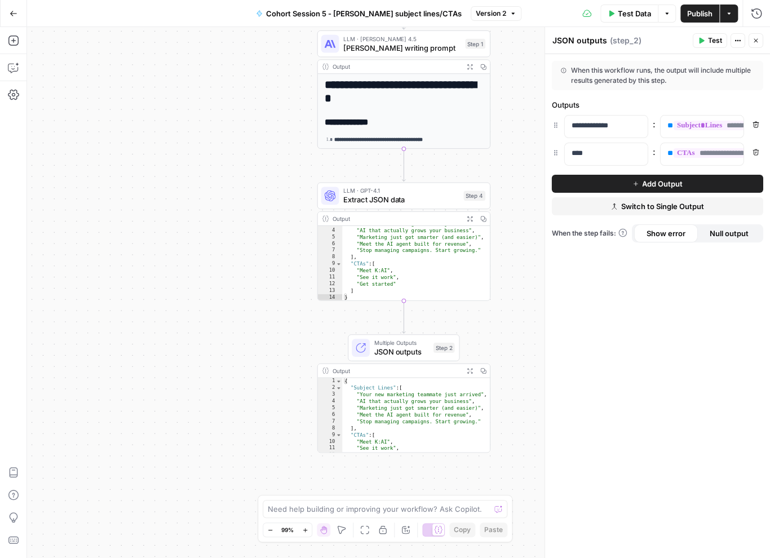
click at [403, 192] on span "LLM · GPT-4.1" at bounding box center [401, 190] width 116 height 9
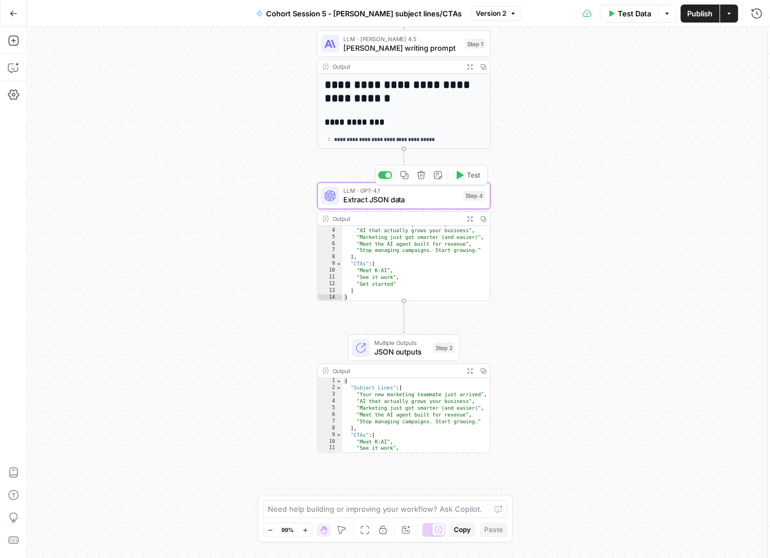
type textarea "Extract JSON data"
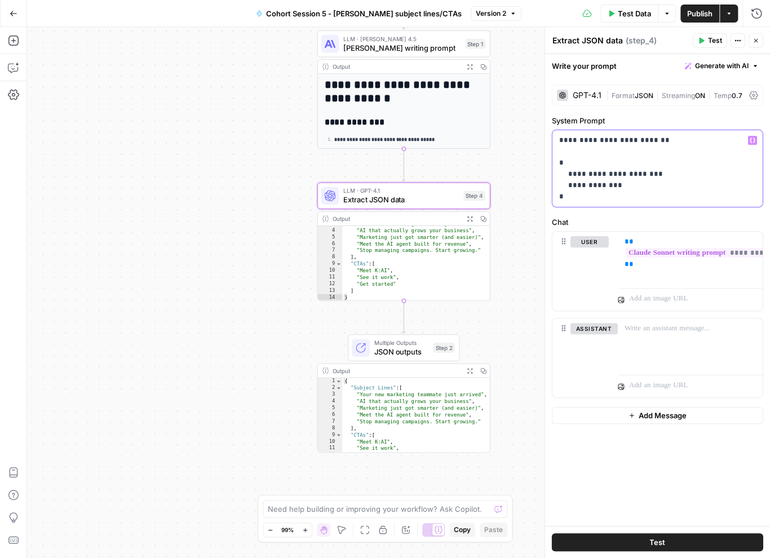
click at [590, 194] on p "**********" at bounding box center [657, 169] width 197 height 68
click at [658, 281] on div "**********" at bounding box center [690, 258] width 145 height 52
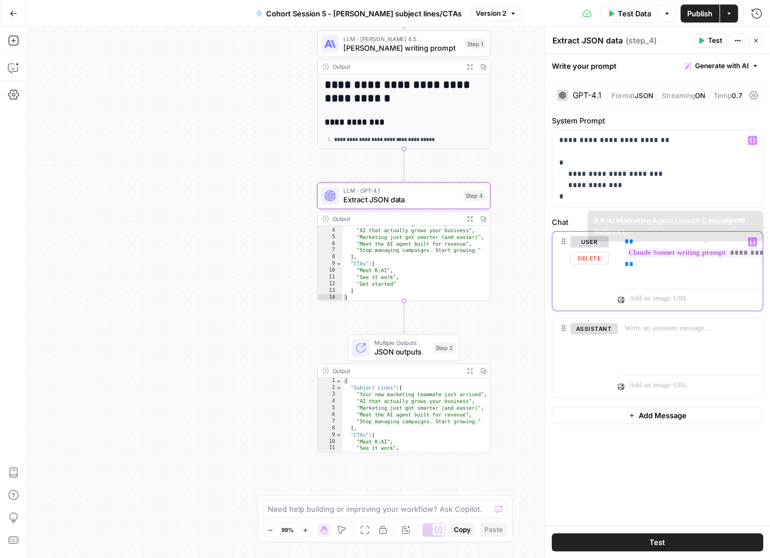
drag, startPoint x: 662, startPoint y: 275, endPoint x: 619, endPoint y: 234, distance: 59.4
click at [619, 234] on div "**********" at bounding box center [690, 258] width 145 height 52
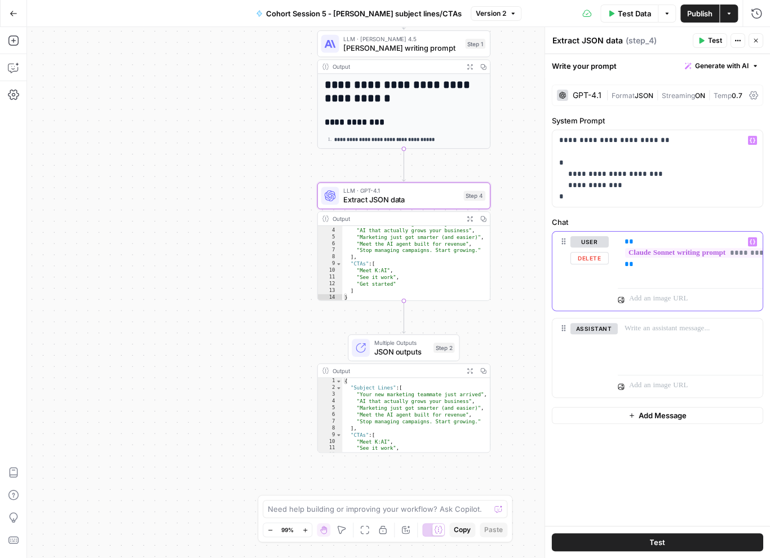
copy p "**********"
click at [400, 347] on span "JSON outputs" at bounding box center [401, 351] width 55 height 11
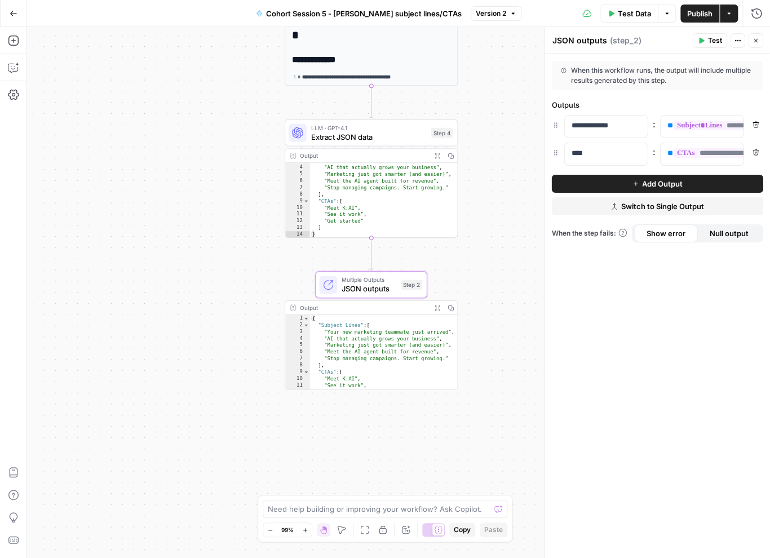
click at [17, 16] on button "Go Back" at bounding box center [13, 13] width 20 height 20
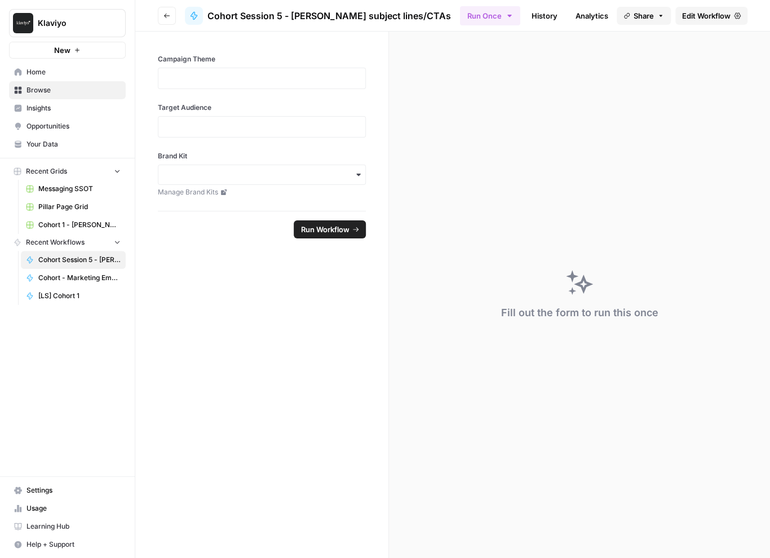
click at [169, 14] on icon "button" at bounding box center [166, 15] width 7 height 7
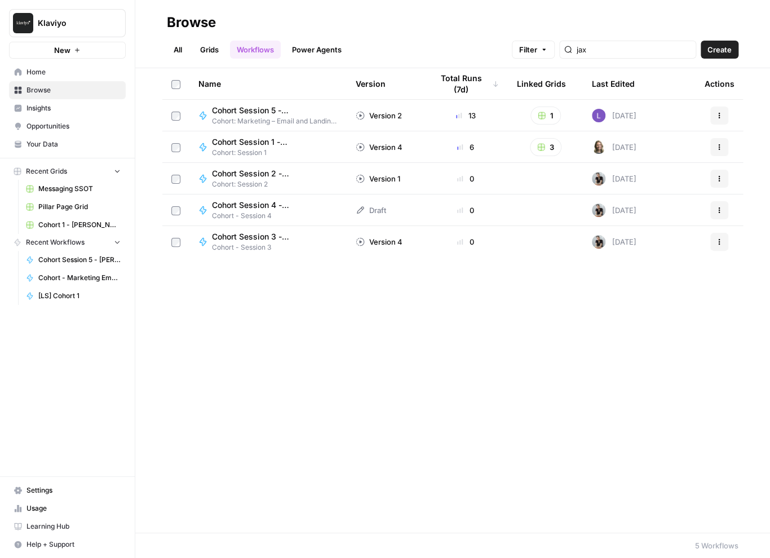
click at [214, 47] on link "Grids" at bounding box center [209, 50] width 32 height 18
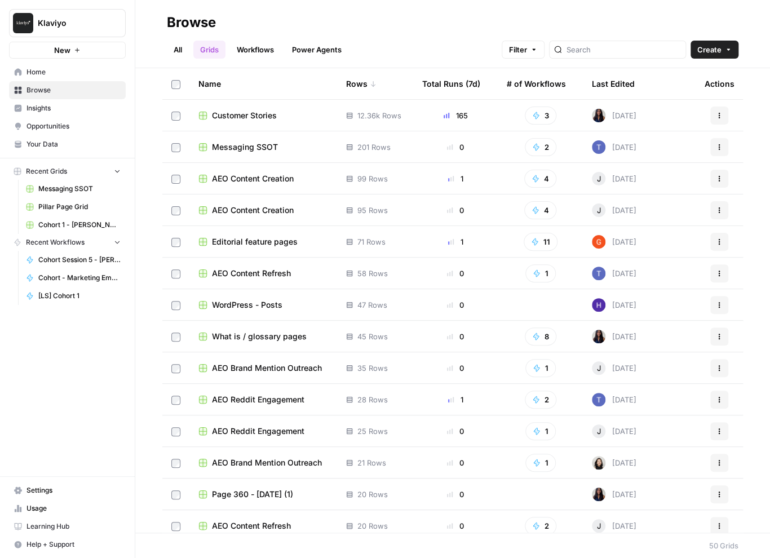
click at [596, 47] on div at bounding box center [617, 50] width 137 height 18
type input "jax"
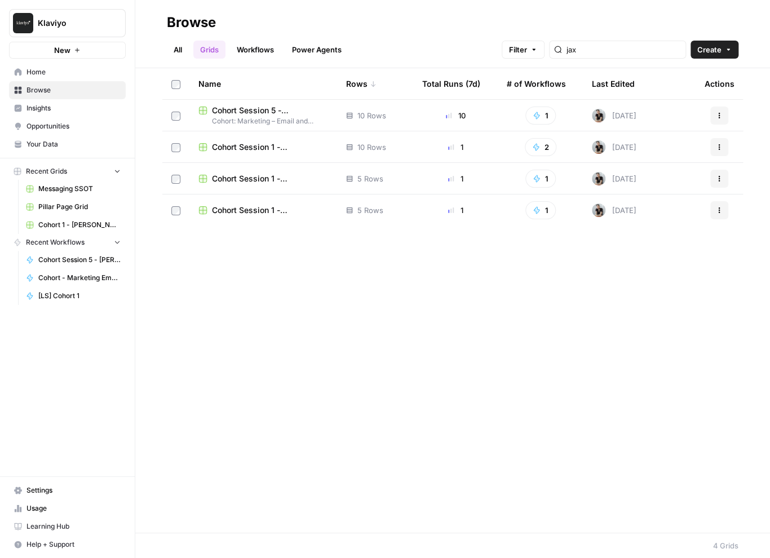
click at [284, 110] on span "Cohort Session 5 - [PERSON_NAME] subject lines/CTAs Grid" at bounding box center [270, 110] width 116 height 11
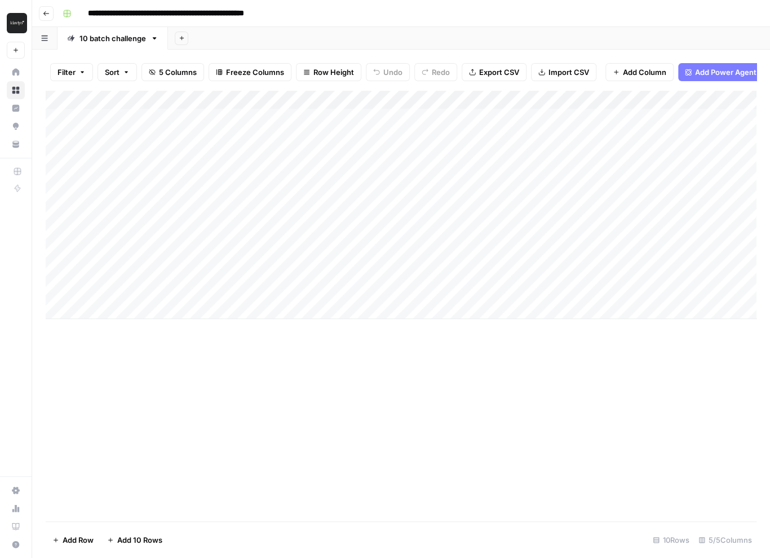
click at [619, 98] on div "Add Column" at bounding box center [401, 204] width 711 height 229
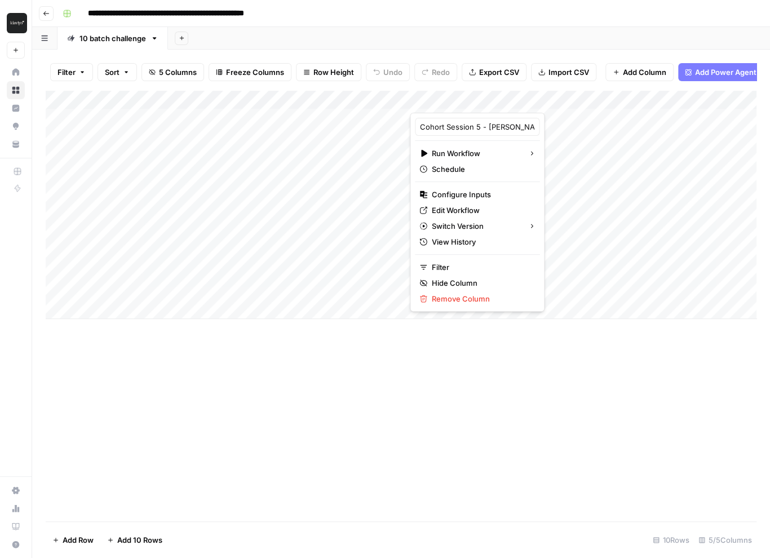
click at [620, 382] on div "Add Column" at bounding box center [401, 305] width 711 height 431
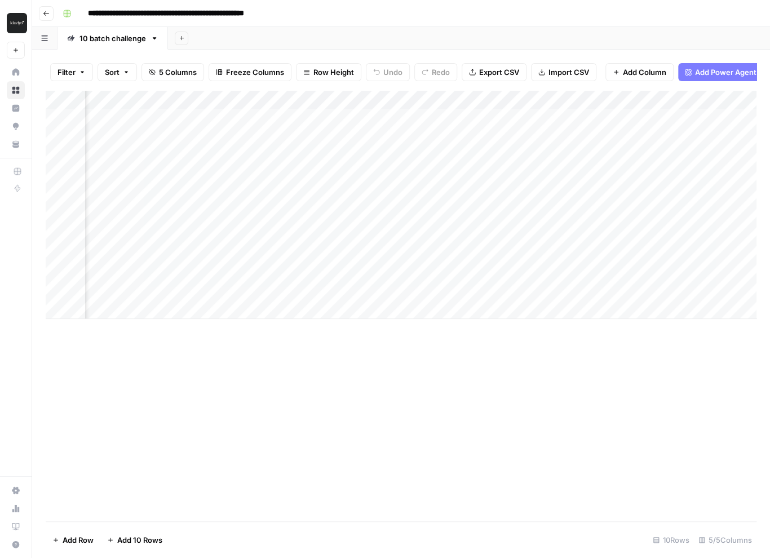
scroll to position [0, 63]
click at [636, 103] on div "Add Column" at bounding box center [401, 204] width 711 height 229
click at [671, 100] on div at bounding box center [630, 101] width 102 height 23
click at [669, 99] on div at bounding box center [630, 101] width 102 height 23
click at [676, 86] on div "Filter Sort 5 Columns Freeze Columns Row Height Undo Redo Export CSV Import CSV…" at bounding box center [401, 72] width 711 height 36
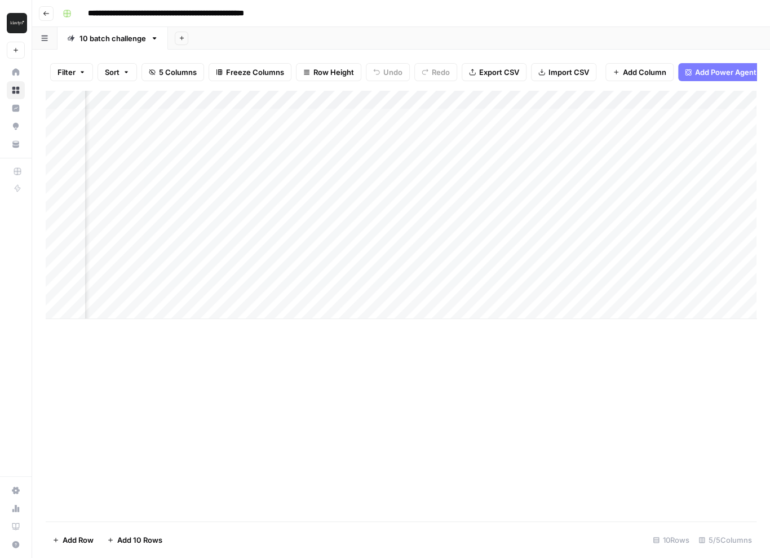
click at [672, 99] on div "Add Column" at bounding box center [401, 204] width 711 height 229
click at [651, 379] on div "Add Column" at bounding box center [401, 305] width 711 height 431
click at [195, 96] on div "Add Column" at bounding box center [401, 204] width 711 height 229
click at [241, 100] on div at bounding box center [166, 101] width 163 height 23
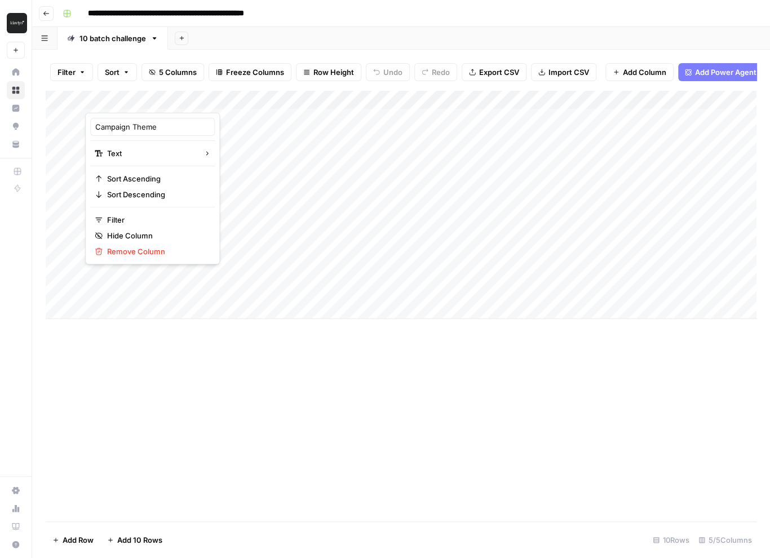
click at [238, 100] on div at bounding box center [166, 101] width 163 height 23
click at [233, 389] on div "Add Column" at bounding box center [401, 305] width 711 height 431
click at [238, 99] on div "Add Column" at bounding box center [401, 204] width 711 height 229
click at [622, 100] on div "Add Column" at bounding box center [401, 204] width 711 height 229
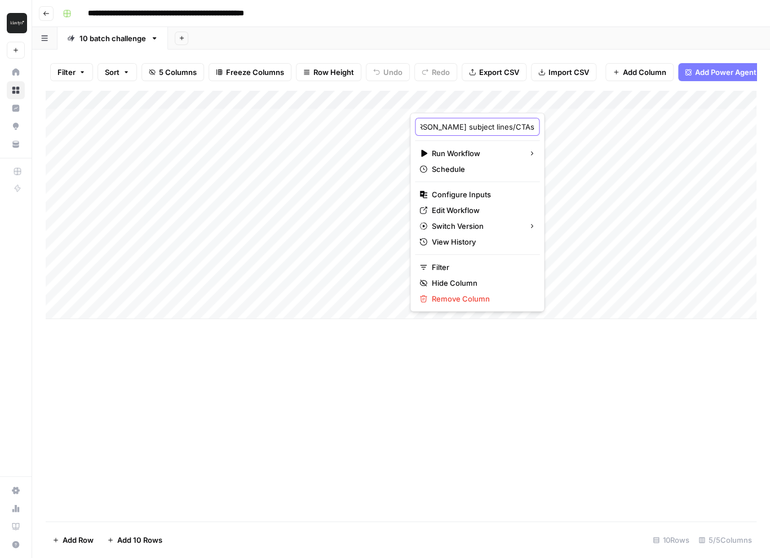
scroll to position [0, 94]
drag, startPoint x: 476, startPoint y: 128, endPoint x: 514, endPoint y: 129, distance: 38.3
click at [514, 129] on body "**********" at bounding box center [385, 279] width 770 height 558
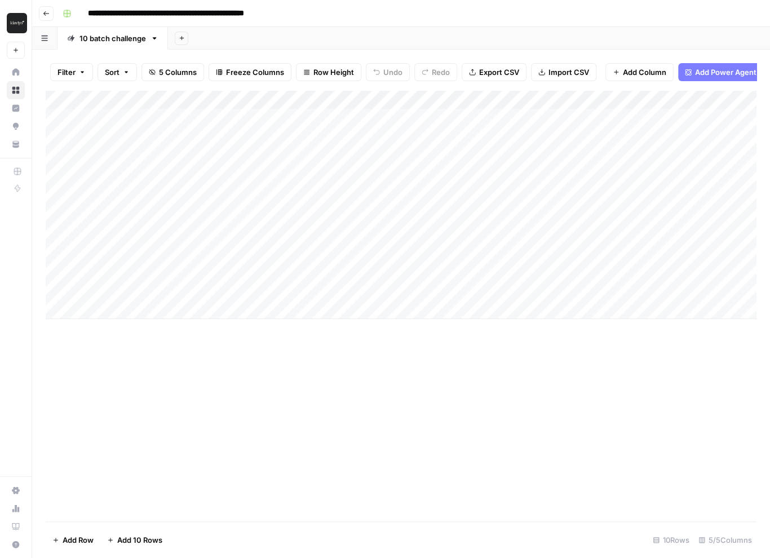
click at [619, 99] on div "Add Column" at bounding box center [401, 204] width 711 height 229
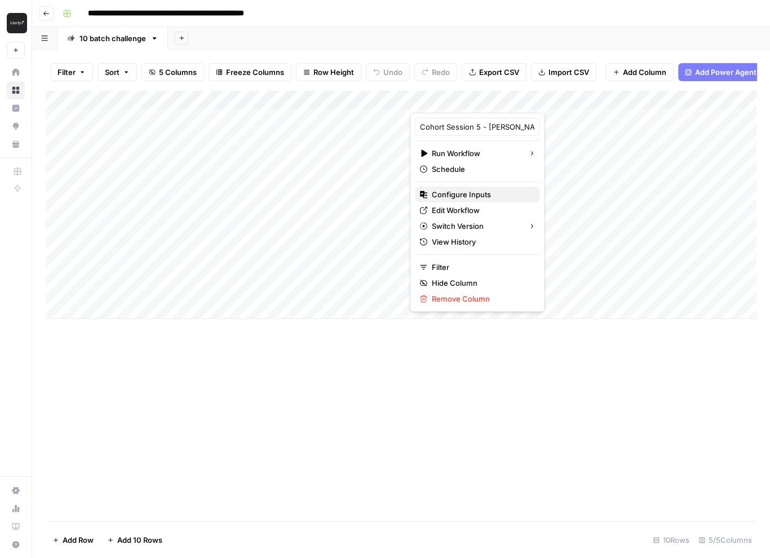
click at [468, 196] on span "Configure Inputs" at bounding box center [481, 194] width 99 height 11
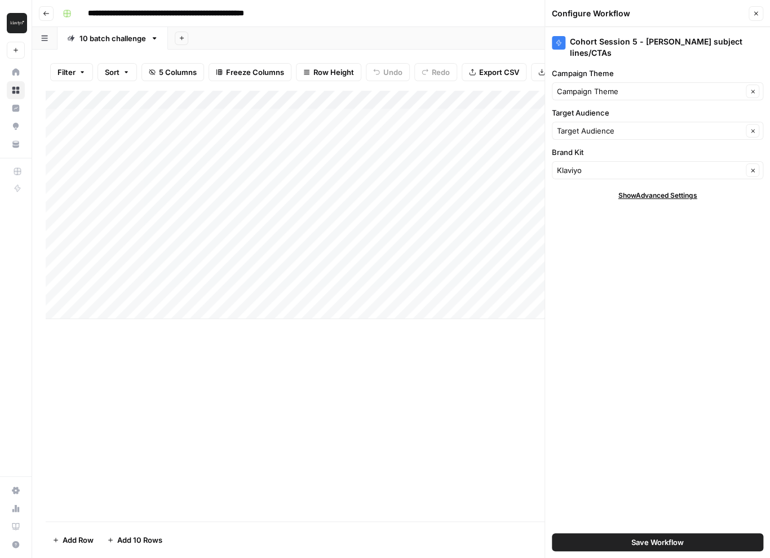
click at [753, 16] on icon "button" at bounding box center [756, 13] width 7 height 7
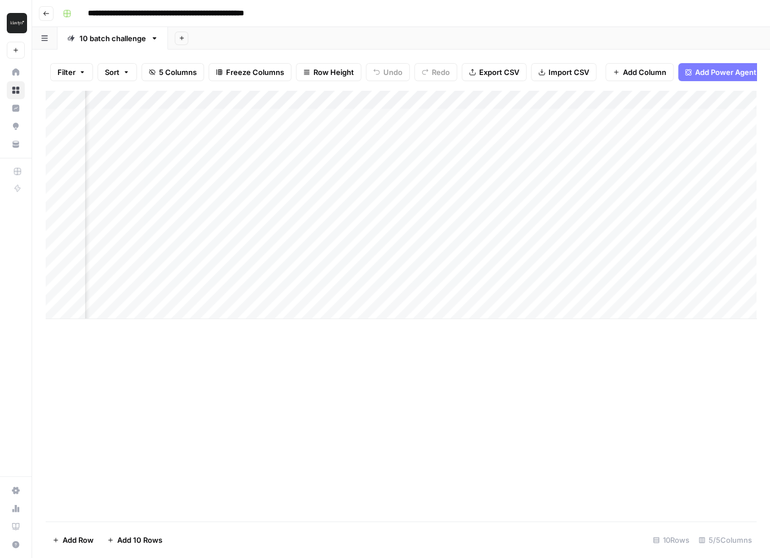
scroll to position [0, 90]
click at [612, 98] on div "Add Column" at bounding box center [401, 204] width 711 height 229
click at [658, 326] on div "Add Column" at bounding box center [401, 305] width 711 height 431
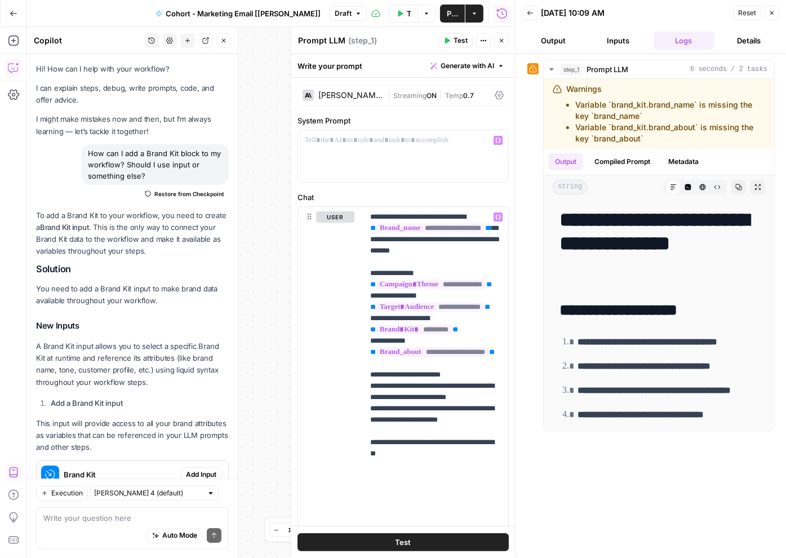
scroll to position [1253, 0]
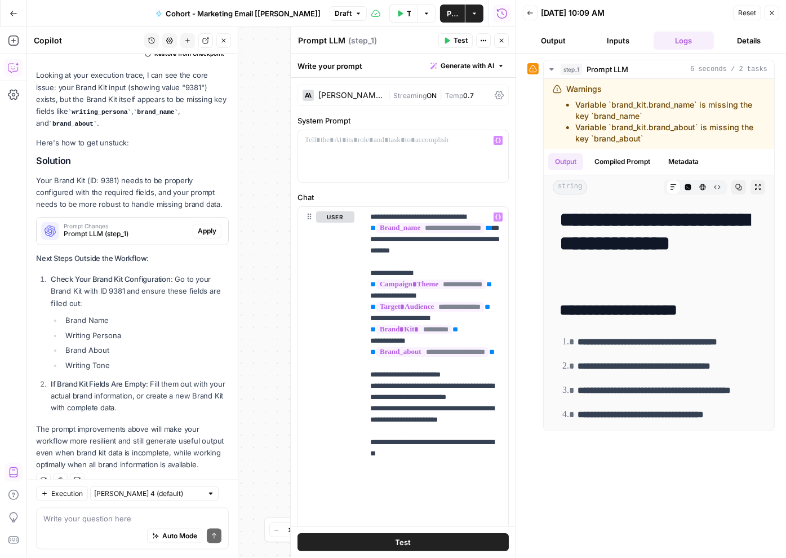
click at [498, 37] on icon "button" at bounding box center [501, 40] width 7 height 7
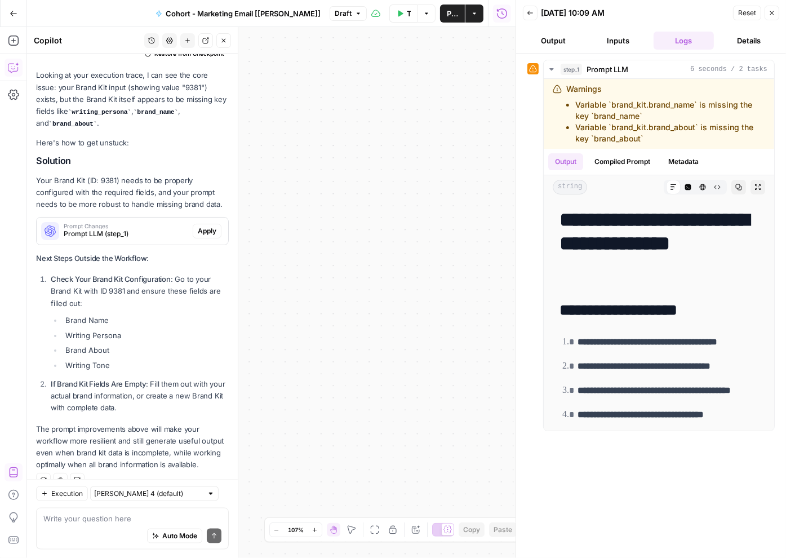
drag, startPoint x: 345, startPoint y: 82, endPoint x: 302, endPoint y: 100, distance: 47.0
click at [302, 100] on div "**********" at bounding box center [271, 292] width 489 height 531
drag, startPoint x: 338, startPoint y: 165, endPoint x: 421, endPoint y: 165, distance: 83.4
click at [421, 165] on div "**********" at bounding box center [271, 292] width 489 height 531
click at [304, 172] on span "Workflow" at bounding box center [304, 172] width 28 height 5
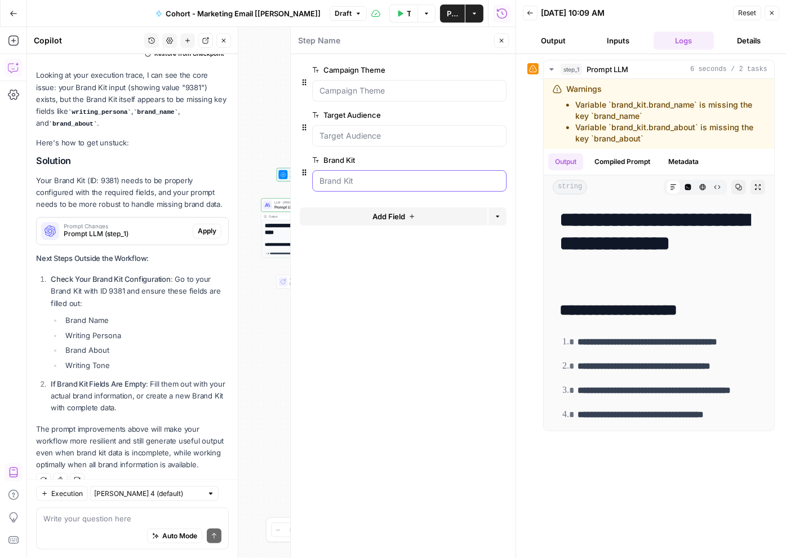
click at [382, 175] on "Brand Kit" at bounding box center [410, 180] width 180 height 11
click at [379, 183] on "Brand Kit" at bounding box center [410, 180] width 180 height 11
click at [407, 16] on span "Test Data" at bounding box center [409, 13] width 4 height 11
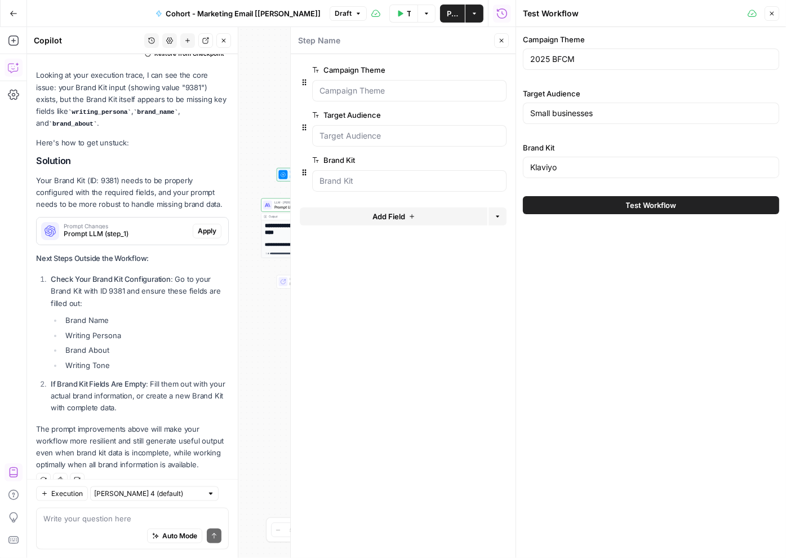
click at [580, 175] on div "Klaviyo" at bounding box center [651, 167] width 256 height 21
drag, startPoint x: 580, startPoint y: 166, endPoint x: 520, endPoint y: 166, distance: 60.3
click at [520, 166] on div "Test Workflow Close Campaign Theme 2025 BFCM Target Audience Small businesses B…" at bounding box center [651, 279] width 271 height 558
type input "/"
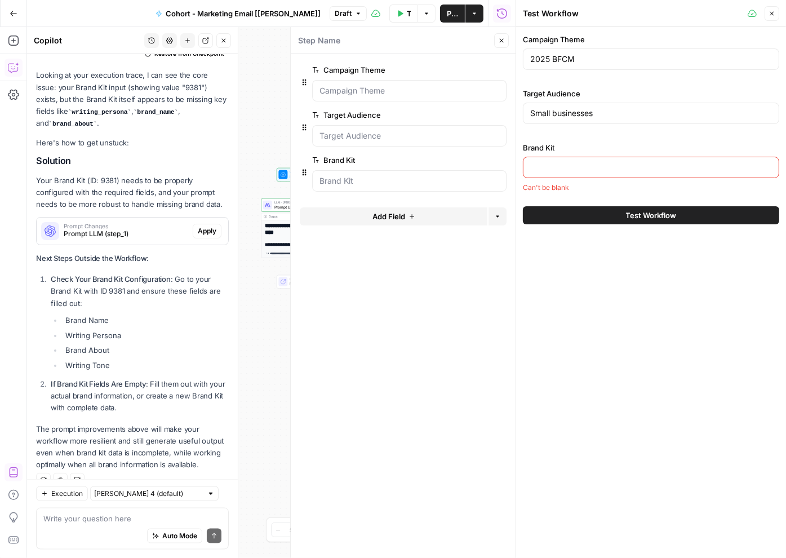
click at [554, 167] on input "Brand Kit" at bounding box center [651, 167] width 242 height 11
click at [776, 13] on button "Close" at bounding box center [772, 13] width 15 height 15
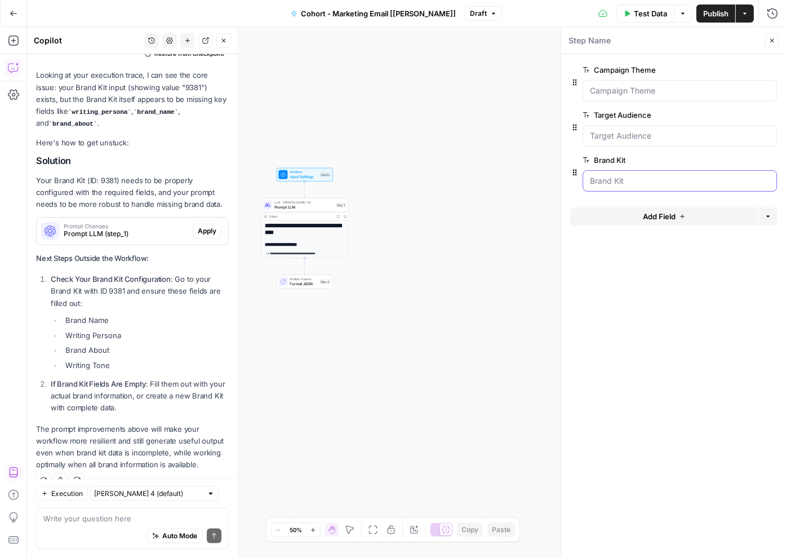
click at [638, 179] on "Brand Kit" at bounding box center [680, 180] width 180 height 11
click at [751, 157] on icon "button" at bounding box center [754, 160] width 6 height 6
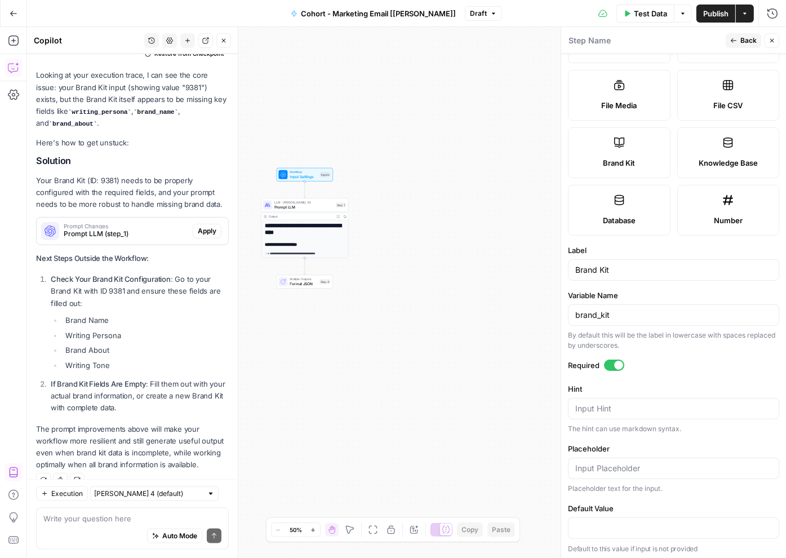
scroll to position [0, 0]
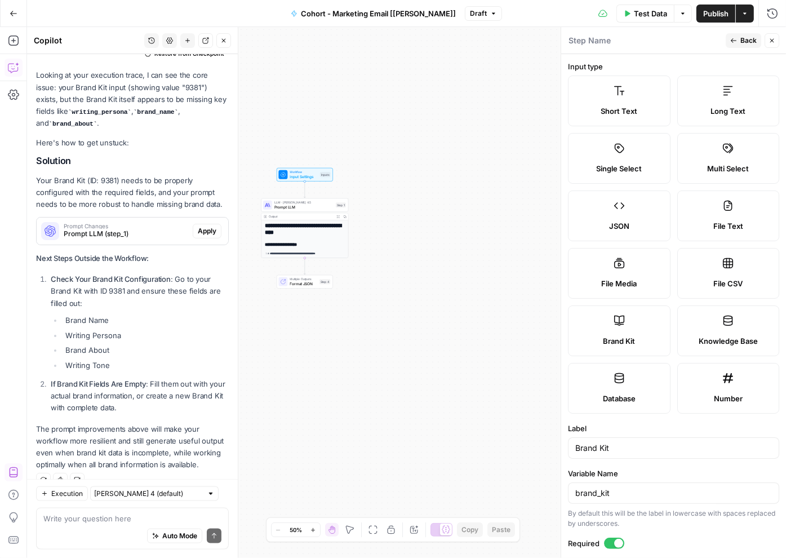
click at [773, 41] on icon "button" at bounding box center [772, 40] width 7 height 7
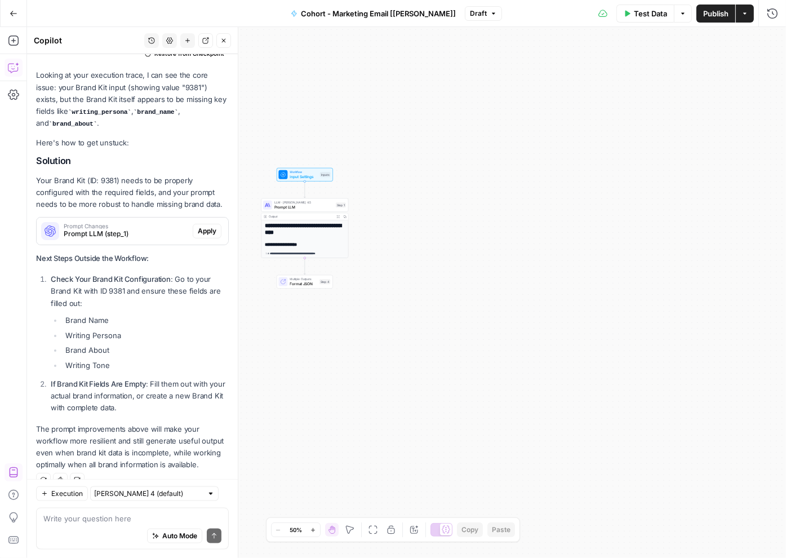
click at [295, 171] on span "Workflow" at bounding box center [304, 172] width 28 height 5
click at [118, 520] on textarea at bounding box center [132, 517] width 178 height 11
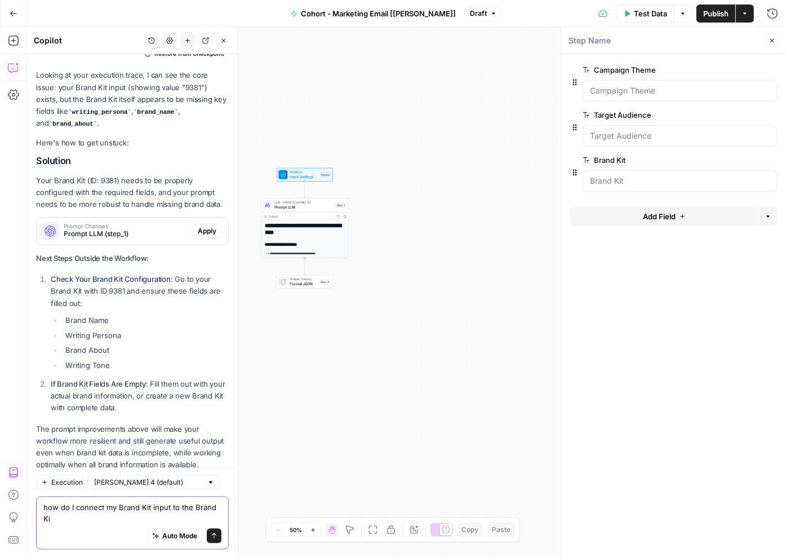
scroll to position [1264, 0]
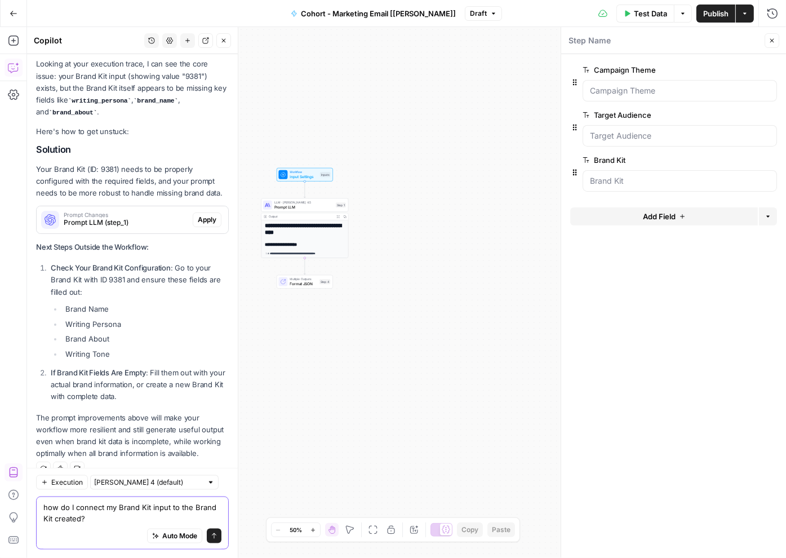
type textarea "how do I connect my Brand Kit input to the Brand Kit created?"
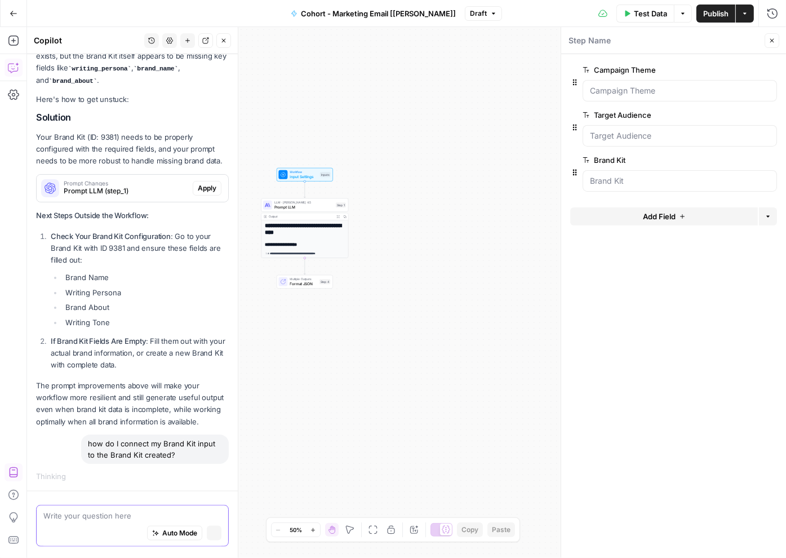
scroll to position [1216, 0]
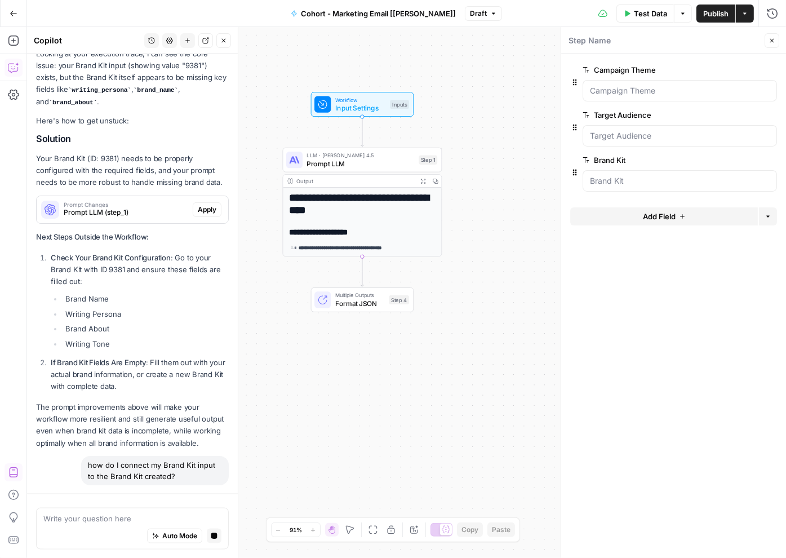
drag, startPoint x: 337, startPoint y: 274, endPoint x: 422, endPoint y: 274, distance: 85.1
click at [422, 274] on div "**********" at bounding box center [406, 292] width 759 height 531
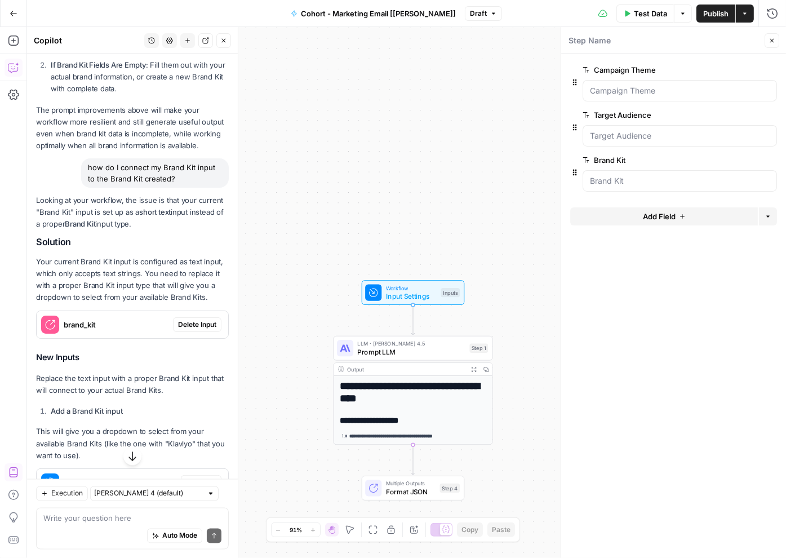
scroll to position [1576, 0]
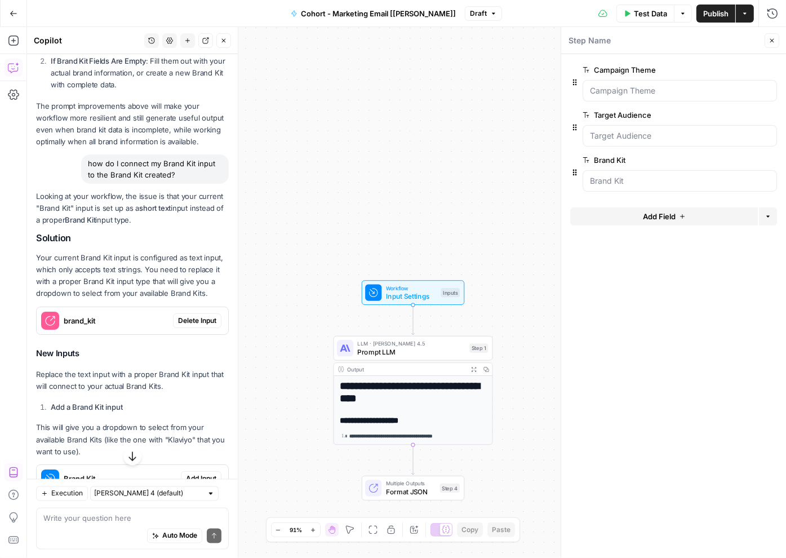
click at [768, 161] on icon "button" at bounding box center [771, 160] width 6 height 6
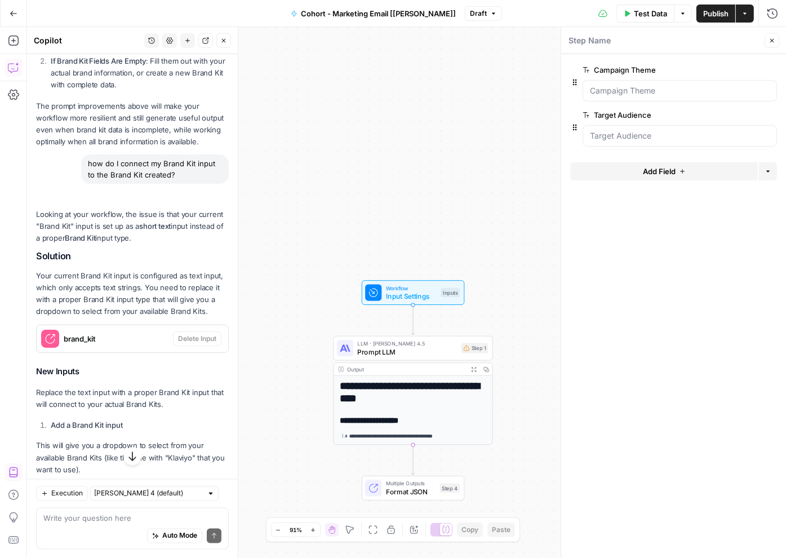
click at [699, 165] on button "Add Field" at bounding box center [664, 171] width 188 height 18
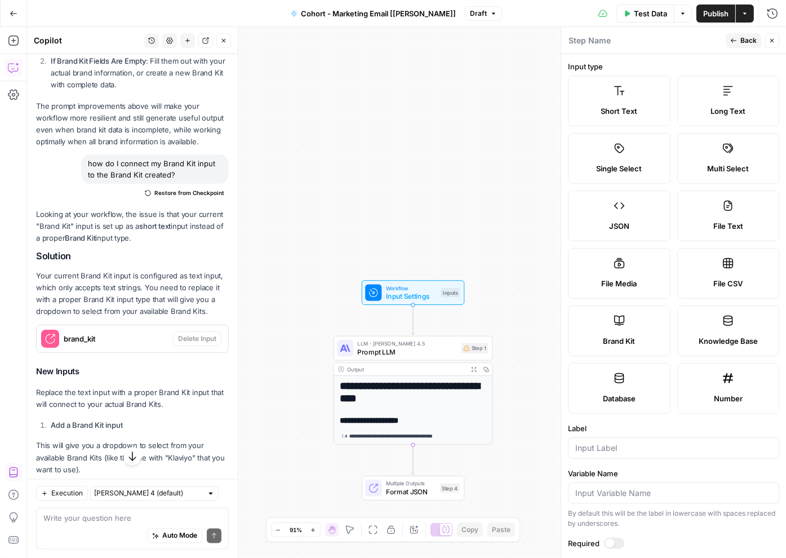
click at [624, 319] on icon at bounding box center [619, 321] width 10 height 10
type input "Brand Kit"
type input "brand_kit"
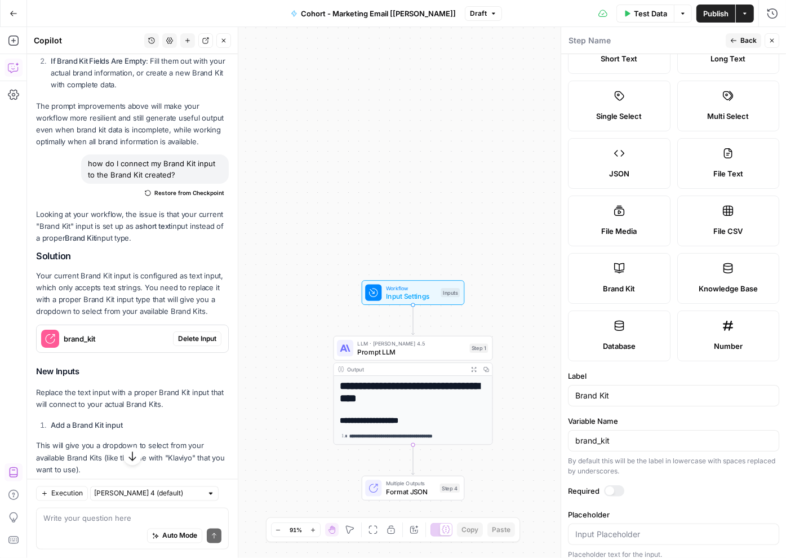
scroll to position [59, 0]
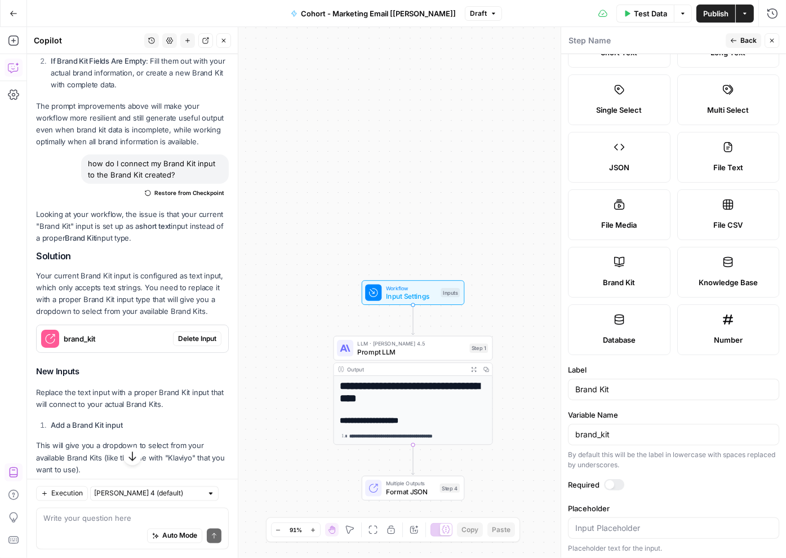
click at [742, 38] on span "Back" at bounding box center [749, 41] width 16 height 10
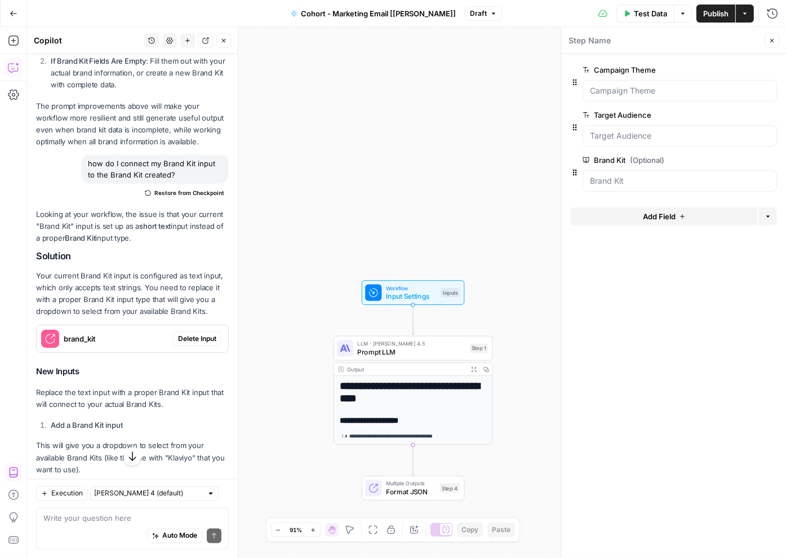
click at [648, 10] on span "Test Data" at bounding box center [650, 13] width 33 height 11
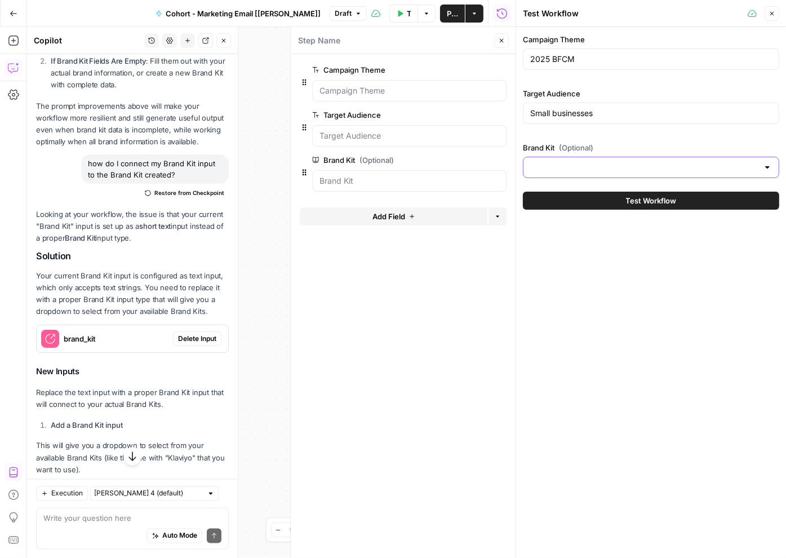
click at [570, 164] on input "Brand Kit (Optional)" at bounding box center [644, 167] width 228 height 11
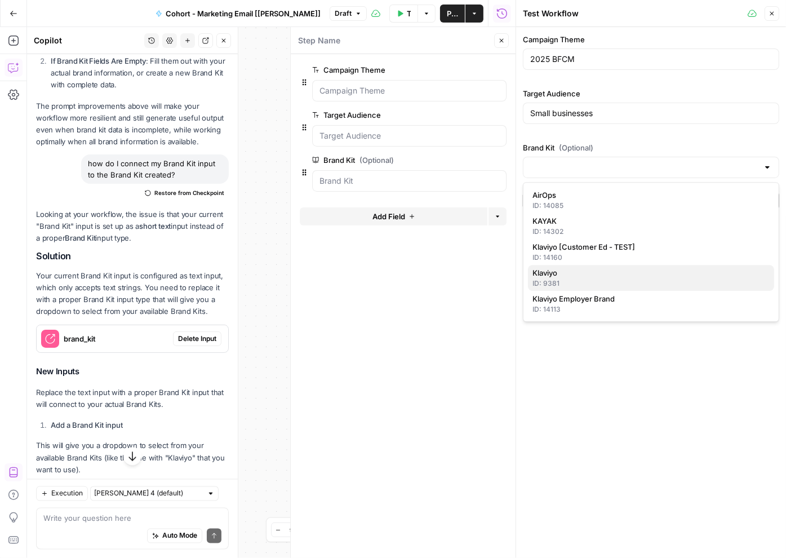
click at [558, 276] on span "Klaviyo" at bounding box center [649, 272] width 233 height 11
type input "Klaviyo"
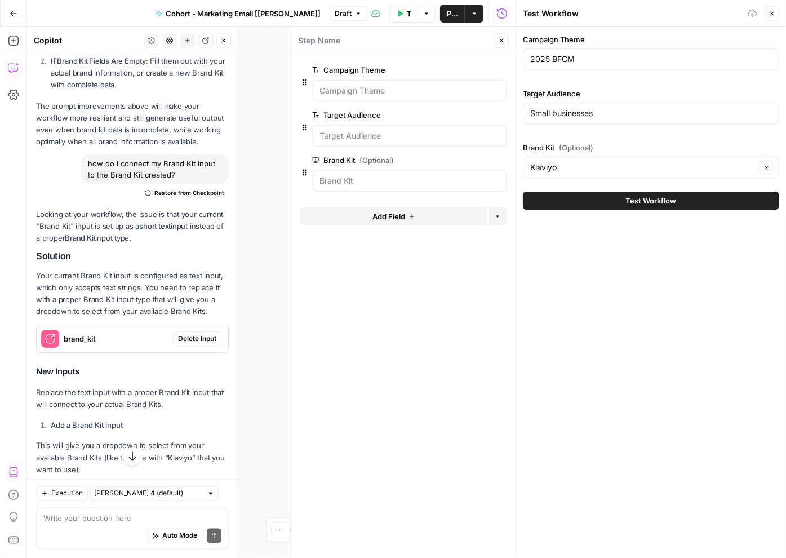
click at [591, 203] on button "Test Workflow" at bounding box center [651, 201] width 256 height 18
click at [588, 203] on button "Test Workflow" at bounding box center [651, 201] width 256 height 18
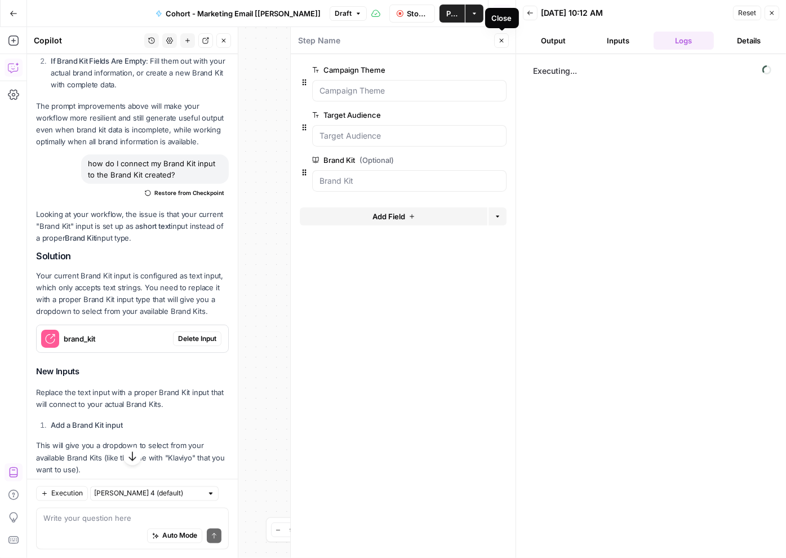
click at [500, 39] on icon "button" at bounding box center [501, 40] width 7 height 7
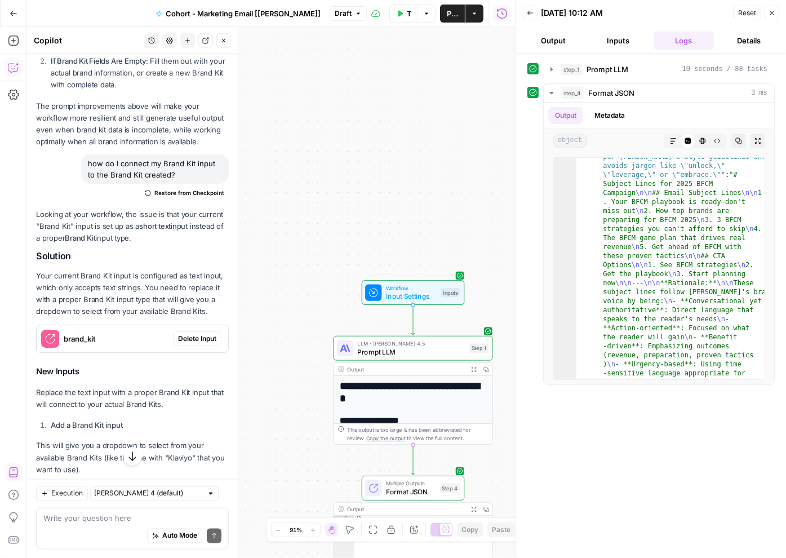
scroll to position [348, 0]
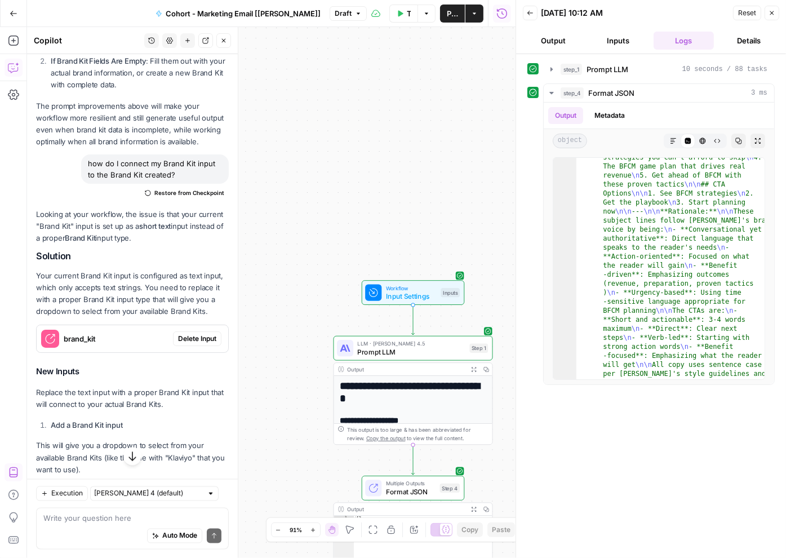
click at [614, 38] on button "Inputs" at bounding box center [619, 41] width 61 height 18
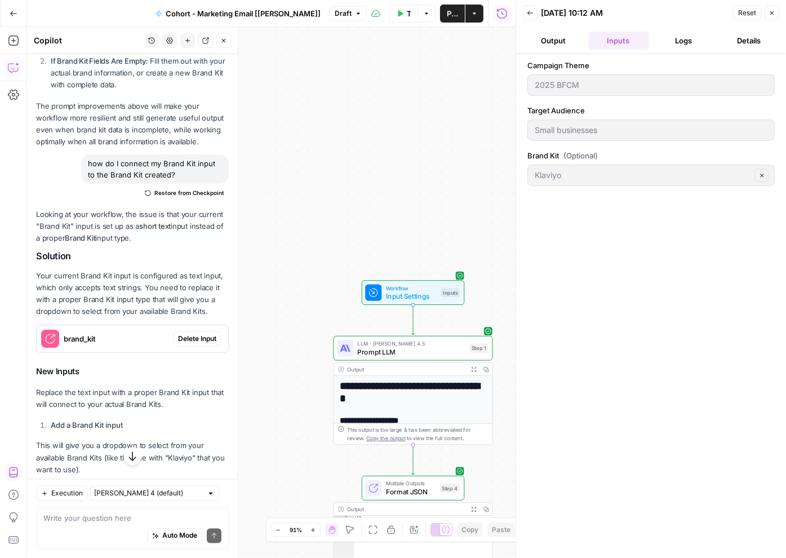
click at [562, 42] on button "Output" at bounding box center [553, 41] width 61 height 18
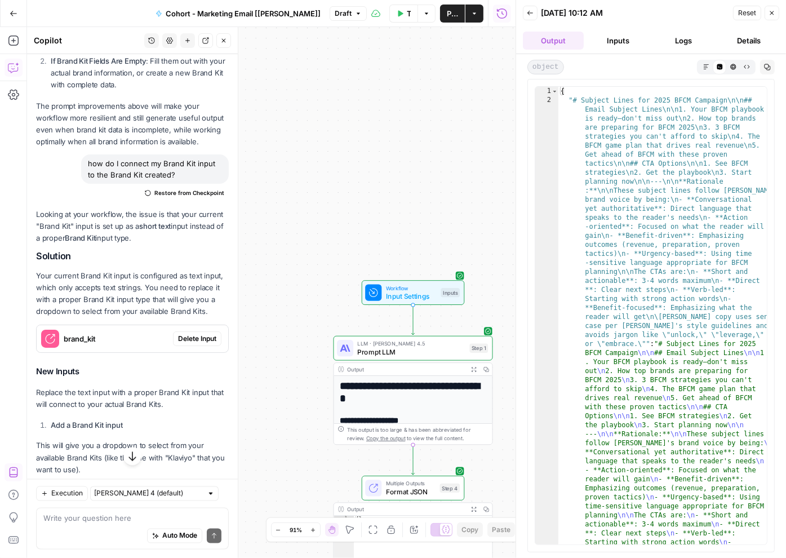
click at [675, 41] on button "Logs" at bounding box center [684, 41] width 61 height 18
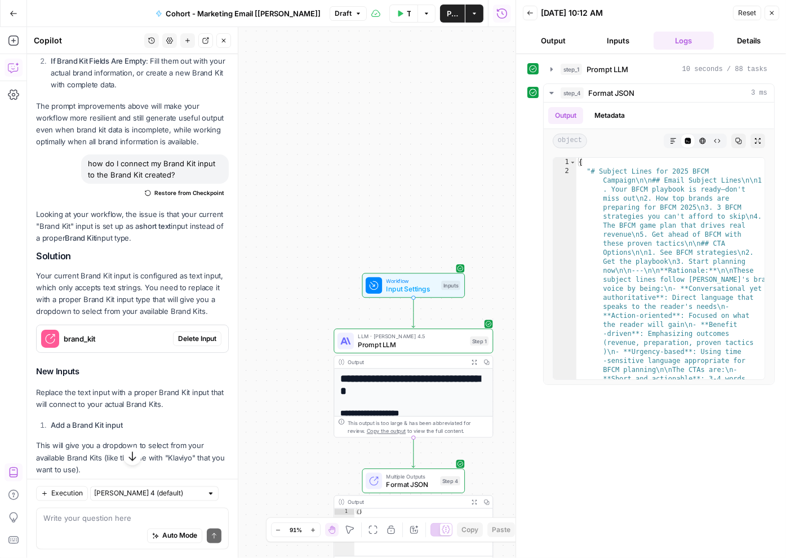
click at [428, 387] on h1 "**********" at bounding box center [413, 385] width 146 height 24
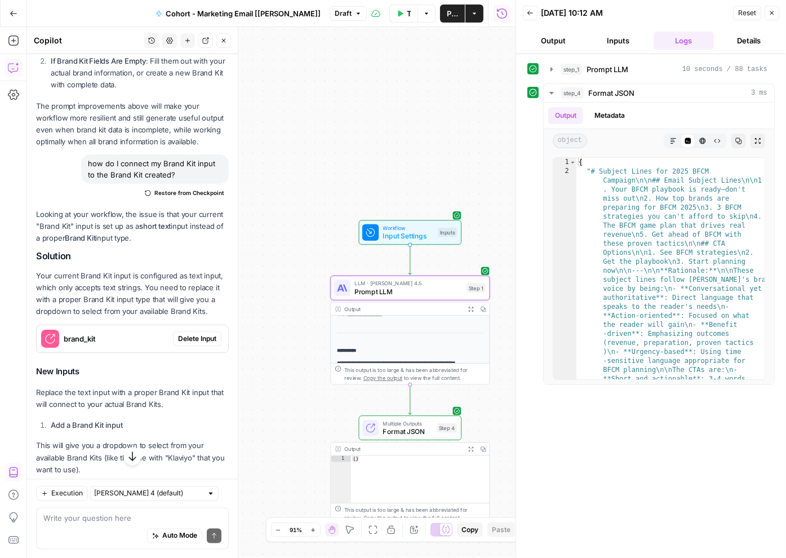
click at [406, 431] on span "Format JSON" at bounding box center [408, 431] width 50 height 10
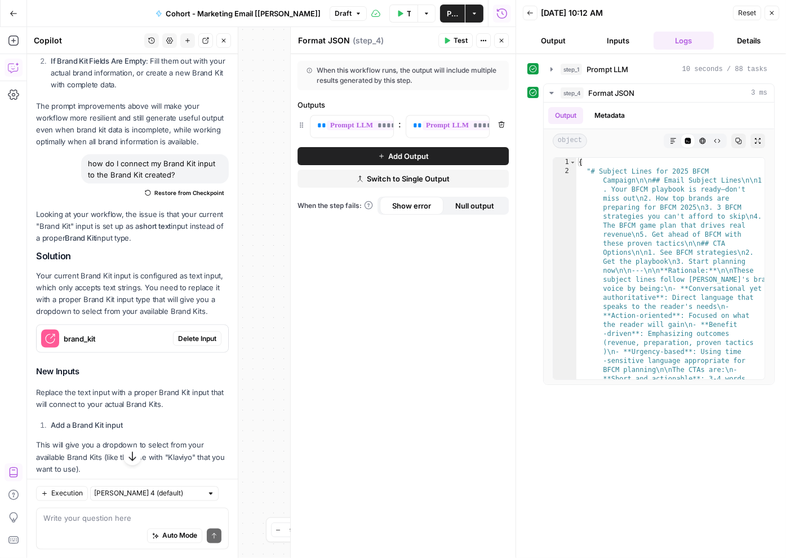
click at [530, 14] on icon "button" at bounding box center [530, 13] width 7 height 7
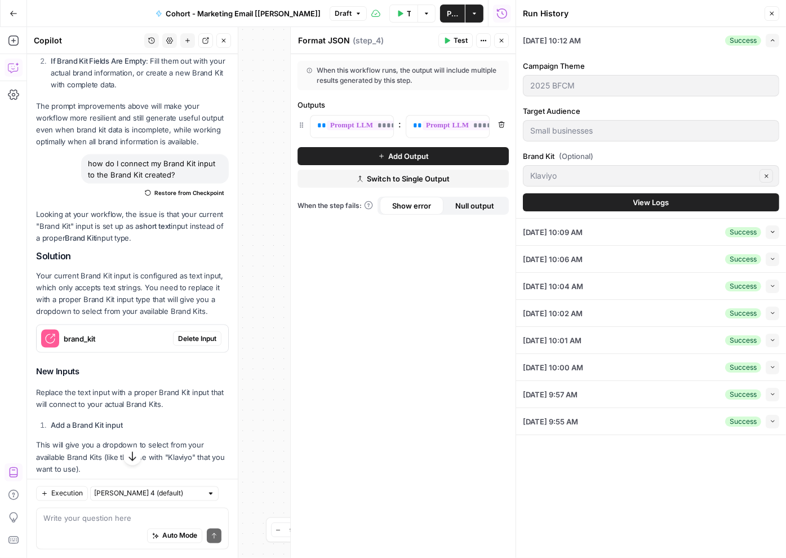
click at [407, 16] on span "Test Data" at bounding box center [409, 13] width 4 height 11
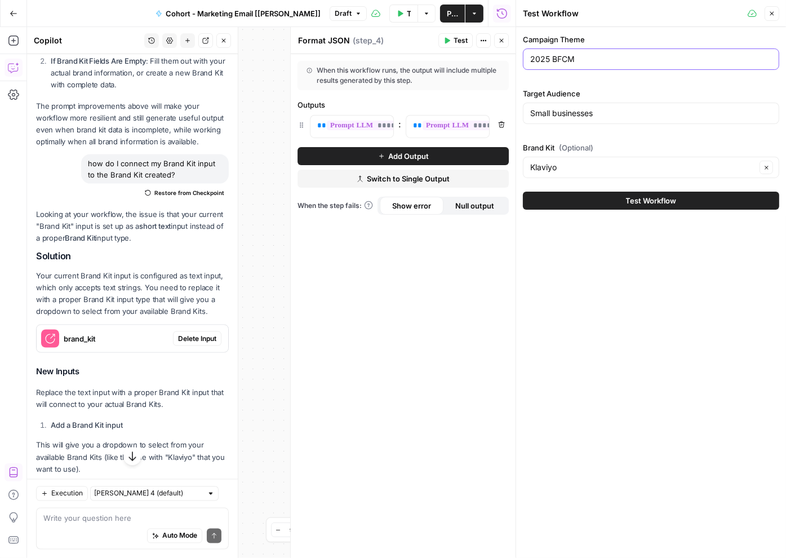
click at [582, 59] on input "2025 BFCM" at bounding box center [651, 59] width 242 height 11
paste input "New AI Features Launch"
type input "New AI Features Launch"
click at [561, 115] on input "Small businesses" at bounding box center [651, 113] width 242 height 11
paste input "Marketing leaders at B2B SaaS compani"
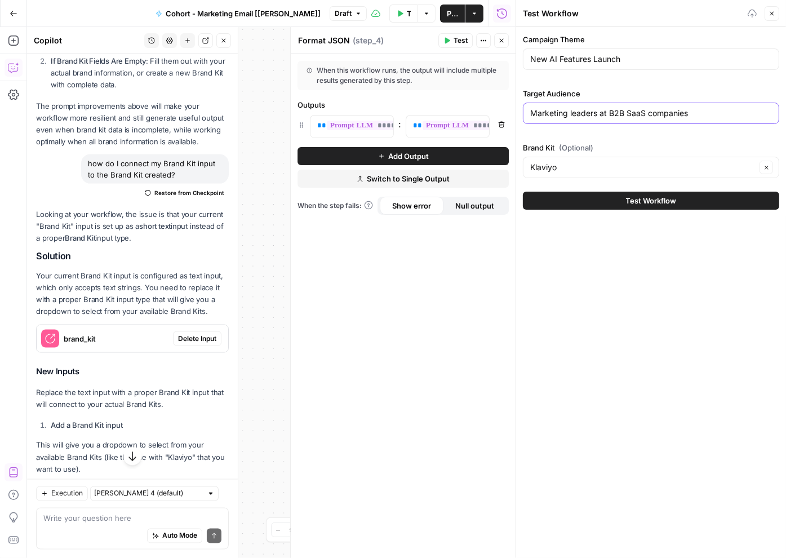
type input "Marketing leaders at B2B SaaS companies"
click at [566, 196] on button "Test Workflow" at bounding box center [651, 201] width 256 height 18
click at [578, 193] on button "Test Workflow" at bounding box center [651, 201] width 256 height 18
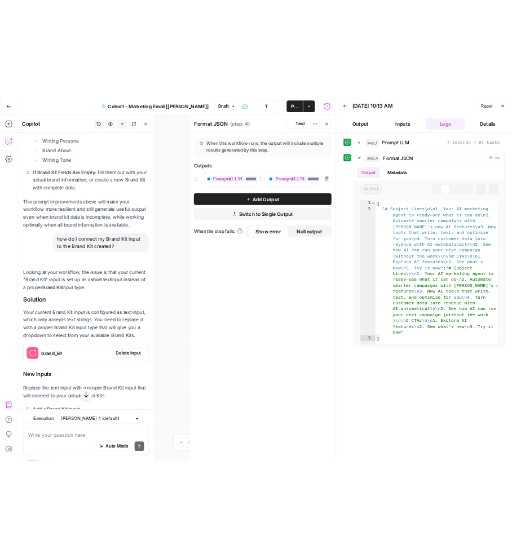
scroll to position [1576, 0]
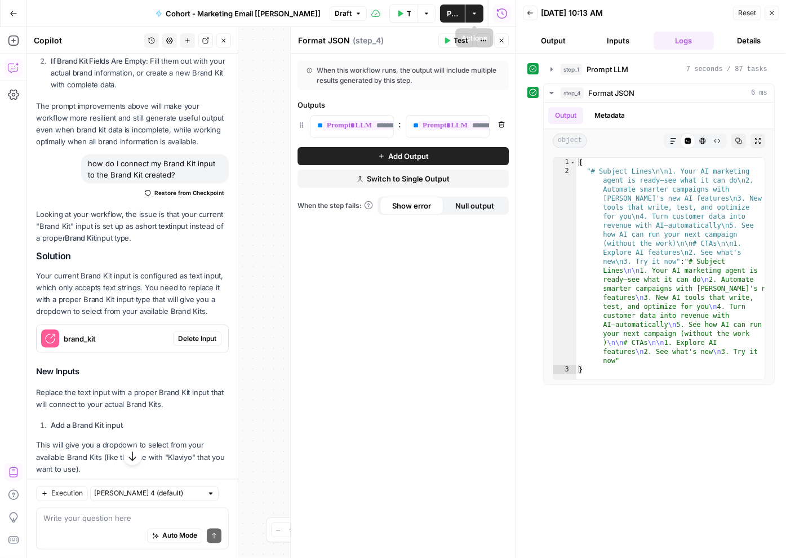
click at [476, 11] on icon "button" at bounding box center [474, 13] width 7 height 7
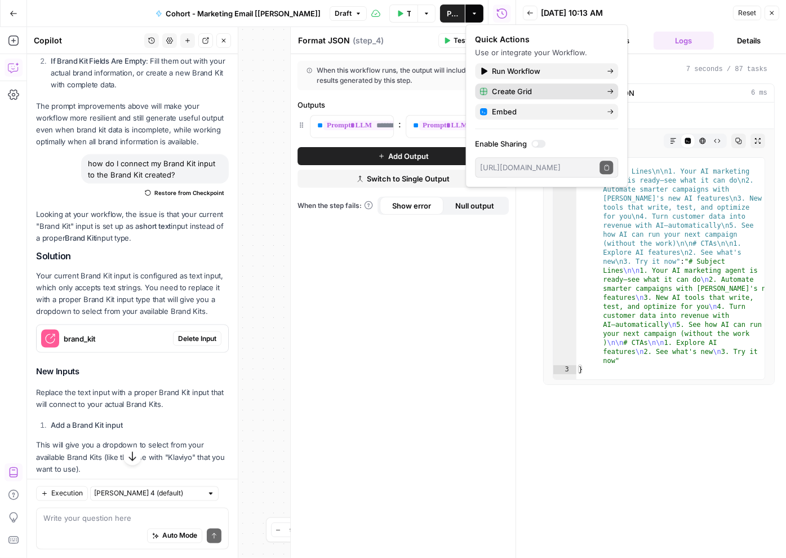
click at [507, 91] on span "Create Grid" at bounding box center [545, 91] width 106 height 11
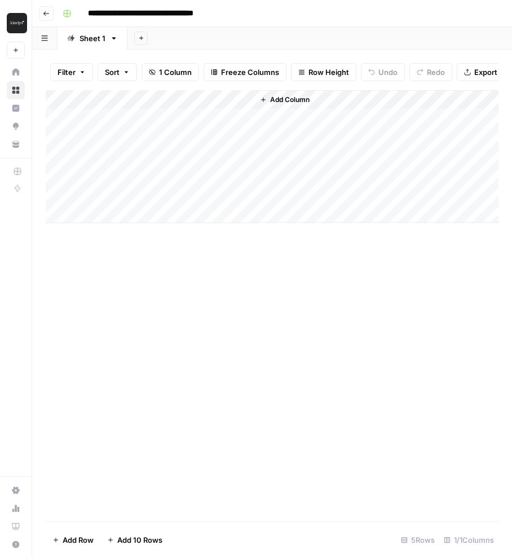
click at [269, 101] on button "Add Column" at bounding box center [284, 99] width 59 height 15
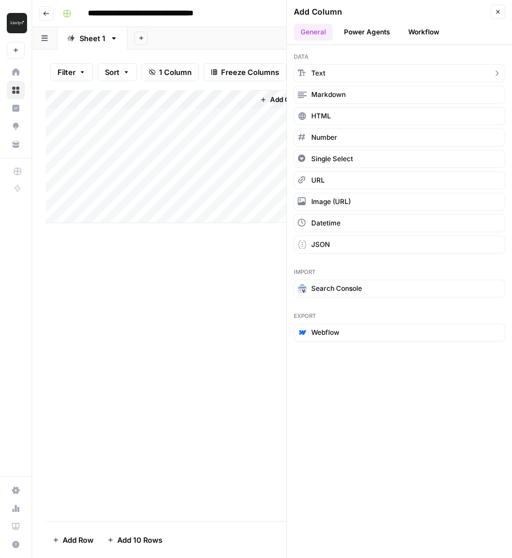
click at [339, 72] on button "Text" at bounding box center [399, 73] width 211 height 18
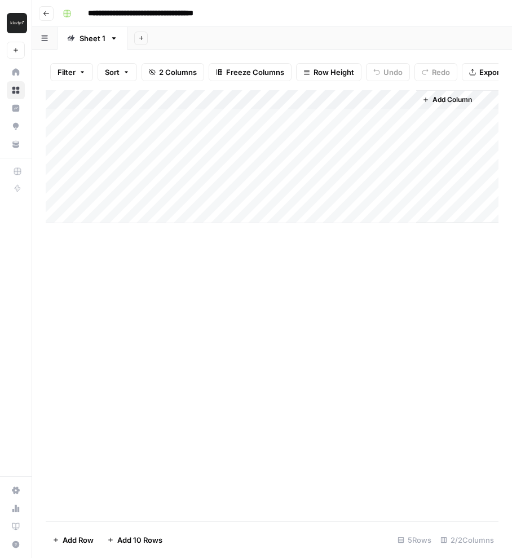
click at [272, 100] on div "Add Column" at bounding box center [272, 156] width 453 height 133
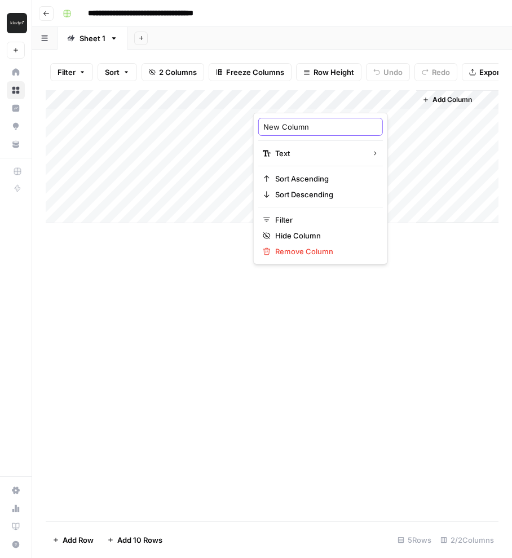
click at [278, 128] on input "New Column" at bounding box center [320, 126] width 114 height 11
drag, startPoint x: 312, startPoint y: 129, endPoint x: 249, endPoint y: 125, distance: 63.3
click at [249, 125] on body "**********" at bounding box center [256, 279] width 512 height 558
type input "Campaign Theme"
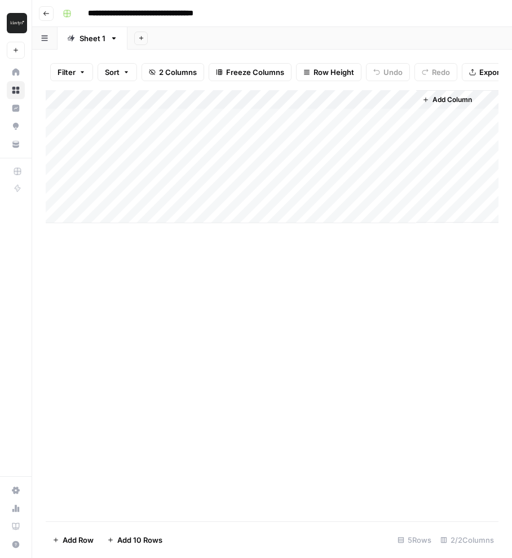
click at [459, 100] on span "Add Column" at bounding box center [451, 100] width 39 height 10
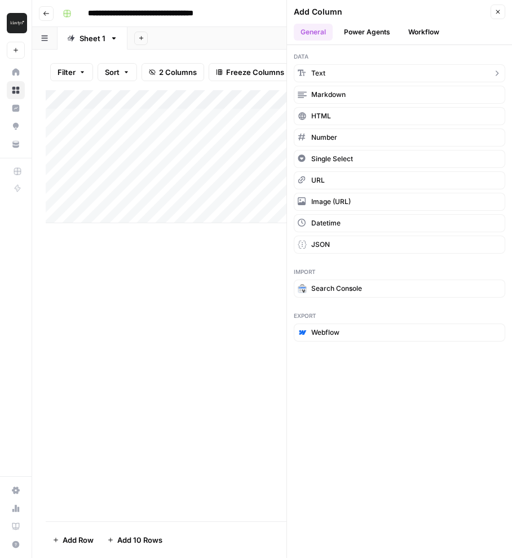
click at [333, 68] on button "Text" at bounding box center [399, 73] width 211 height 18
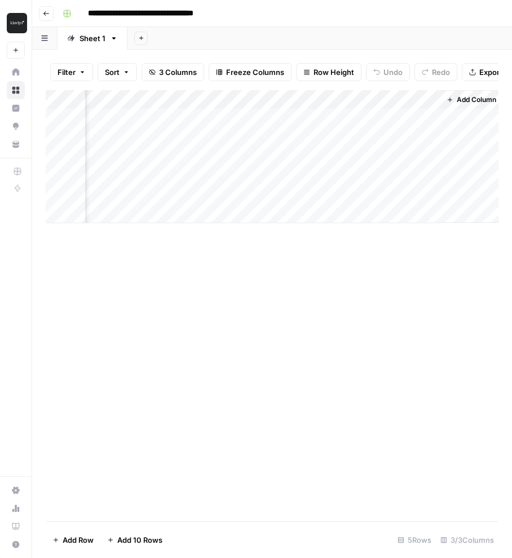
scroll to position [0, 142]
click at [316, 97] on div "Add Column" at bounding box center [272, 156] width 453 height 133
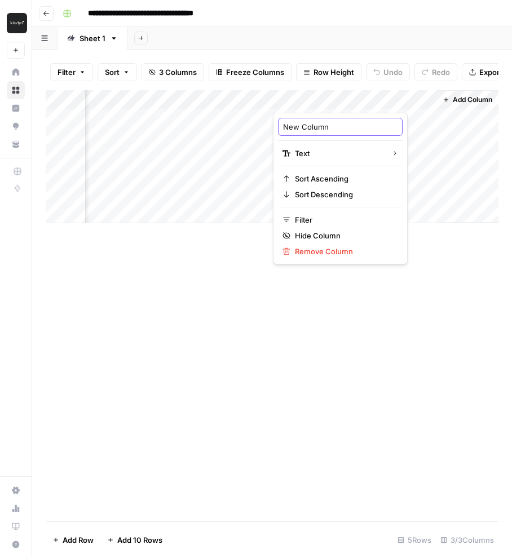
click at [306, 124] on input "New Column" at bounding box center [340, 126] width 114 height 11
type input "A"
type input "Target Audience"
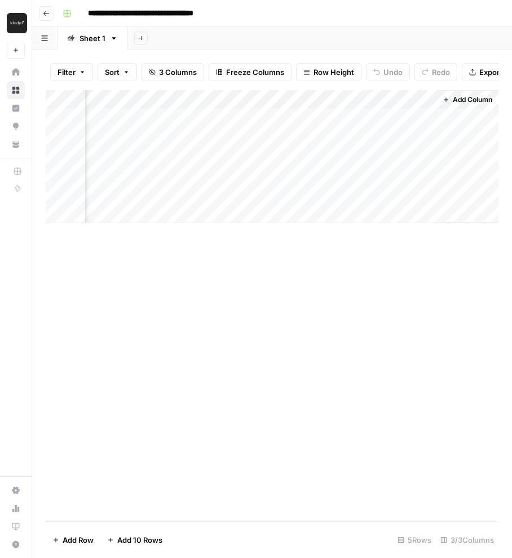
click at [207, 341] on div "Add Column" at bounding box center [272, 305] width 453 height 431
drag, startPoint x: 285, startPoint y: 99, endPoint x: 104, endPoint y: 99, distance: 180.9
click at [104, 99] on div "Add Column" at bounding box center [272, 156] width 453 height 133
drag, startPoint x: 445, startPoint y: 99, endPoint x: 307, endPoint y: 99, distance: 137.5
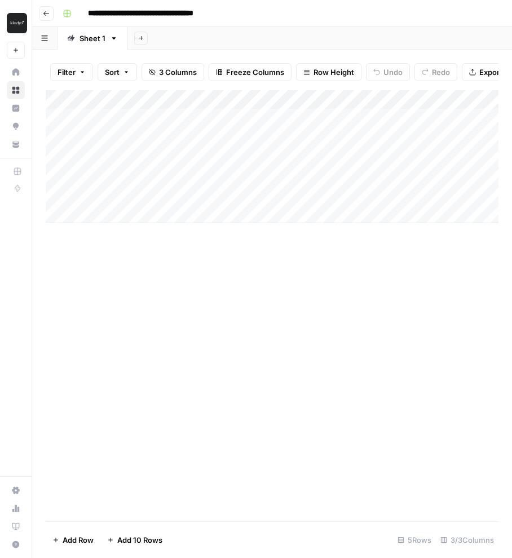
click at [307, 99] on div "Add Column" at bounding box center [272, 156] width 453 height 133
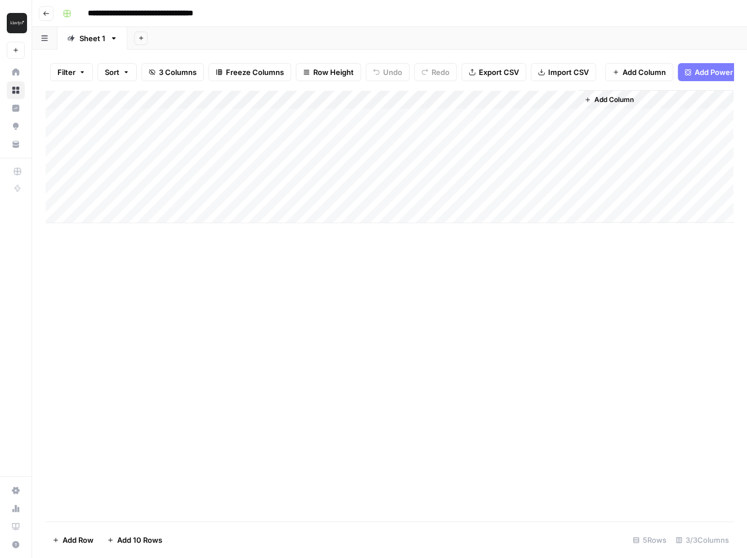
click at [597, 98] on span "Add Column" at bounding box center [614, 100] width 39 height 10
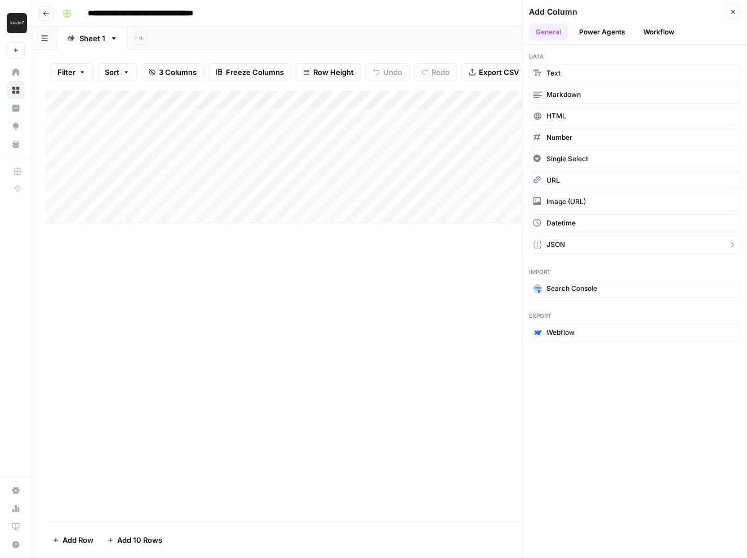
click at [569, 244] on button "JSON" at bounding box center [634, 245] width 211 height 18
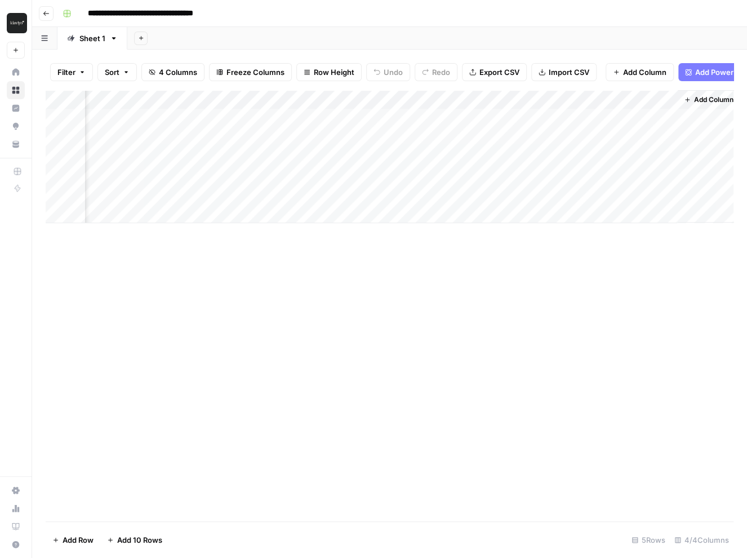
scroll to position [0, 69]
click at [560, 99] on div "Add Column" at bounding box center [390, 156] width 688 height 133
click at [550, 130] on input "New Column" at bounding box center [576, 126] width 114 height 11
type input "Subject Lines"
click at [688, 98] on span "Add Column" at bounding box center [707, 100] width 39 height 10
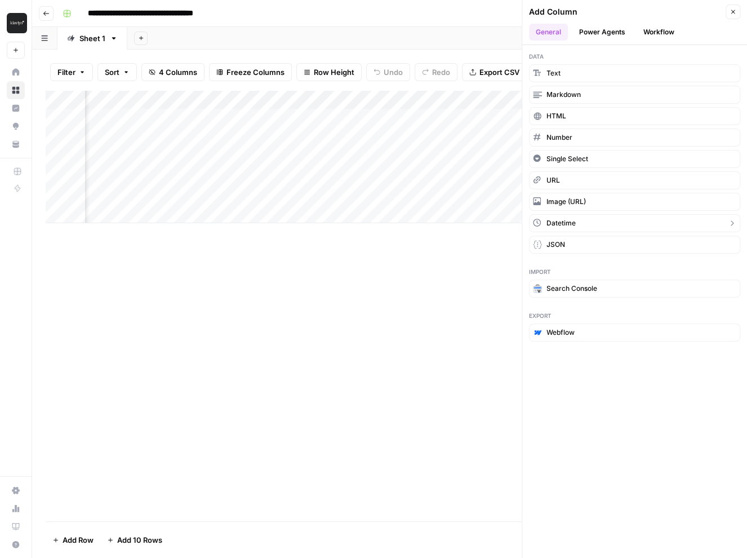
click at [561, 240] on span "JSON" at bounding box center [556, 245] width 19 height 10
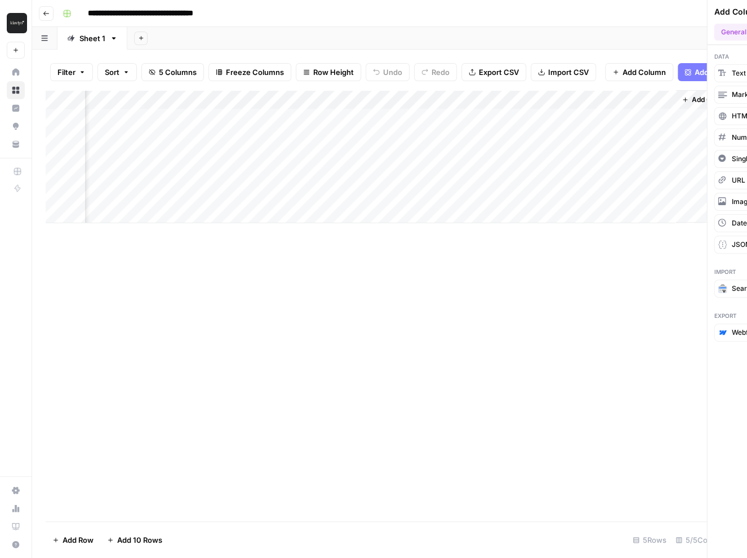
scroll to position [0, 232]
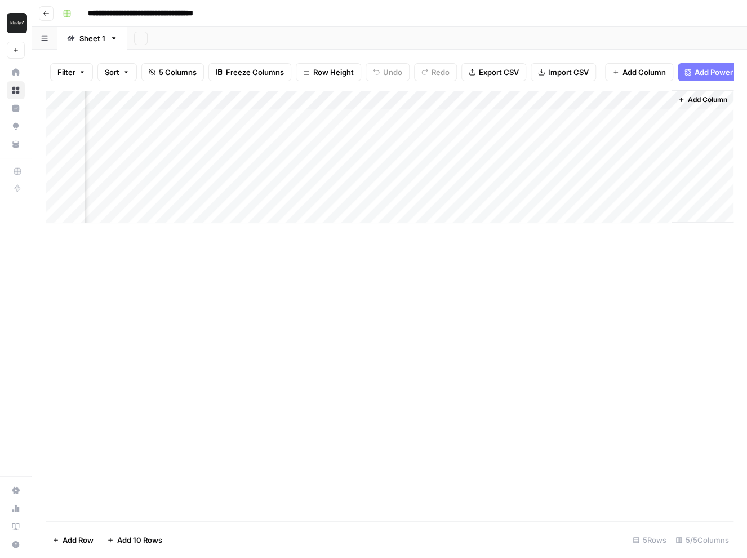
click at [600, 97] on div "Add Column" at bounding box center [390, 156] width 688 height 133
click at [548, 136] on div "New Column JSON Sort Ascending Sort Descending Filter Hide Column Remove Column" at bounding box center [575, 189] width 135 height 152
click at [547, 128] on input "New Column" at bounding box center [576, 126] width 114 height 11
type input "CTAs"
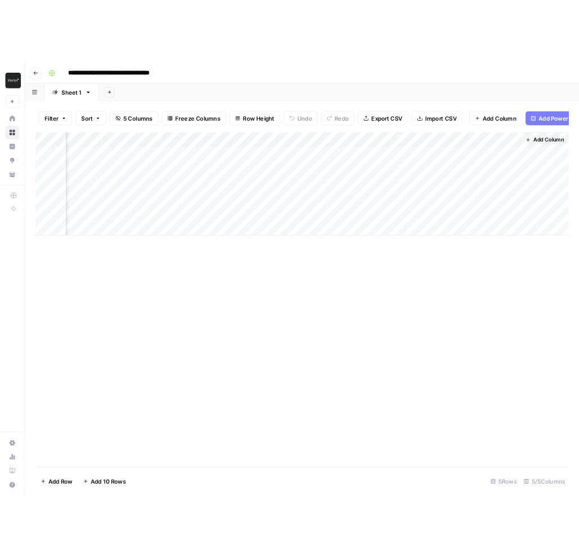
scroll to position [0, 0]
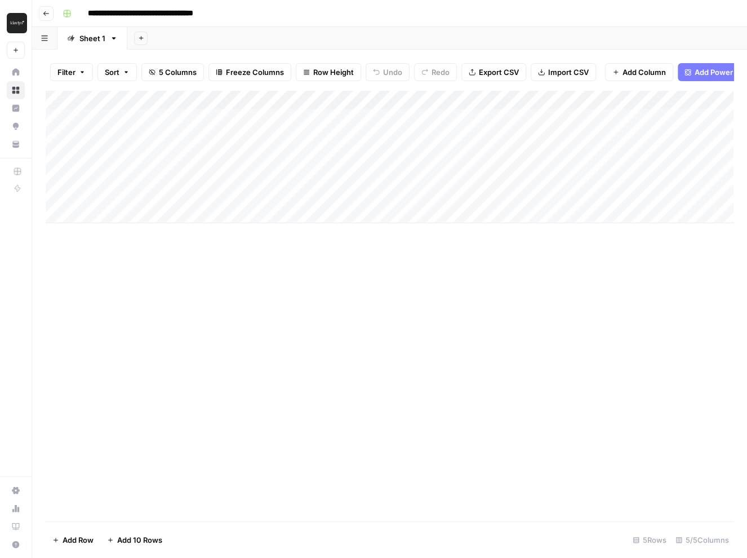
click at [144, 118] on div "Add Column" at bounding box center [390, 156] width 688 height 133
click at [136, 119] on textarea at bounding box center [175, 119] width 180 height 16
type textarea "**********"
click at [263, 116] on div "Add Column" at bounding box center [390, 156] width 688 height 133
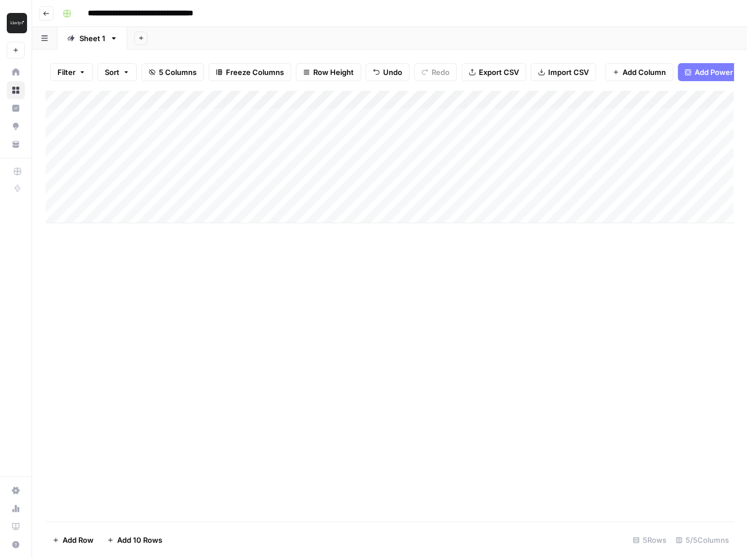
click at [269, 117] on div "Add Column" at bounding box center [390, 156] width 688 height 133
type textarea "**********"
click at [169, 131] on div "Add Column" at bounding box center [390, 156] width 688 height 133
click at [169, 117] on div "Add Column" at bounding box center [390, 156] width 688 height 133
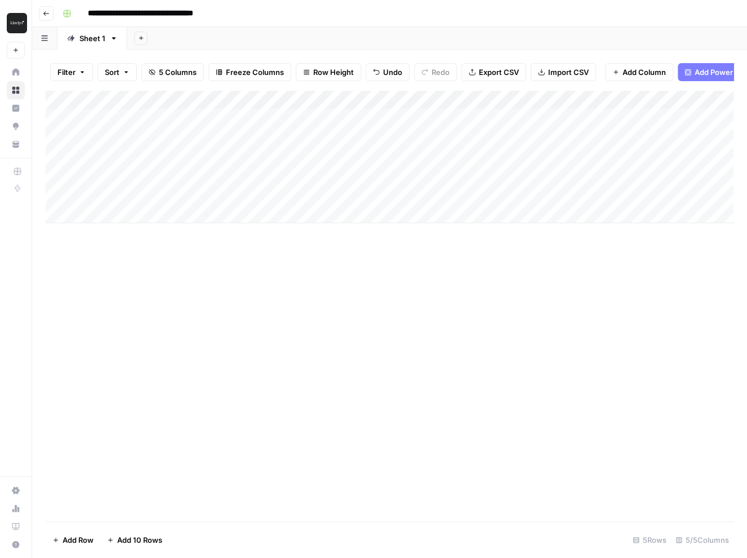
click at [160, 134] on div "Add Column" at bounding box center [390, 156] width 688 height 133
type textarea "**********"
click at [310, 143] on div "Add Column" at bounding box center [390, 156] width 688 height 133
click at [304, 139] on div "Add Column" at bounding box center [390, 156] width 688 height 133
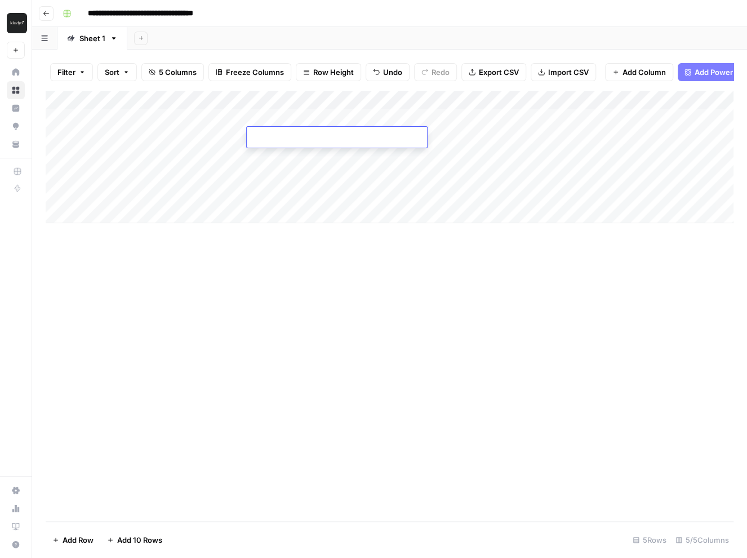
click at [304, 139] on textarea at bounding box center [337, 138] width 180 height 16
type textarea "**********"
click at [197, 152] on div "Add Column" at bounding box center [390, 156] width 688 height 133
type textarea "**********"
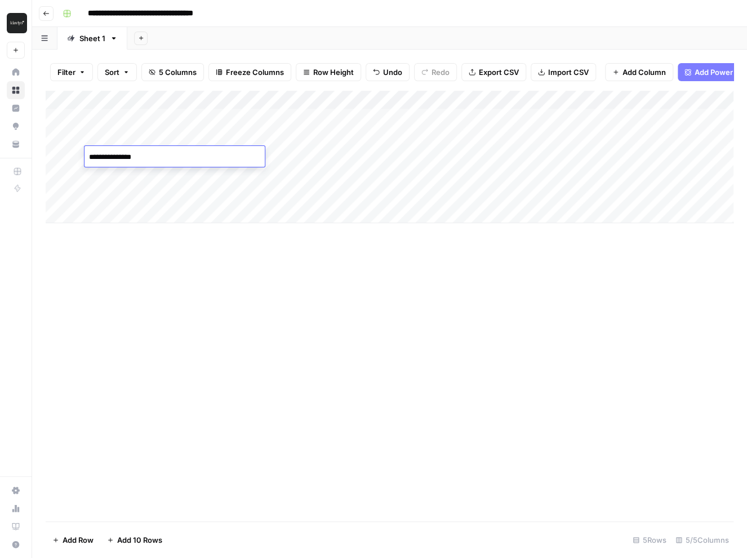
type textarea "**********"
click at [330, 161] on div "Add Column" at bounding box center [390, 156] width 688 height 133
click at [319, 161] on div "Add Column" at bounding box center [390, 156] width 688 height 133
type textarea "**********"
click at [132, 183] on div "Add Column" at bounding box center [390, 156] width 688 height 133
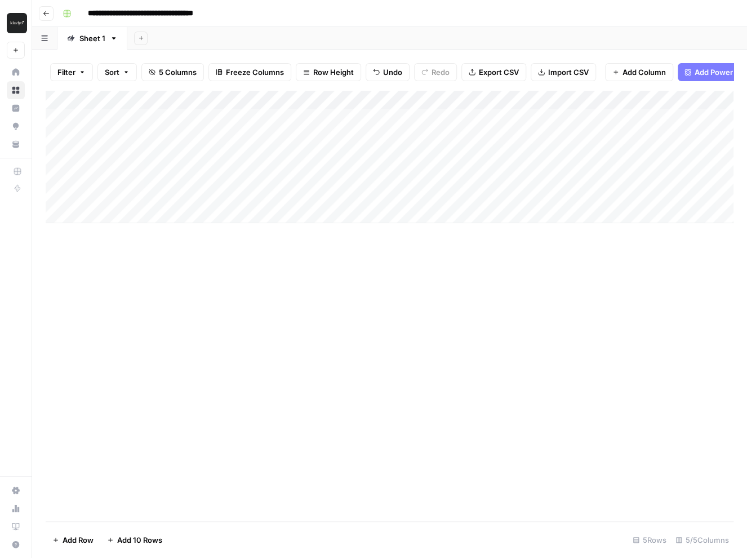
click at [141, 157] on div "Add Column" at bounding box center [390, 156] width 688 height 133
click at [134, 173] on div "Add Column" at bounding box center [390, 156] width 688 height 133
type textarea "**********"
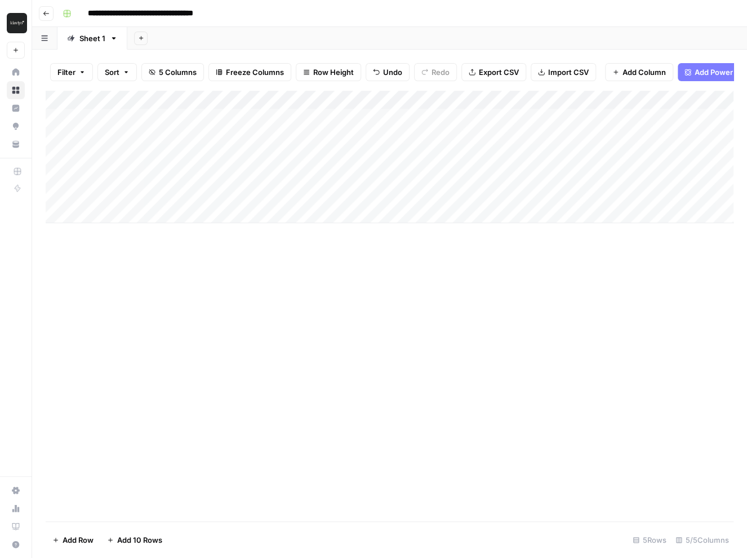
click at [290, 176] on div "Add Column" at bounding box center [390, 156] width 688 height 133
click at [290, 171] on div "Add Column" at bounding box center [390, 156] width 688 height 133
click at [290, 171] on textarea at bounding box center [337, 177] width 180 height 16
type textarea "**********"
click at [419, 116] on div "Add Column" at bounding box center [390, 156] width 688 height 133
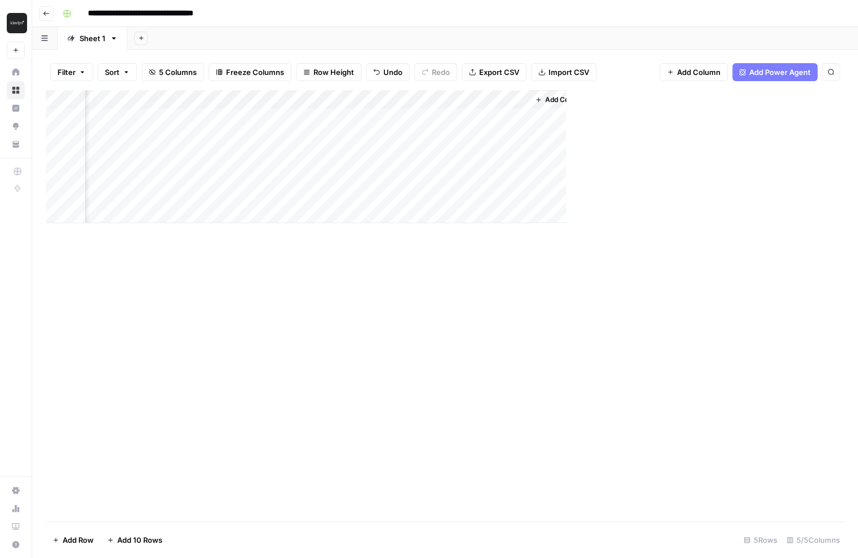
scroll to position [0, 121]
click at [429, 117] on div "Add Column" at bounding box center [445, 156] width 799 height 133
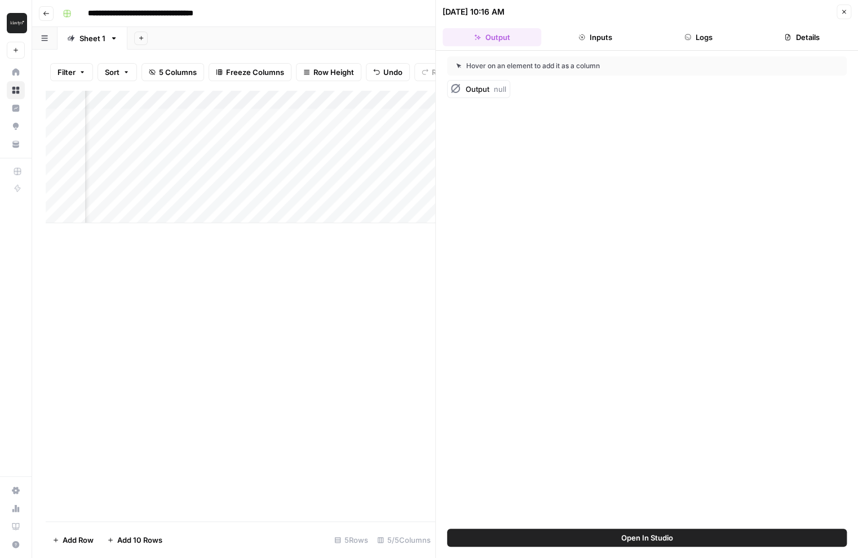
click at [786, 10] on icon "button" at bounding box center [843, 11] width 7 height 7
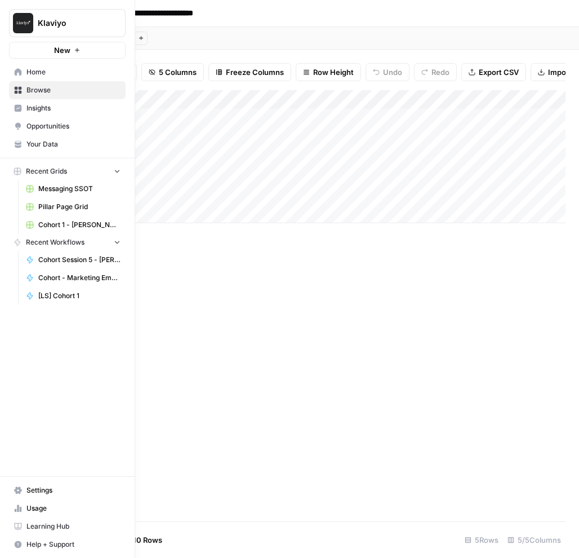
click at [27, 86] on span "Browse" at bounding box center [73, 90] width 94 height 10
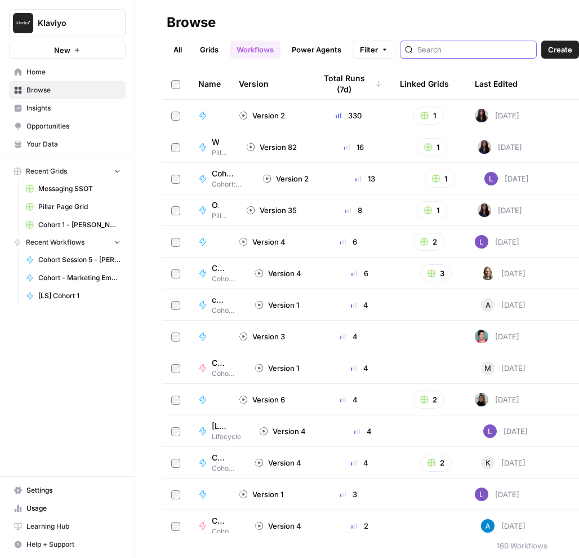
click at [434, 54] on input "search" at bounding box center [475, 49] width 114 height 11
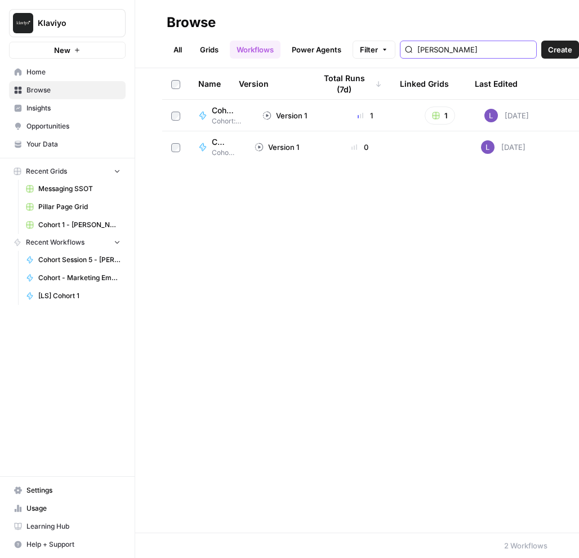
type input "[PERSON_NAME]"
click at [220, 112] on span "Cohort - Marketing Email [[PERSON_NAME]]" at bounding box center [224, 110] width 24 height 11
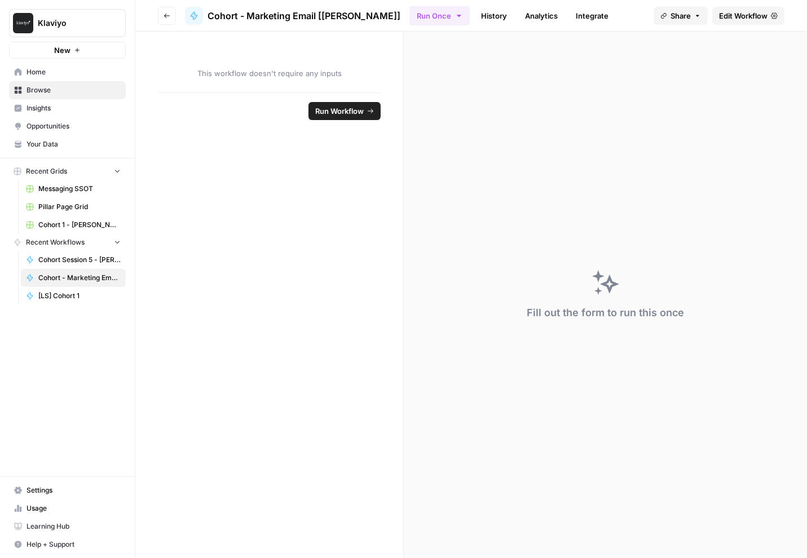
click at [579, 13] on span "Edit Workflow" at bounding box center [743, 15] width 48 height 11
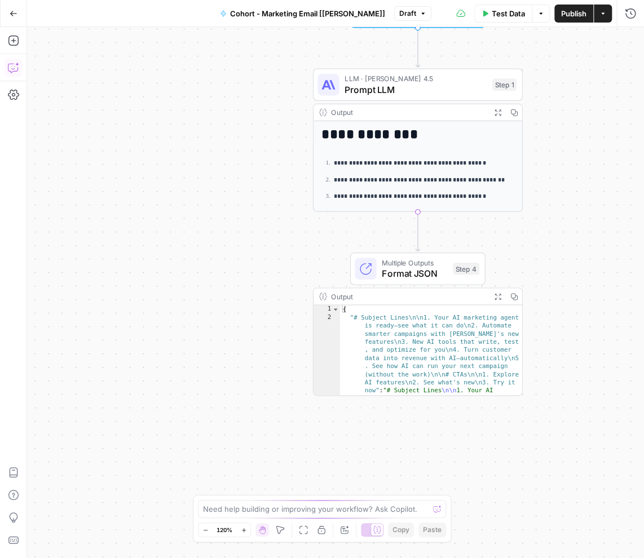
click at [15, 70] on icon "button" at bounding box center [13, 67] width 11 height 11
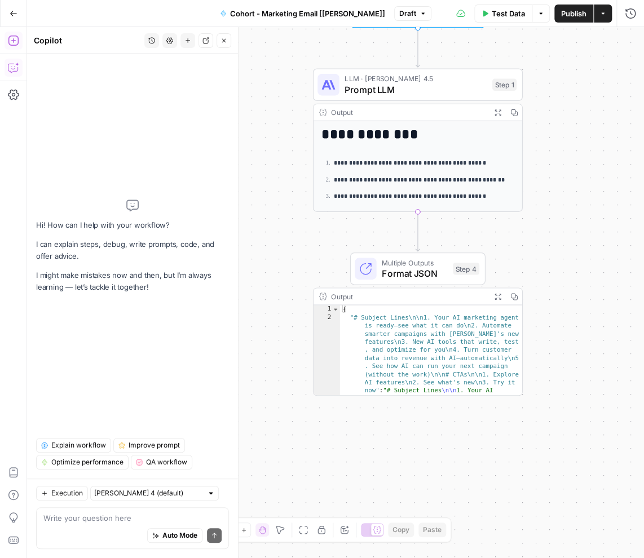
click at [8, 40] on icon "button" at bounding box center [13, 40] width 11 height 11
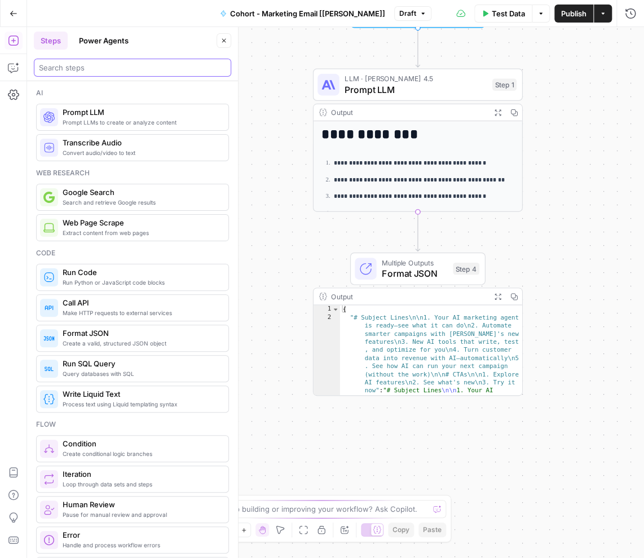
click at [69, 67] on input "search" at bounding box center [132, 67] width 187 height 11
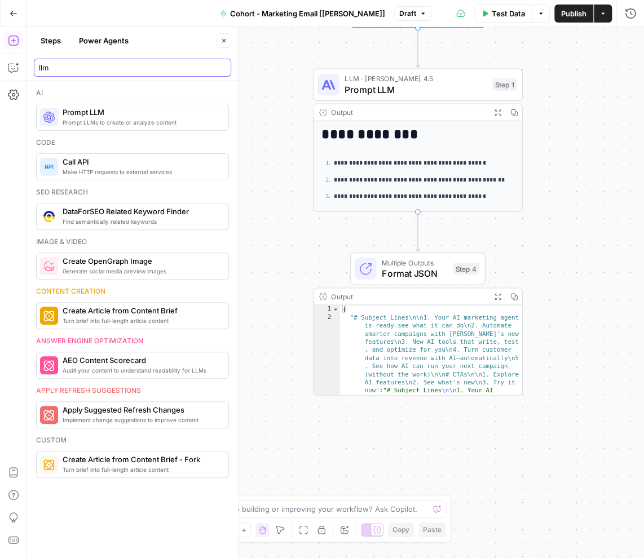
type input "llm"
click at [391, 267] on span "Format JSON" at bounding box center [414, 274] width 65 height 14
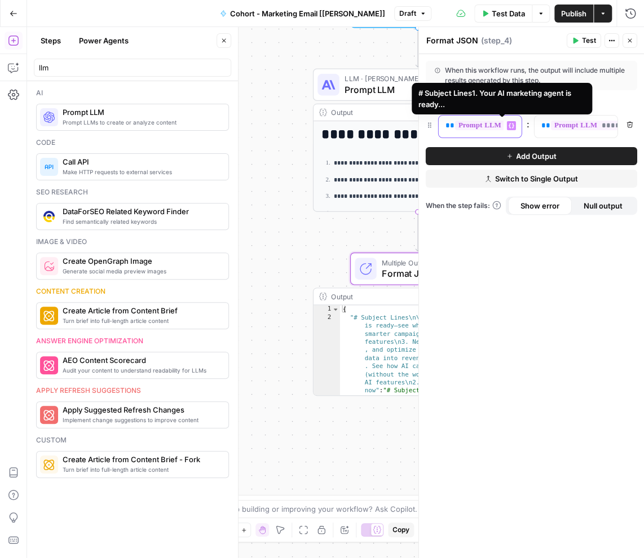
click at [473, 134] on div "**********" at bounding box center [471, 127] width 65 height 22
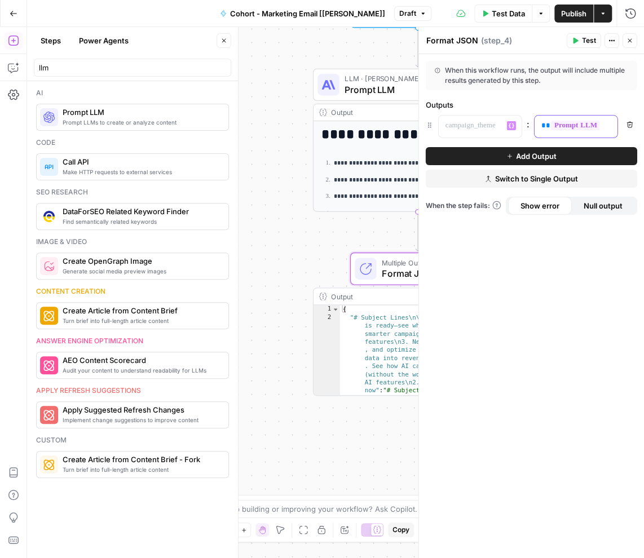
click at [563, 124] on span "**********" at bounding box center [605, 126] width 108 height 10
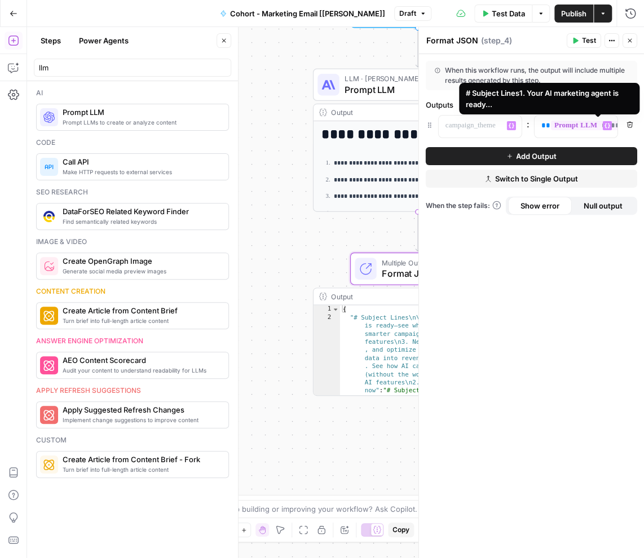
scroll to position [318, 0]
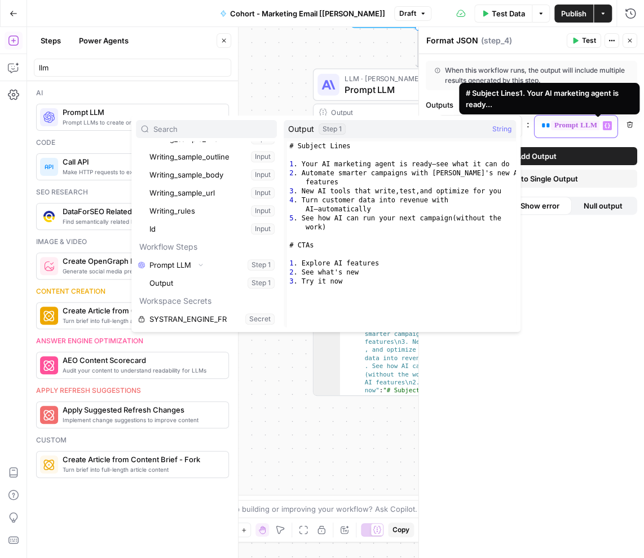
click at [555, 129] on span "**********" at bounding box center [605, 126] width 108 height 10
click at [547, 134] on div "**********" at bounding box center [566, 127] width 65 height 22
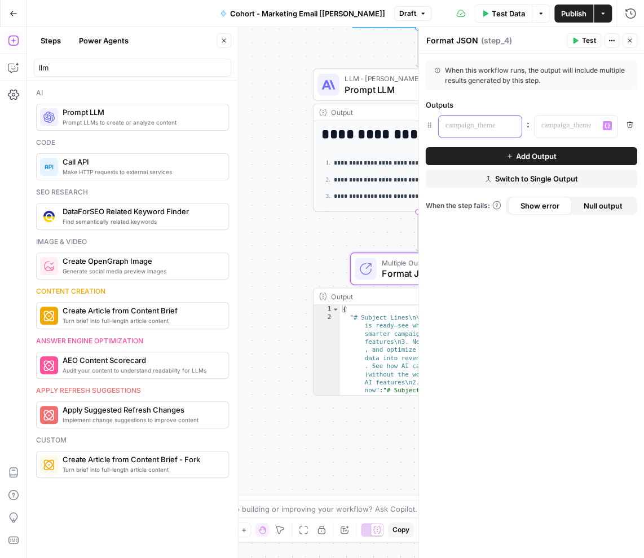
click at [482, 126] on p at bounding box center [470, 125] width 51 height 11
click at [546, 128] on p at bounding box center [566, 125] width 51 height 11
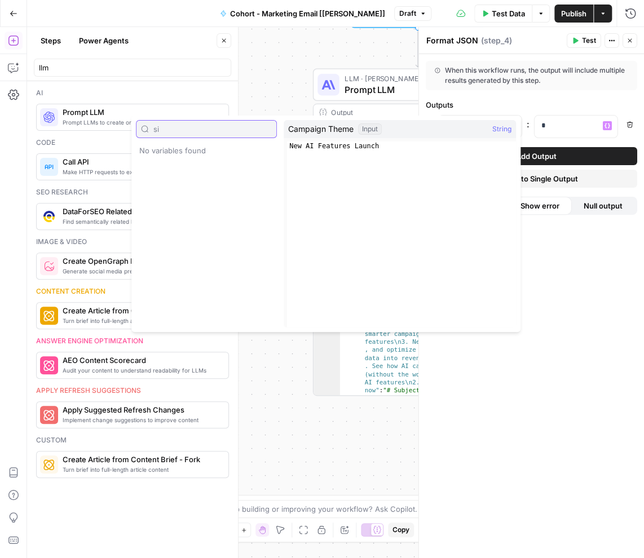
type input "s"
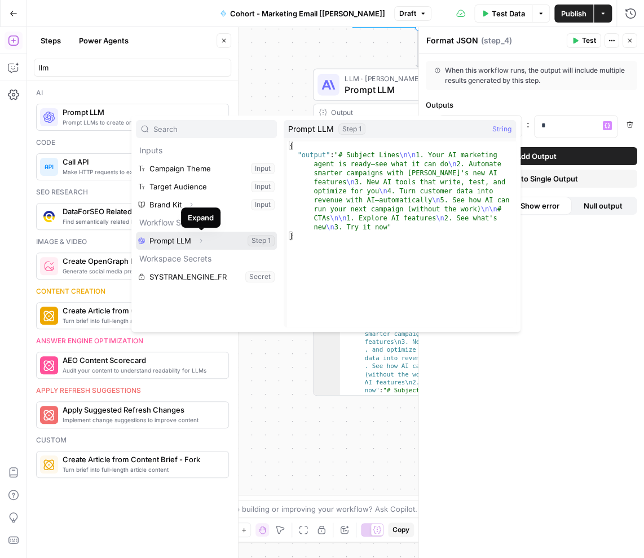
click at [202, 240] on icon "button" at bounding box center [200, 240] width 7 height 7
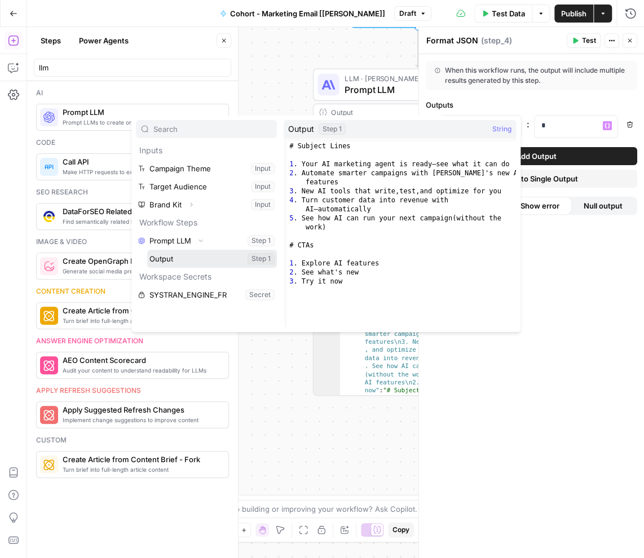
click at [205, 260] on button "Select variable Output" at bounding box center [212, 259] width 130 height 18
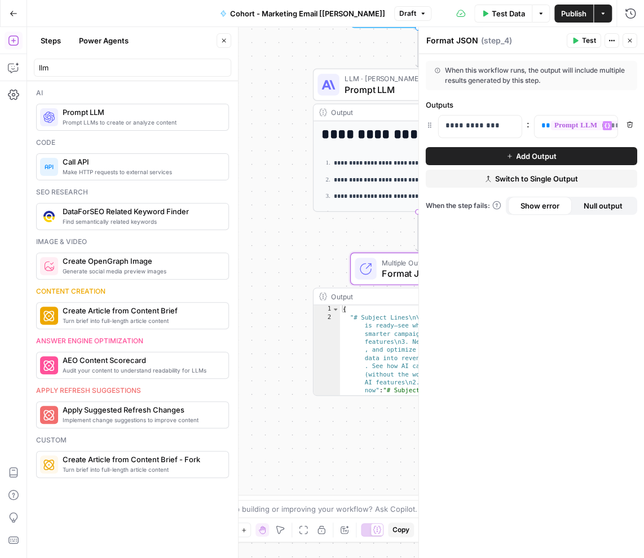
click at [529, 154] on span "Add Output" at bounding box center [536, 156] width 41 height 11
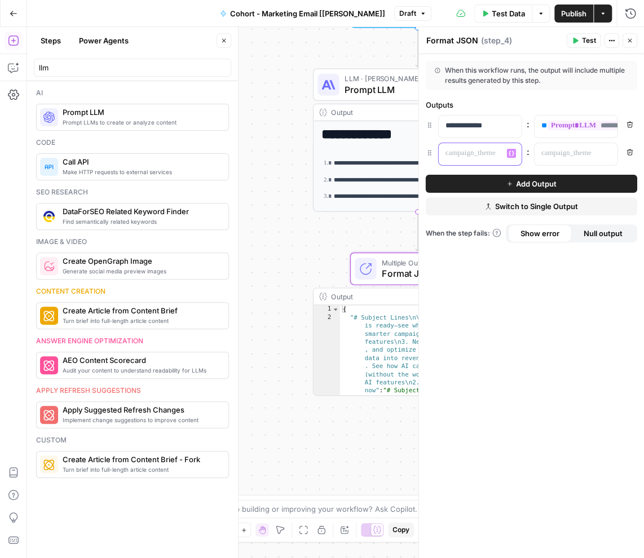
click at [490, 148] on p at bounding box center [470, 153] width 51 height 11
click at [555, 149] on p at bounding box center [566, 153] width 51 height 11
click at [339, 203] on ol "**********" at bounding box center [417, 196] width 192 height 77
click at [299, 230] on div "**********" at bounding box center [335, 292] width 617 height 531
click at [393, 225] on div "**********" at bounding box center [335, 292] width 617 height 531
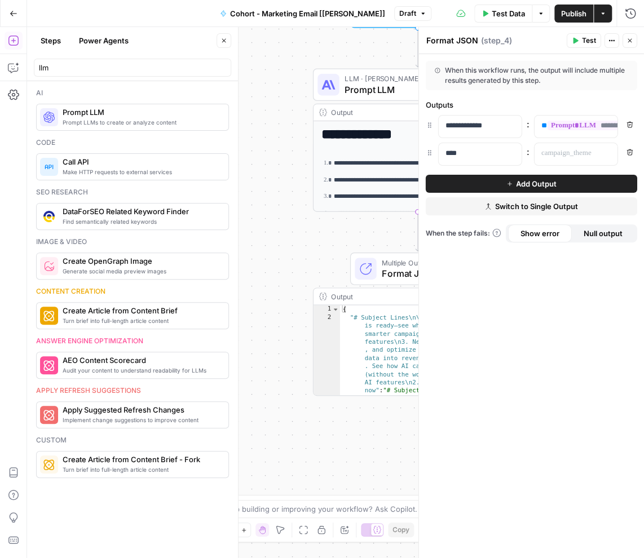
click at [579, 39] on icon "button" at bounding box center [629, 41] width 4 height 4
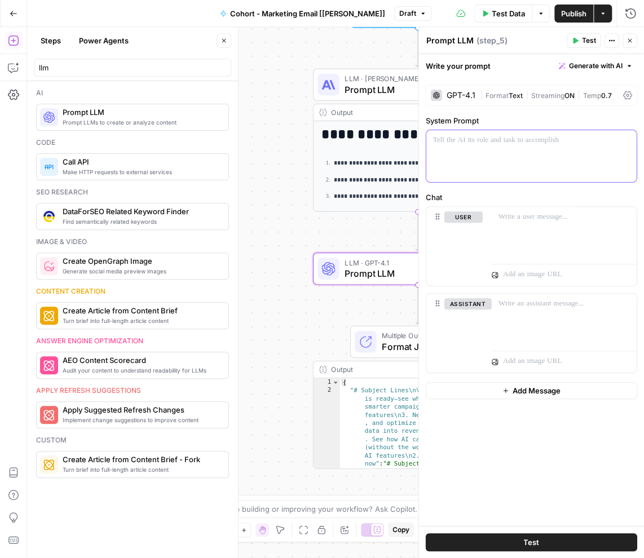
click at [483, 165] on div at bounding box center [531, 156] width 210 height 52
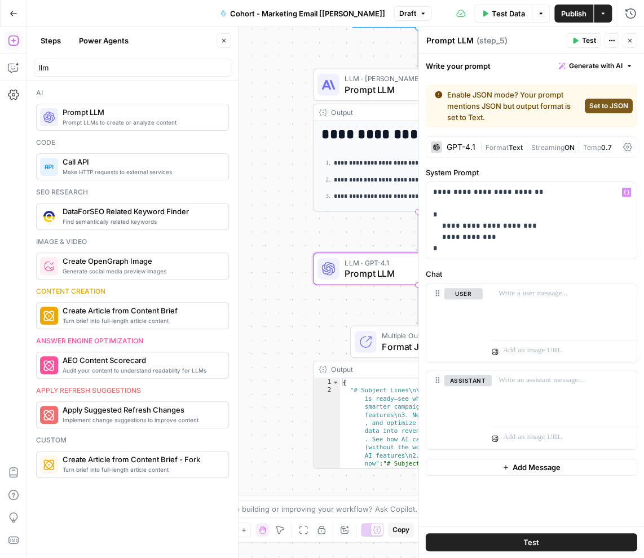
click at [579, 107] on span "Set to JSON" at bounding box center [608, 106] width 39 height 10
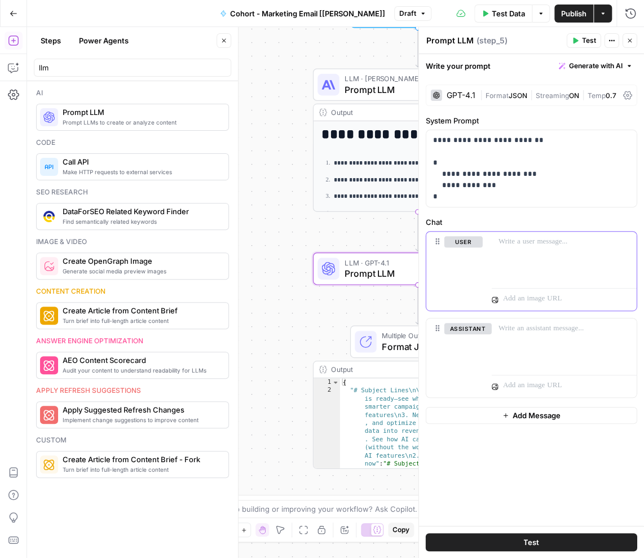
click at [523, 245] on p at bounding box center [563, 241] width 131 height 11
click at [510, 541] on button "Test" at bounding box center [531, 542] width 211 height 18
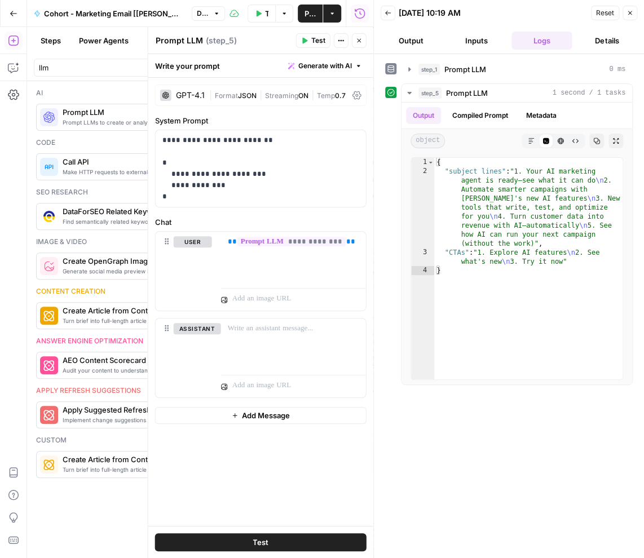
click at [579, 11] on icon "button" at bounding box center [629, 13] width 7 height 7
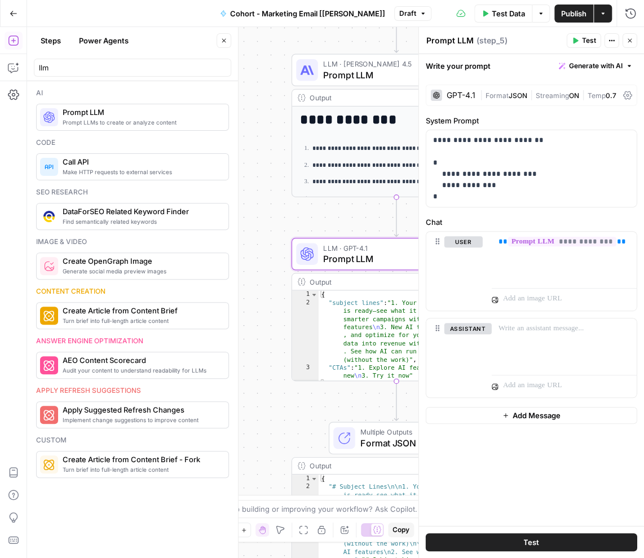
drag, startPoint x: 302, startPoint y: 231, endPoint x: 247, endPoint y: 198, distance: 64.0
click at [247, 198] on div "**********" at bounding box center [335, 292] width 617 height 531
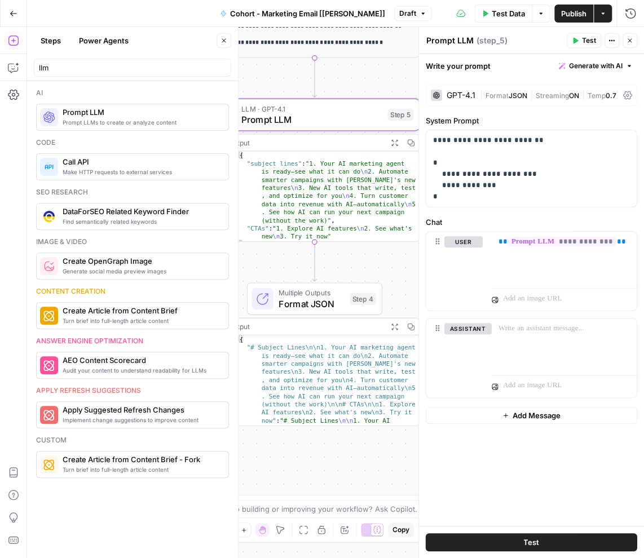
drag, startPoint x: 368, startPoint y: 378, endPoint x: 322, endPoint y: 257, distance: 129.7
click at [321, 258] on div "**********" at bounding box center [335, 292] width 617 height 531
click at [319, 295] on span "Format JSON" at bounding box center [311, 302] width 65 height 14
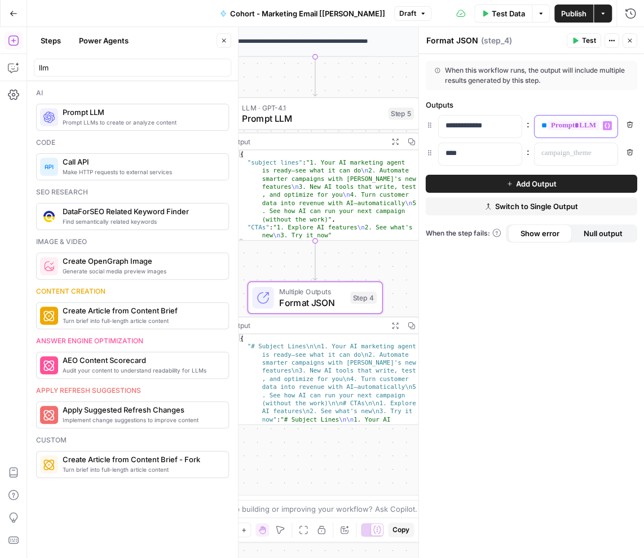
click at [551, 123] on span "**********" at bounding box center [593, 126] width 93 height 10
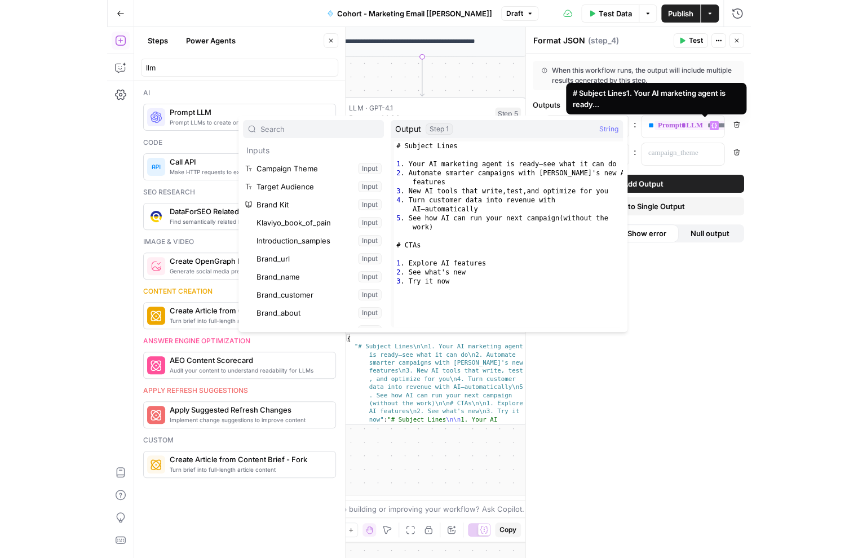
scroll to position [367, 0]
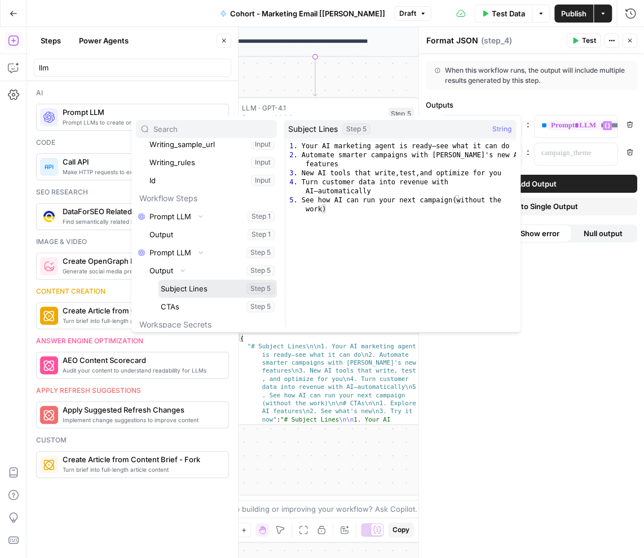
click at [192, 284] on button "Select variable Subject Lines" at bounding box center [217, 289] width 118 height 18
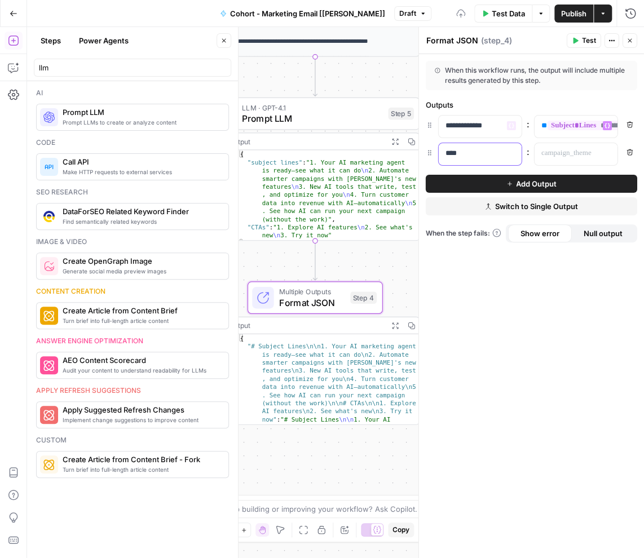
click at [473, 151] on p "****" at bounding box center [471, 153] width 52 height 11
click at [568, 148] on p at bounding box center [566, 153] width 51 height 11
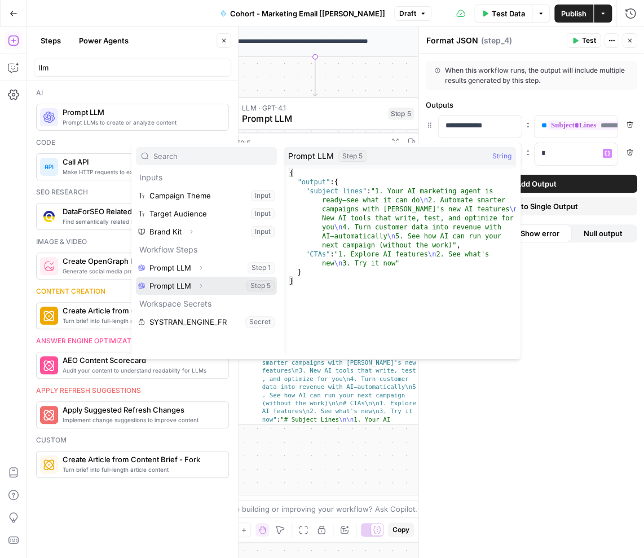
click at [197, 285] on button "Expand" at bounding box center [200, 285] width 15 height 15
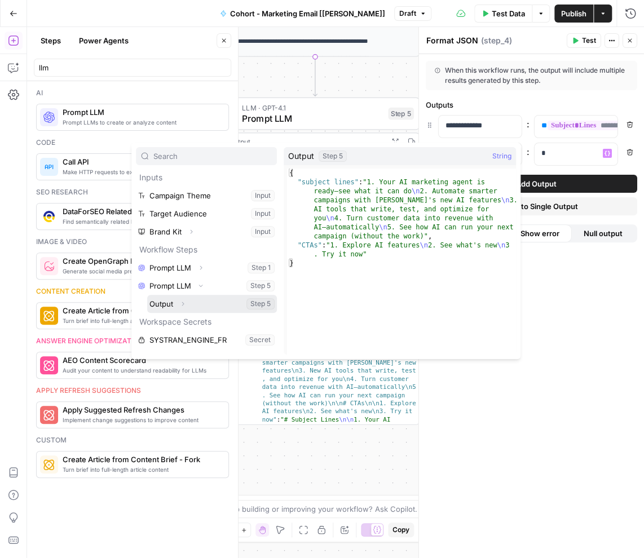
click at [184, 304] on icon "button" at bounding box center [182, 303] width 7 height 7
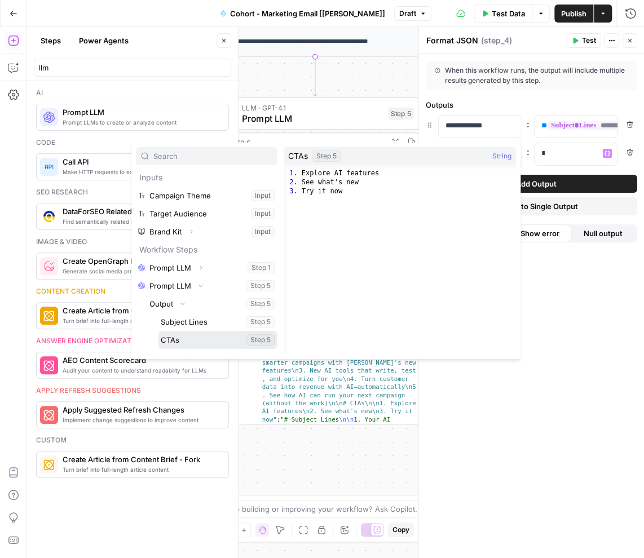
click at [187, 337] on button "Select variable CTAs" at bounding box center [217, 340] width 118 height 18
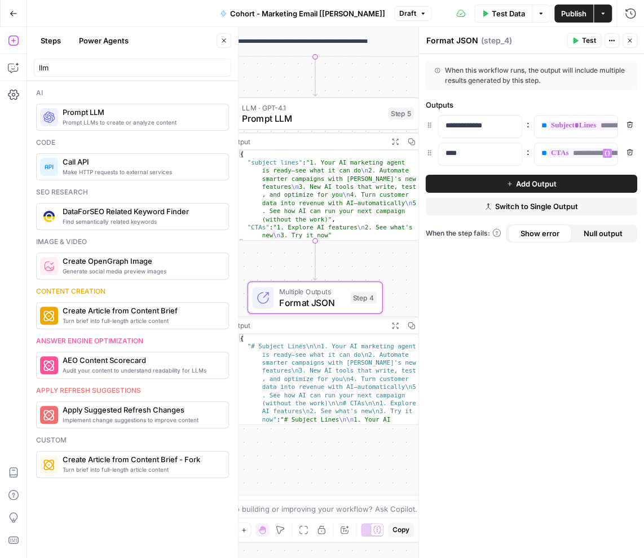
click at [511, 16] on span "Test Data" at bounding box center [508, 13] width 33 height 11
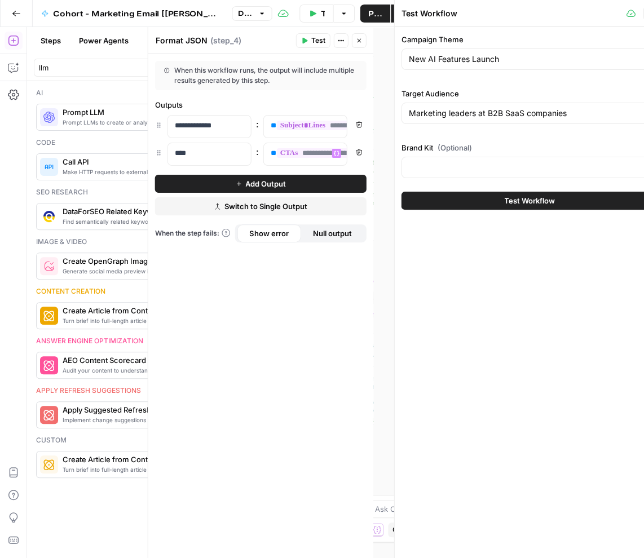
type input "Klaviyo"
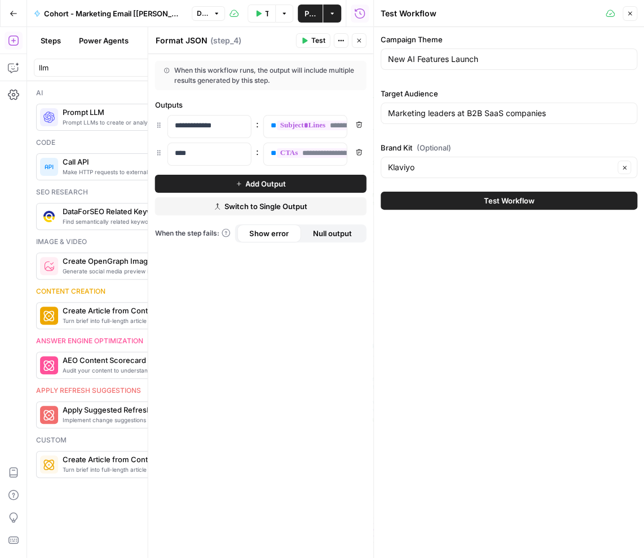
click at [475, 200] on button "Test Workflow" at bounding box center [508, 201] width 256 height 18
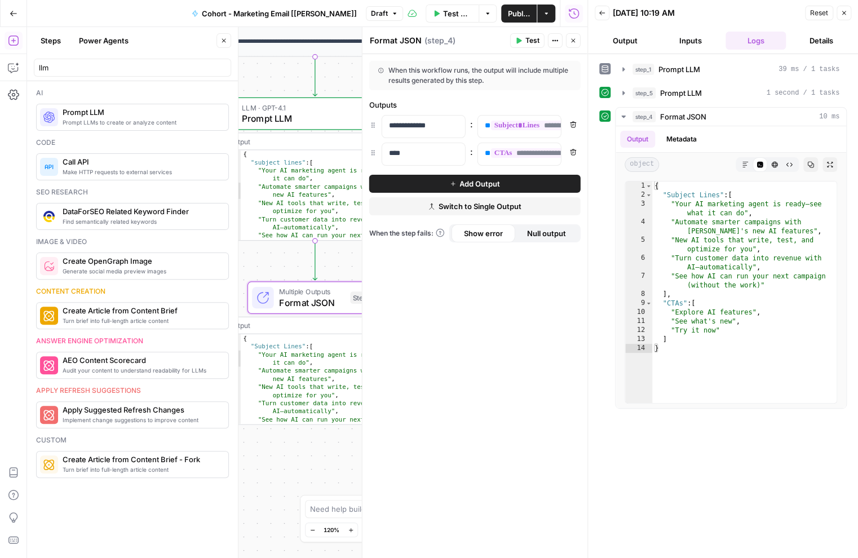
click at [579, 10] on icon "button" at bounding box center [843, 13] width 7 height 7
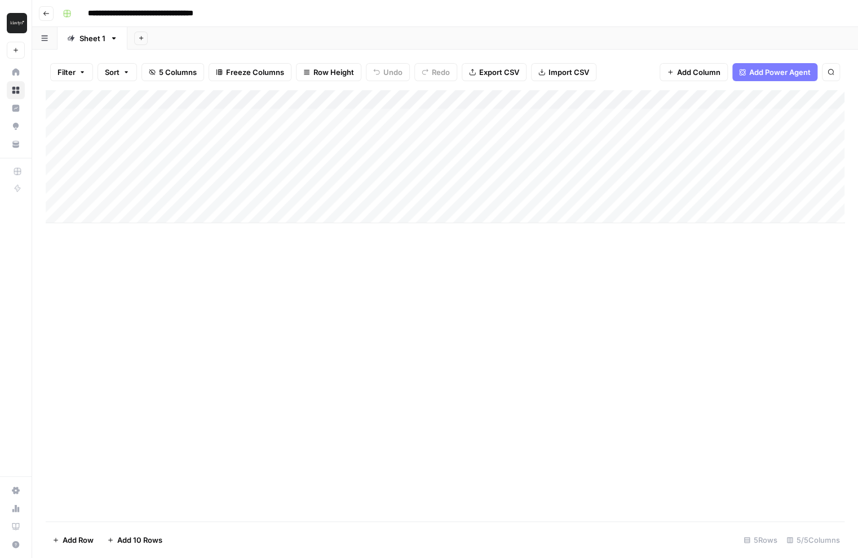
click at [419, 134] on div "Add Column" at bounding box center [445, 156] width 799 height 133
click at [556, 100] on div "Add Column" at bounding box center [445, 156] width 799 height 133
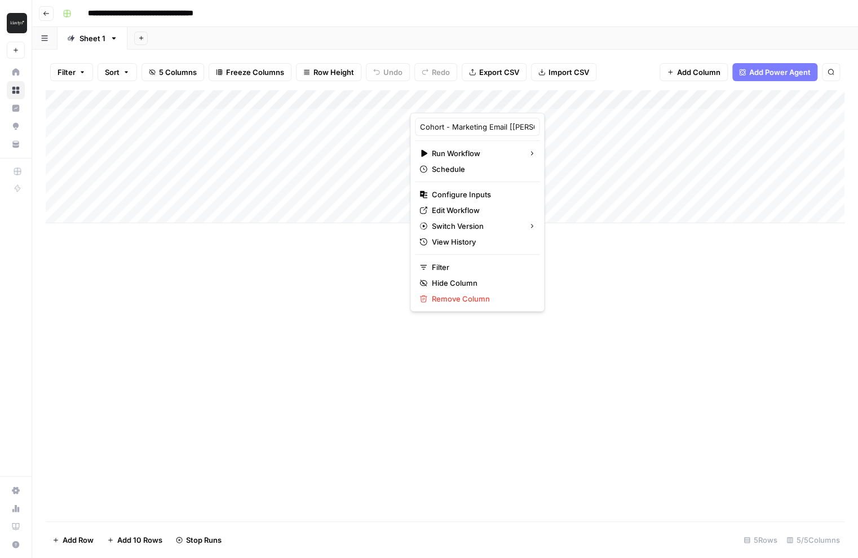
click at [672, 98] on div "Add Column" at bounding box center [445, 156] width 799 height 133
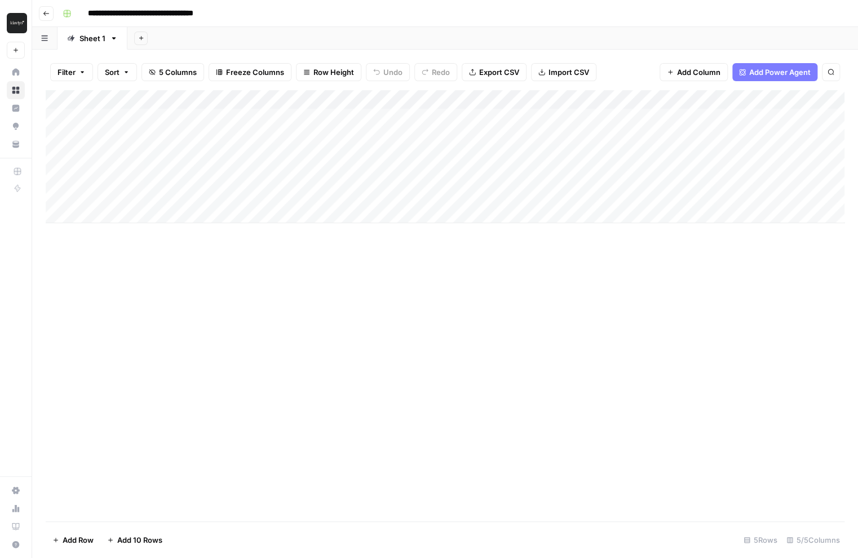
click at [501, 317] on div "Add Column" at bounding box center [445, 305] width 799 height 431
click at [552, 138] on div "Add Column" at bounding box center [445, 156] width 799 height 133
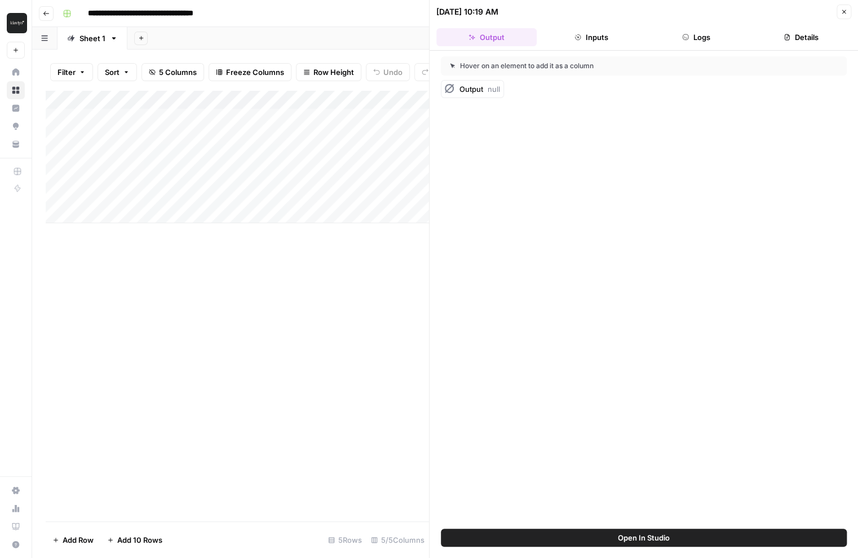
click at [591, 40] on button "Inputs" at bounding box center [591, 37] width 100 height 18
click at [841, 14] on icon "button" at bounding box center [843, 11] width 7 height 7
